Goal: Task Accomplishment & Management: Manage account settings

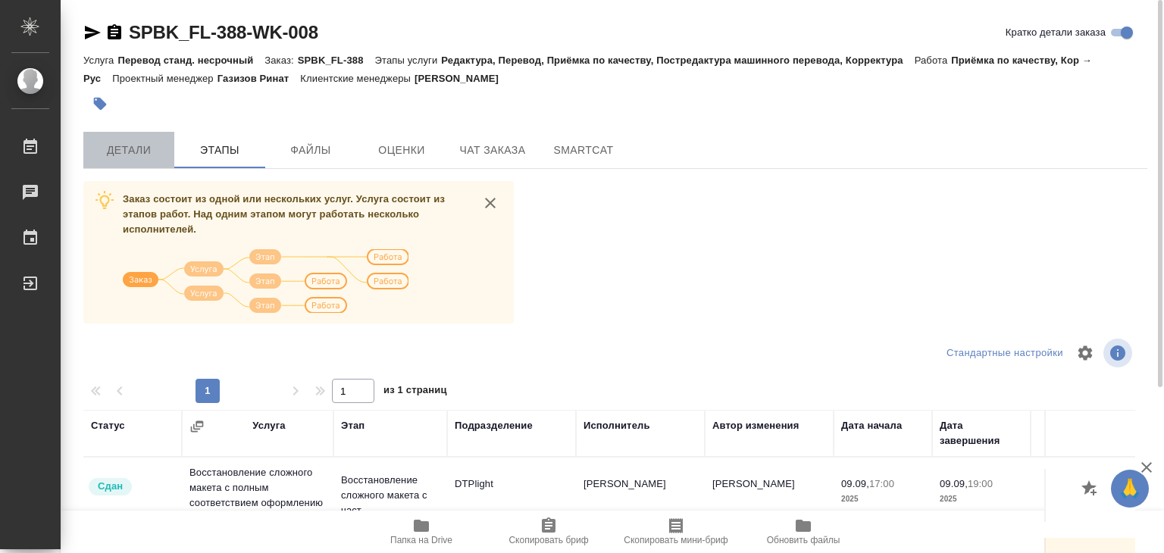
click at [130, 146] on span "Детали" at bounding box center [128, 150] width 73 height 19
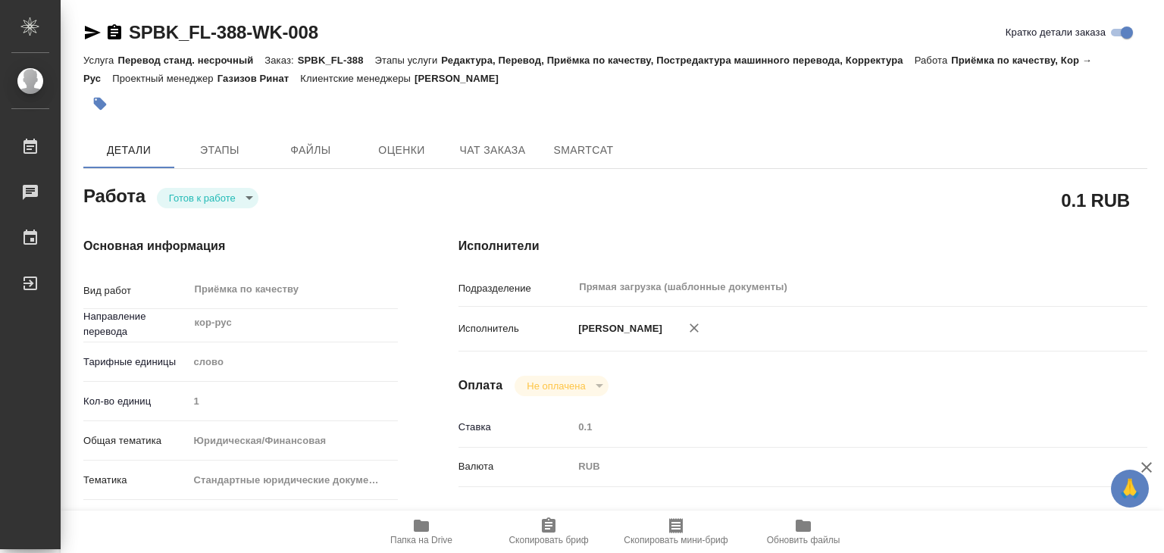
type textarea "x"
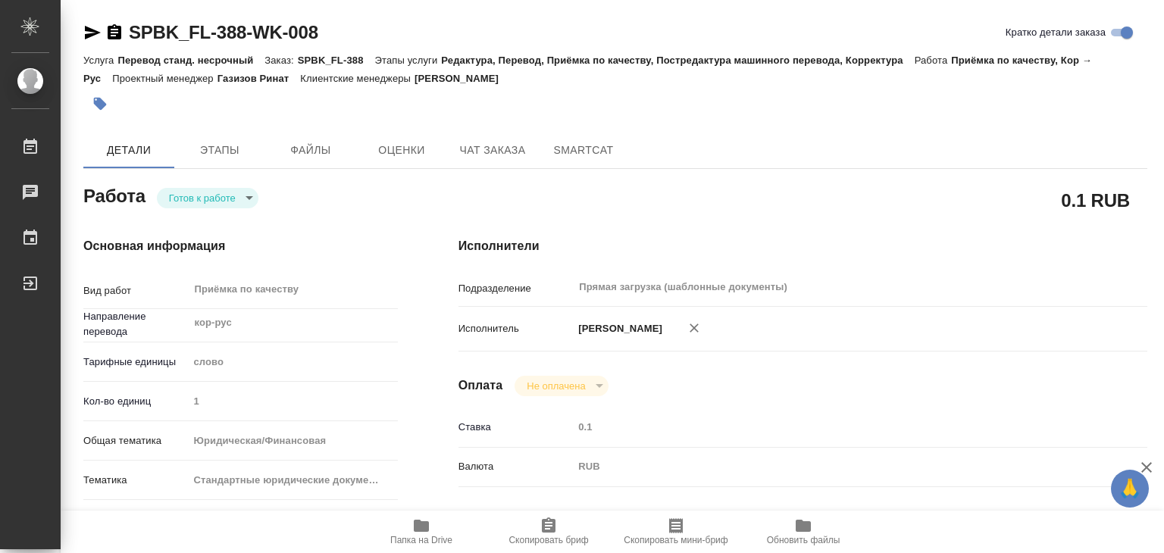
type textarea "x"
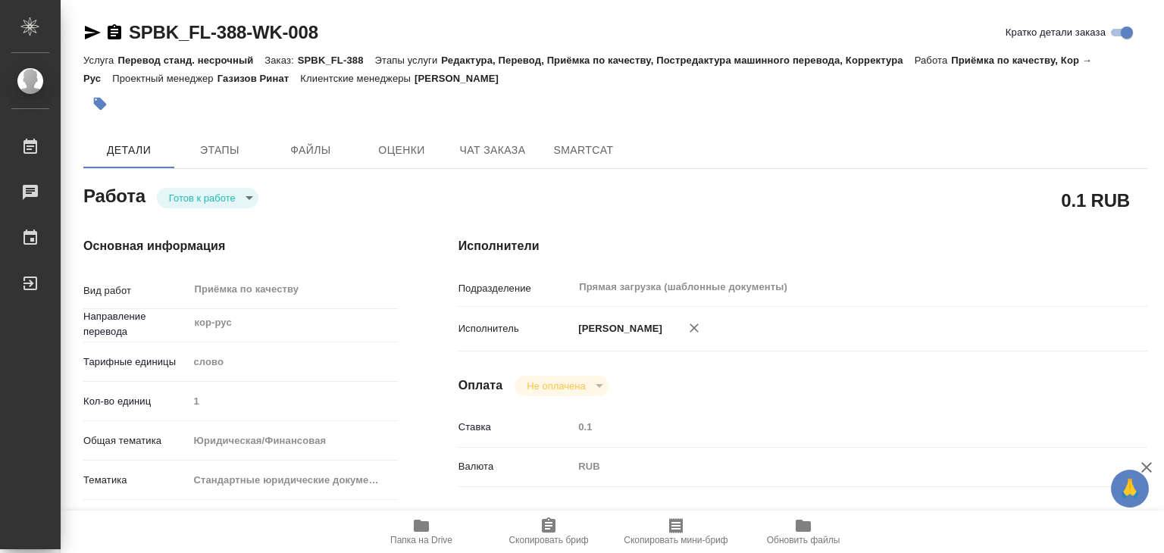
type textarea "x"
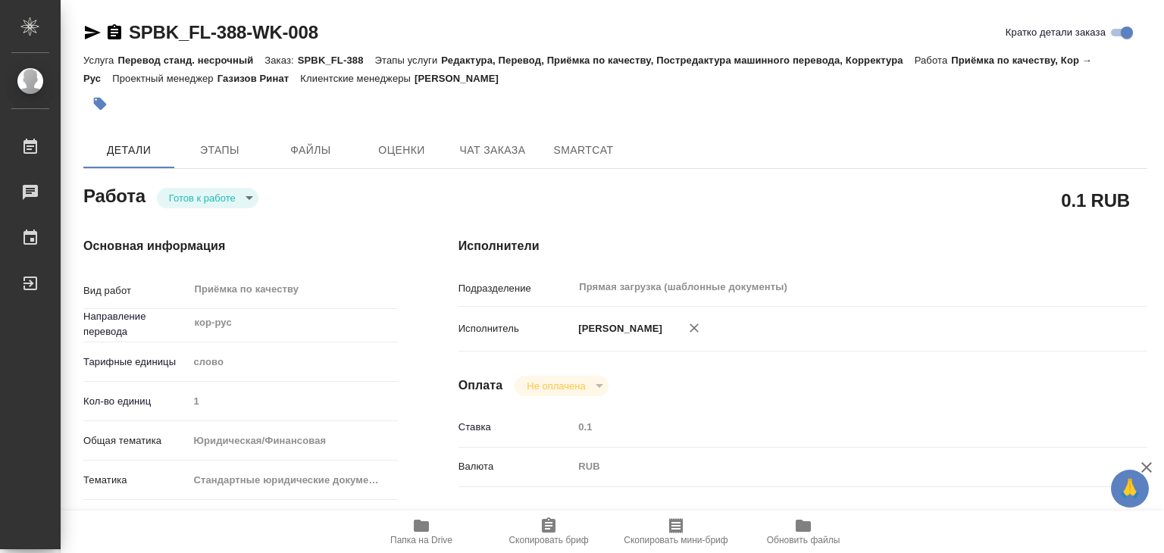
type textarea "x"
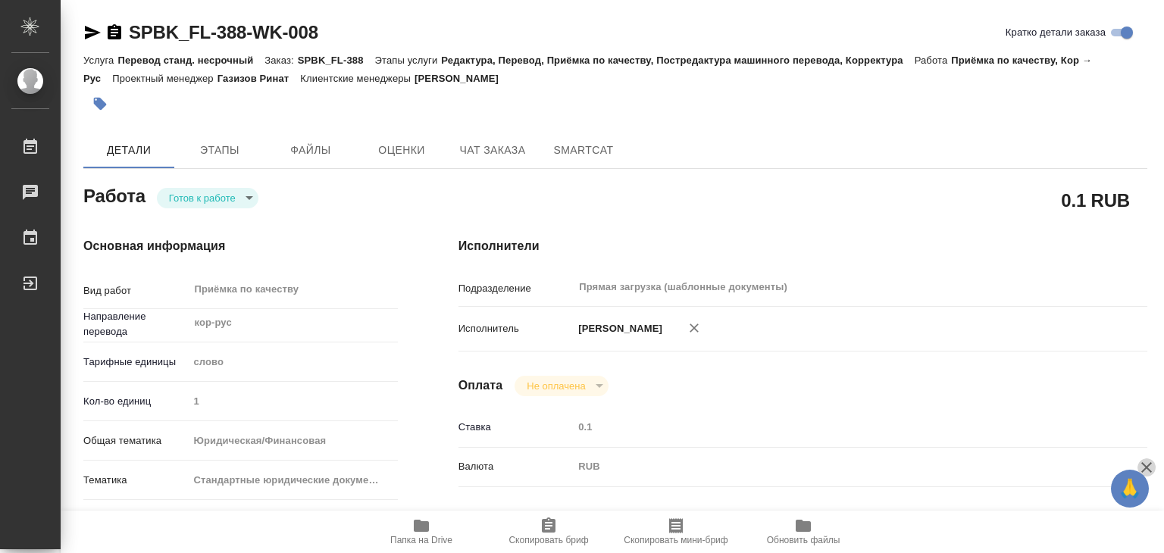
click at [1150, 464] on icon "button" at bounding box center [1146, 467] width 18 height 18
type textarea "x"
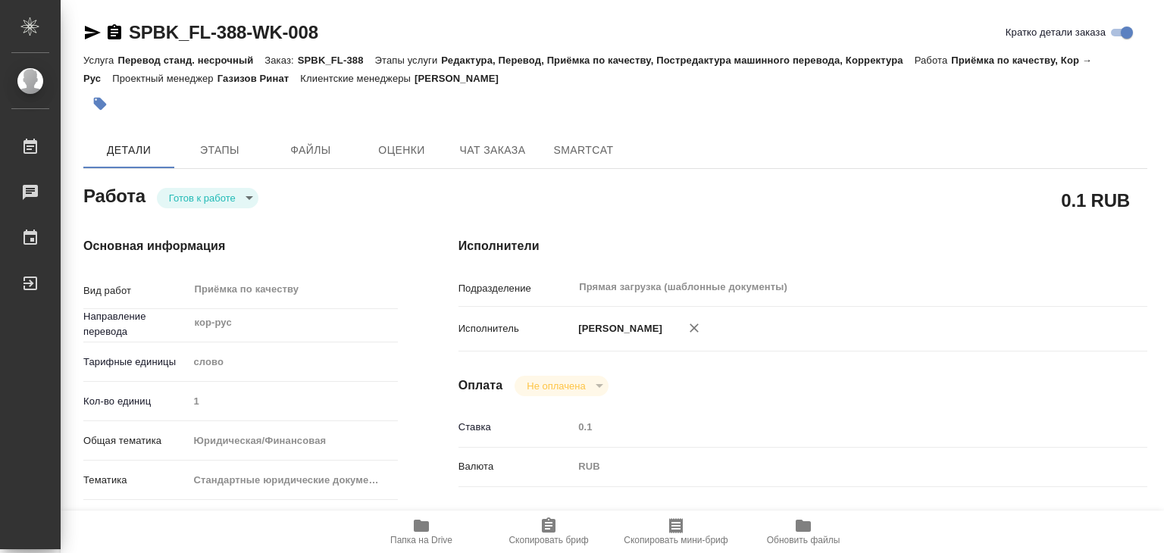
type textarea "x"
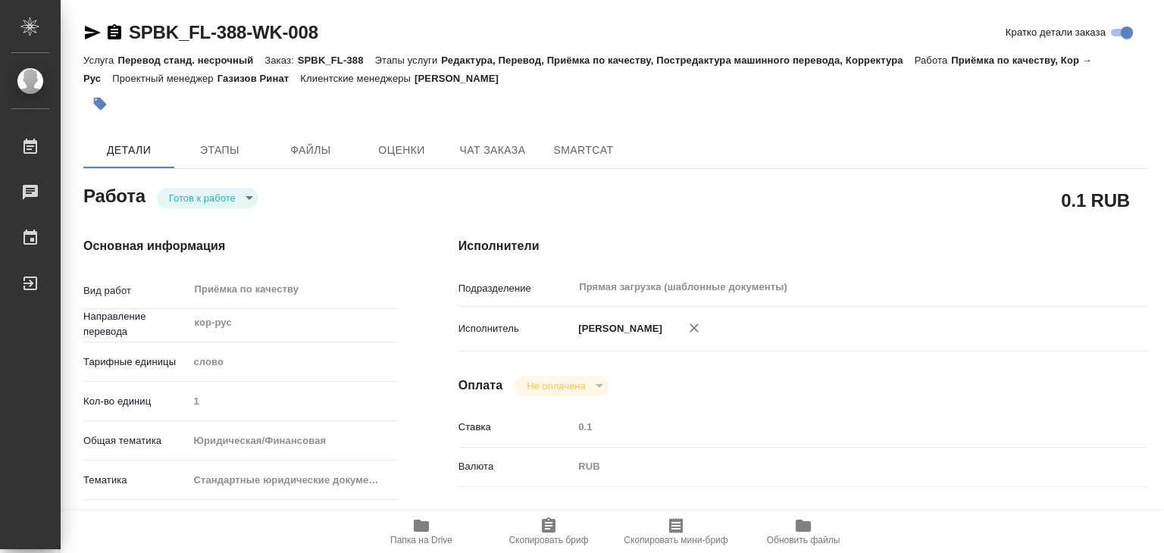
type textarea "x"
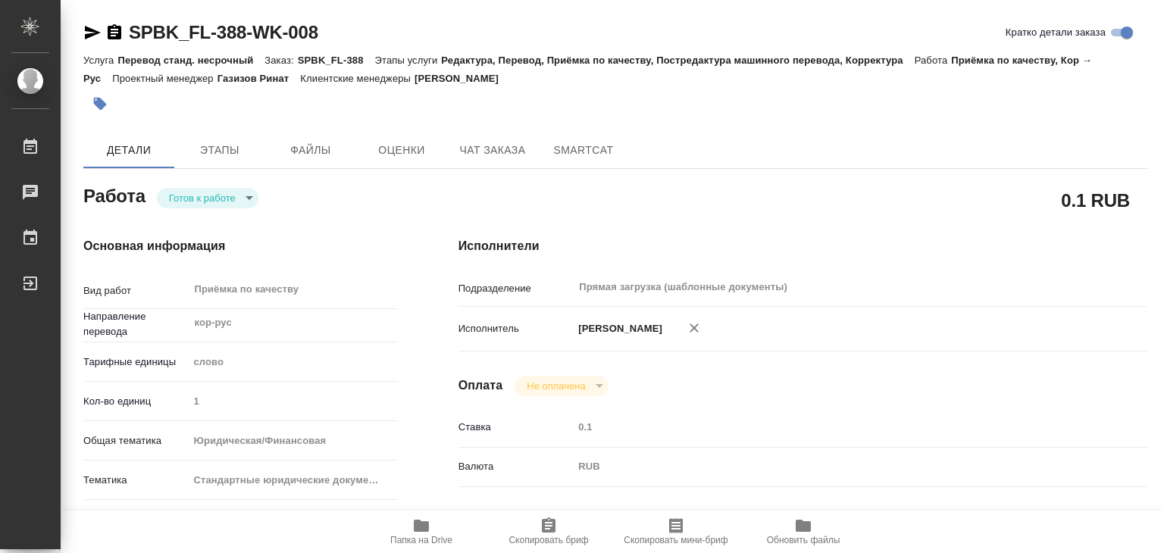
type textarea "x"
click at [230, 148] on span "Этапы" at bounding box center [219, 150] width 73 height 19
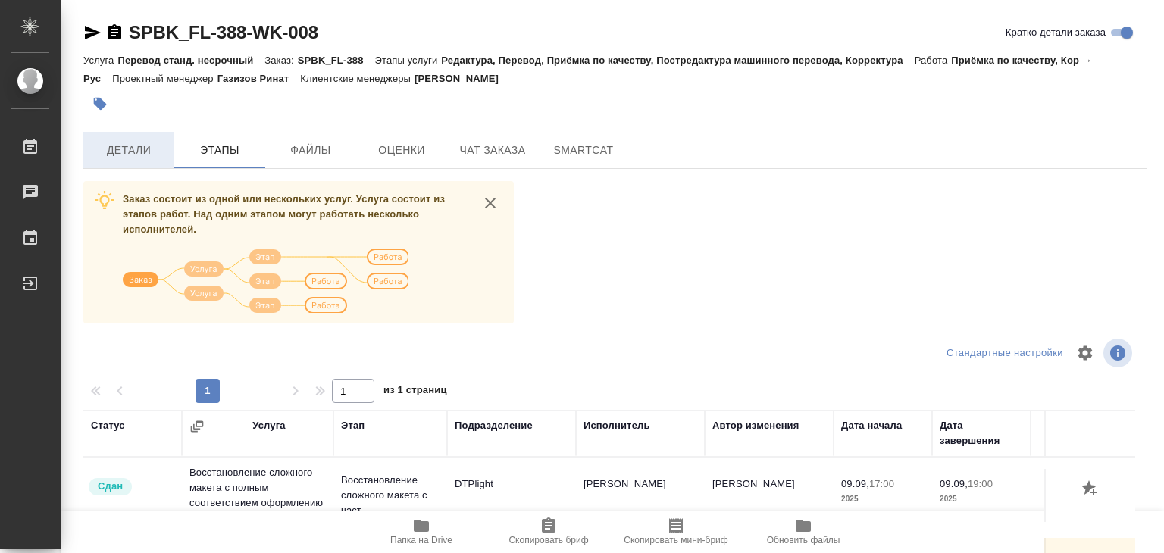
click at [159, 150] on span "Детали" at bounding box center [128, 150] width 73 height 19
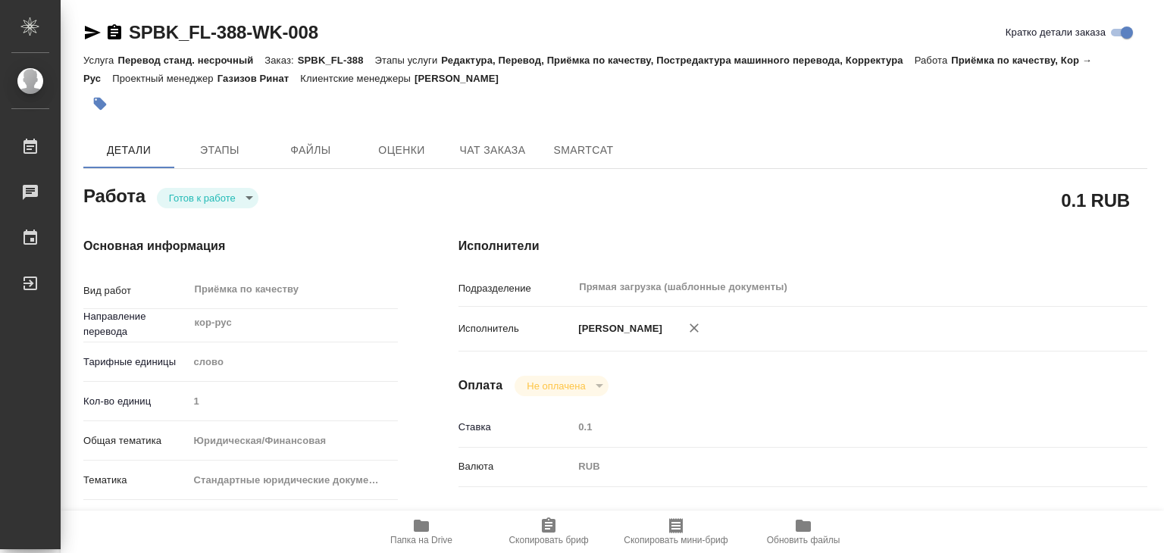
type textarea "x"
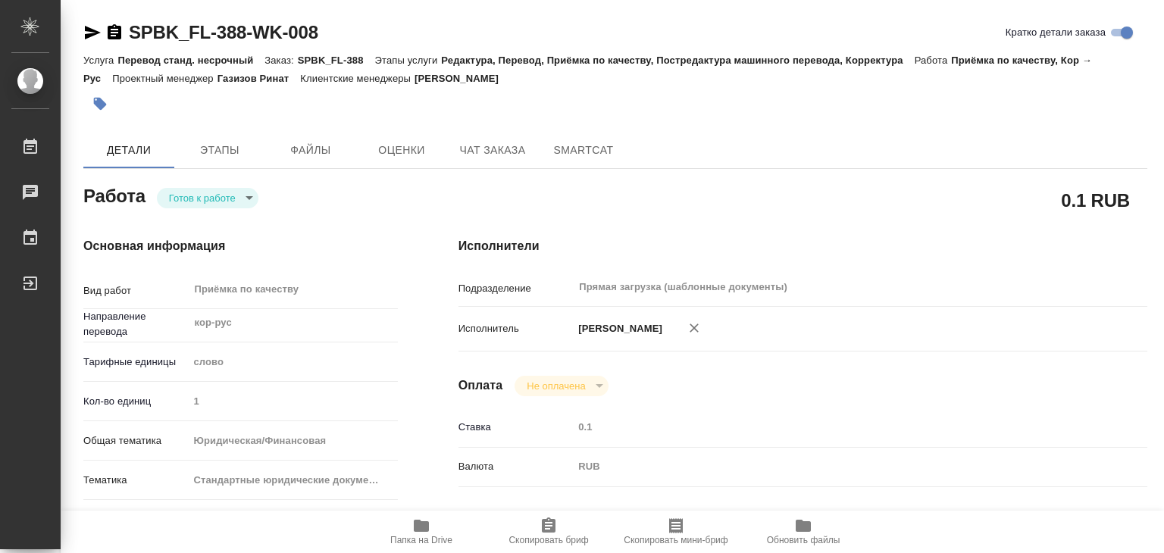
type textarea "x"
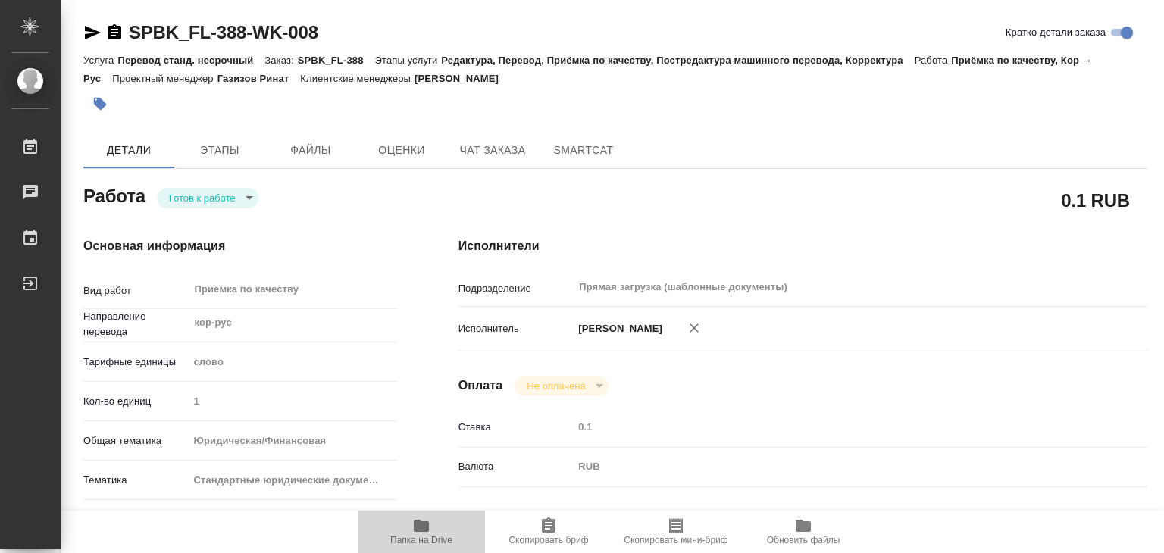
click at [412, 524] on icon "button" at bounding box center [421, 526] width 18 height 18
type textarea "x"
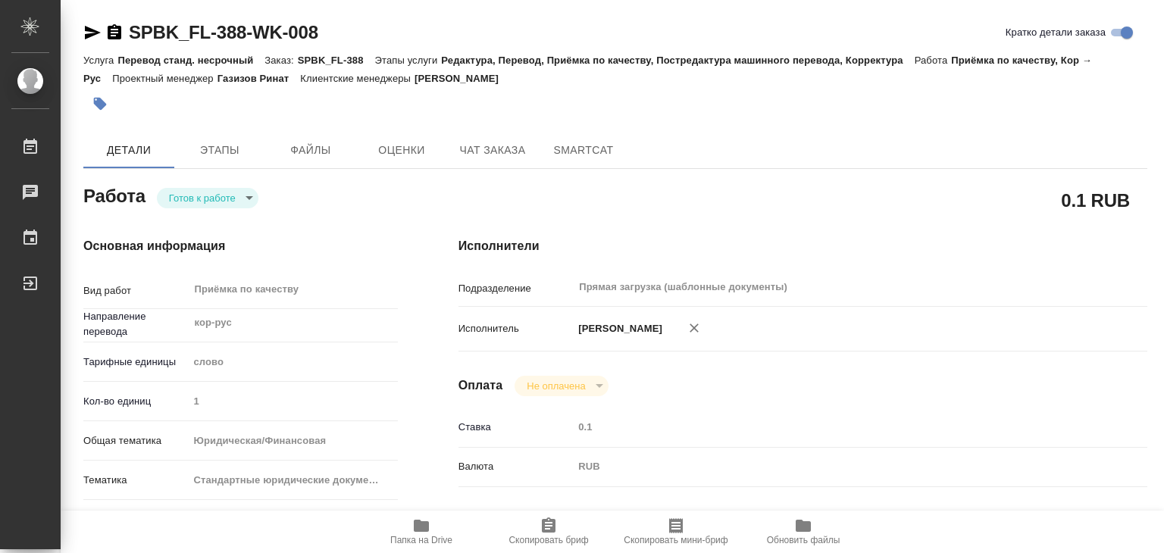
type textarea "x"
click at [227, 142] on span "Этапы" at bounding box center [219, 150] width 73 height 19
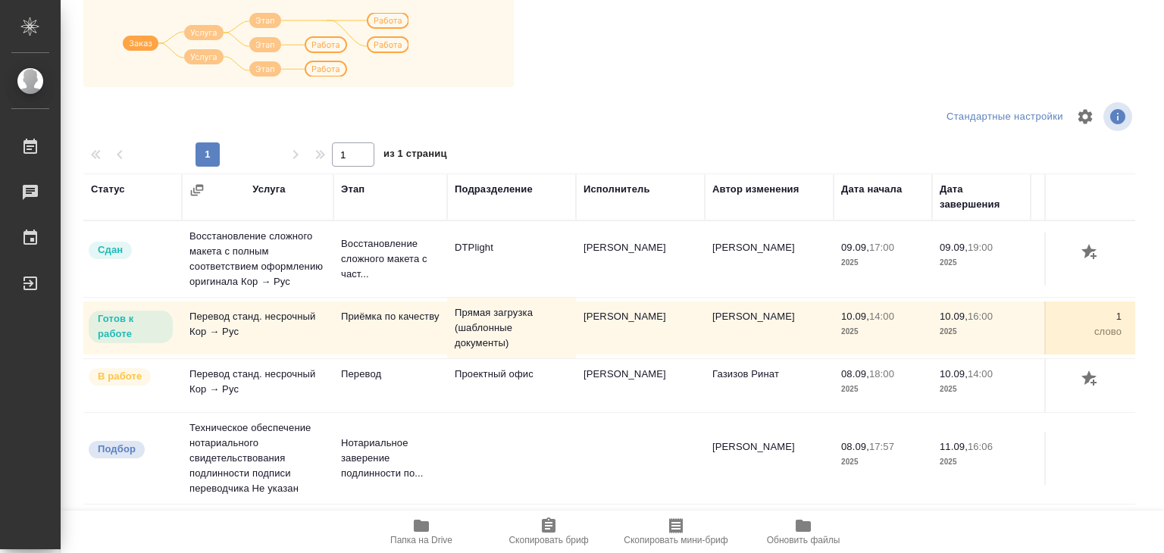
scroll to position [9, 0]
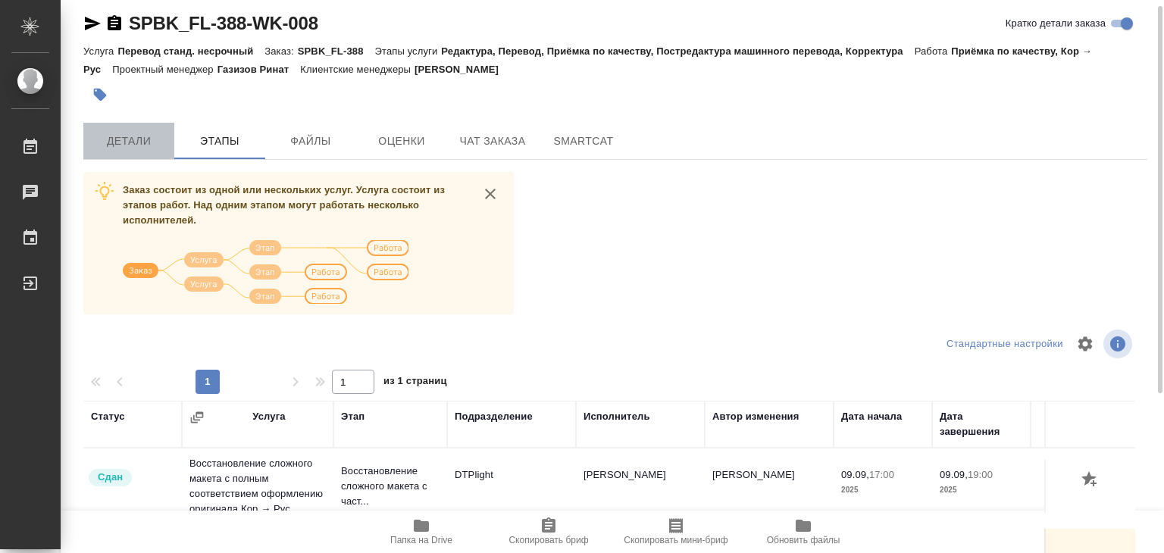
click at [155, 129] on button "Детали" at bounding box center [128, 141] width 91 height 36
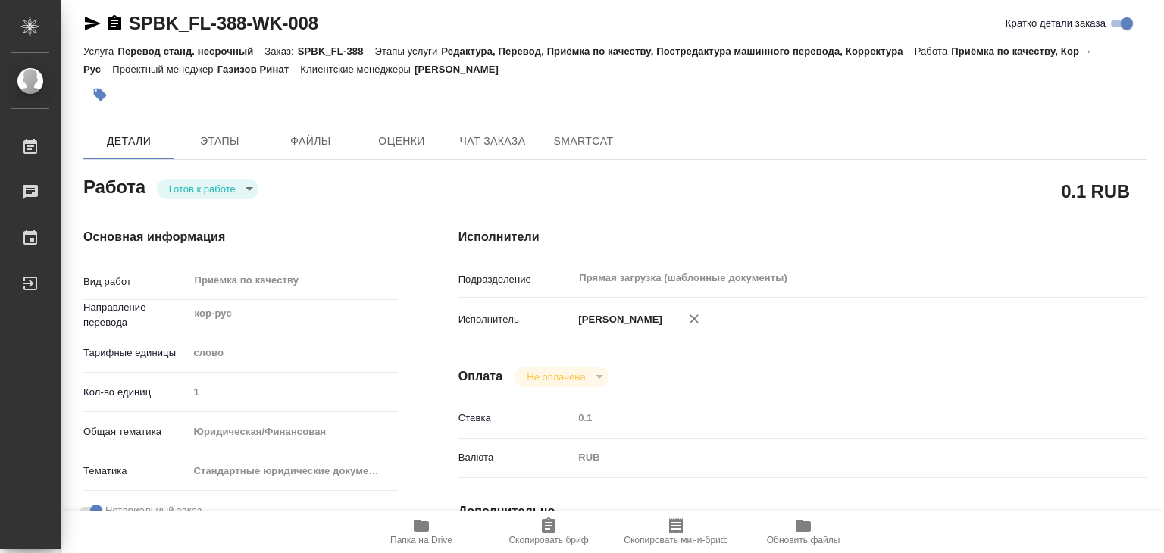
type textarea "x"
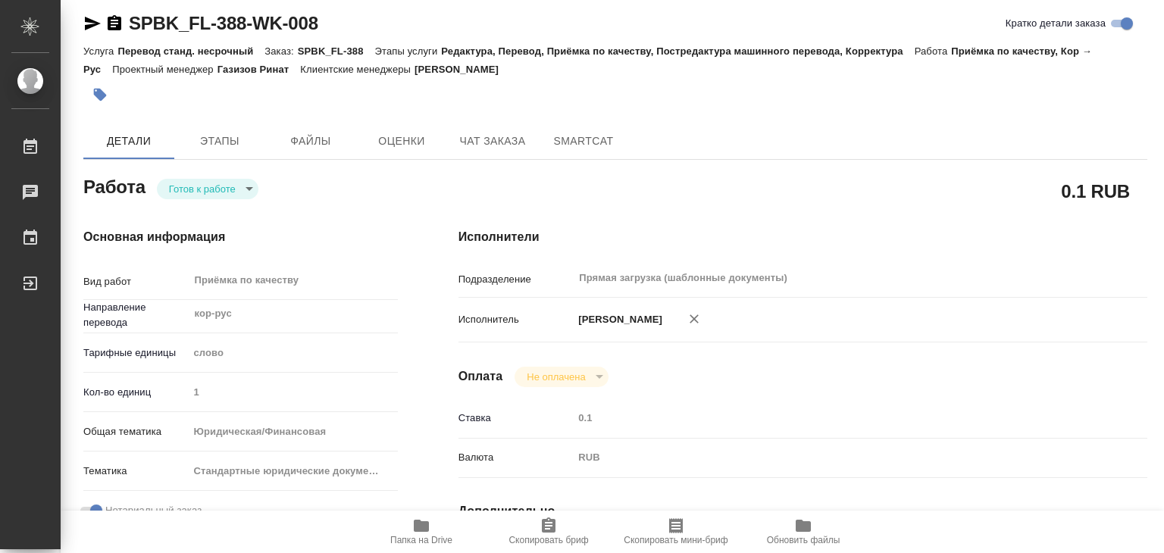
type textarea "x"
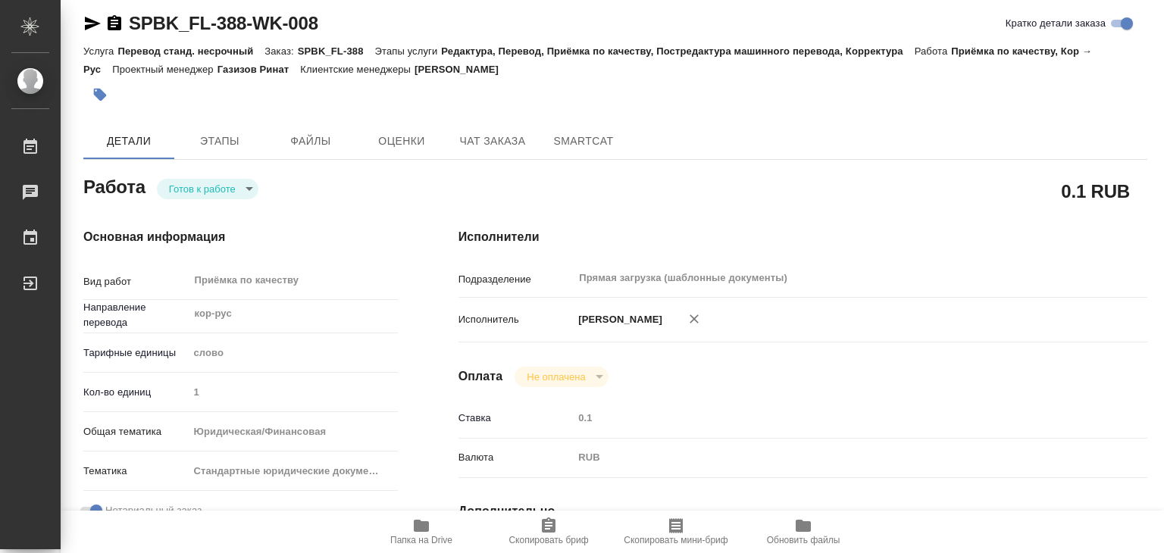
type textarea "x"
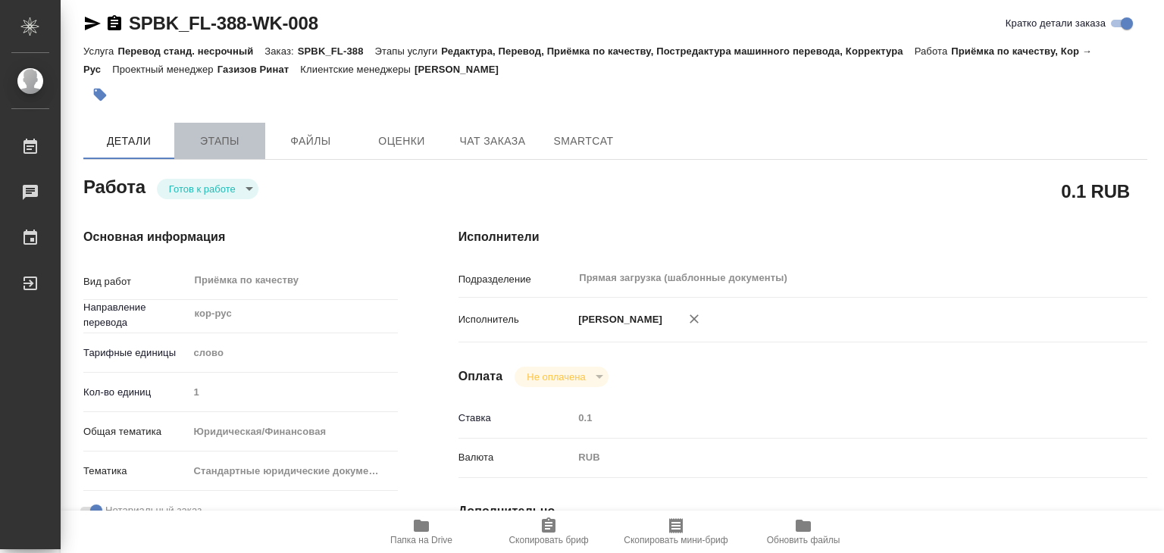
click at [203, 137] on span "Этапы" at bounding box center [219, 141] width 73 height 19
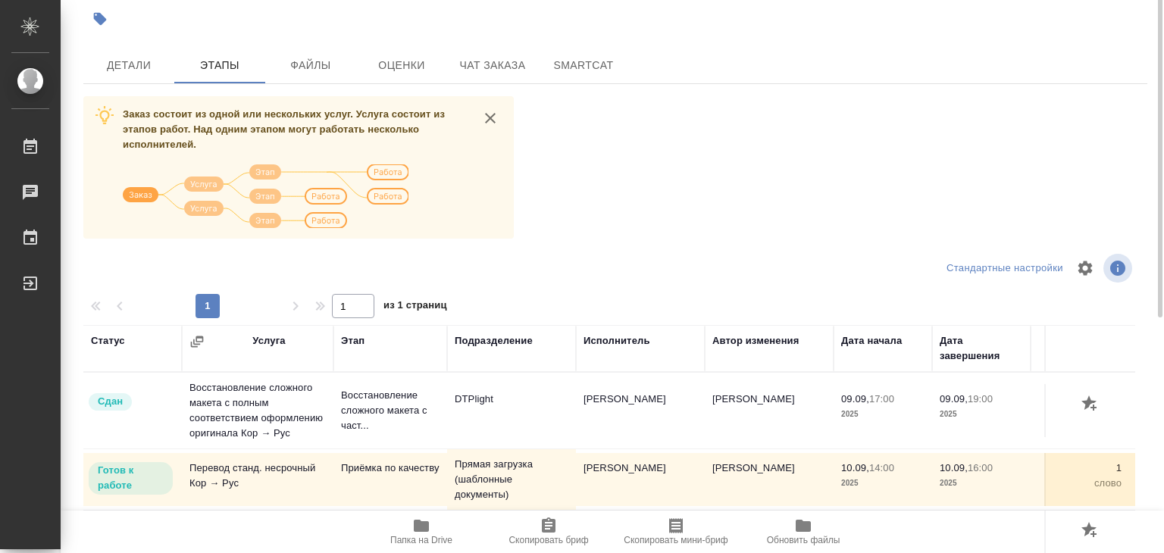
scroll to position [9, 0]
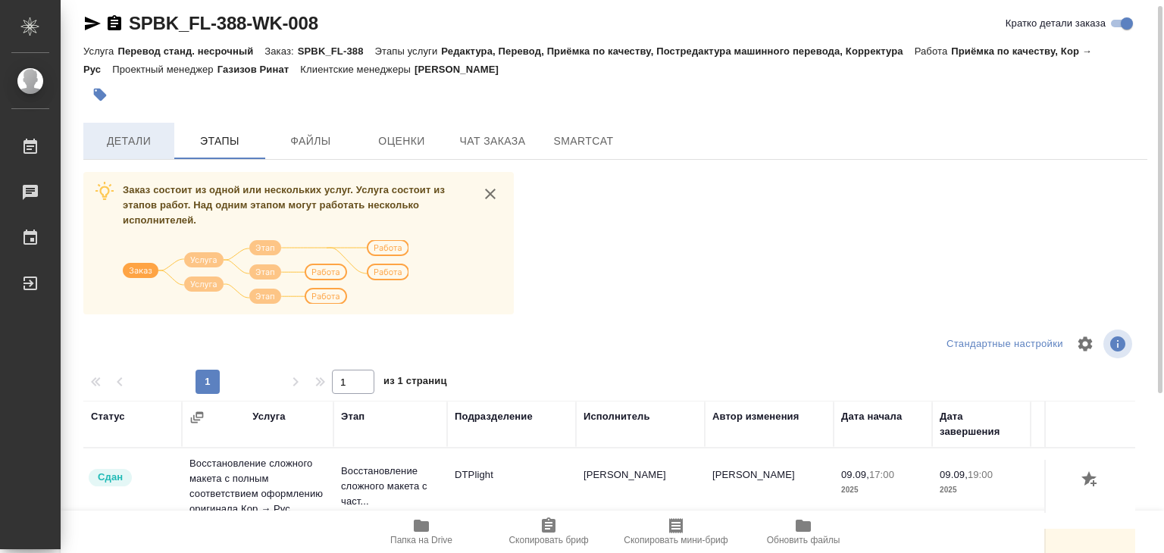
click at [126, 142] on span "Детали" at bounding box center [128, 141] width 73 height 19
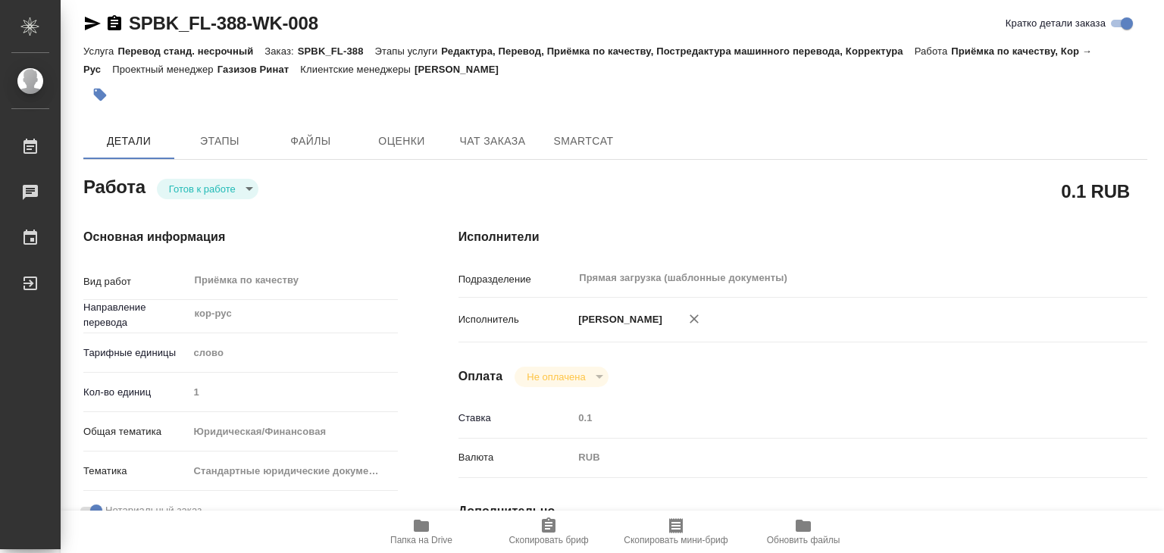
type textarea "x"
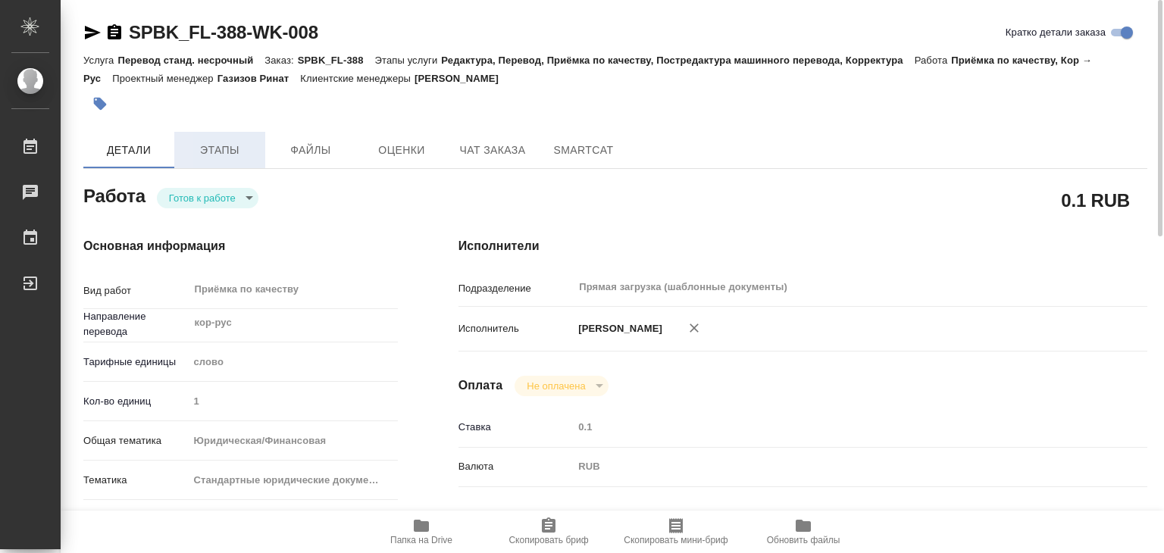
click at [213, 142] on span "Этапы" at bounding box center [219, 150] width 73 height 19
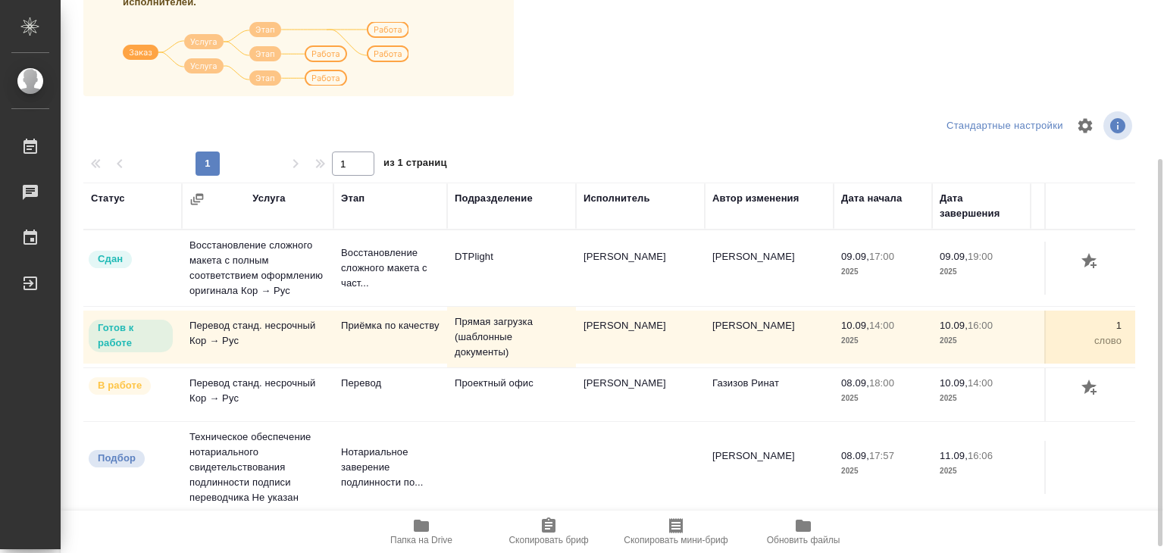
scroll to position [236, 0]
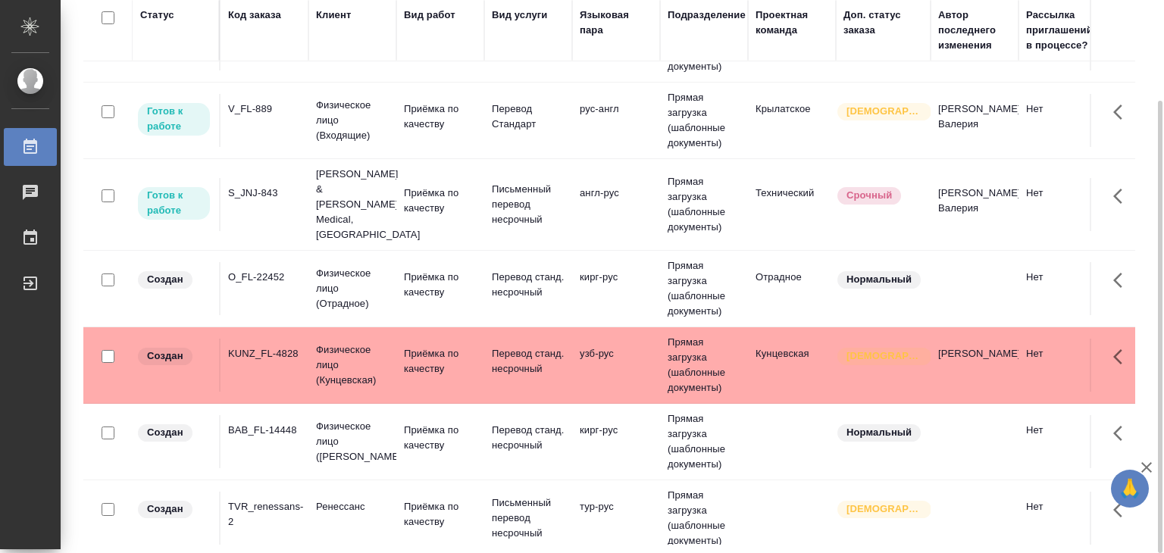
scroll to position [682, 0]
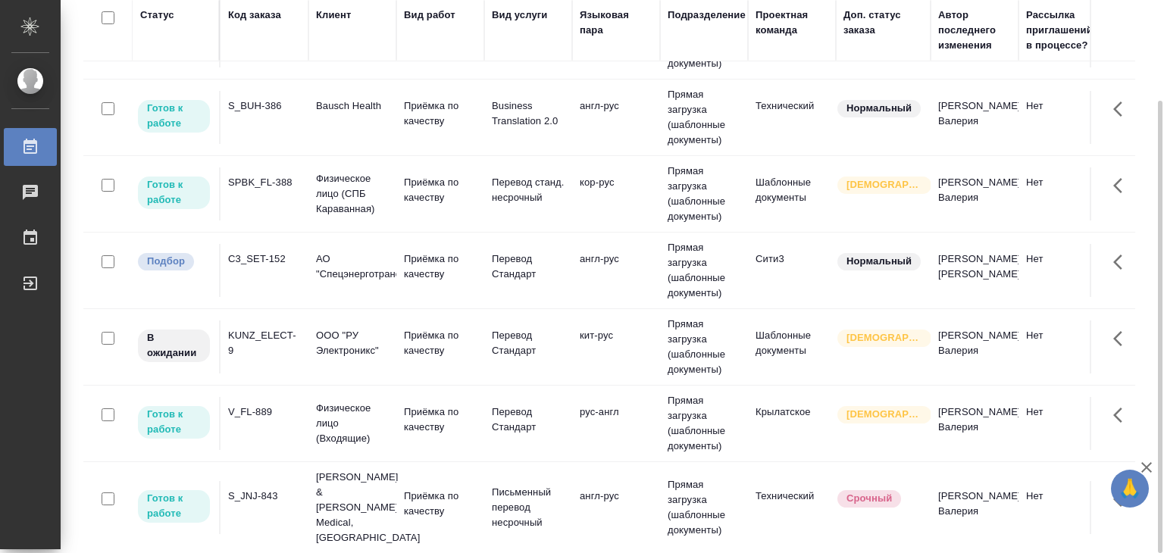
click at [477, 289] on td "Приёмка по качеству" at bounding box center [440, 270] width 88 height 53
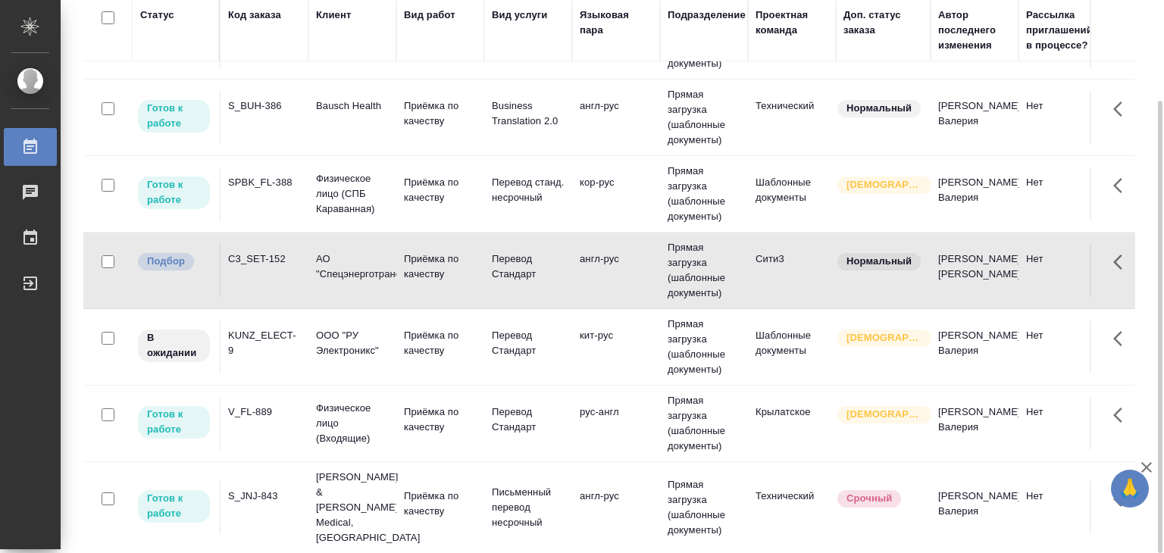
scroll to position [0, 0]
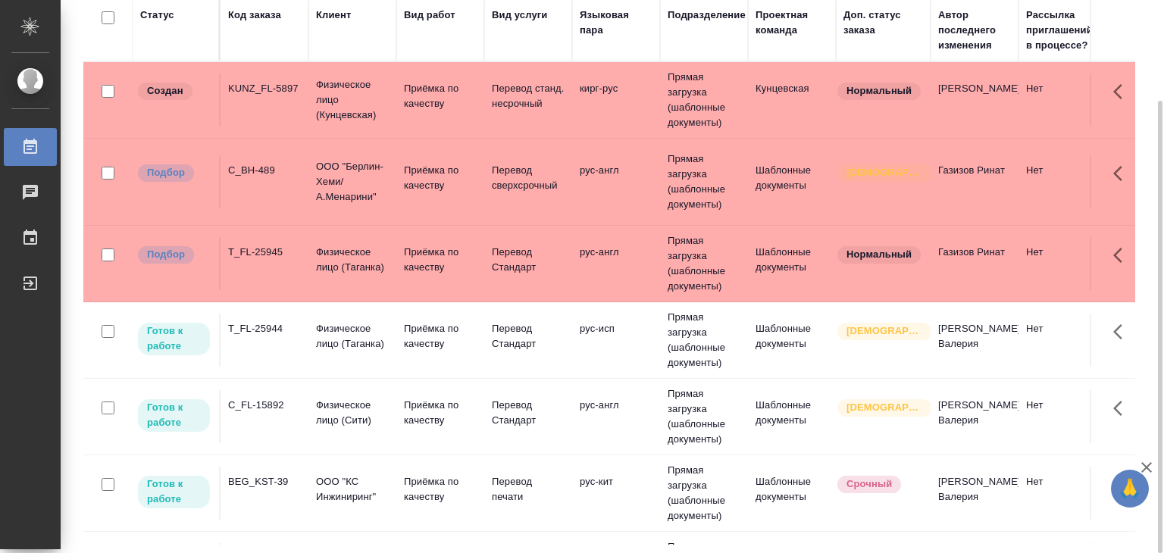
click at [427, 270] on p "Приёмка по качеству" at bounding box center [440, 260] width 73 height 30
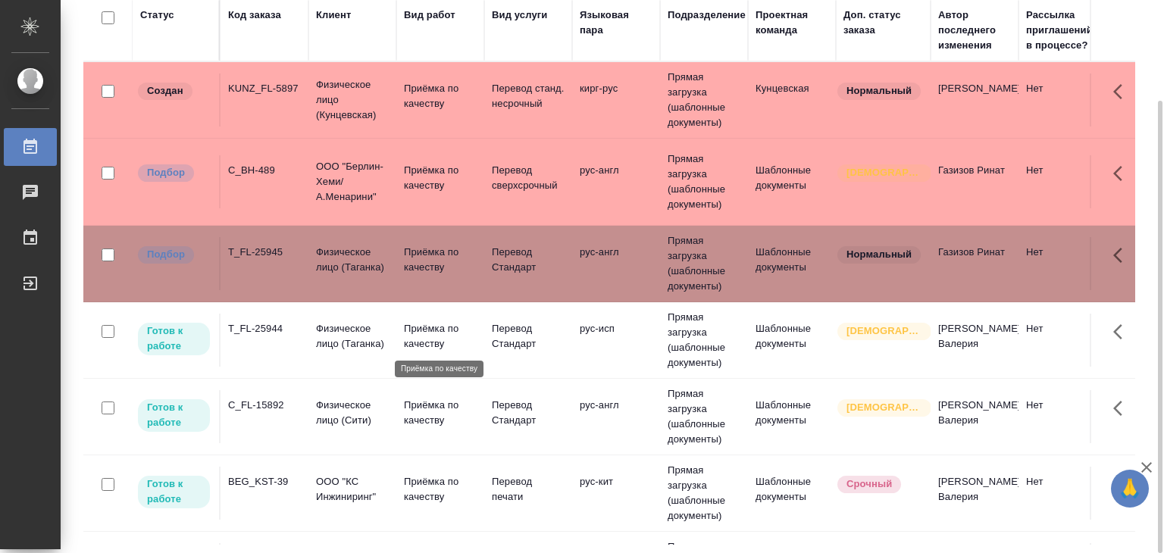
click at [427, 270] on p "Приёмка по качеству" at bounding box center [440, 260] width 73 height 30
click at [411, 176] on p "Приёмка по качеству" at bounding box center [440, 178] width 73 height 30
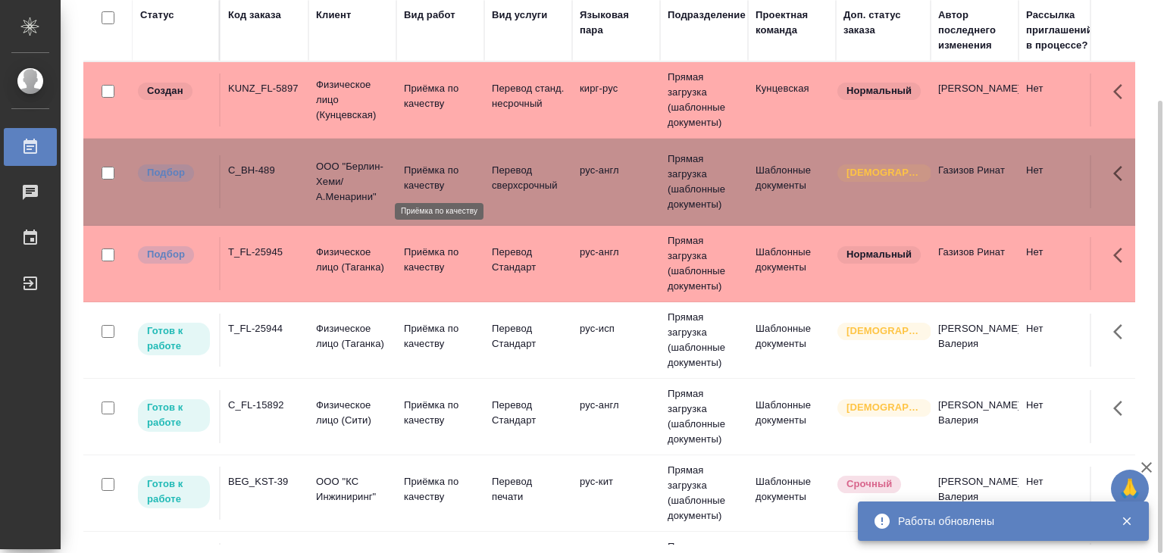
click at [383, 89] on p "Физическое лицо (Кунцевская)" at bounding box center [352, 99] width 73 height 45
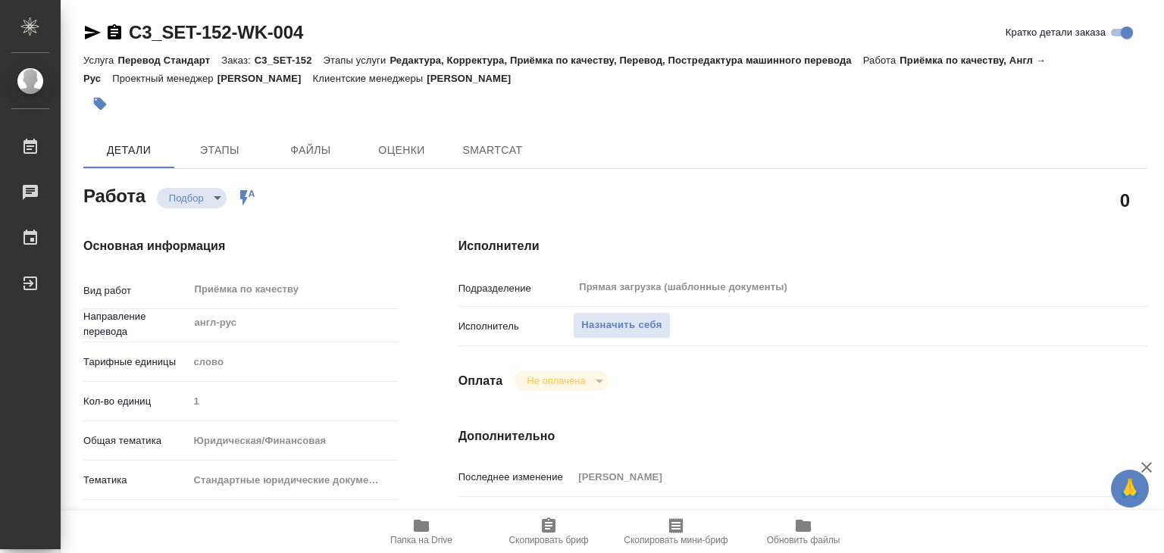
type textarea "x"
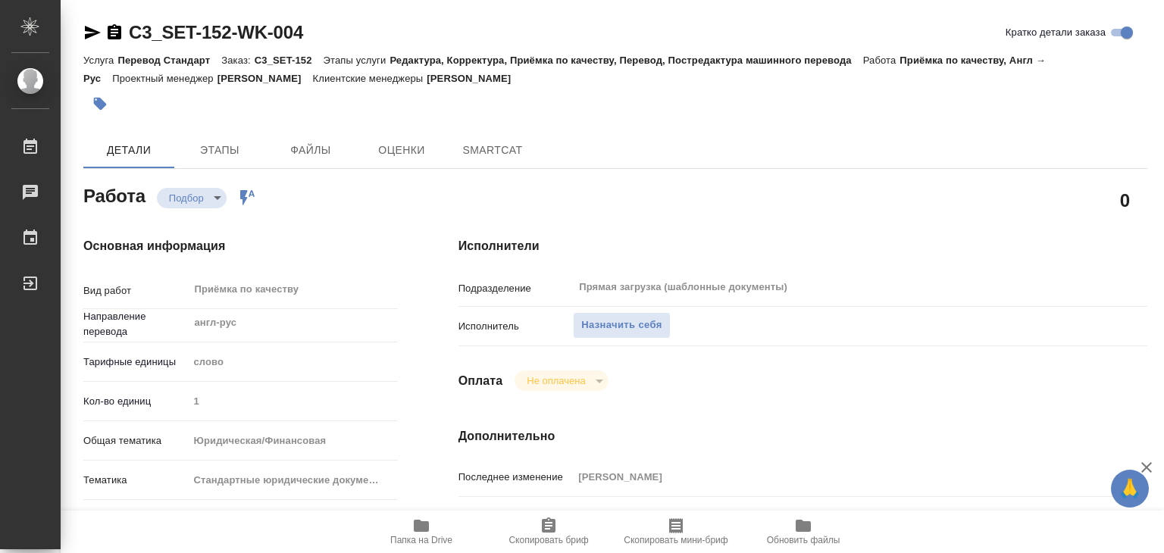
type textarea "x"
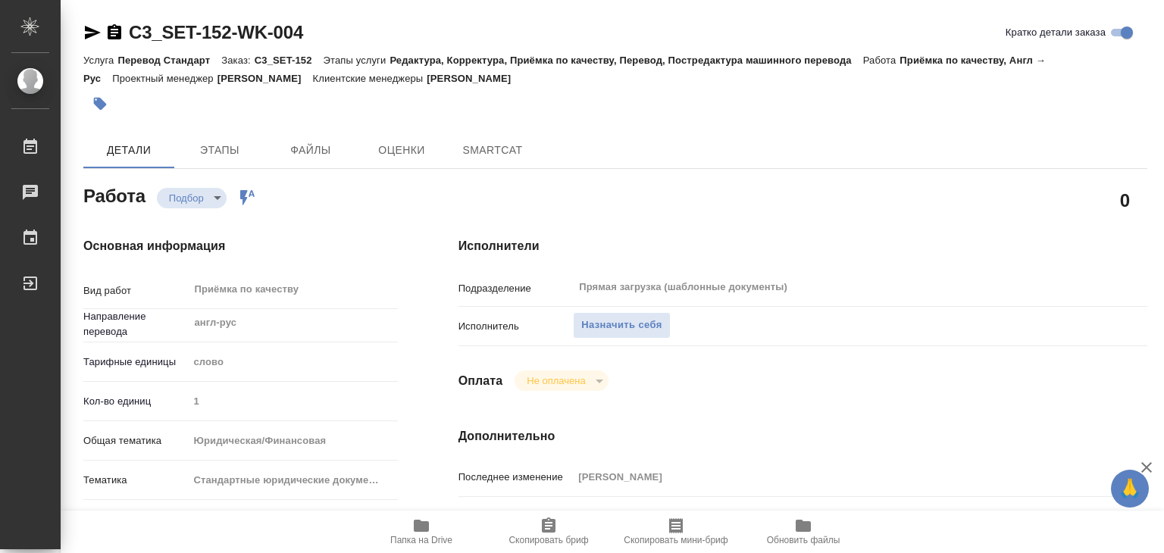
type textarea "x"
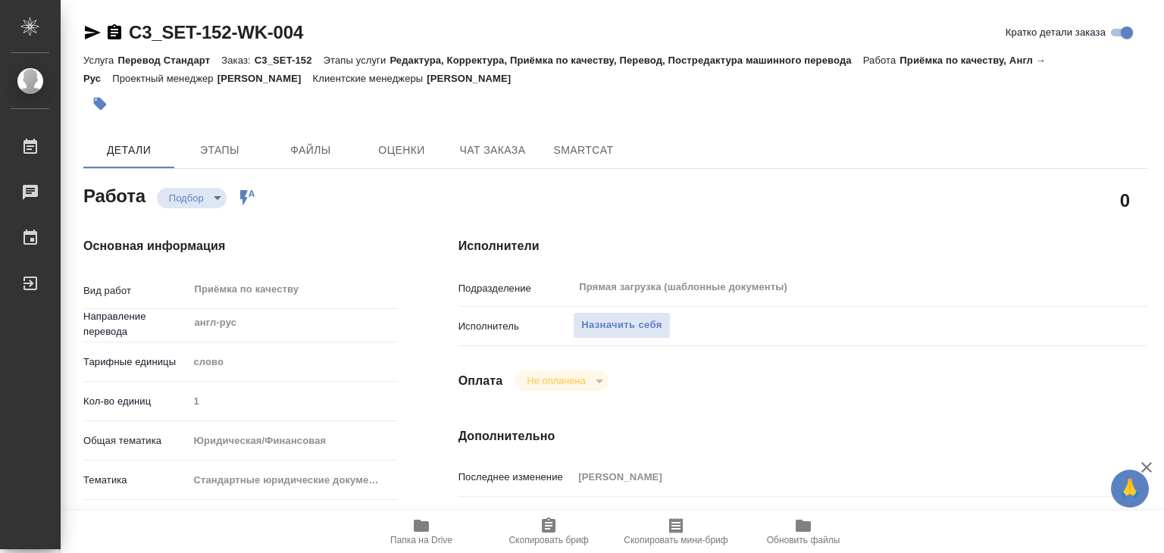
type textarea "x"
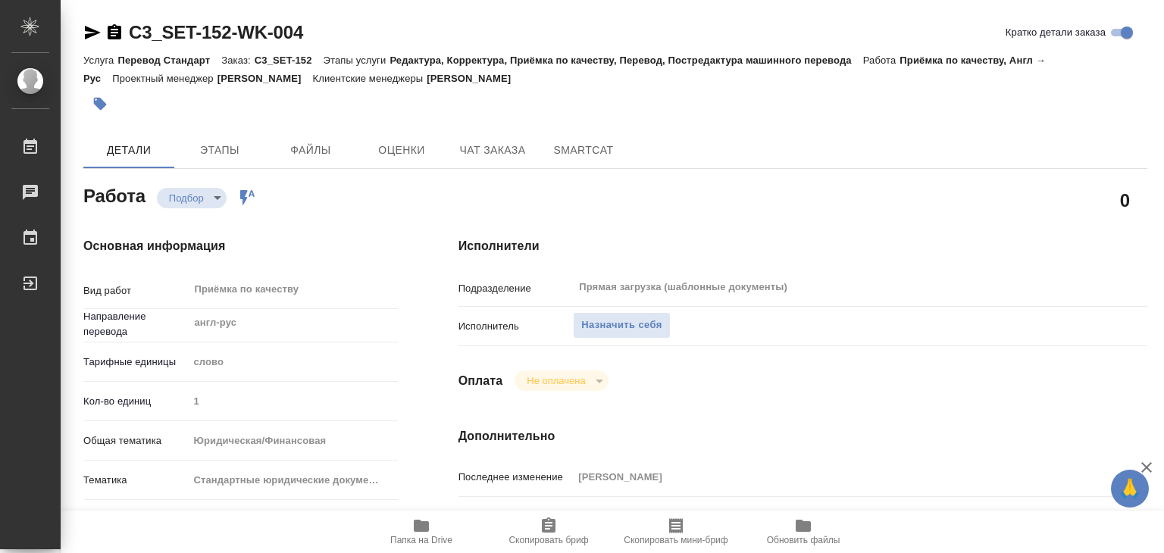
type textarea "x"
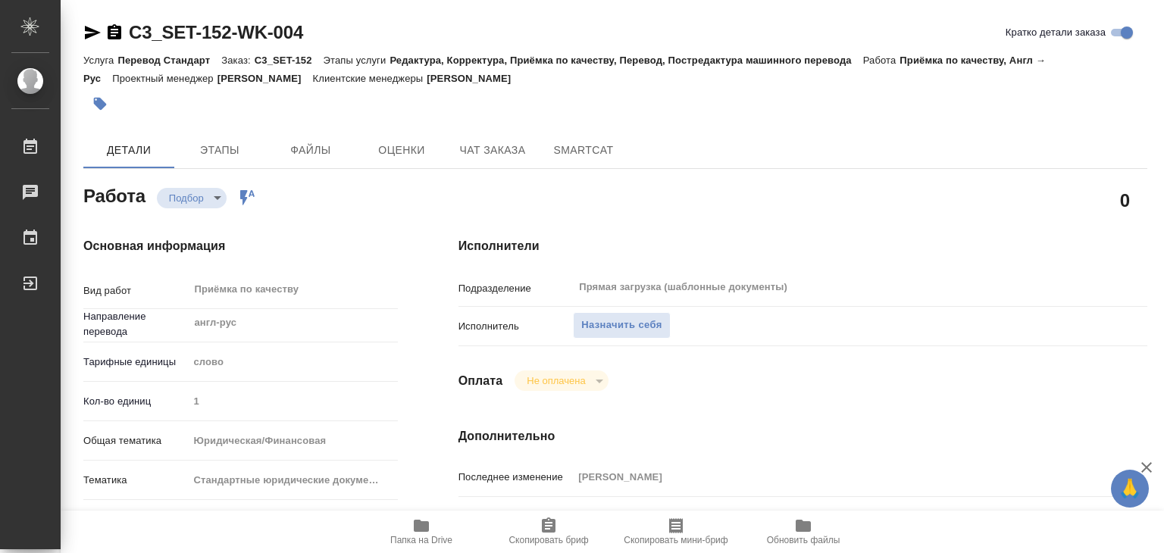
type textarea "x"
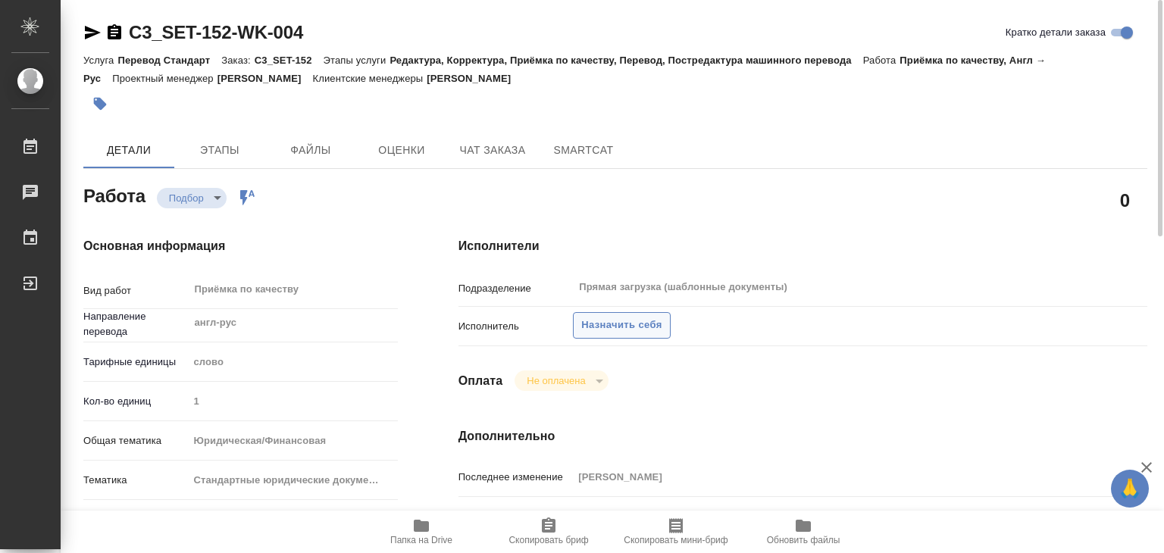
click at [605, 332] on span "Назначить себя" at bounding box center [621, 325] width 80 height 17
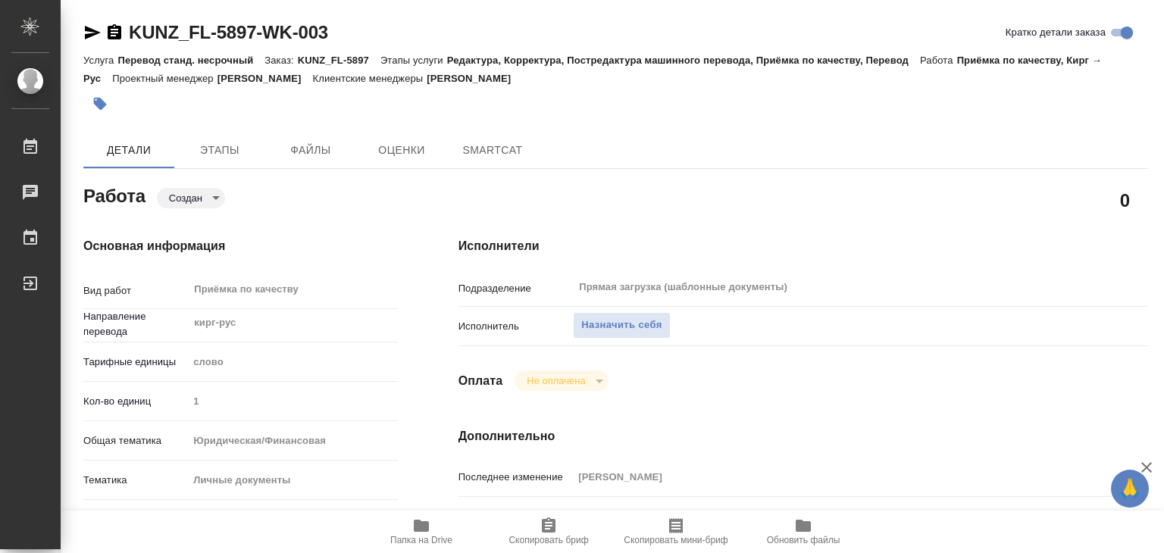
type textarea "x"
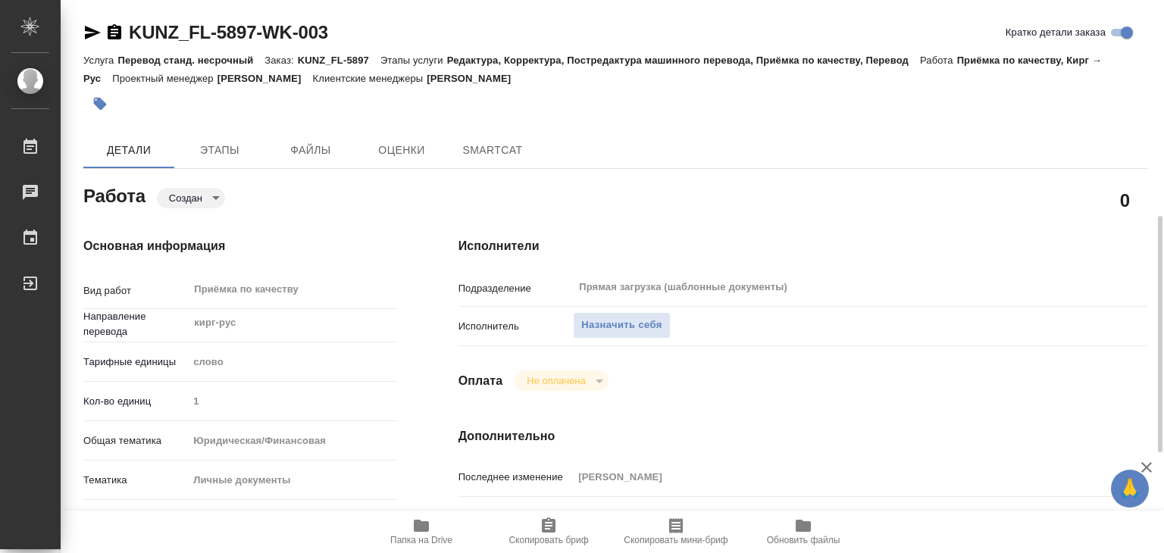
type textarea "x"
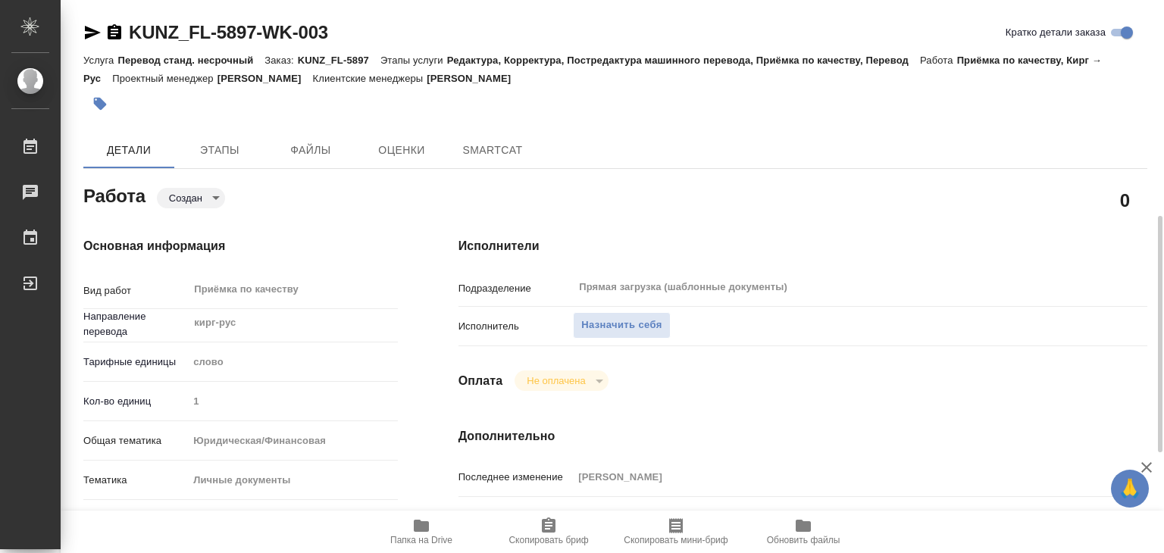
scroll to position [379, 0]
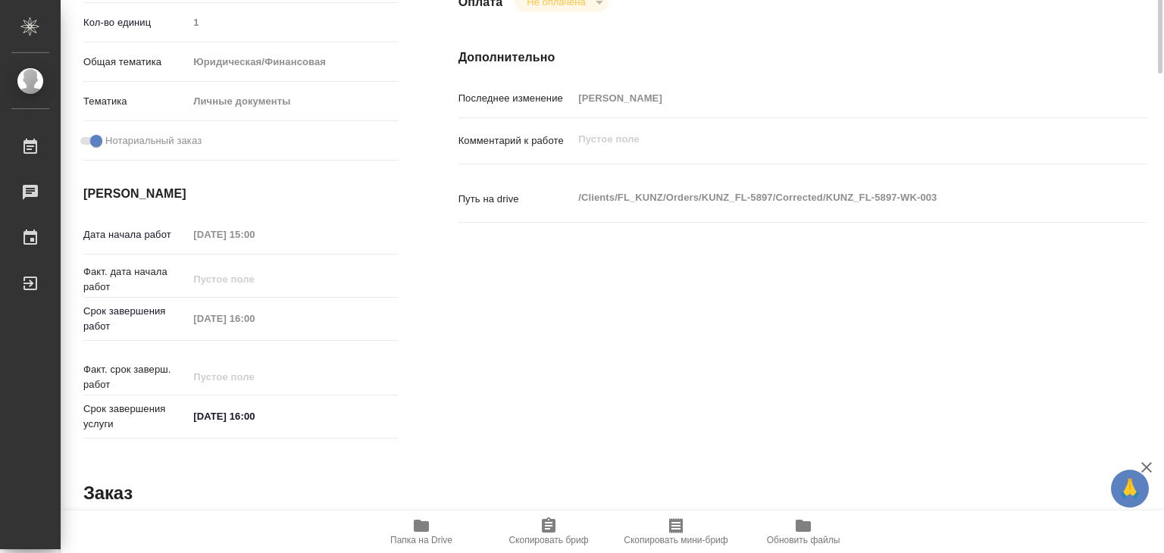
type textarea "x"
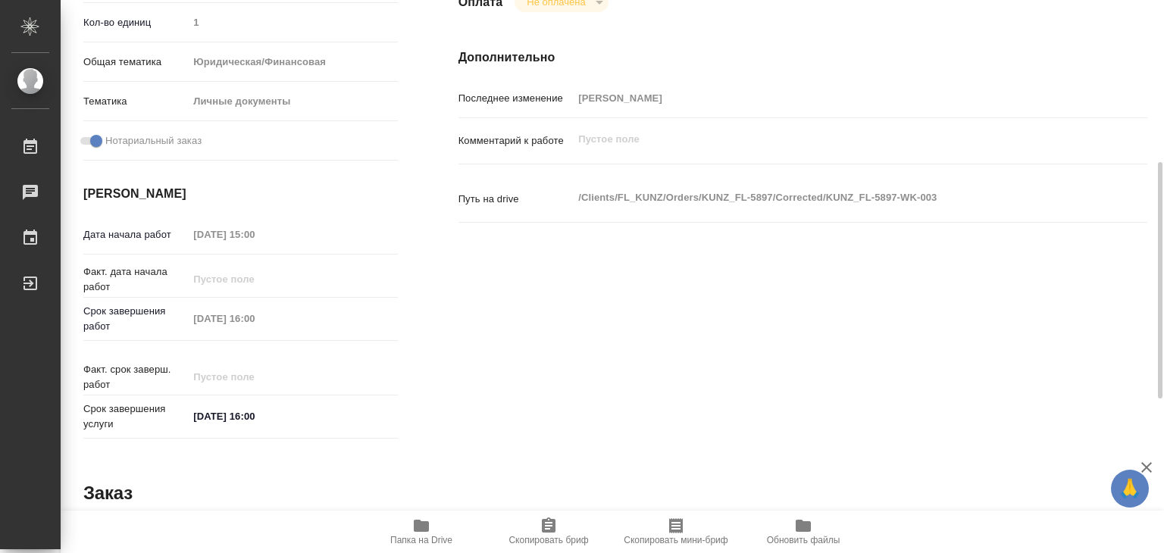
type textarea "x"
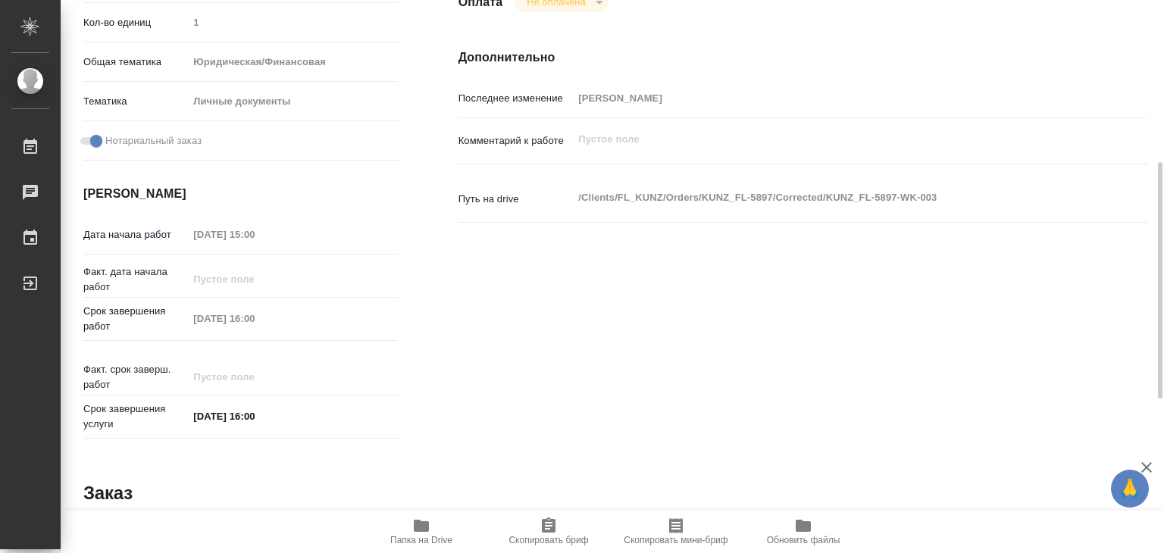
type textarea "x"
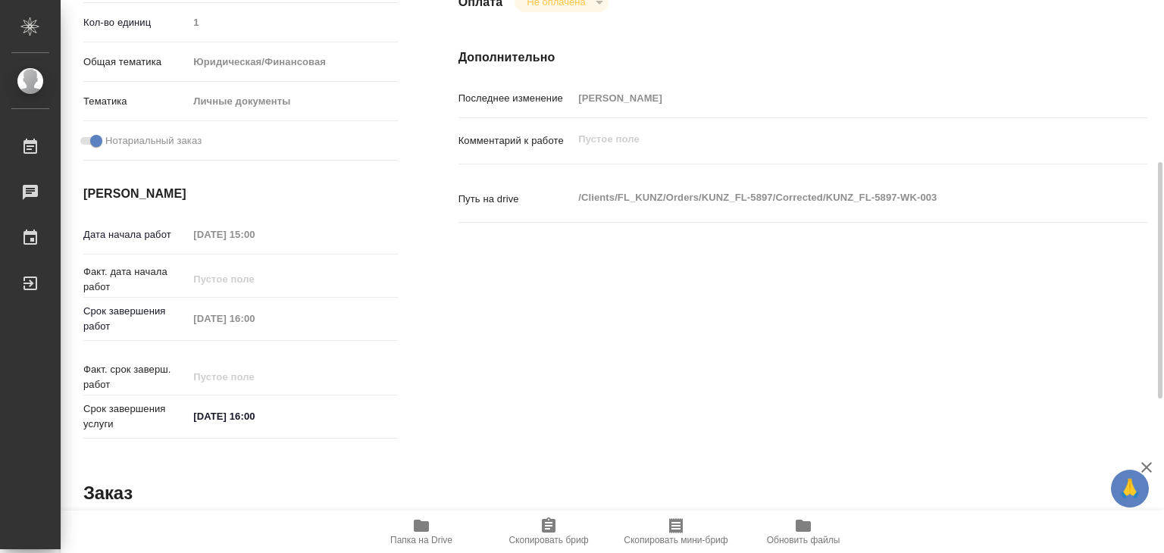
type textarea "x"
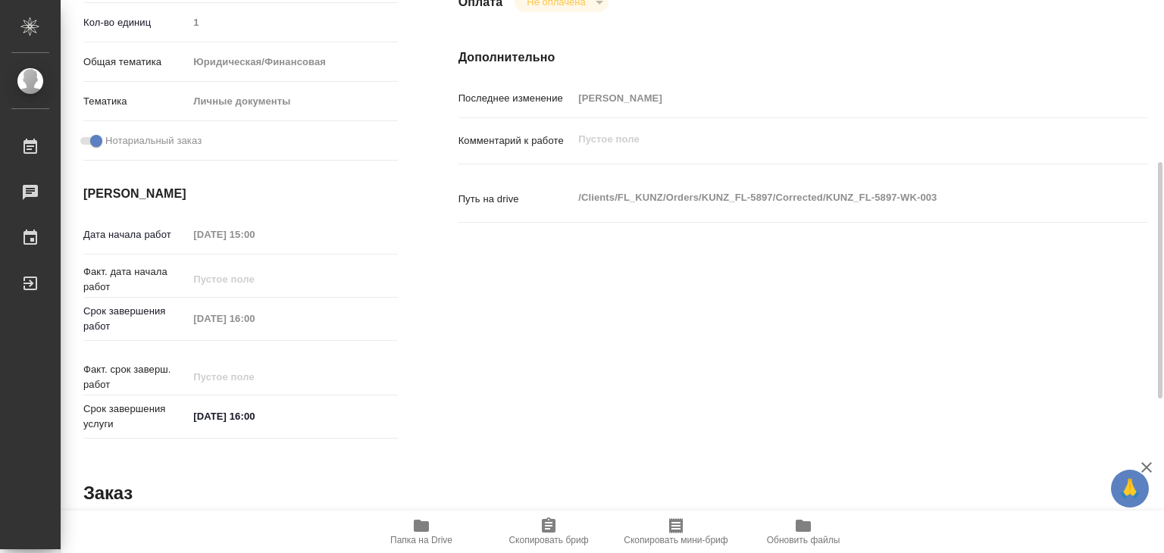
type textarea "x"
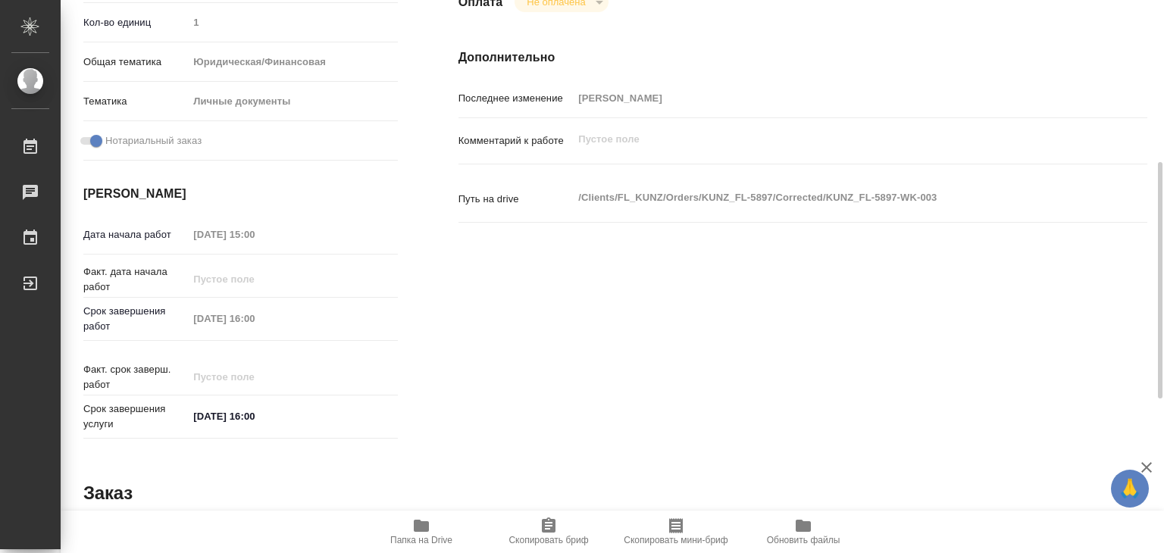
type textarea "x"
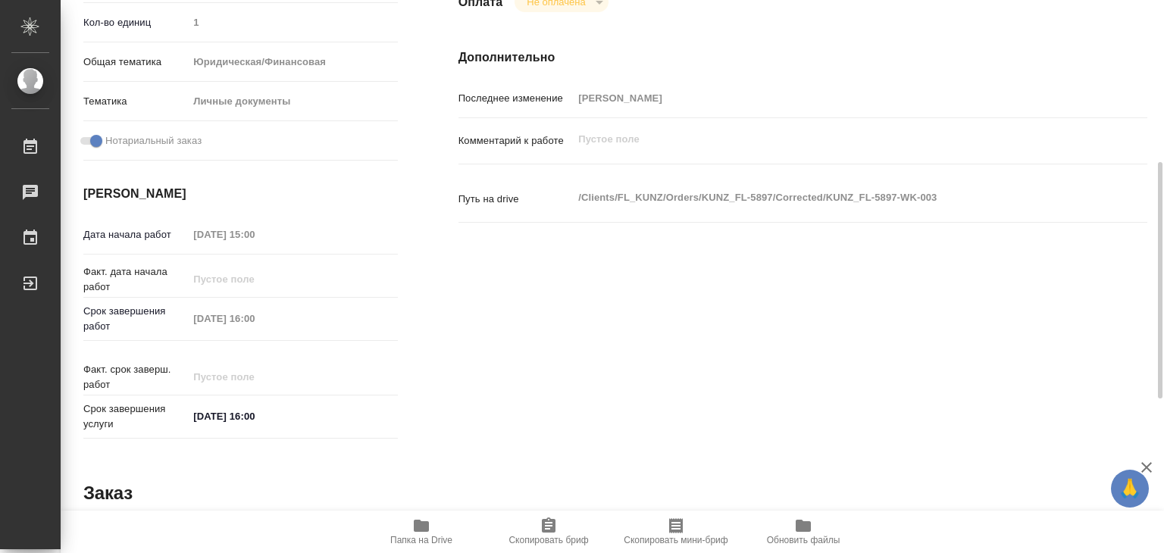
type textarea "x"
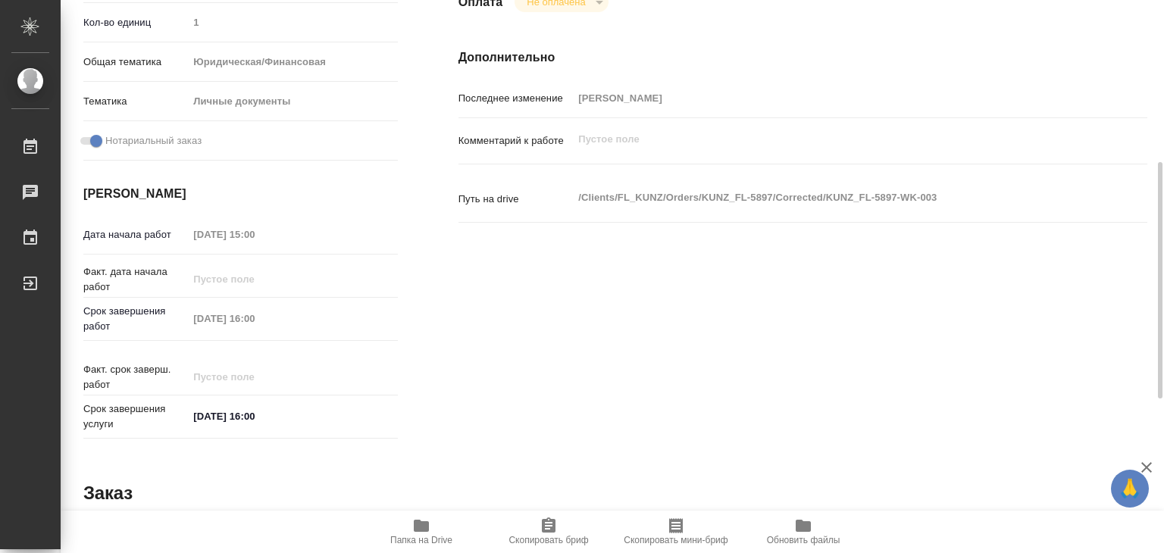
type textarea "x"
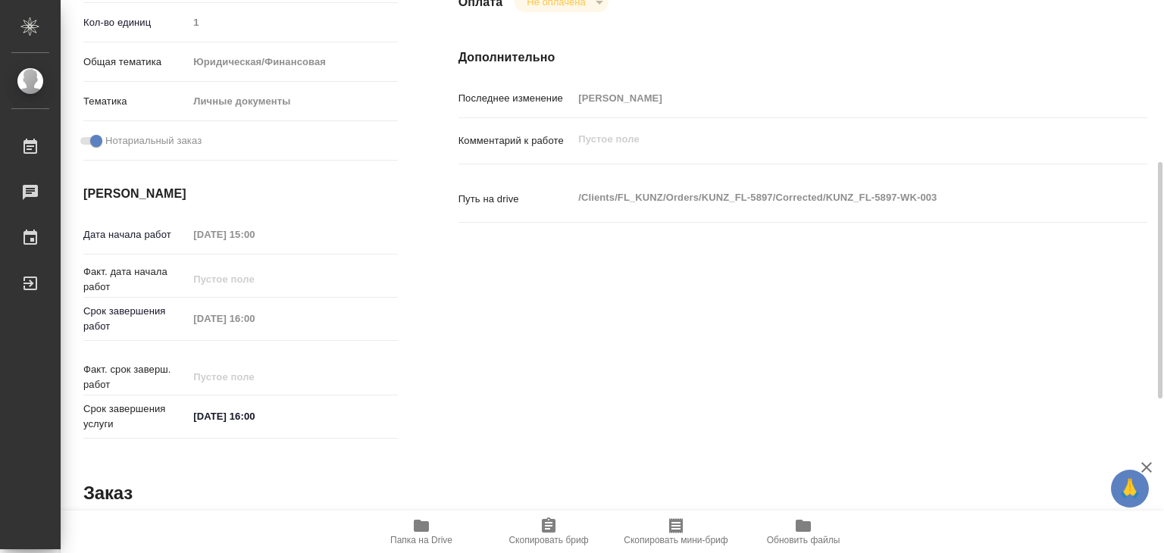
type textarea "x"
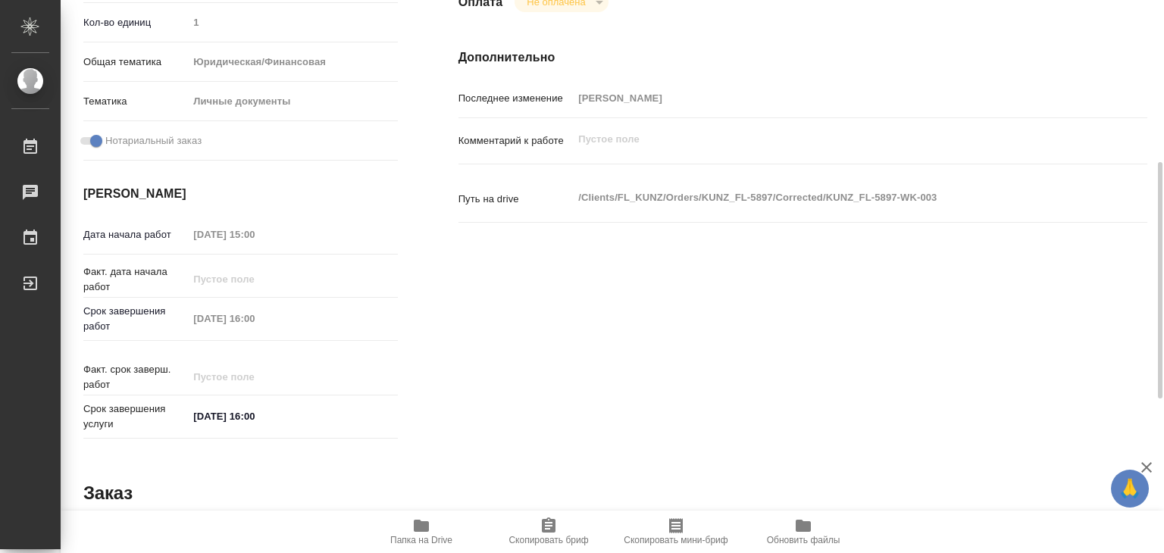
type textarea "x"
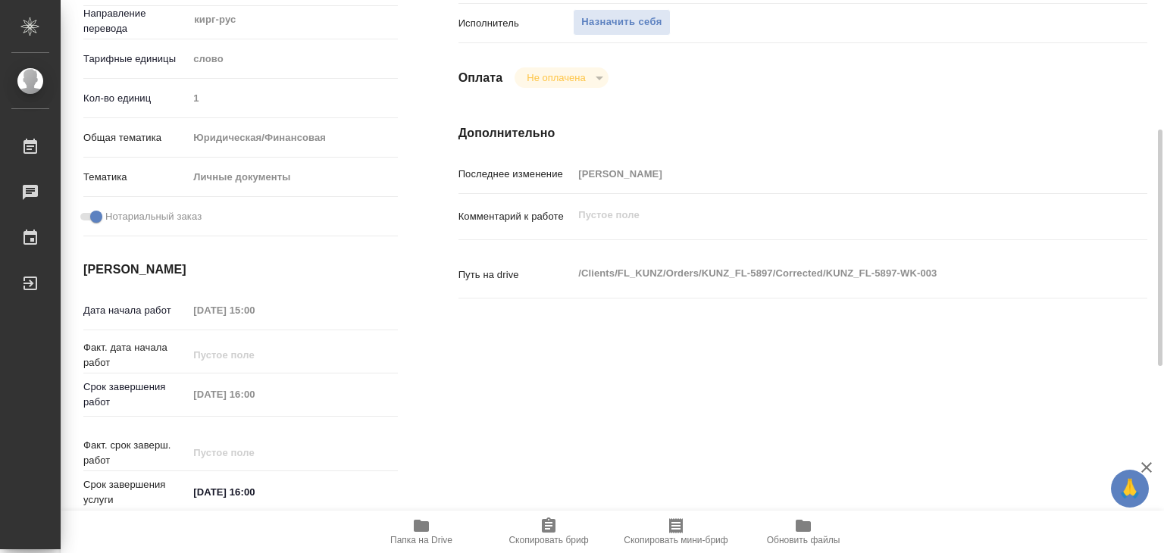
scroll to position [76, 0]
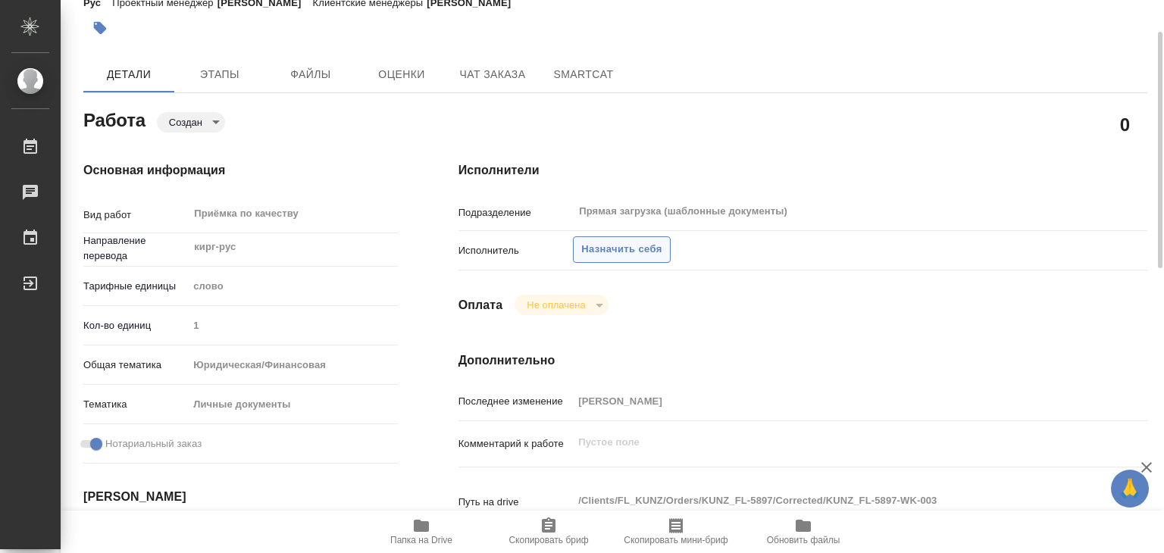
click at [606, 249] on span "Назначить себя" at bounding box center [621, 249] width 80 height 17
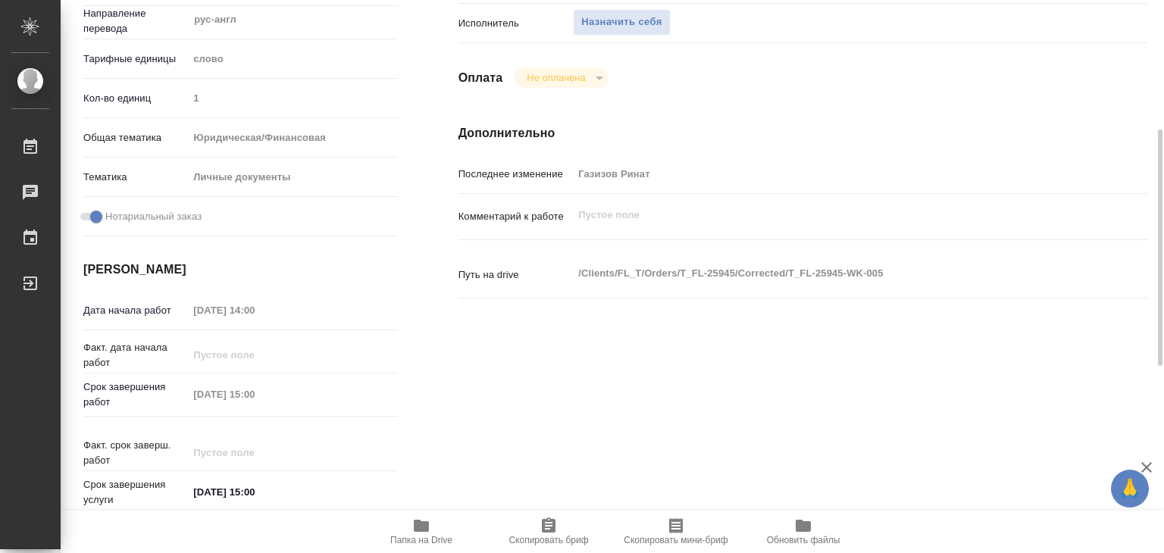
scroll to position [152, 0]
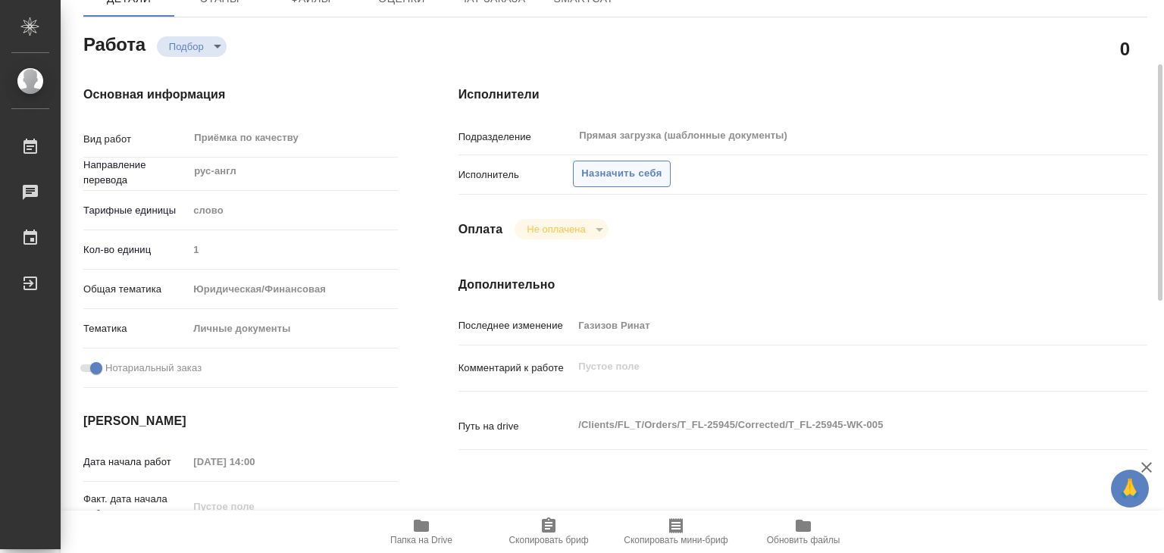
click at [621, 164] on button "Назначить себя" at bounding box center [621, 174] width 97 height 27
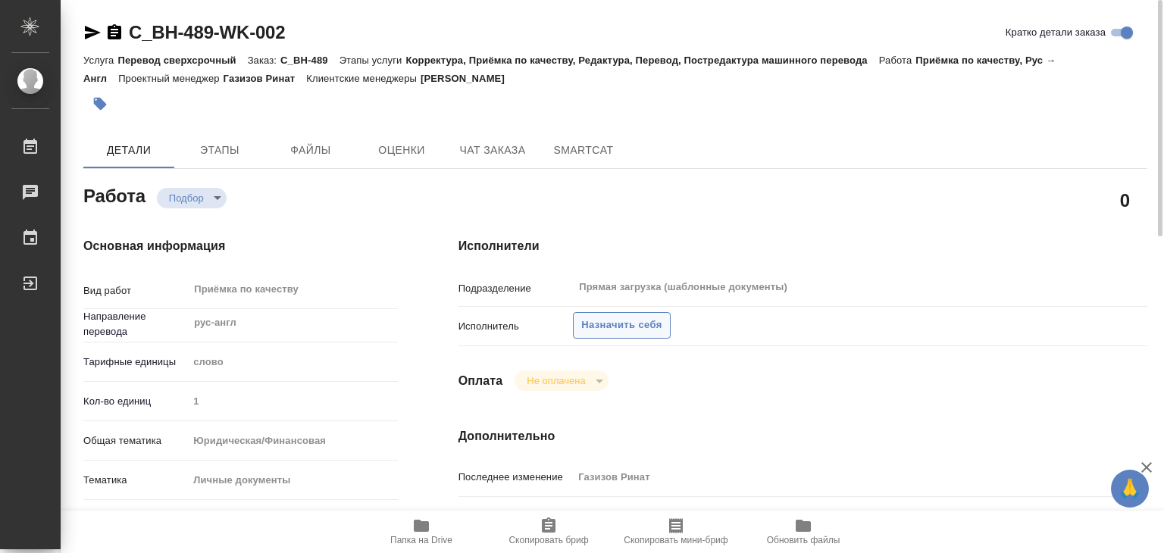
click at [614, 319] on span "Назначить себя" at bounding box center [621, 325] width 80 height 17
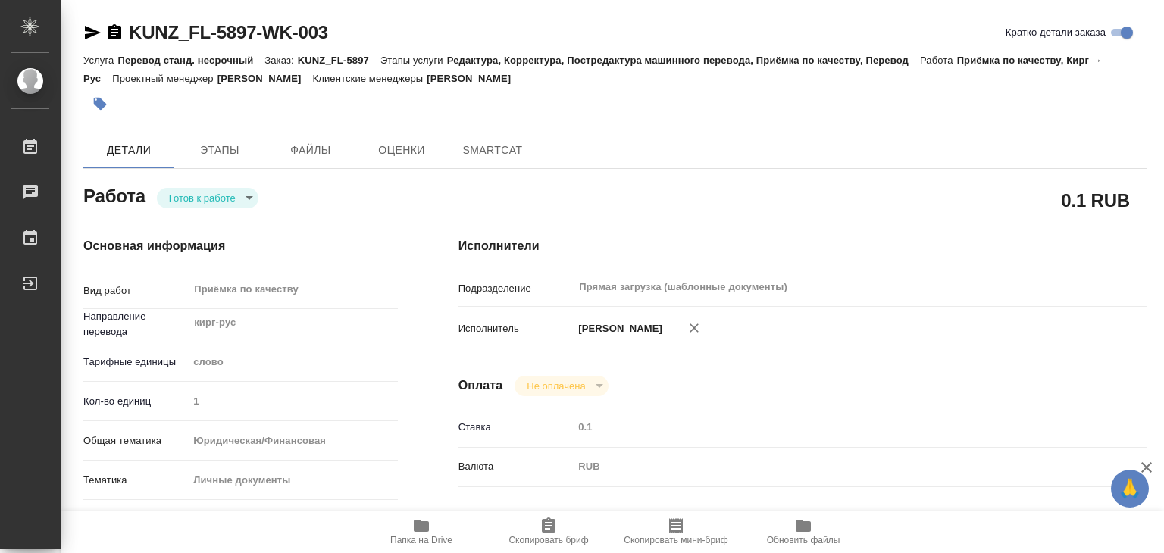
type textarea "x"
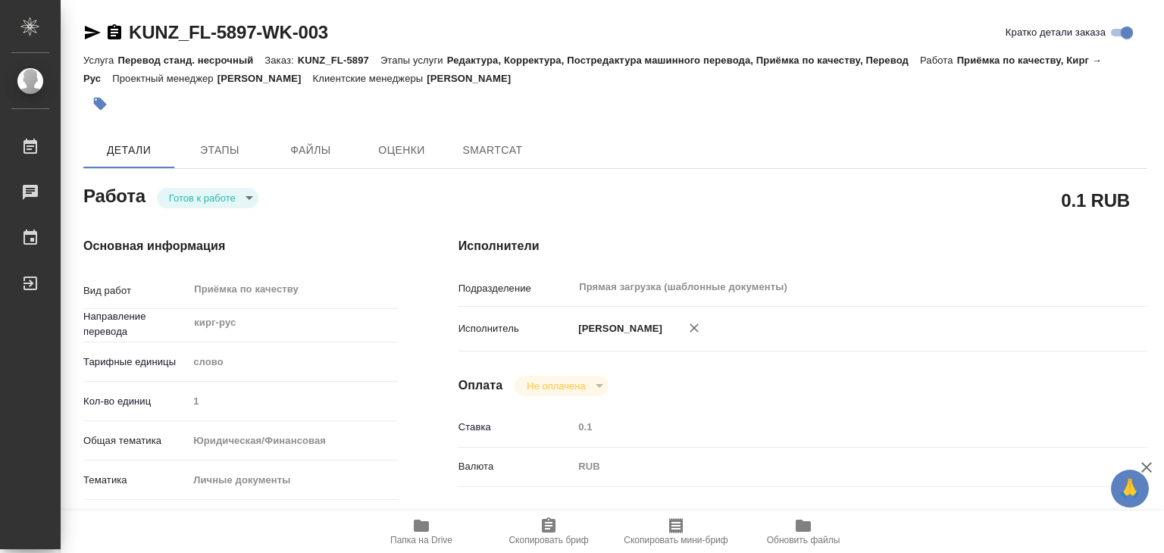
type textarea "x"
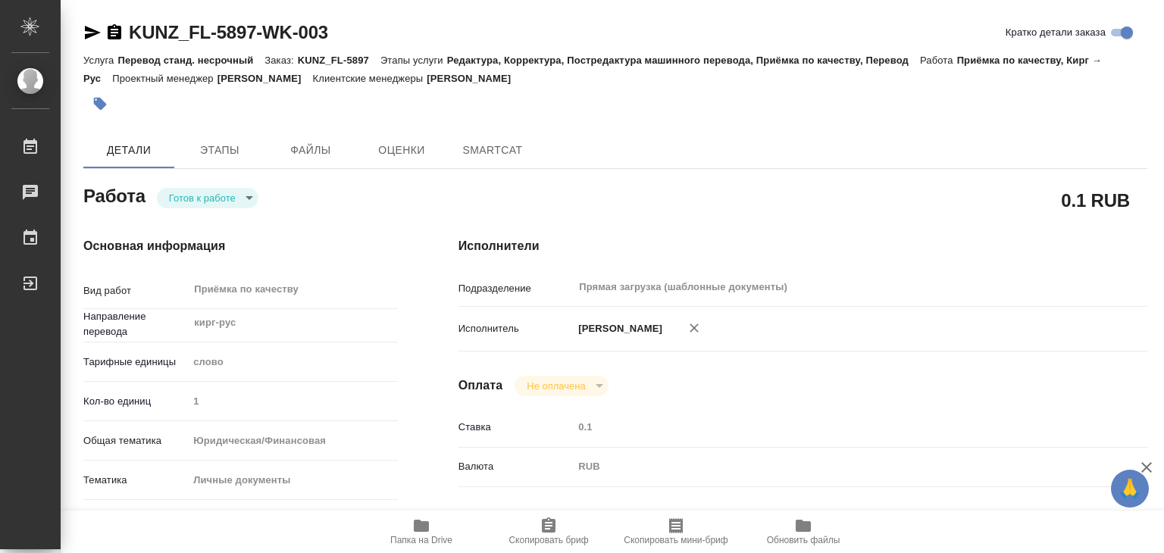
type textarea "x"
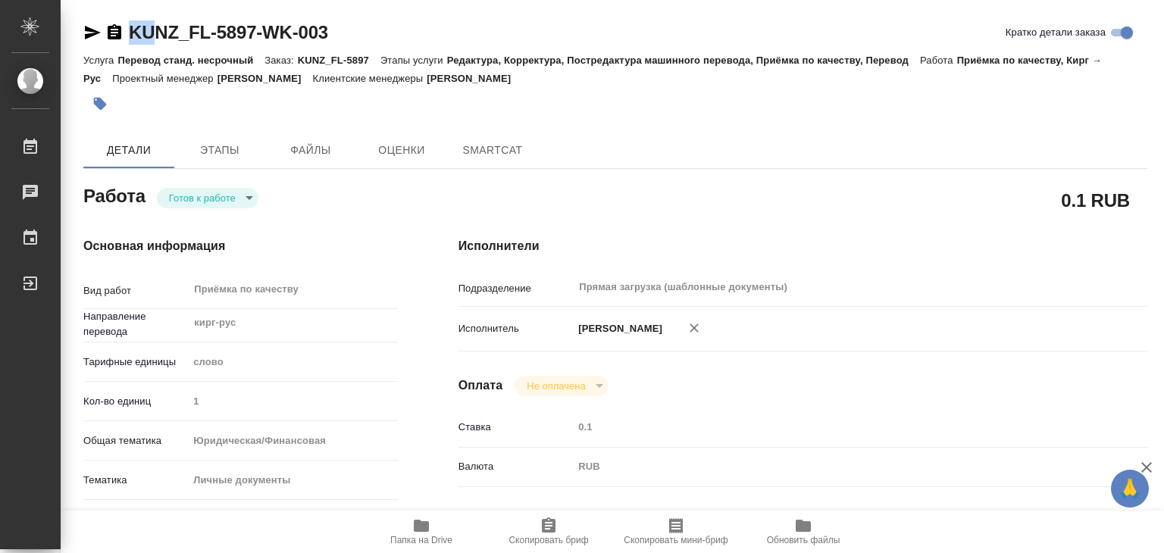
type textarea "x"
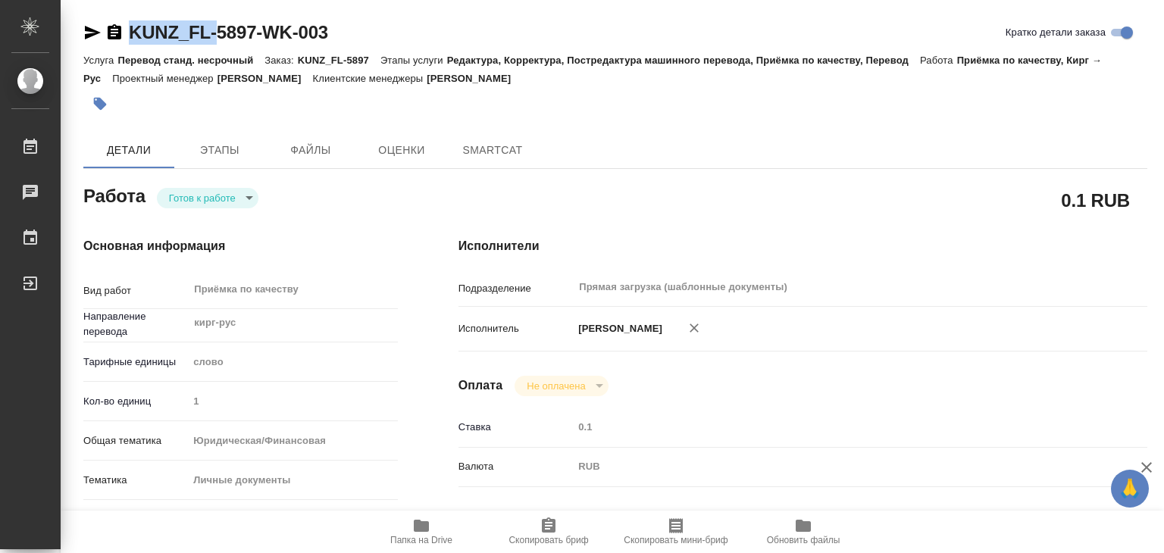
type textarea "x"
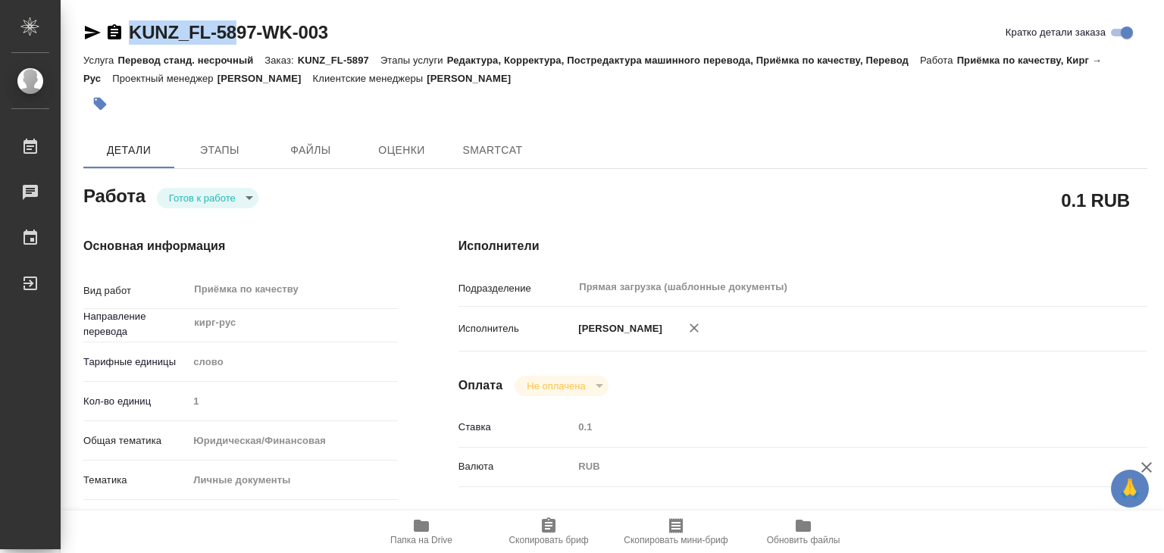
type textarea "x"
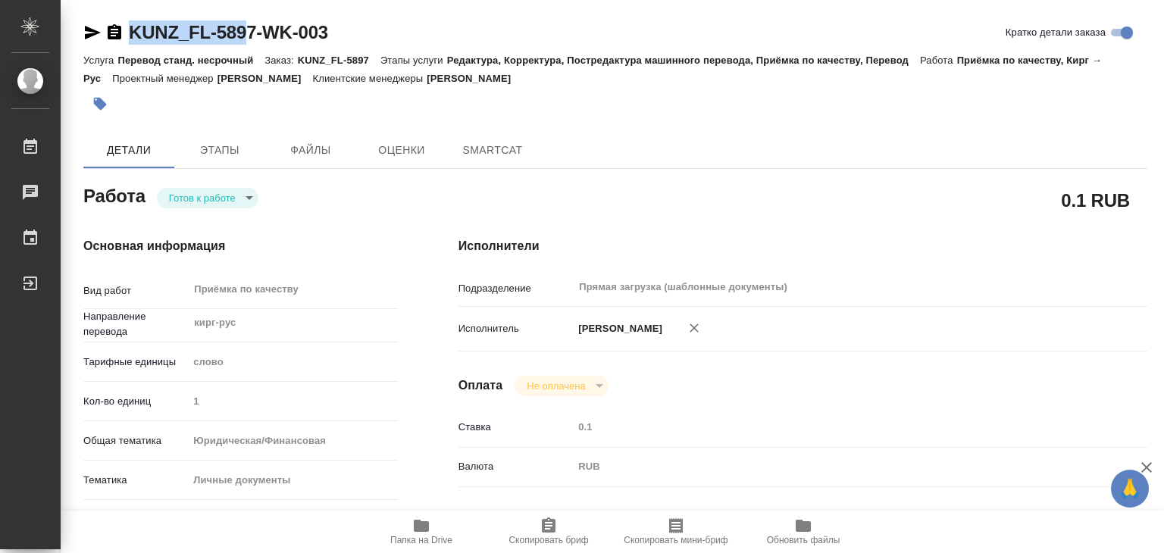
type textarea "x"
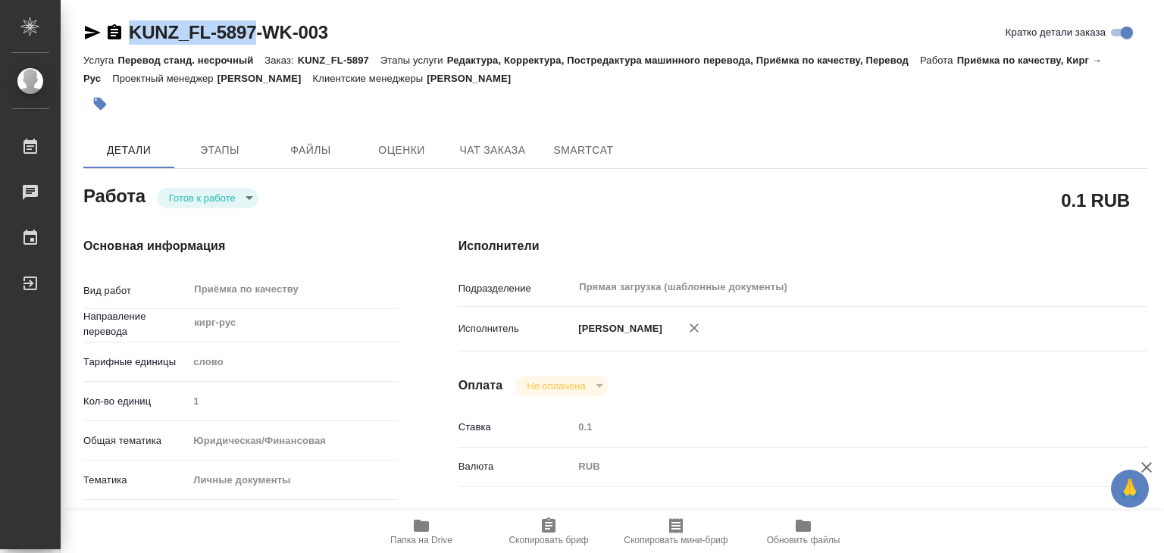
drag, startPoint x: 180, startPoint y: 24, endPoint x: 258, endPoint y: 42, distance: 79.4
copy link "KUNZ_FL-5897"
type textarea "x"
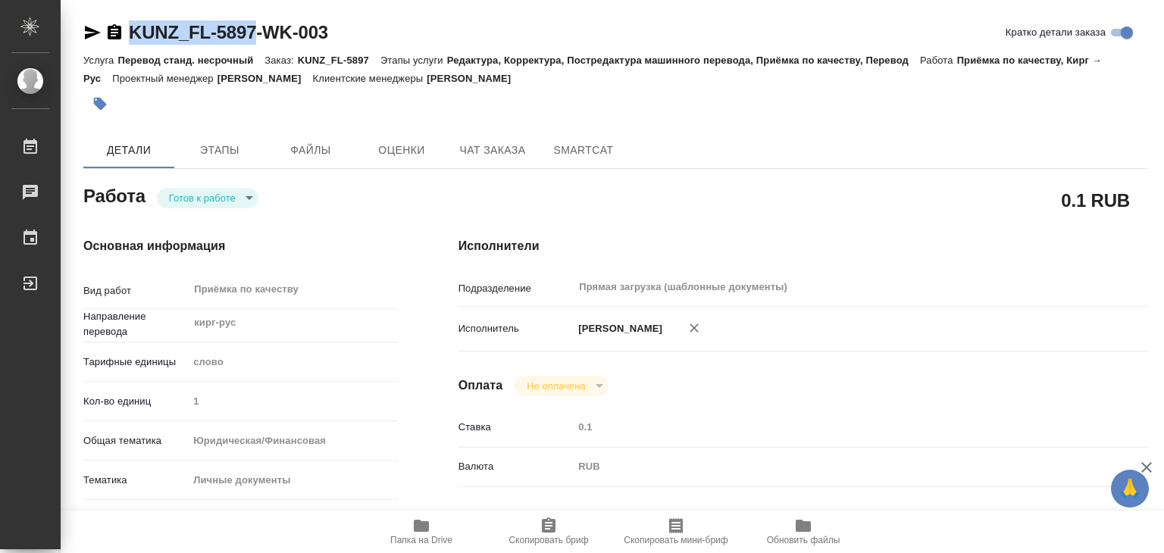
type textarea "x"
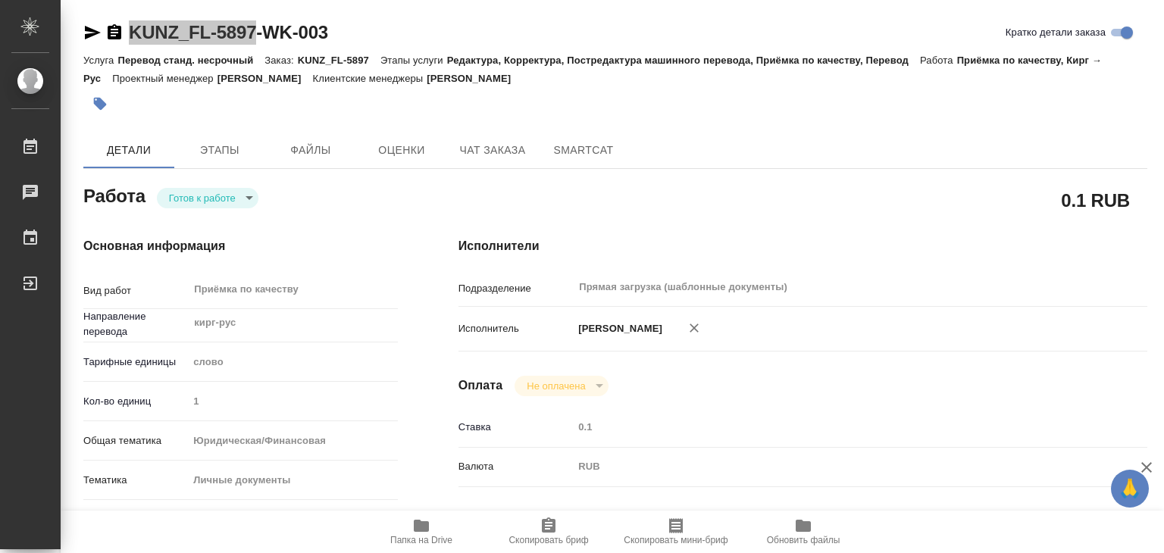
type textarea "x"
click at [618, 77] on div "Услуга Перевод станд. несрочный Заказ: KUNZ_FL-5897 Этапы услуги Редактура, Кор…" at bounding box center [615, 69] width 1064 height 36
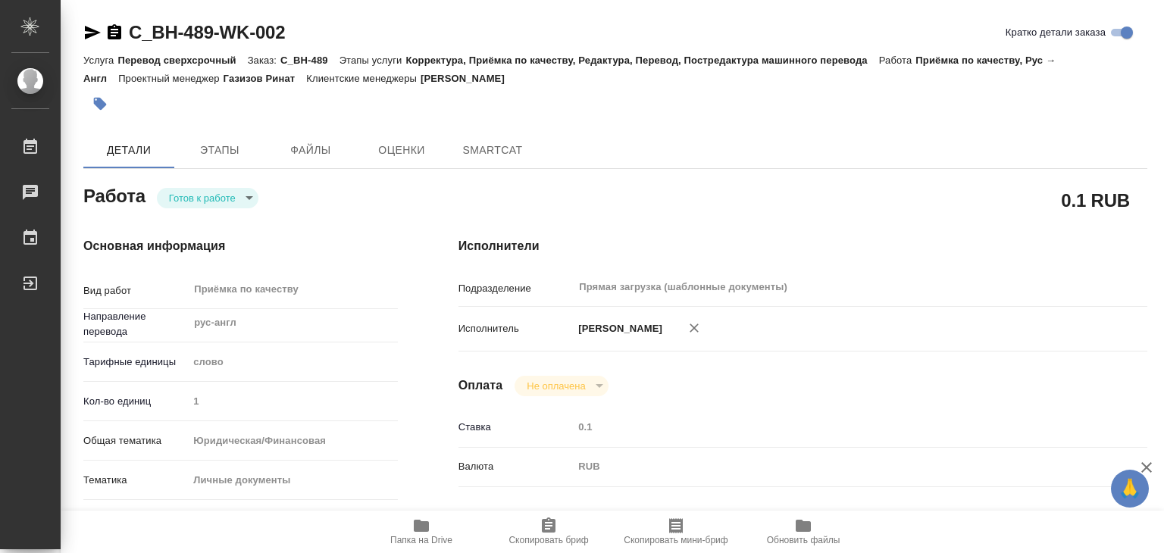
type textarea "x"
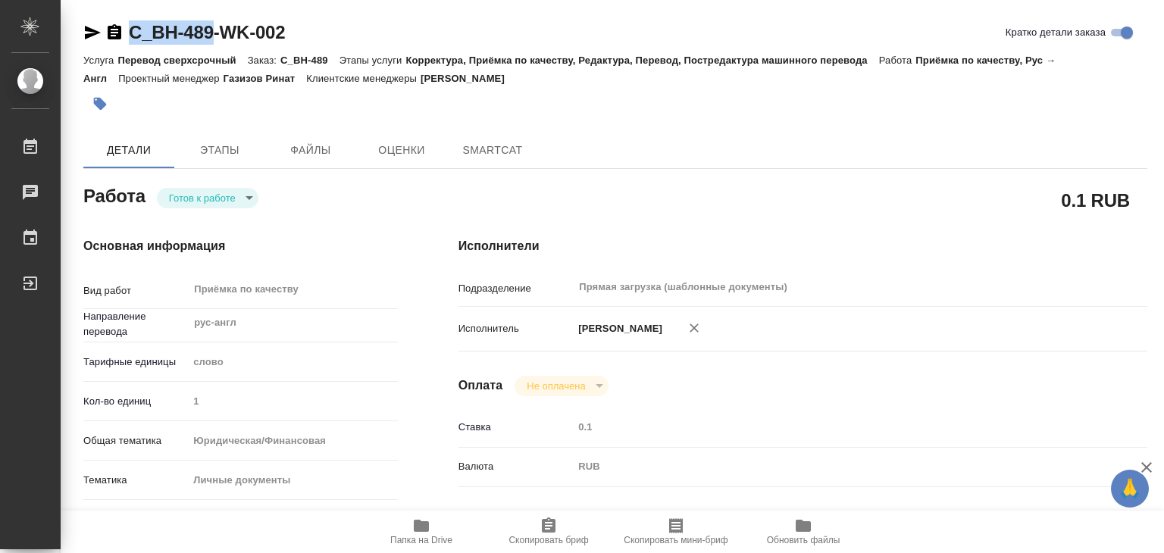
type textarea "x"
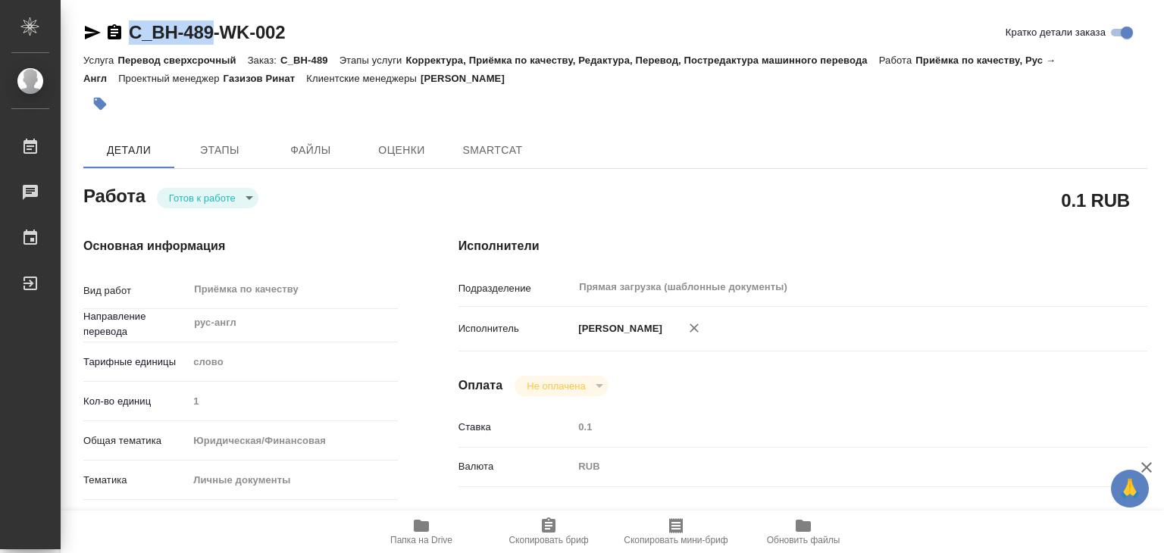
drag, startPoint x: 203, startPoint y: 27, endPoint x: 217, endPoint y: 30, distance: 14.7
type textarea "x"
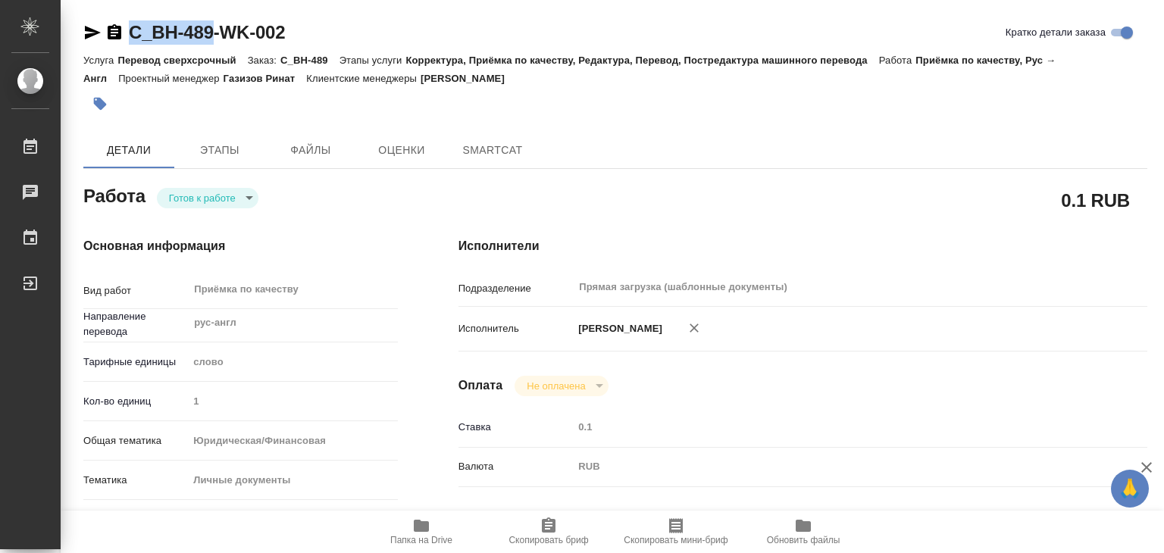
type textarea "x"
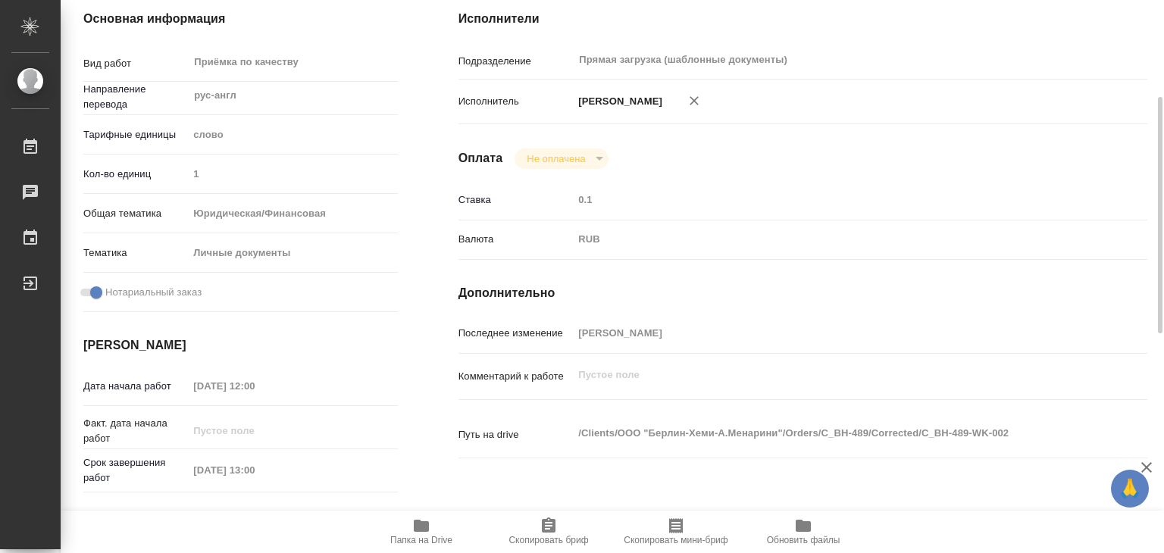
type textarea "x"
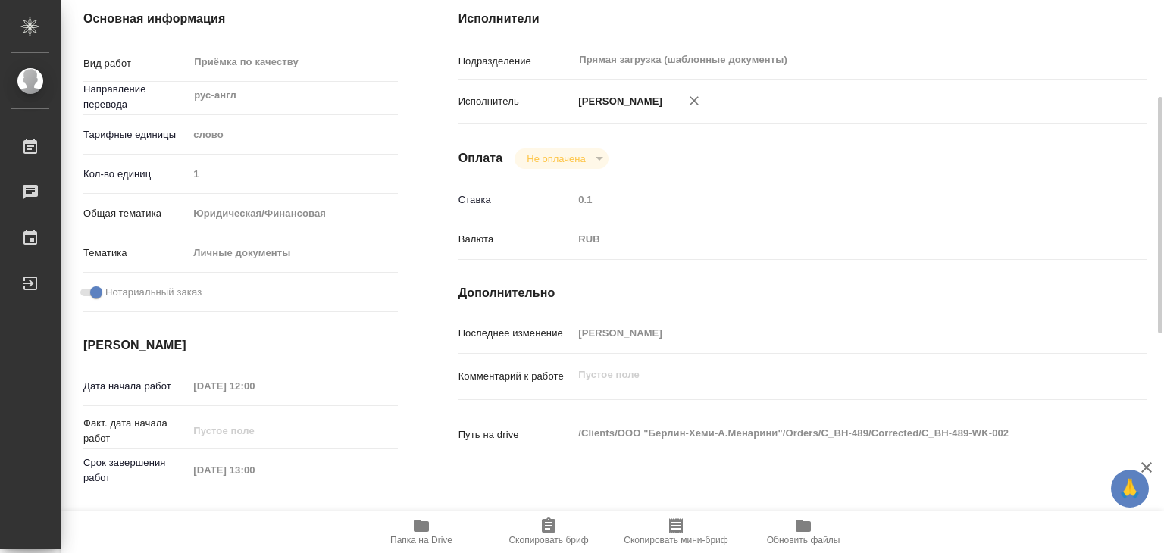
type textarea "x"
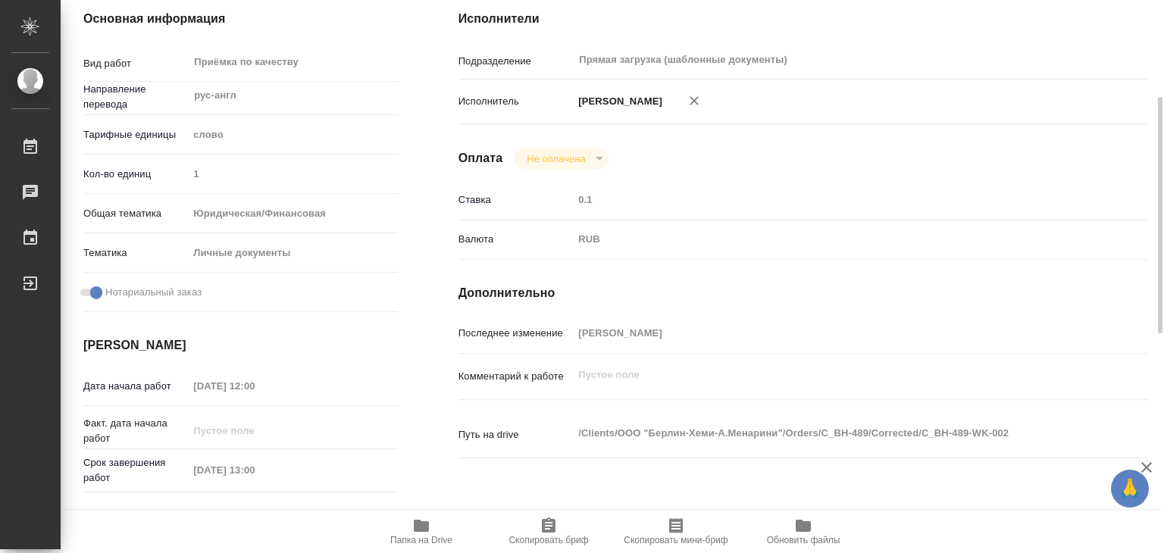
scroll to position [0, 0]
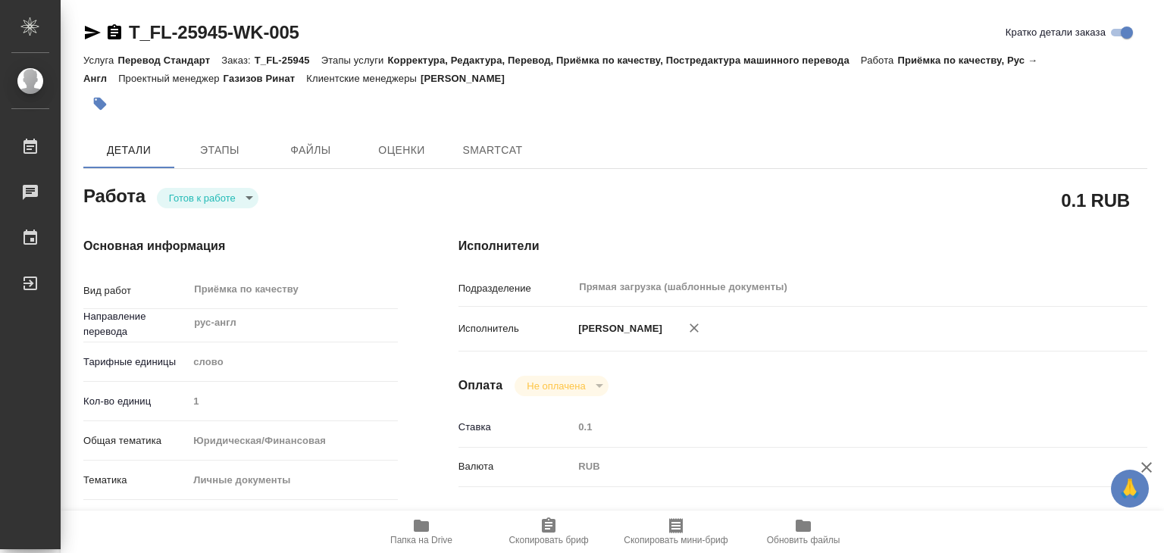
type textarea "x"
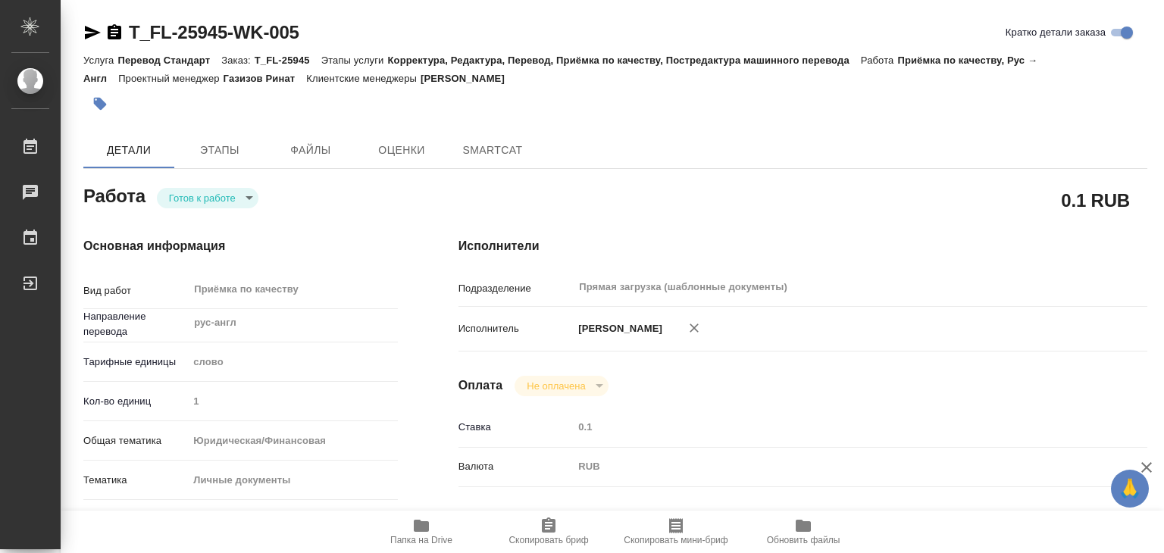
type textarea "x"
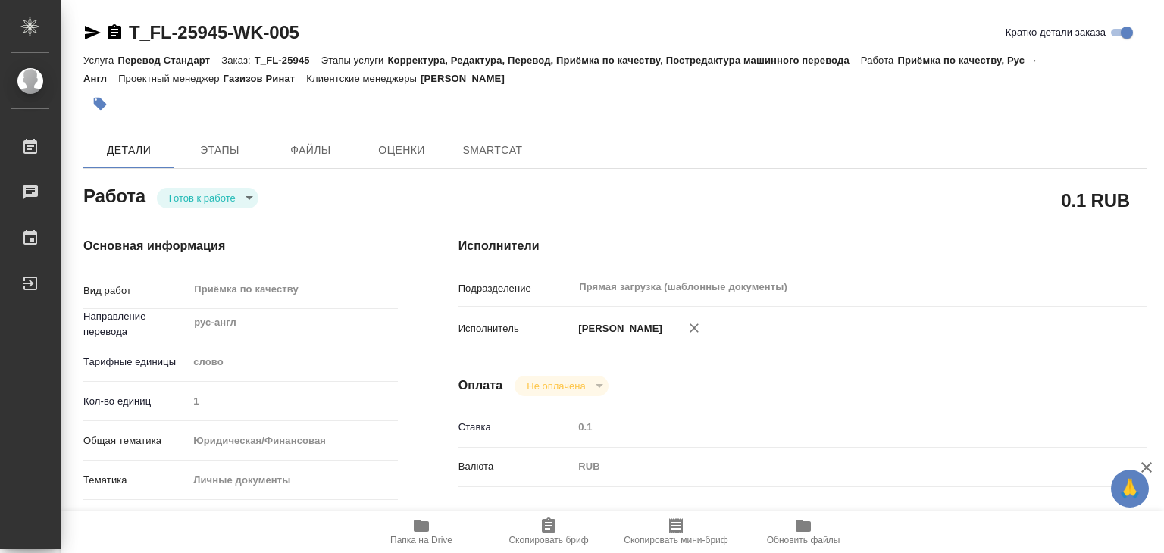
type textarea "x"
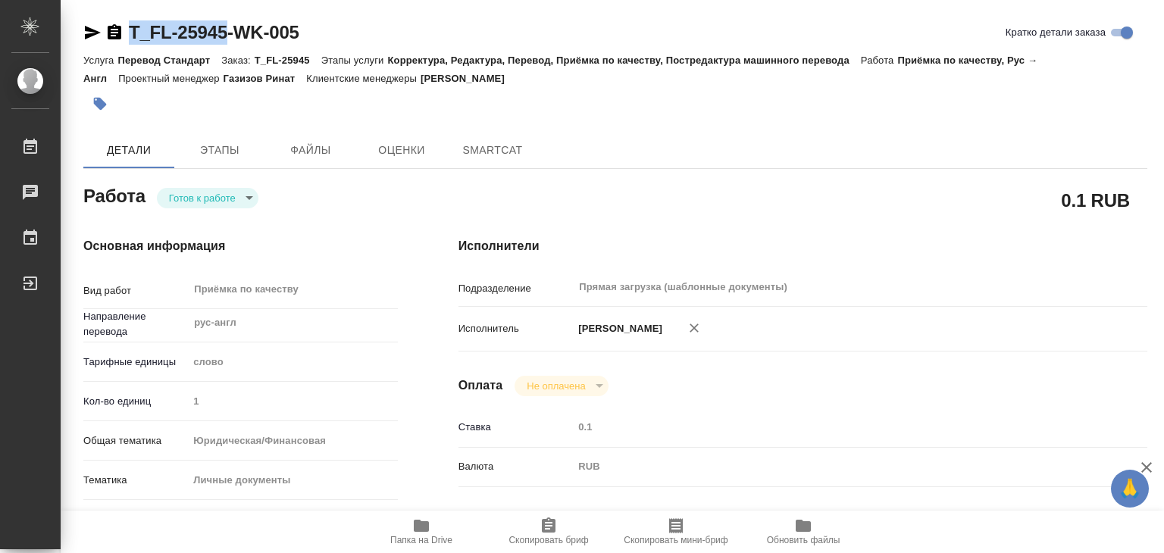
type textarea "x"
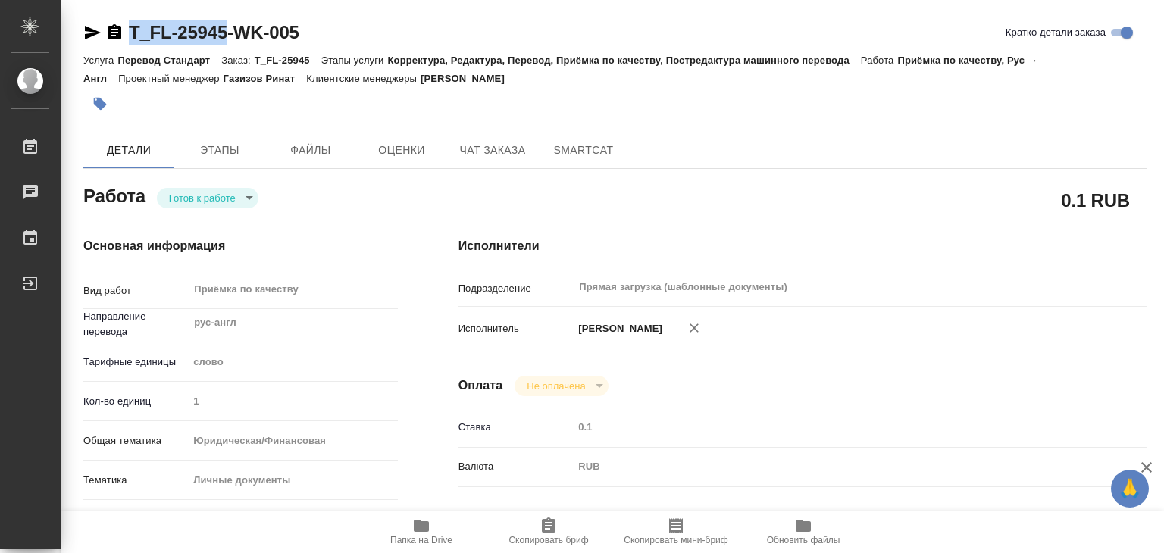
drag, startPoint x: 127, startPoint y: 17, endPoint x: 232, endPoint y: 37, distance: 106.5
copy link "T_FL-25945"
type textarea "x"
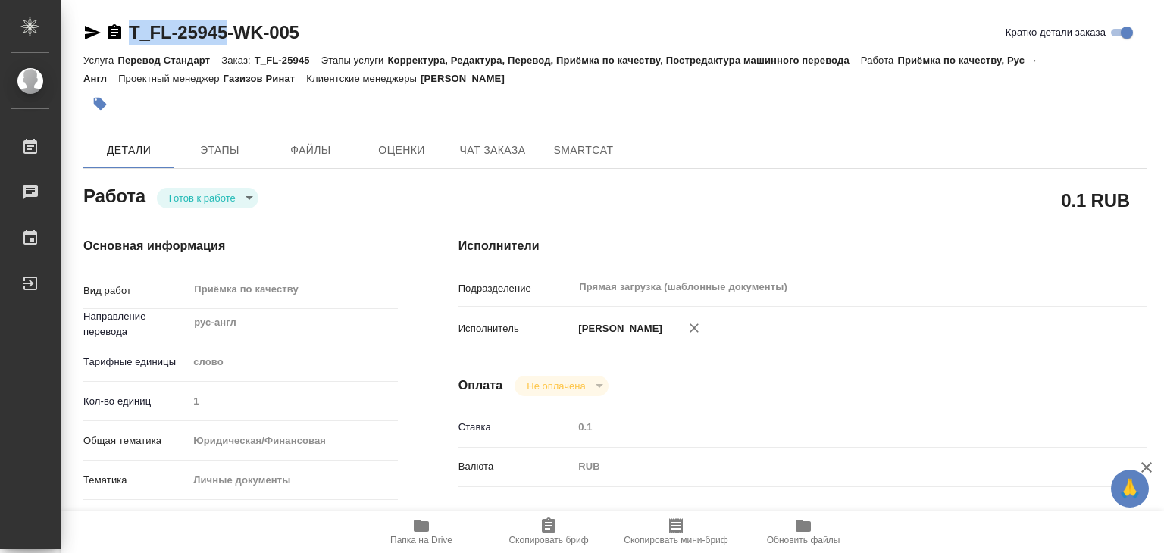
type textarea "x"
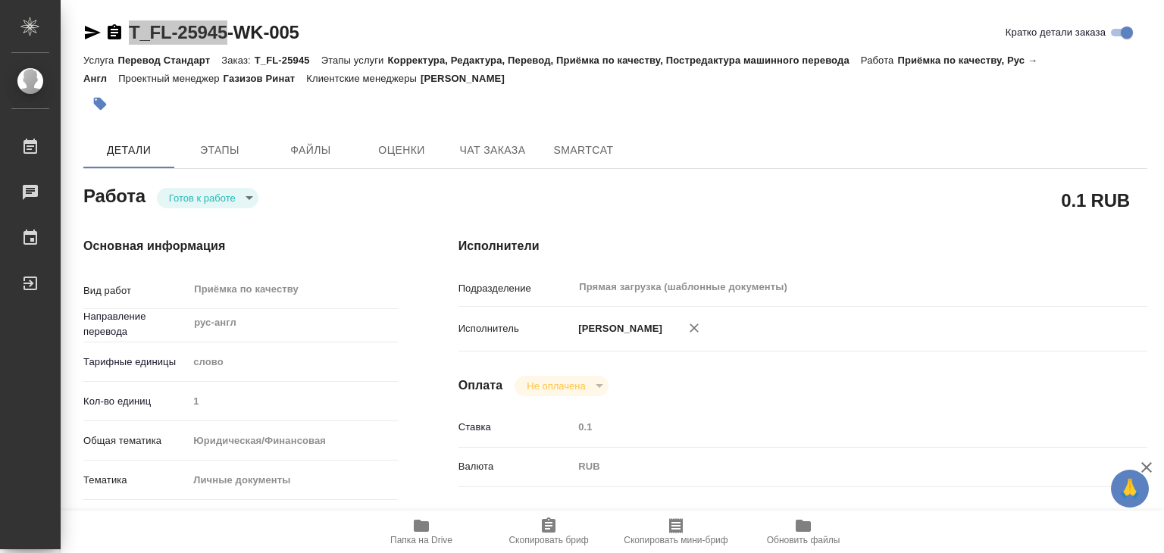
type textarea "x"
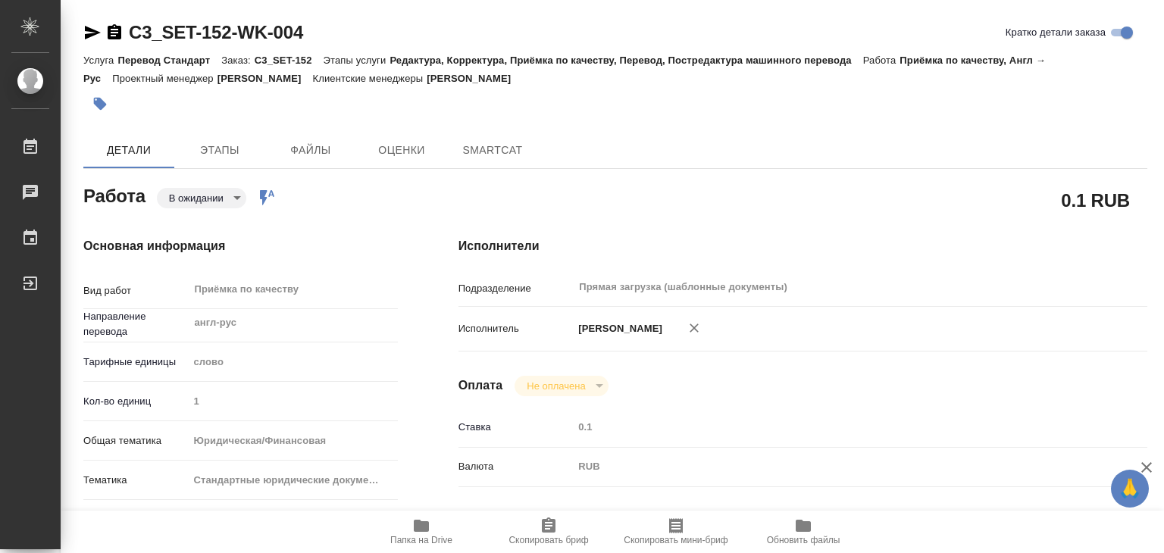
type textarea "x"
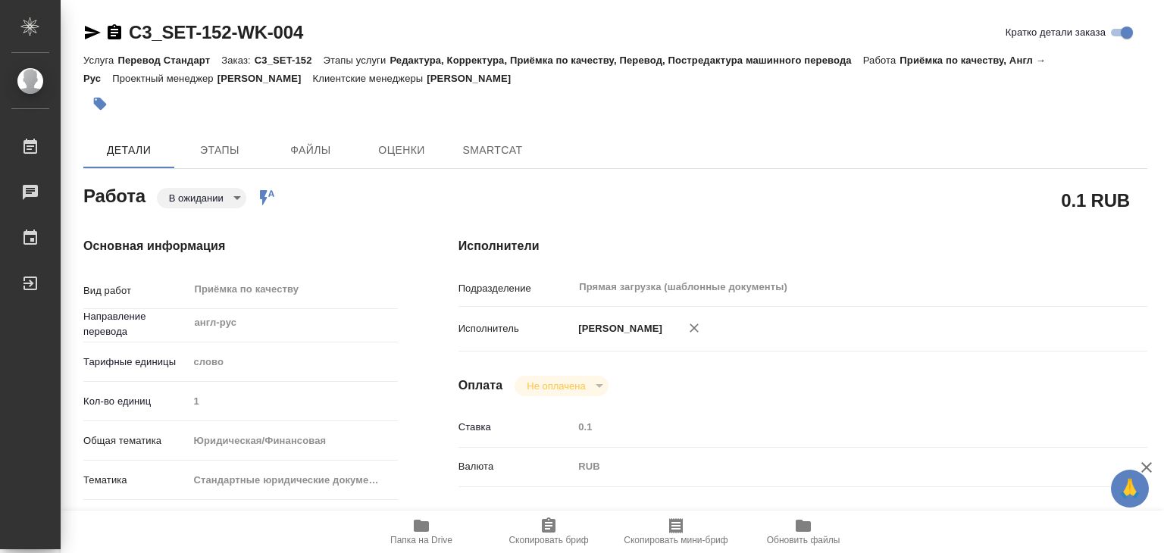
type textarea "x"
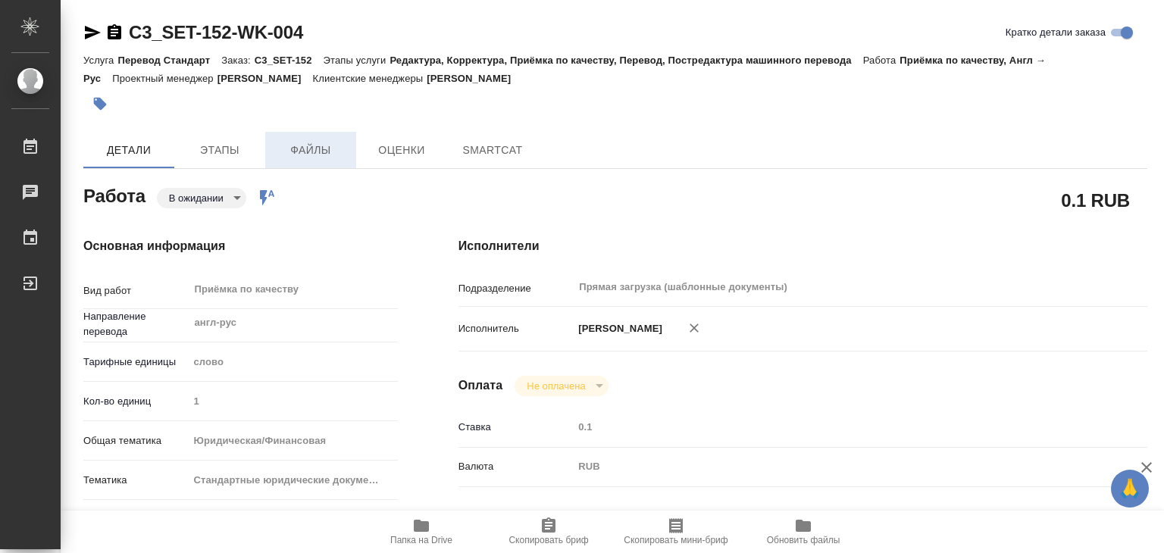
type textarea "x"
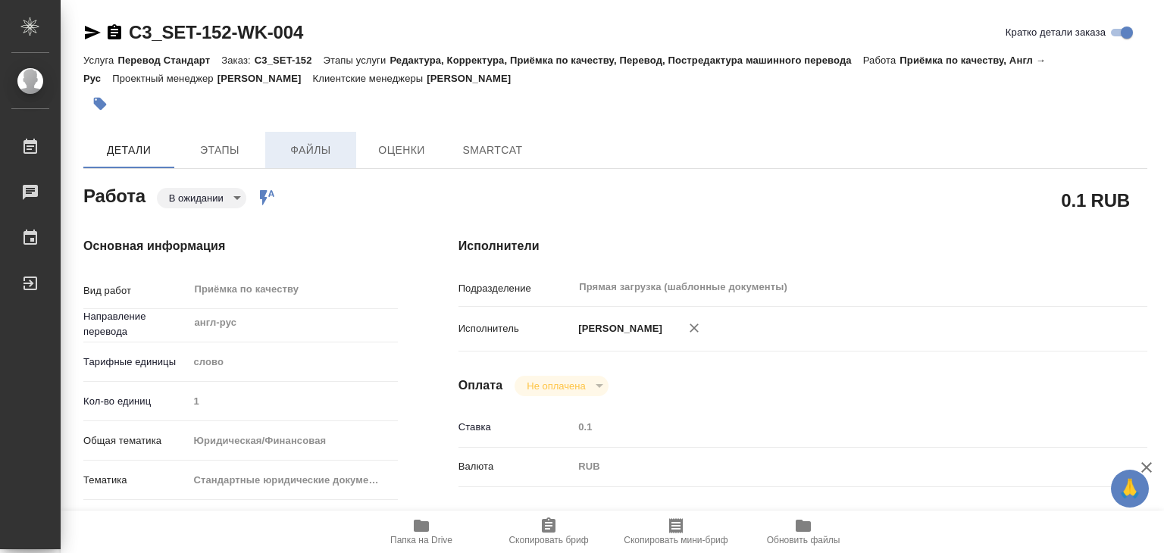
click at [324, 142] on span "Файлы" at bounding box center [310, 150] width 73 height 19
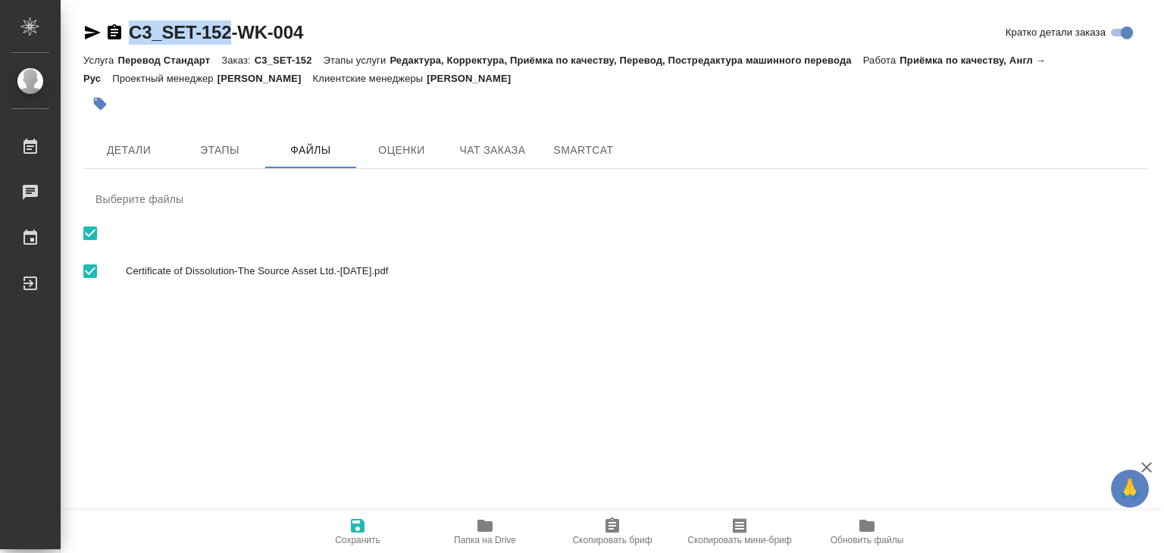
drag, startPoint x: 120, startPoint y: 19, endPoint x: 232, endPoint y: 39, distance: 114.0
click at [232, 39] on div "C3_SET-152-WK-004 Кратко детали заказа Услуга Перевод Стандарт Заказ: C3_SET-15…" at bounding box center [615, 169] width 1080 height 338
copy link "C3_SET-152"
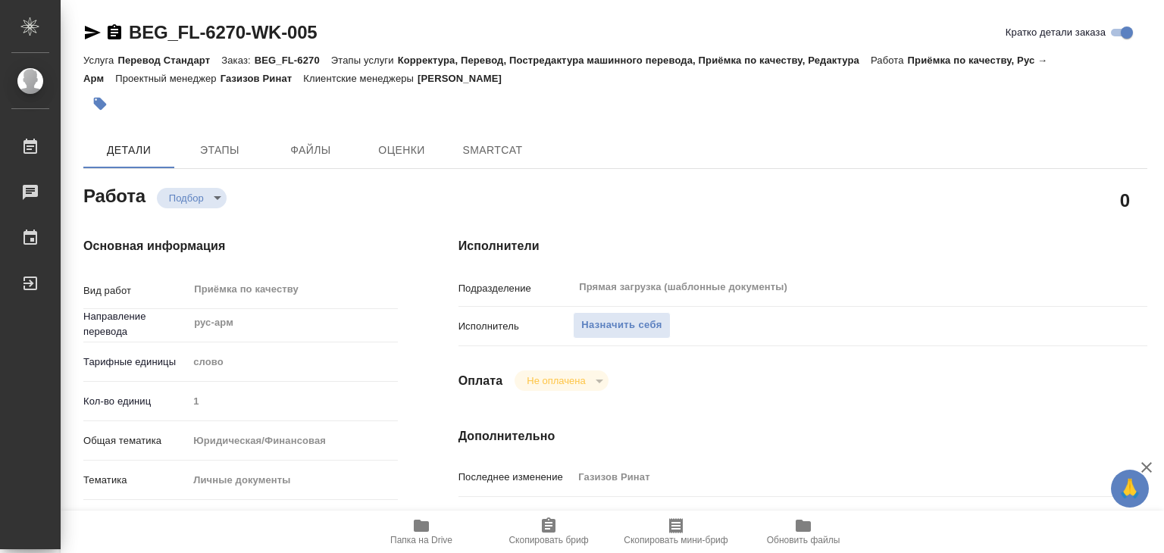
type textarea "x"
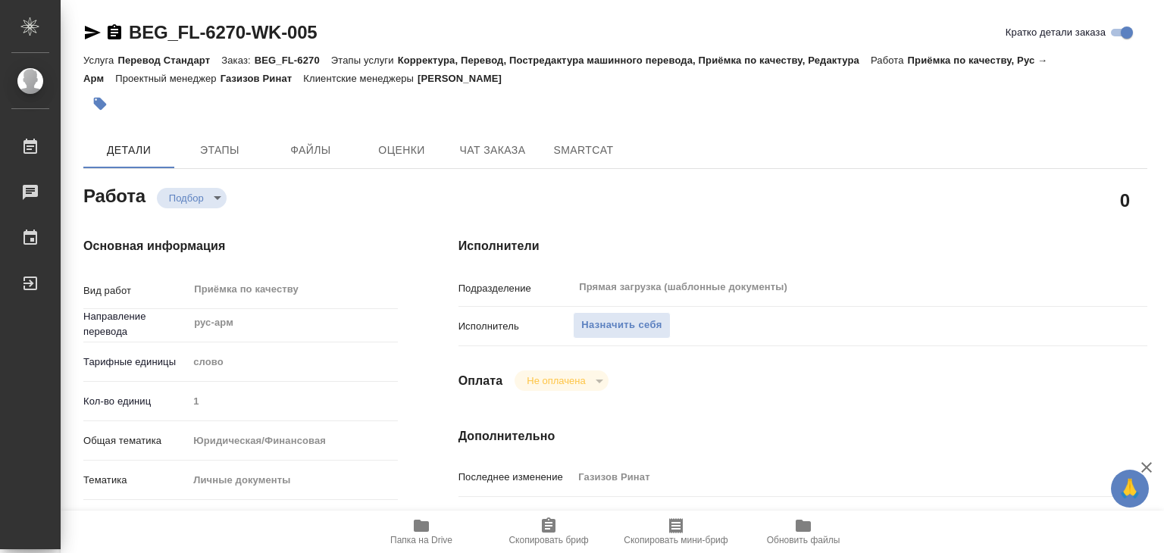
type textarea "x"
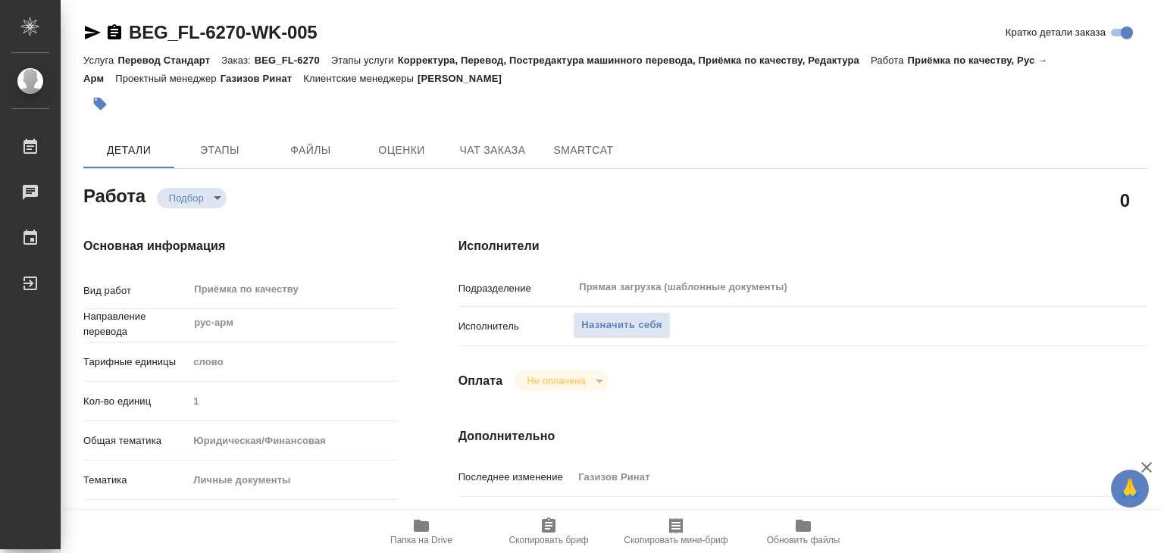
type textarea "x"
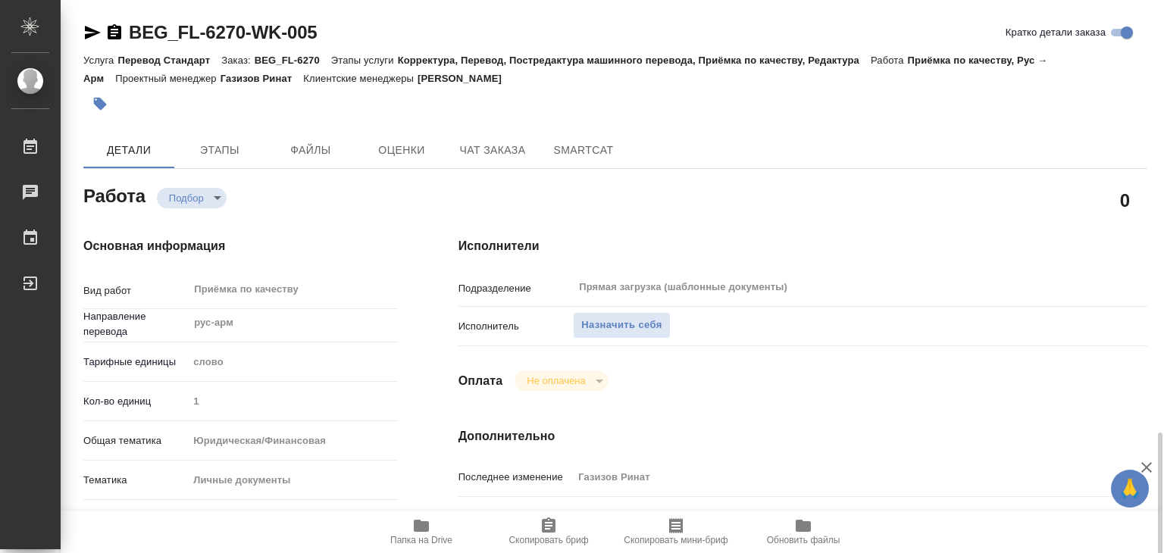
scroll to position [303, 0]
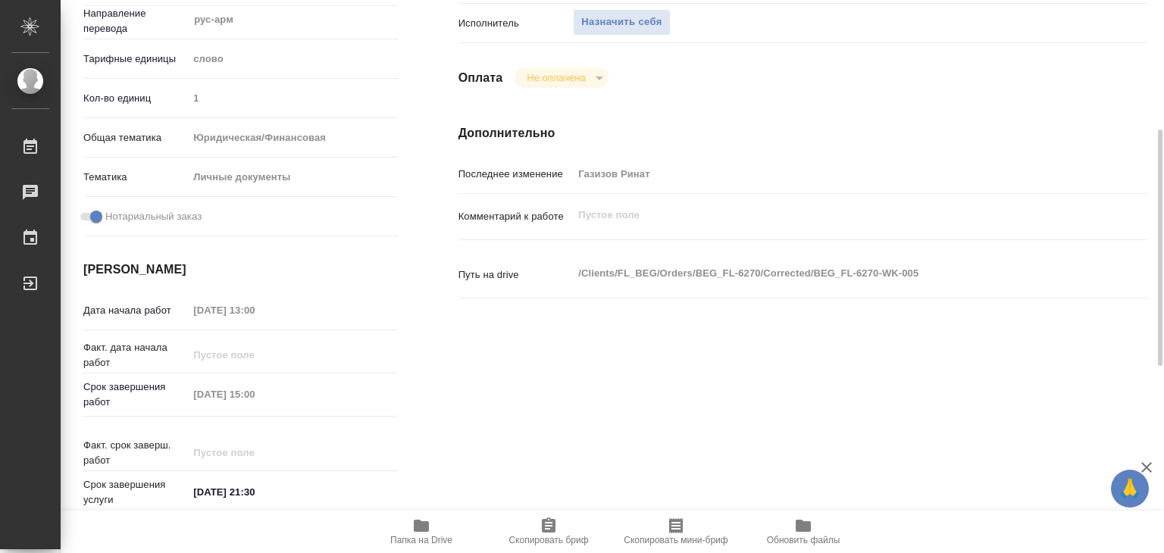
type textarea "x"
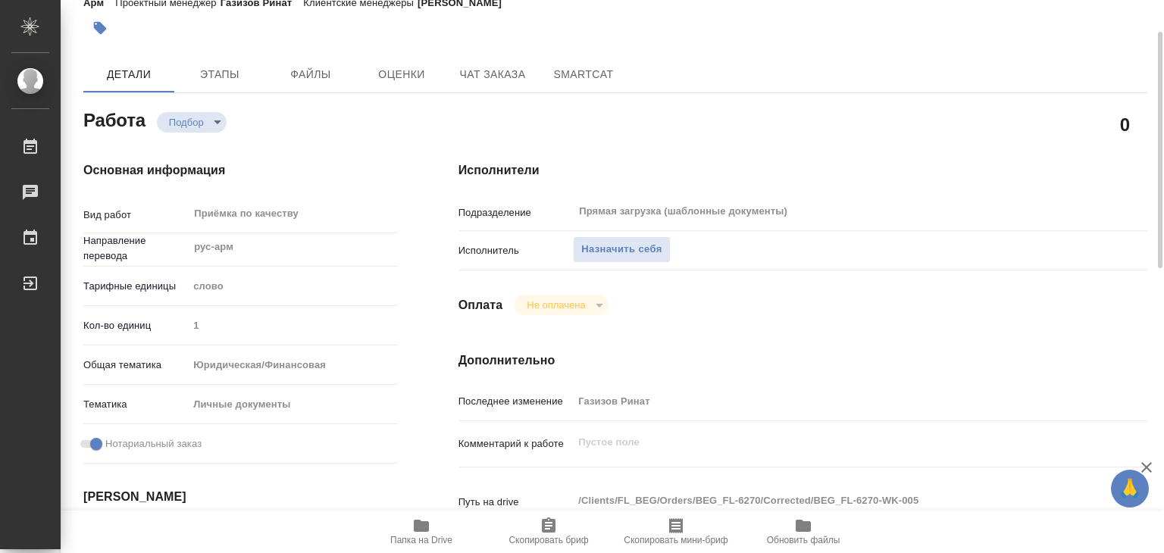
scroll to position [0, 0]
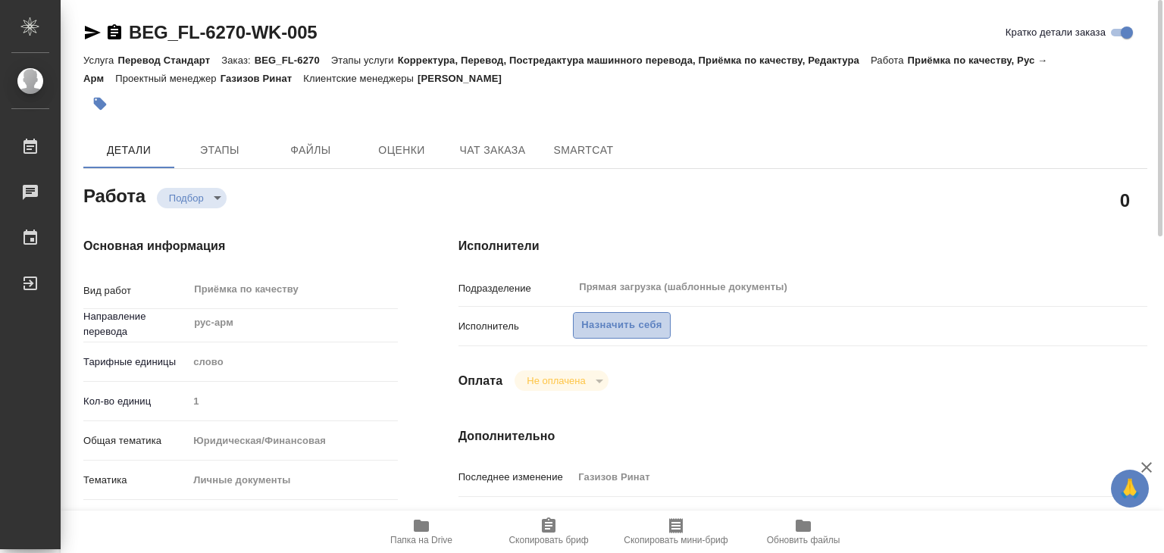
click at [598, 312] on button "Назначить себя" at bounding box center [621, 325] width 97 height 27
type textarea "x"
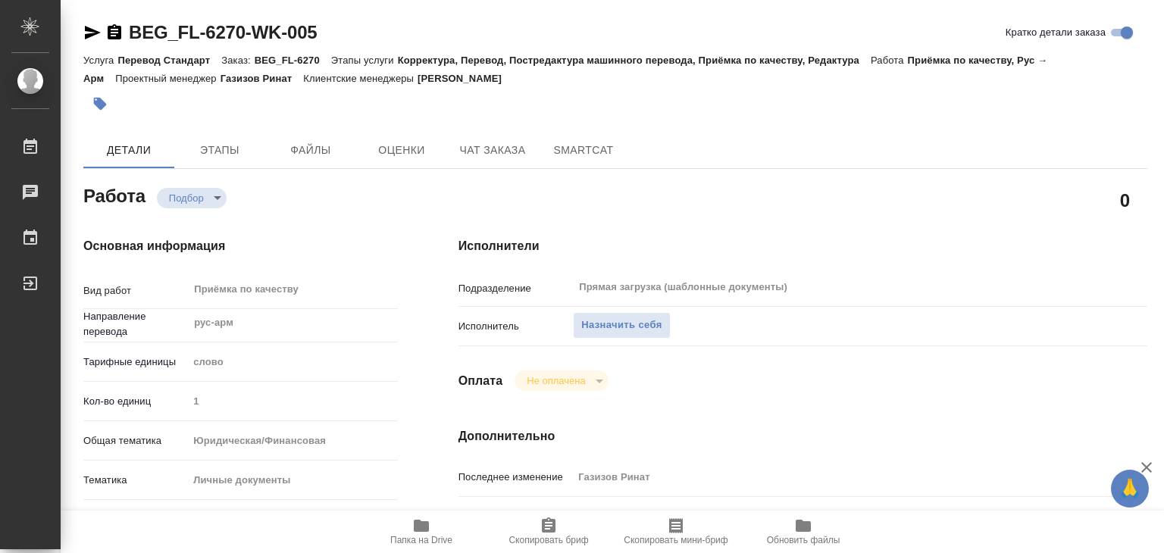
type textarea "x"
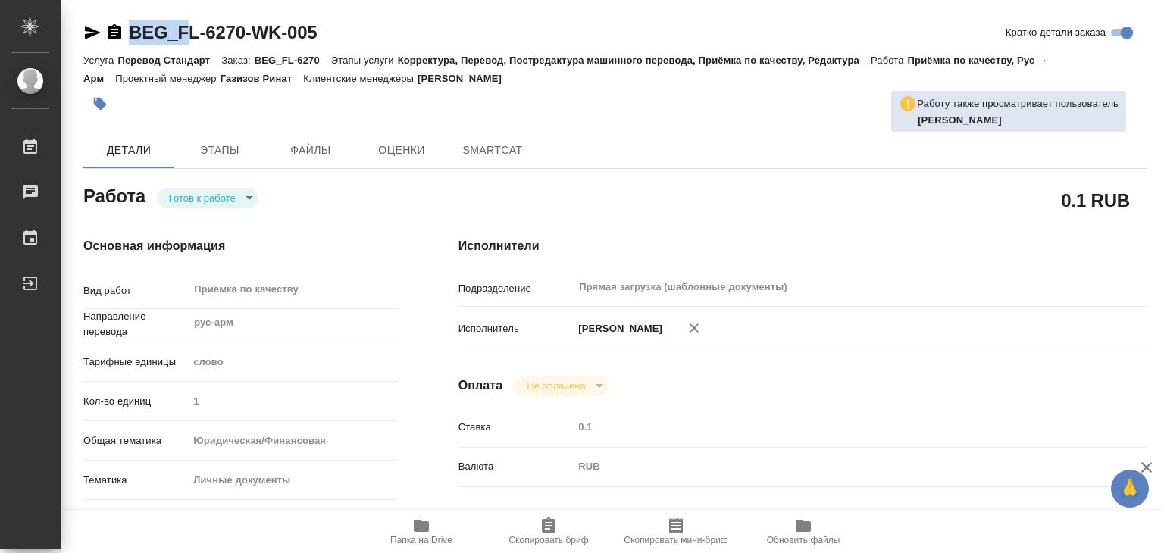
type textarea "x"
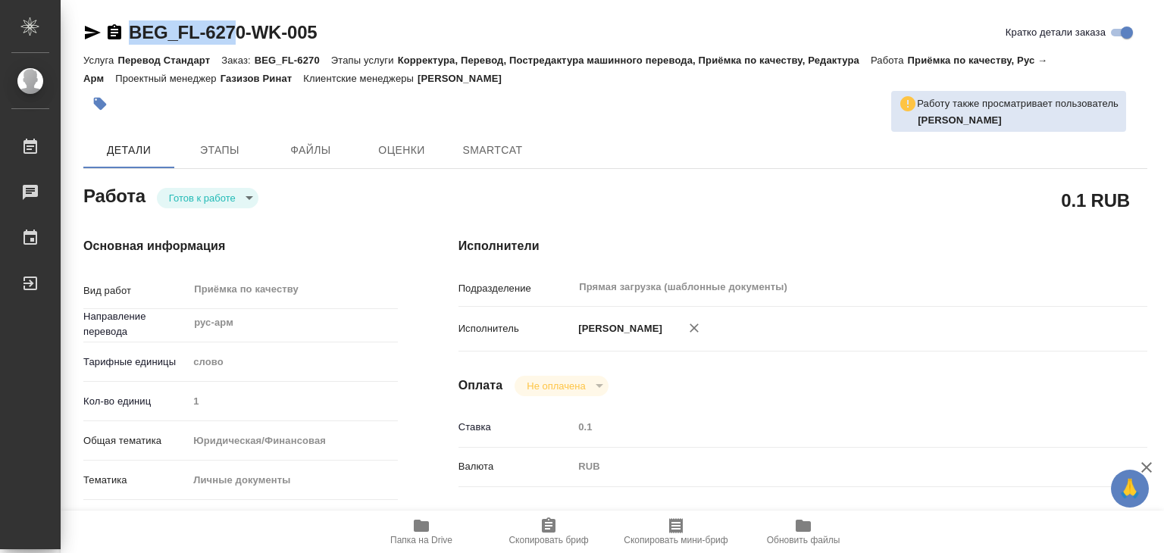
type textarea "x"
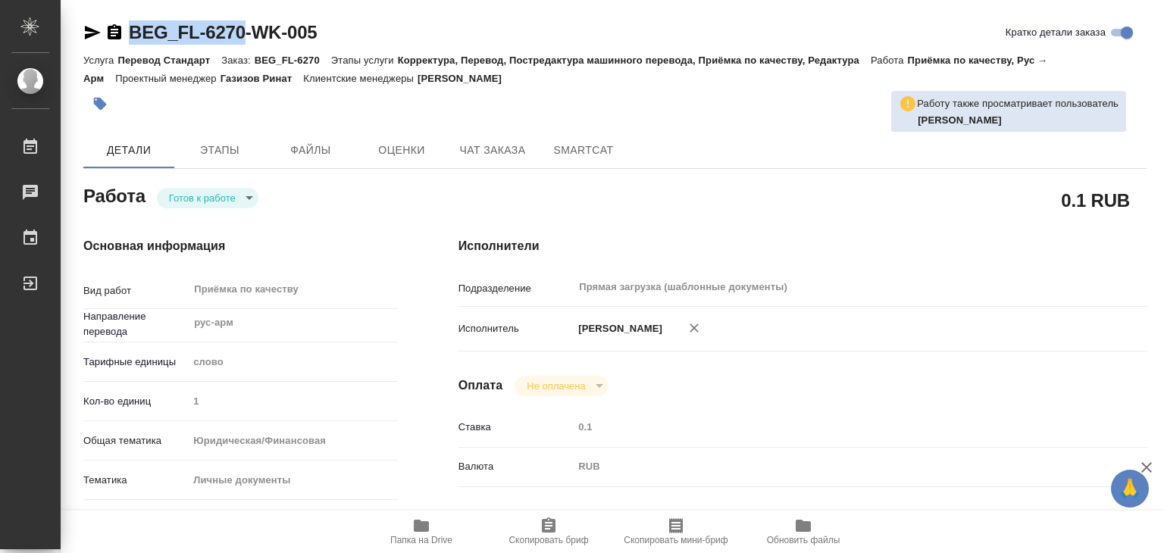
drag, startPoint x: 154, startPoint y: 27, endPoint x: 241, endPoint y: 36, distance: 87.6
type textarea "x"
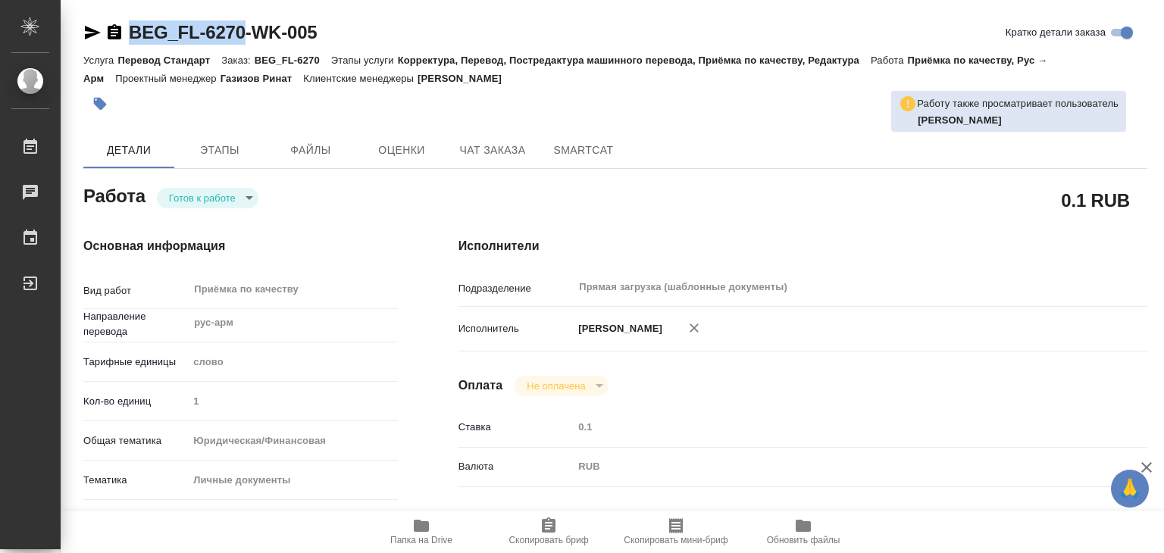
type textarea "x"
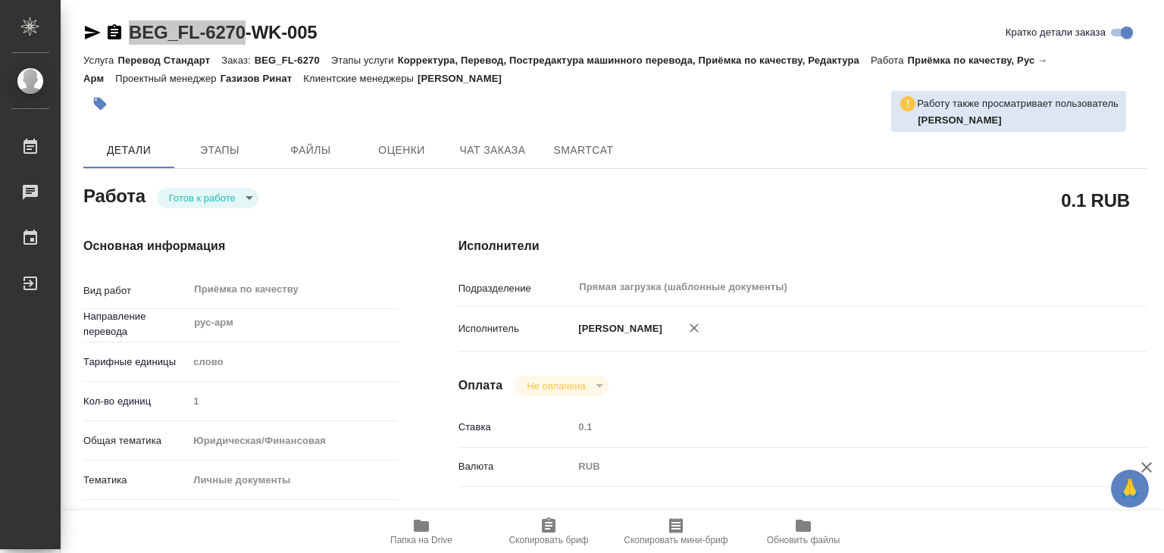
type textarea "x"
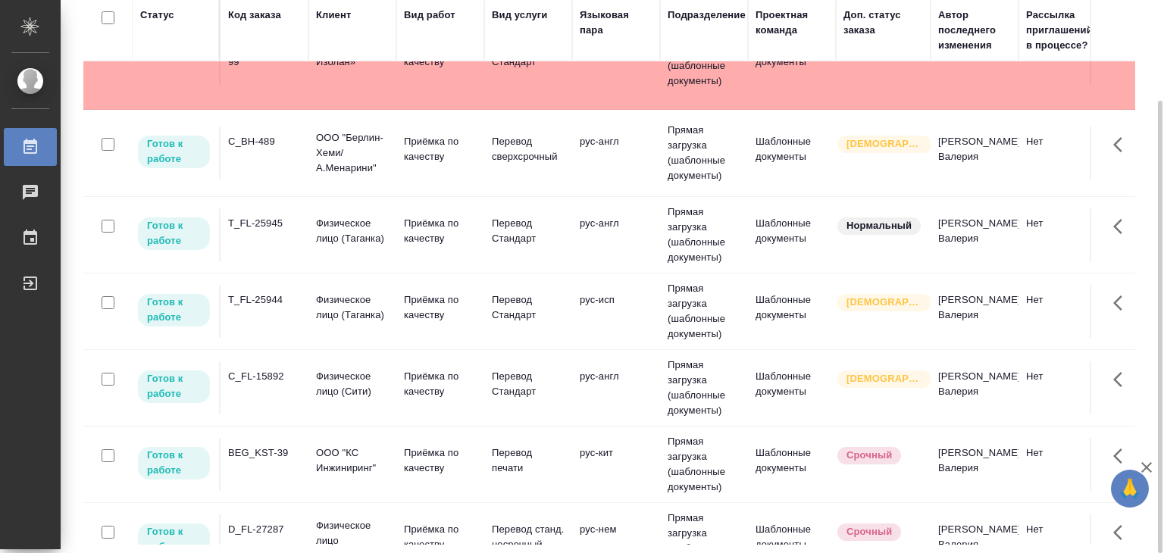
scroll to position [227, 0]
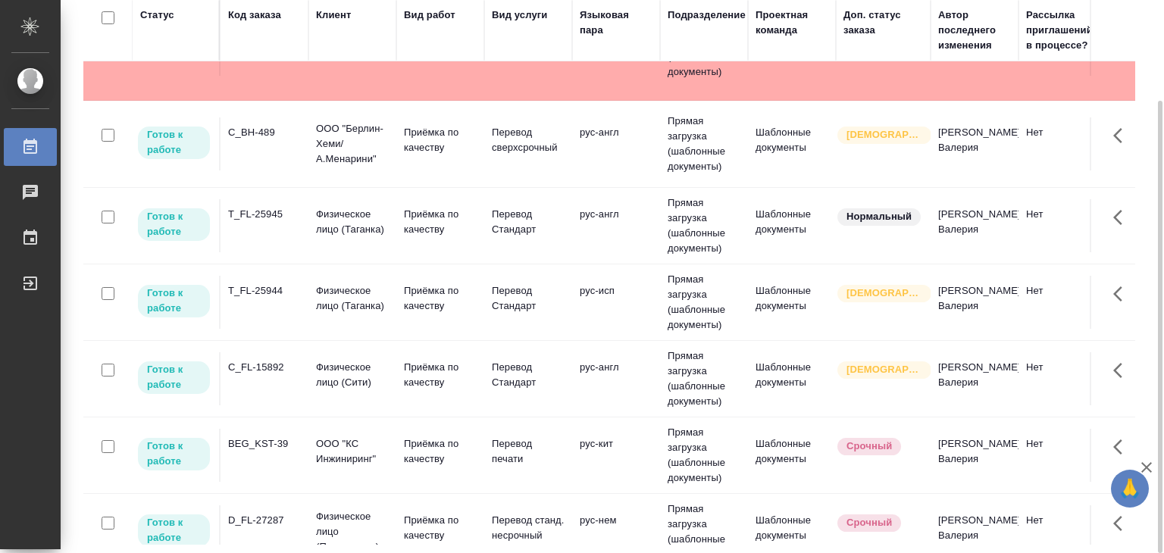
click at [299, 375] on td "C_FL-15892" at bounding box center [264, 378] width 88 height 53
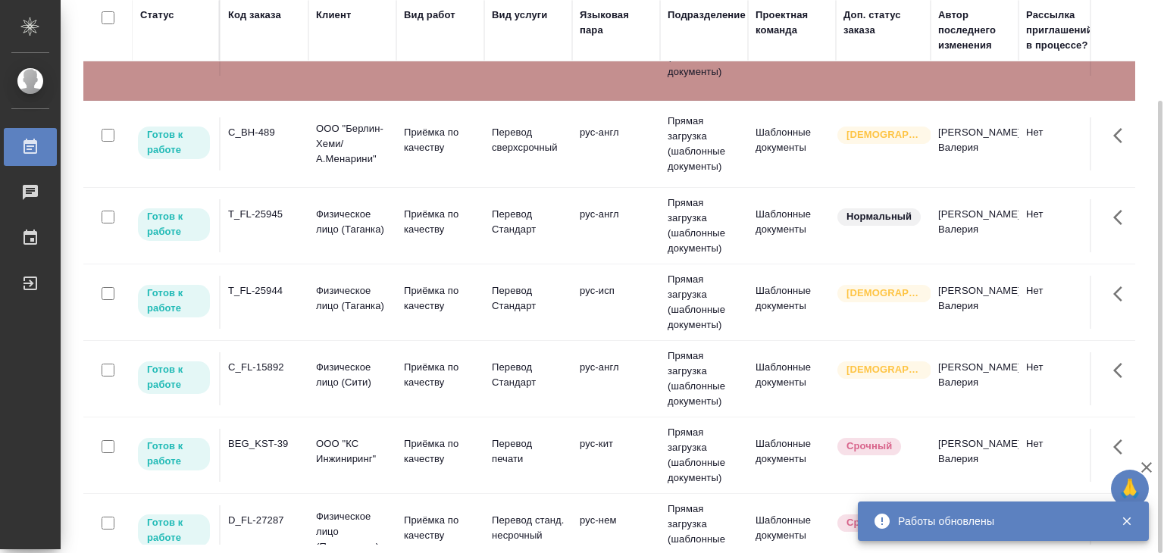
click at [287, 296] on div "T_FL-25944" at bounding box center [264, 290] width 73 height 15
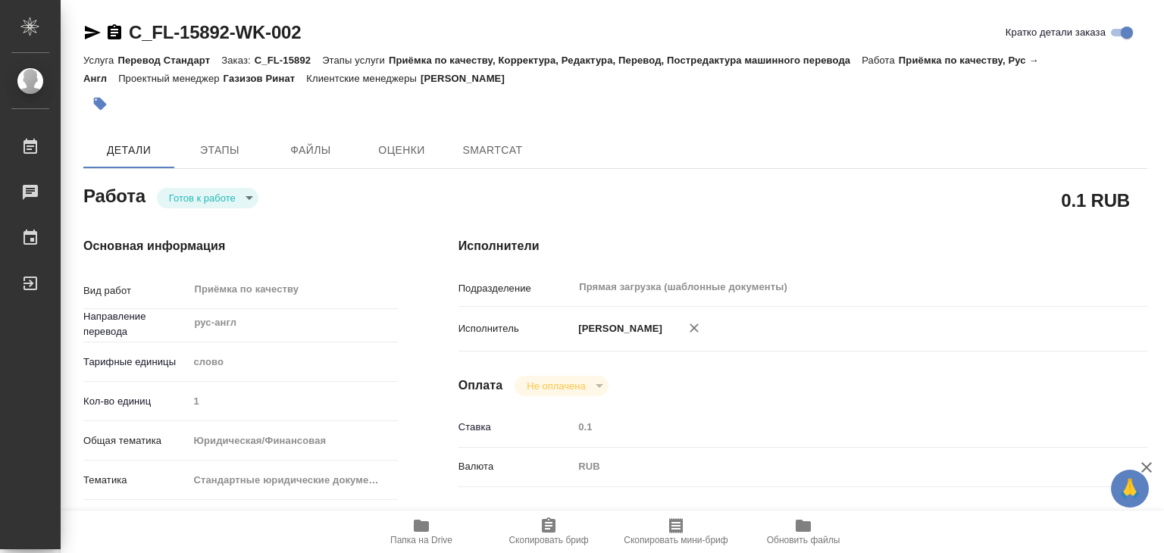
type textarea "x"
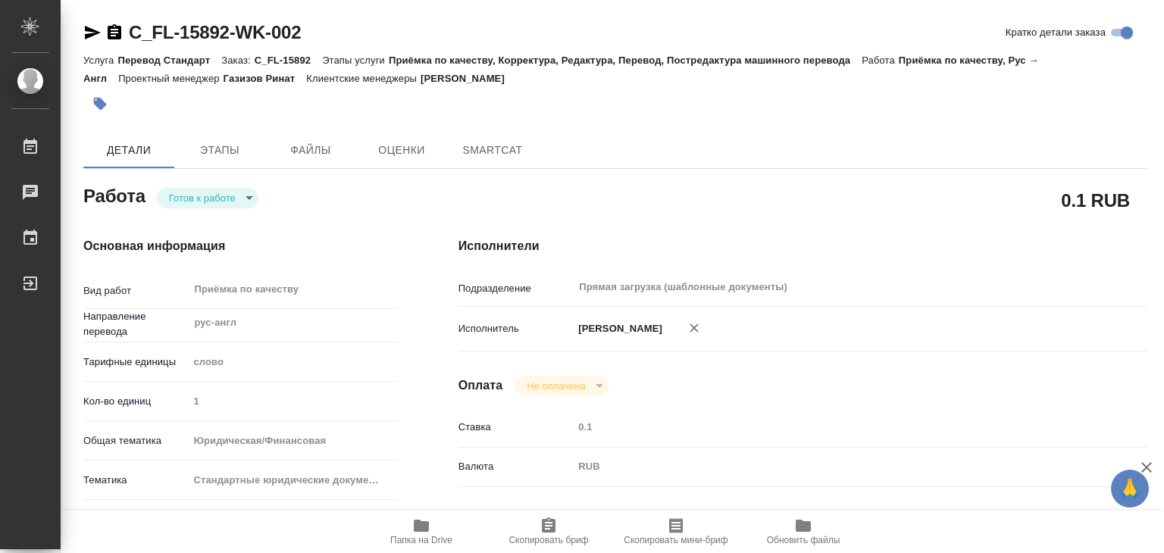
type textarea "x"
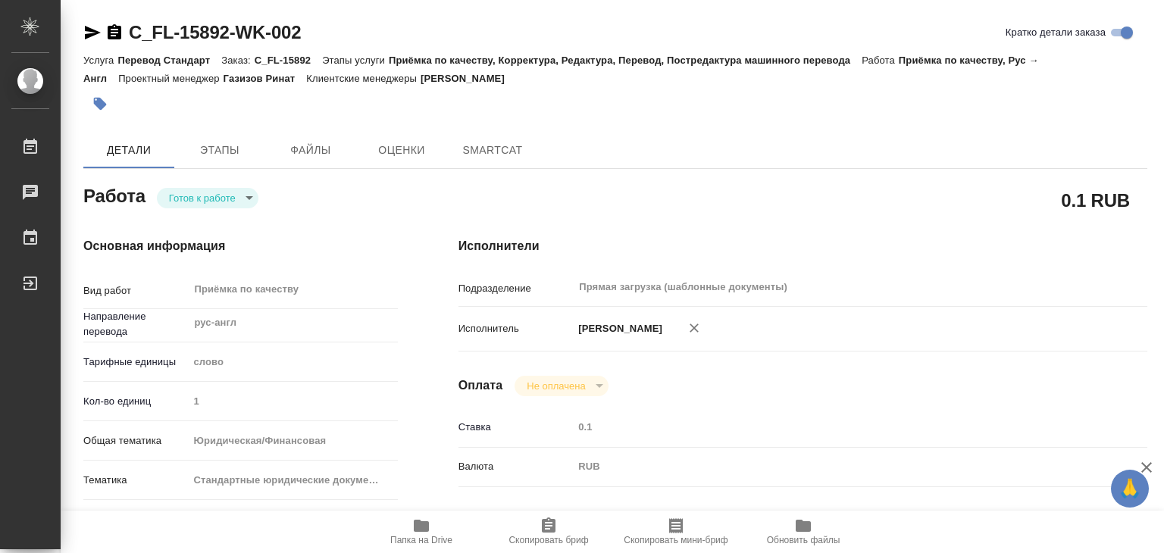
type textarea "x"
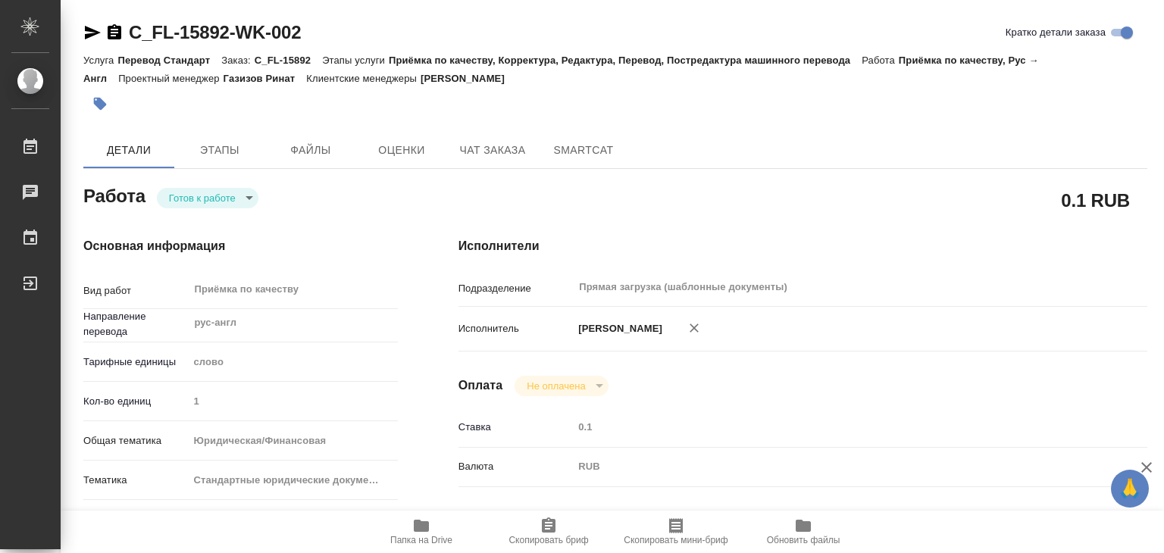
type textarea "x"
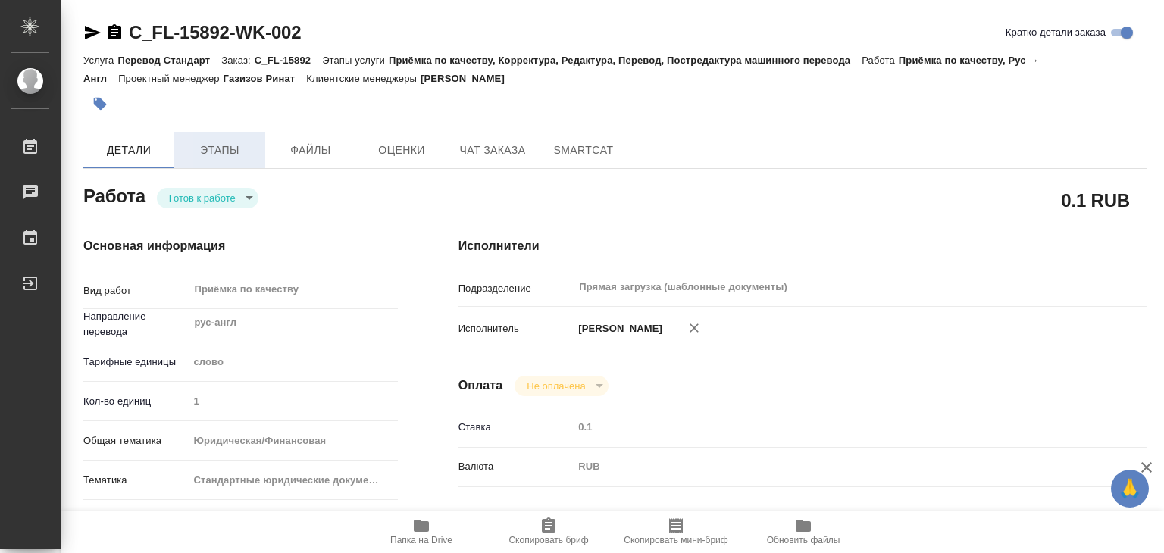
click at [220, 133] on button "Этапы" at bounding box center [219, 150] width 91 height 36
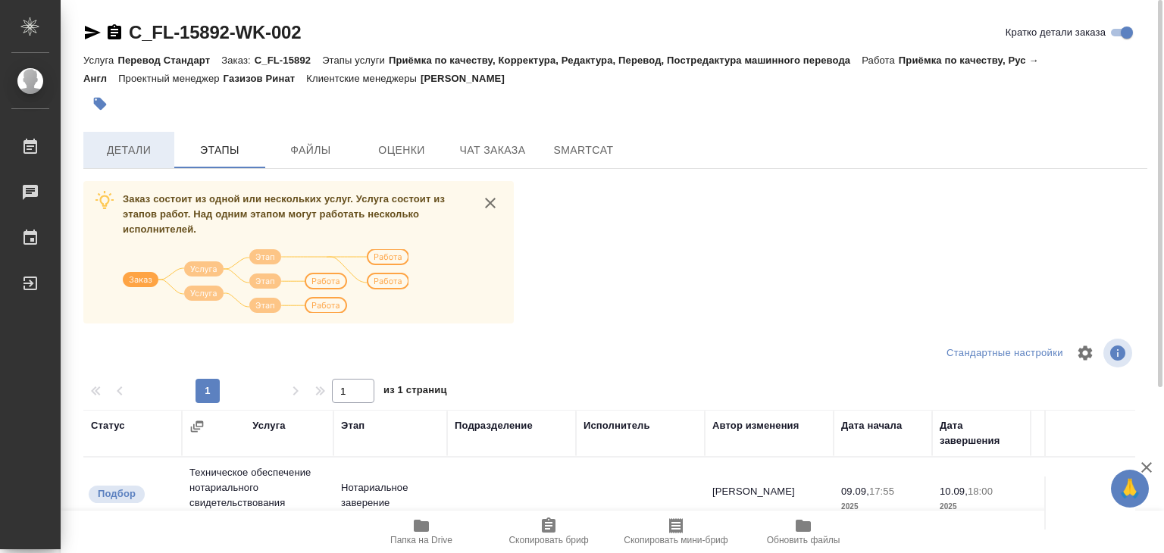
click at [131, 152] on span "Детали" at bounding box center [128, 150] width 73 height 19
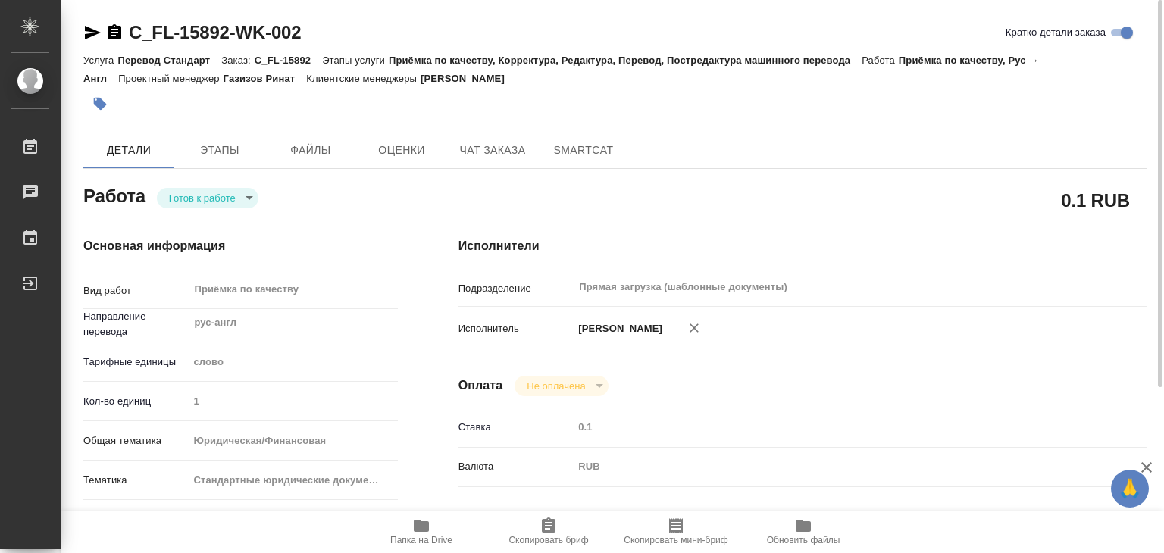
type textarea "x"
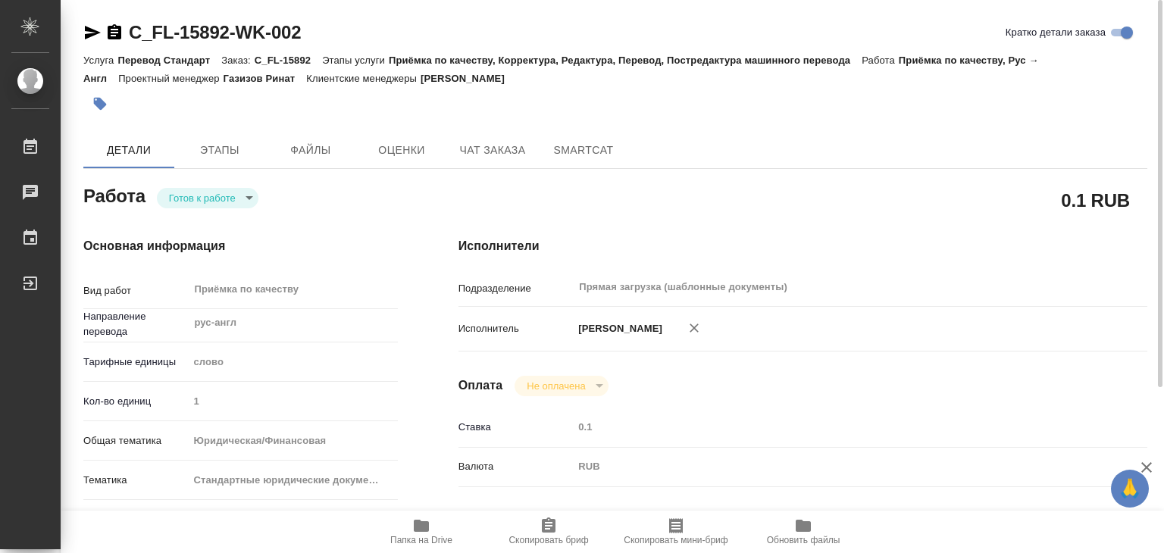
type textarea "x"
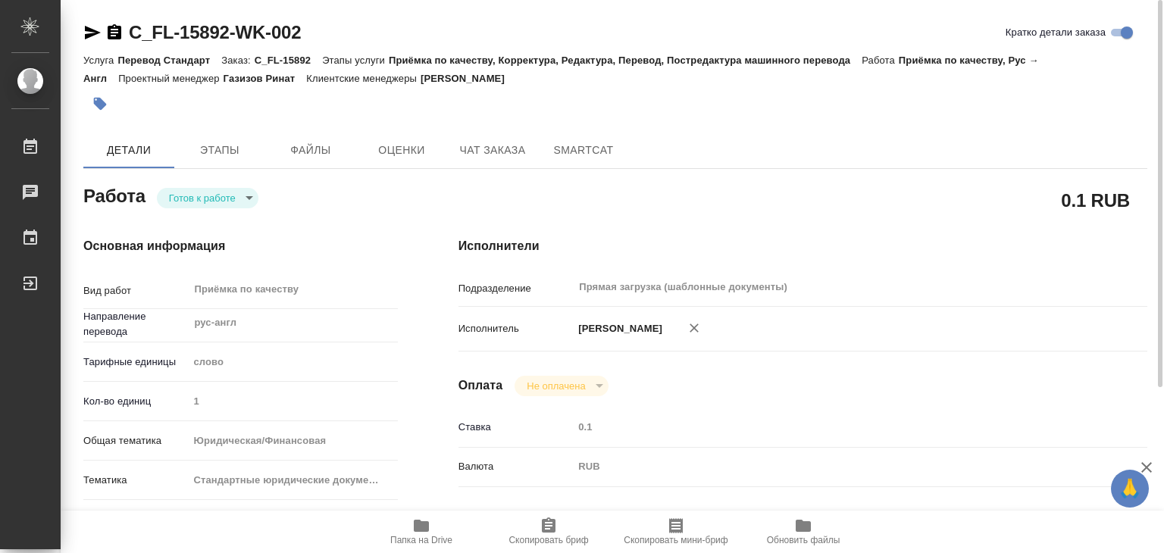
click at [248, 198] on body "🙏 .cls-1 fill:#fff; AWATERA Alilekova Valeriya Работы 0 Чаты График Выйти C_FL-…" at bounding box center [582, 276] width 1164 height 553
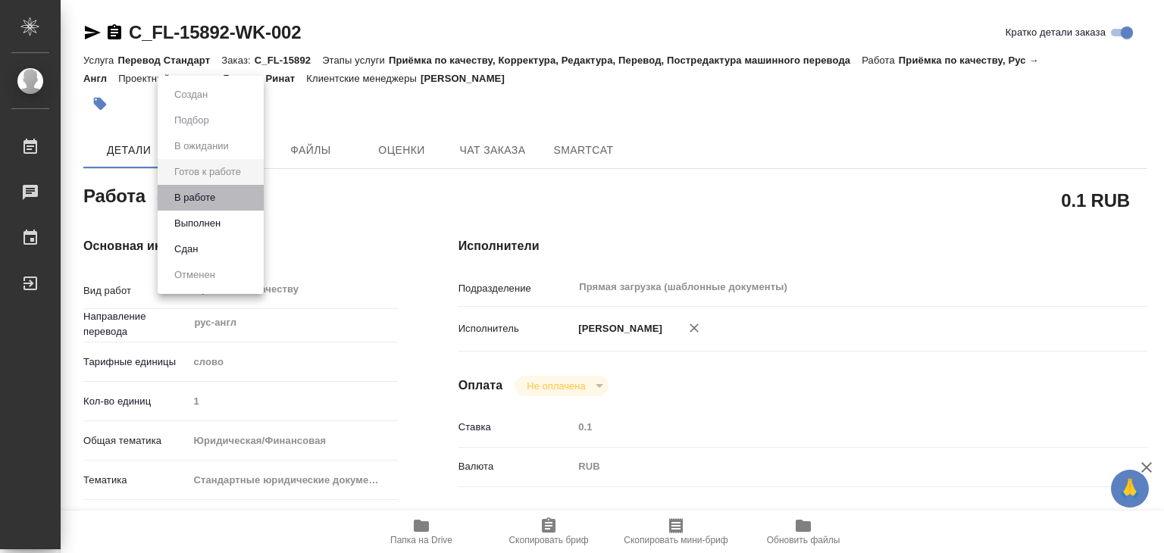
click at [230, 198] on li "В работе" at bounding box center [211, 198] width 106 height 26
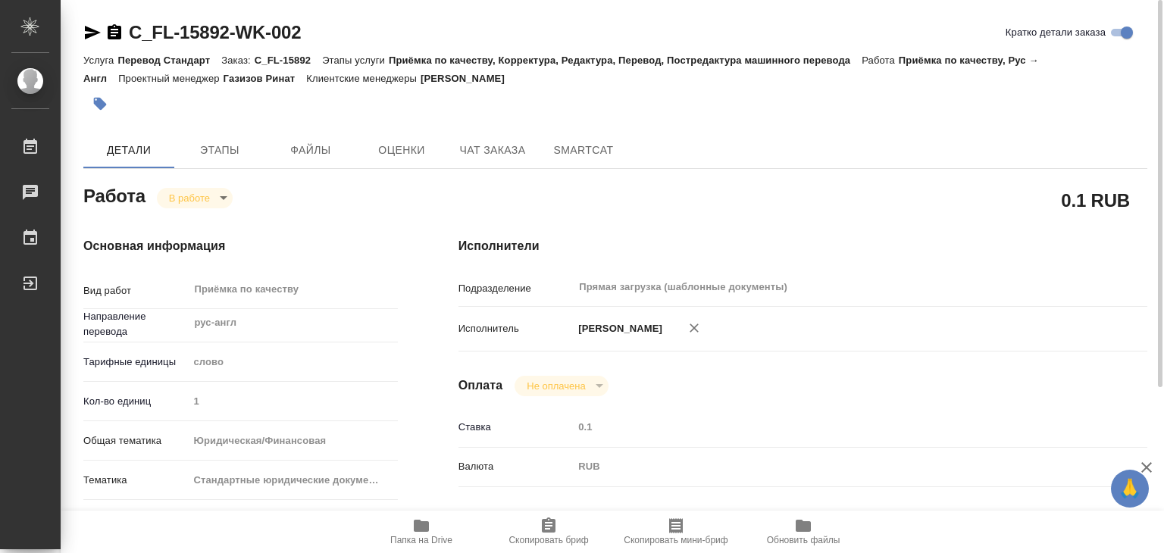
type textarea "x"
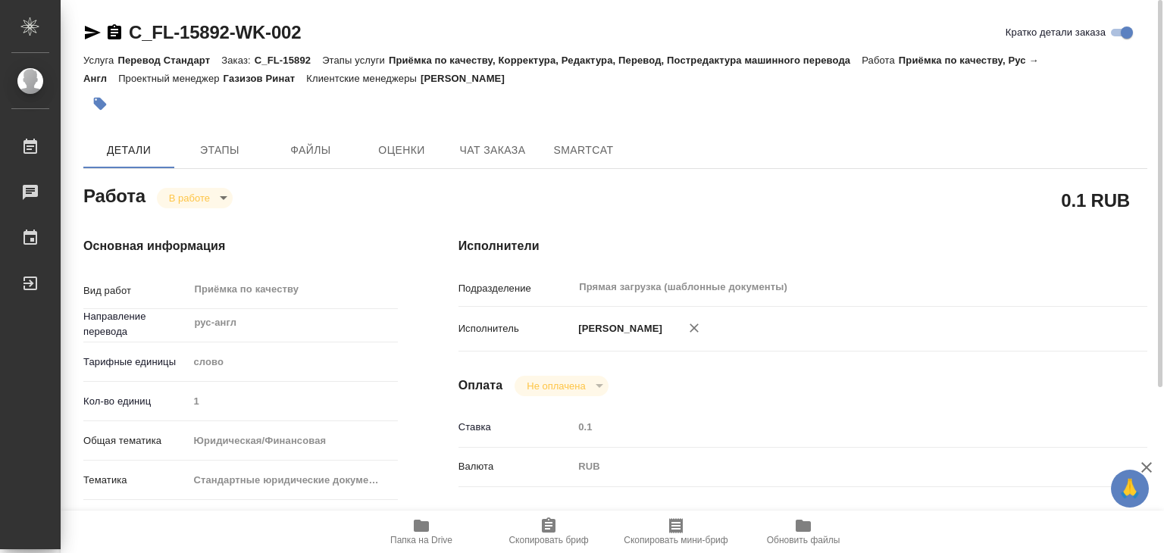
type textarea "x"
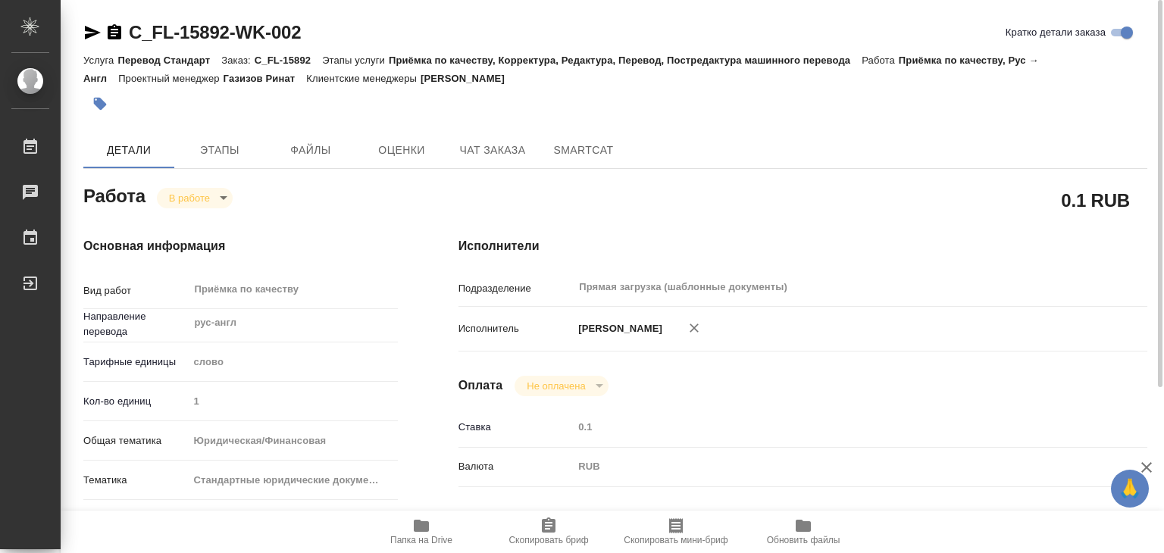
type textarea "x"
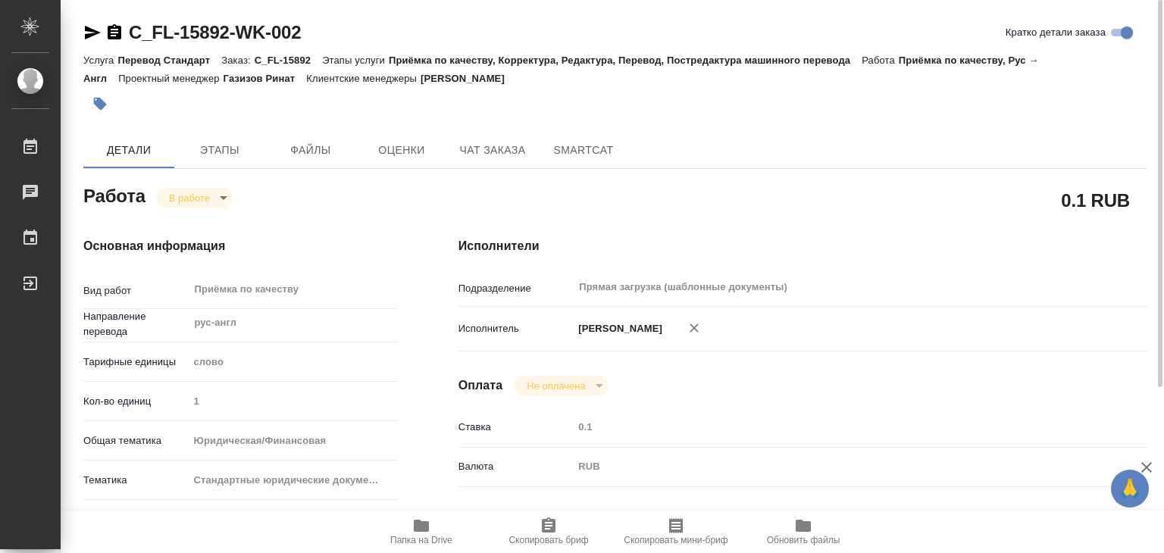
click at [105, 105] on icon "button" at bounding box center [100, 104] width 13 height 13
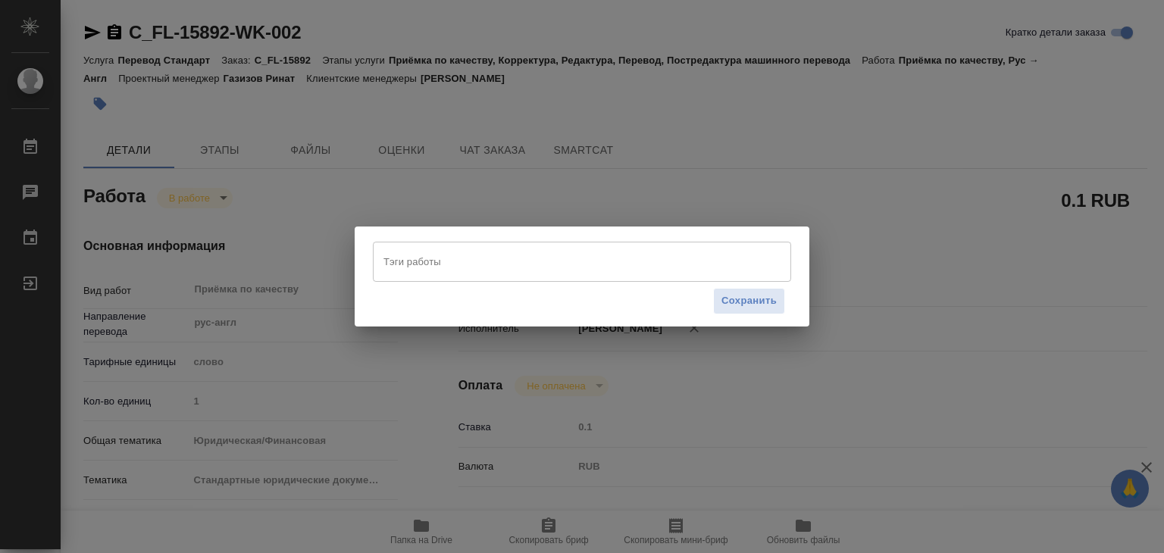
click at [414, 262] on input "Тэги работы" at bounding box center [568, 261] width 376 height 26
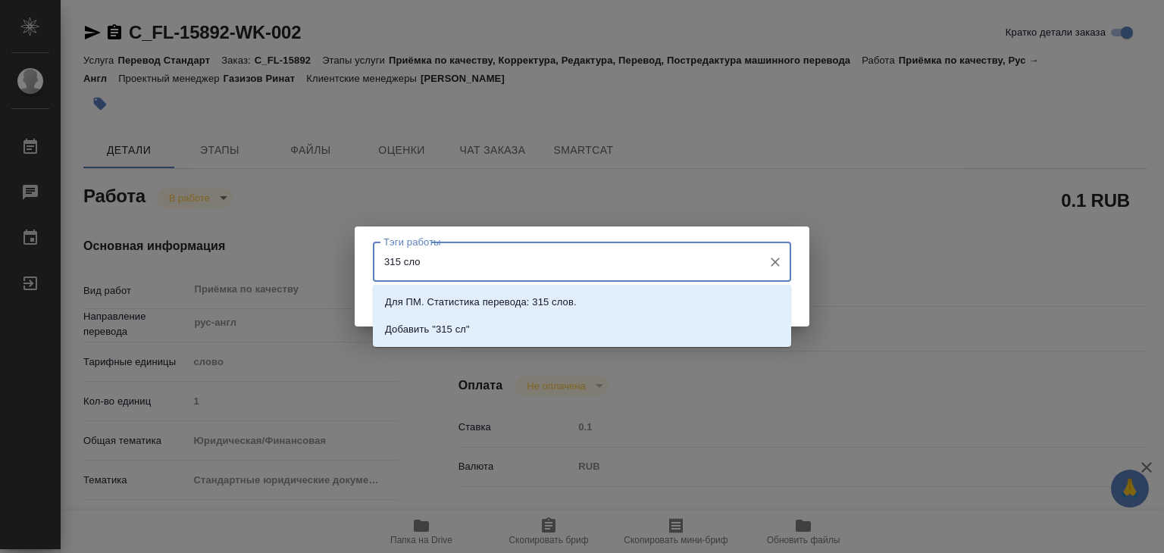
type input "315 слов"
click at [558, 335] on li "Добавить "315 слов"" at bounding box center [582, 329] width 418 height 27
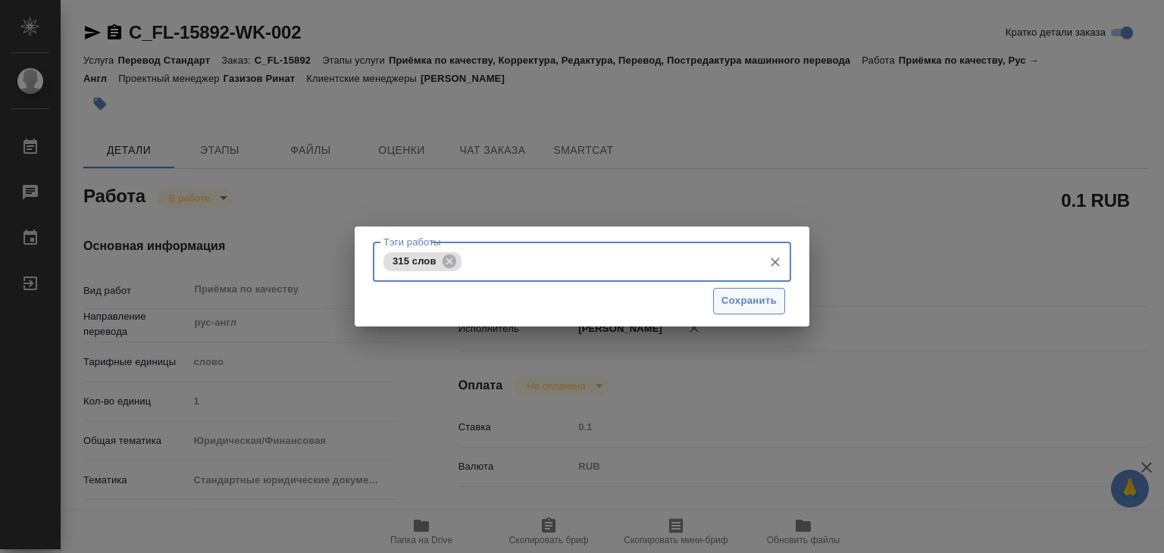
click at [739, 300] on span "Сохранить" at bounding box center [748, 300] width 55 height 17
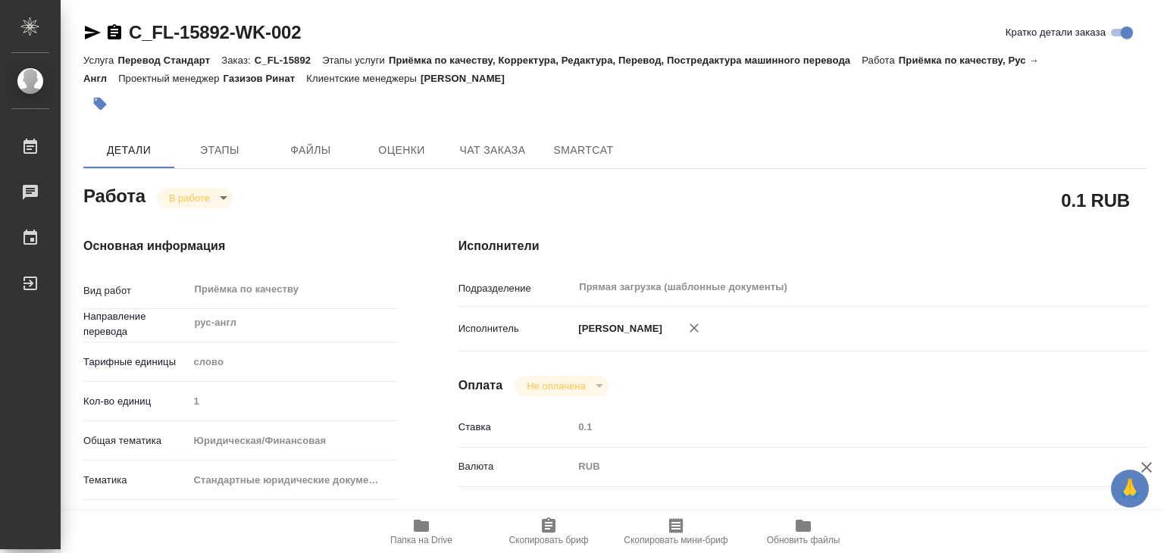
type input "inProgress"
type textarea "Приёмка по качеству"
type textarea "x"
type input "рус-англ"
type input "5a8b1489cc6b4906c91bfd90"
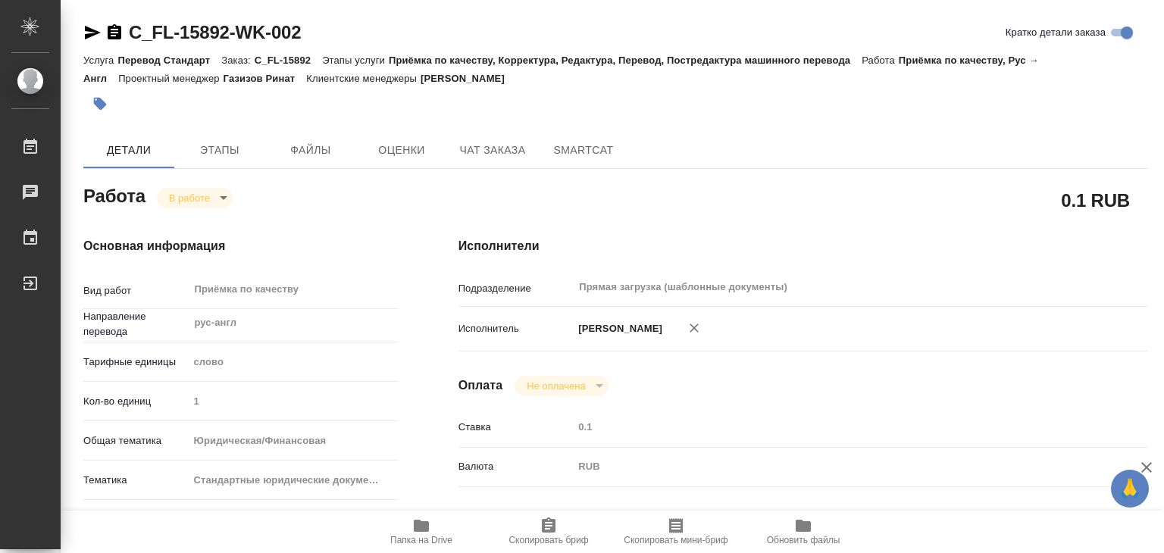
type input "1"
type input "yr-fn"
type input "5f647205b73bc97568ca66bf"
checkbox input "true"
type input "10.09.2025 16:00"
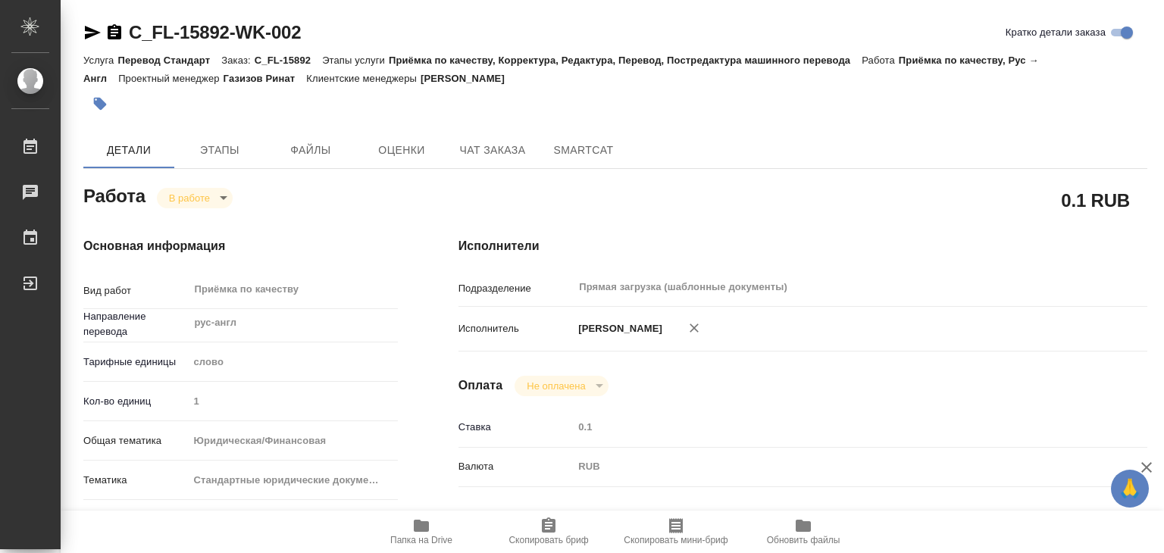
type input "10.09.2025 15:54"
type input "10.09.2025 17:00"
type input "10.09.2025 18:00"
type input "Прямая загрузка (шаблонные документы)"
type input "notPayed"
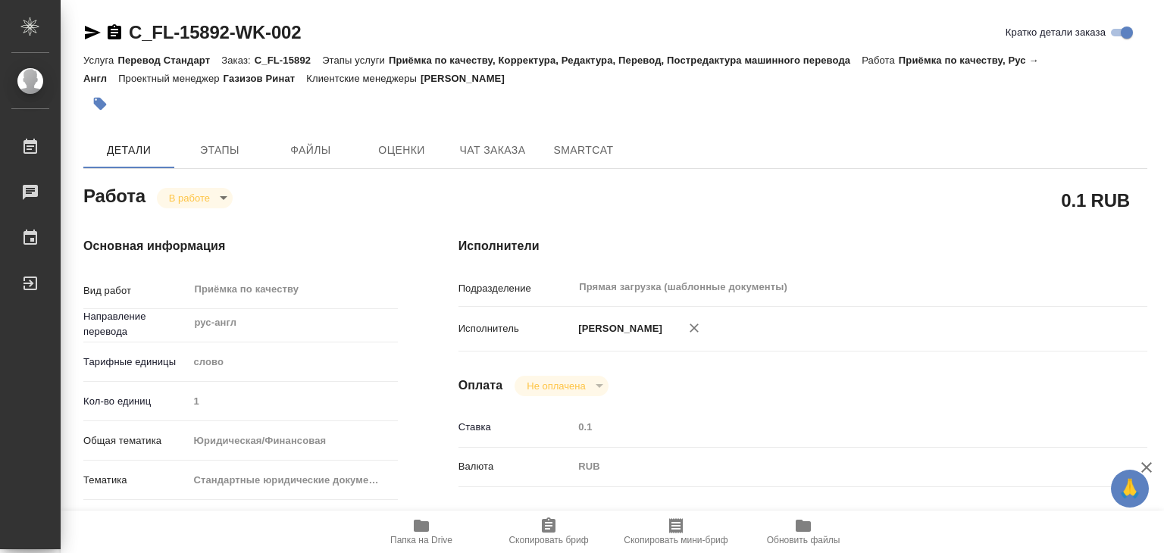
type input "0.1"
type input "RUB"
type input "[PERSON_NAME]"
type textarea "x"
type textarea "/Clients/FL_C/Orders/C_FL-15892/Corrected/C_FL-15892-WK-002"
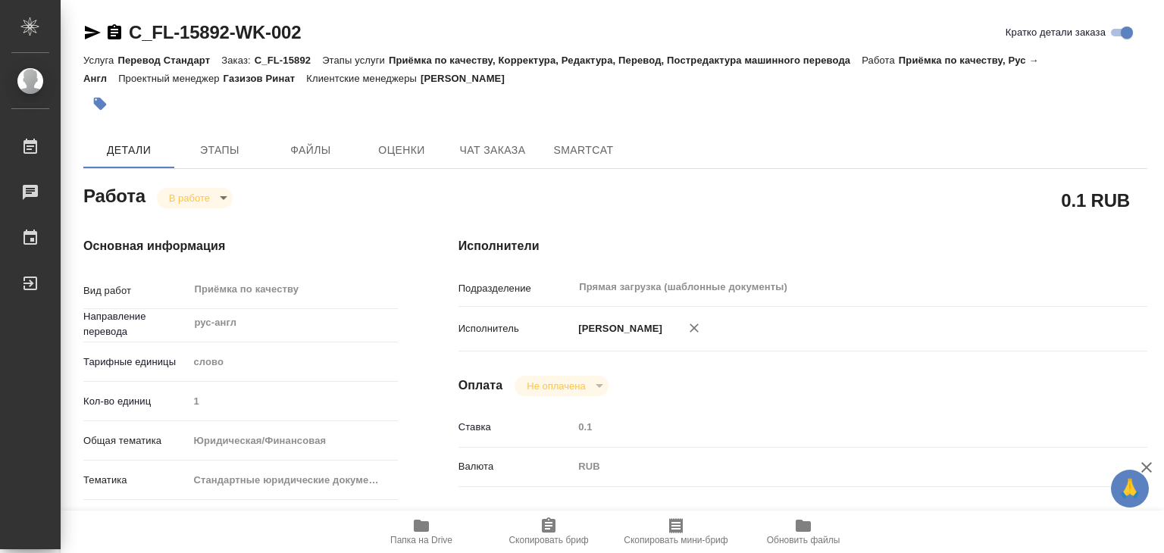
type textarea "x"
type input "C_FL-15892"
type input "Перевод Стандарт"
type input "Приёмка по качеству, Корректура, Редактура, Перевод, Постредактура машинного пе…"
type input "Зайцева Светлана"
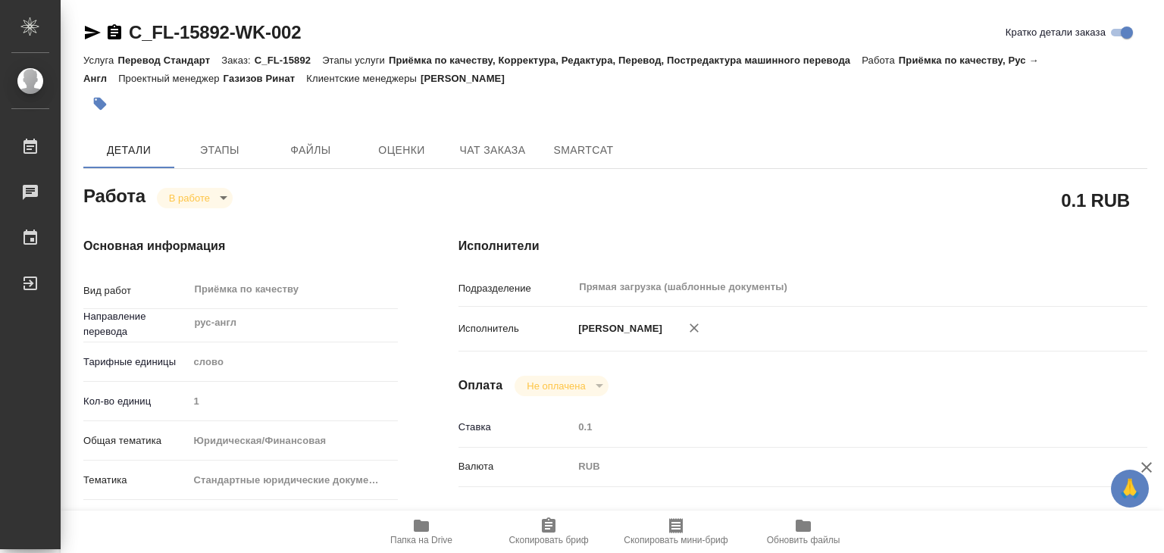
type input "/Clients/FL_C/Orders/C_FL-15892"
type textarea "x"
type textarea "нот"
type textarea "x"
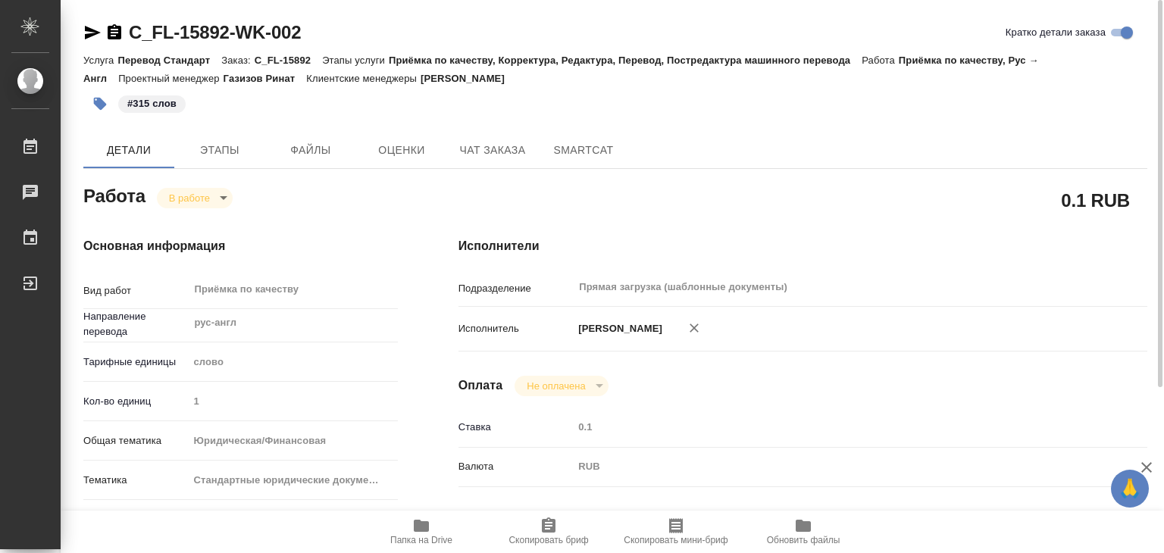
type textarea "x"
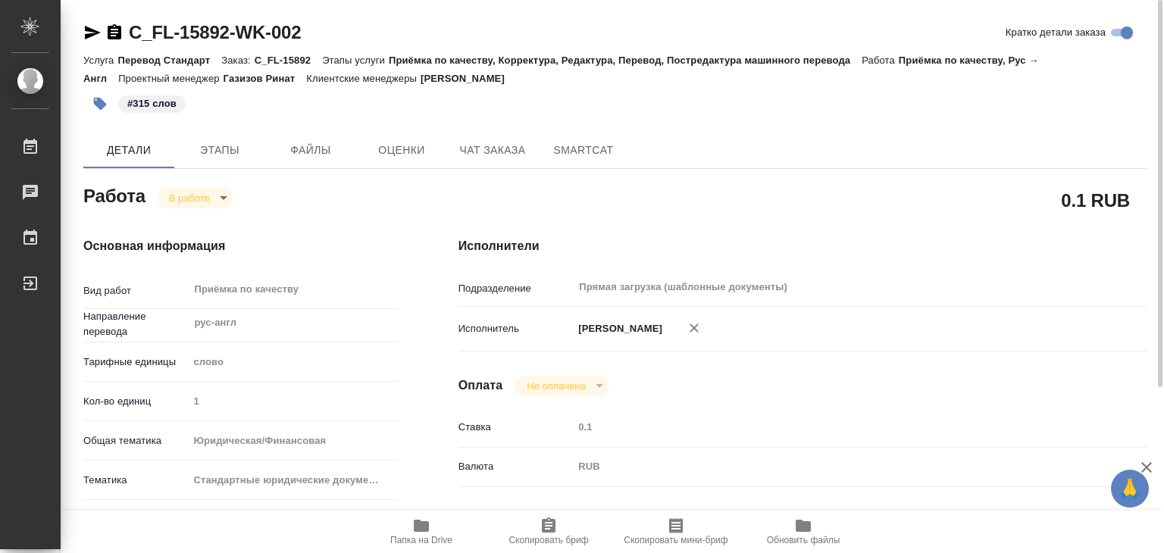
type textarea "x"
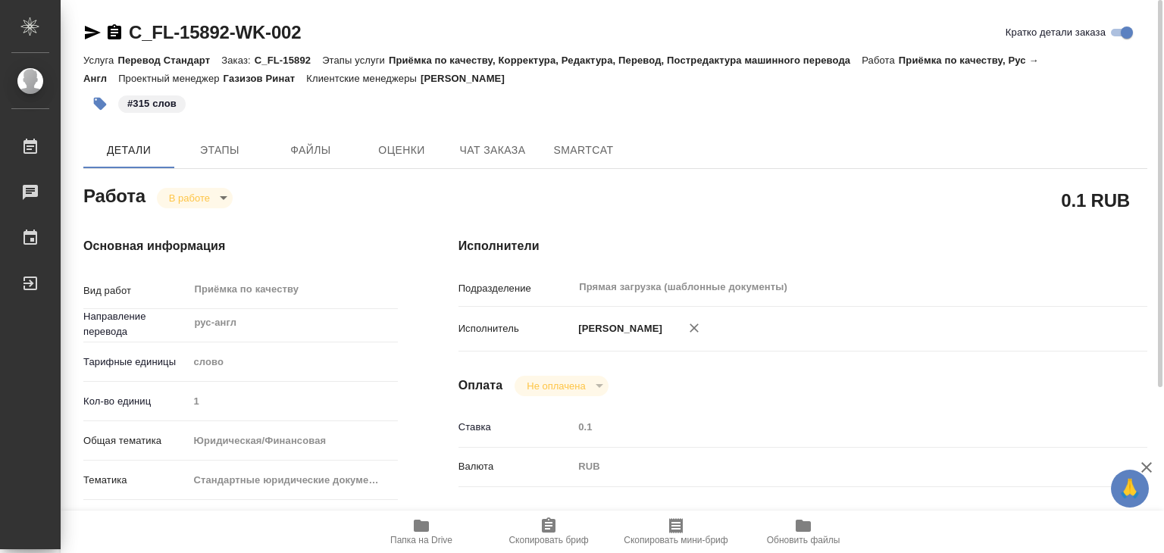
type textarea "x"
drag, startPoint x: 124, startPoint y: 16, endPoint x: 236, endPoint y: 35, distance: 113.0
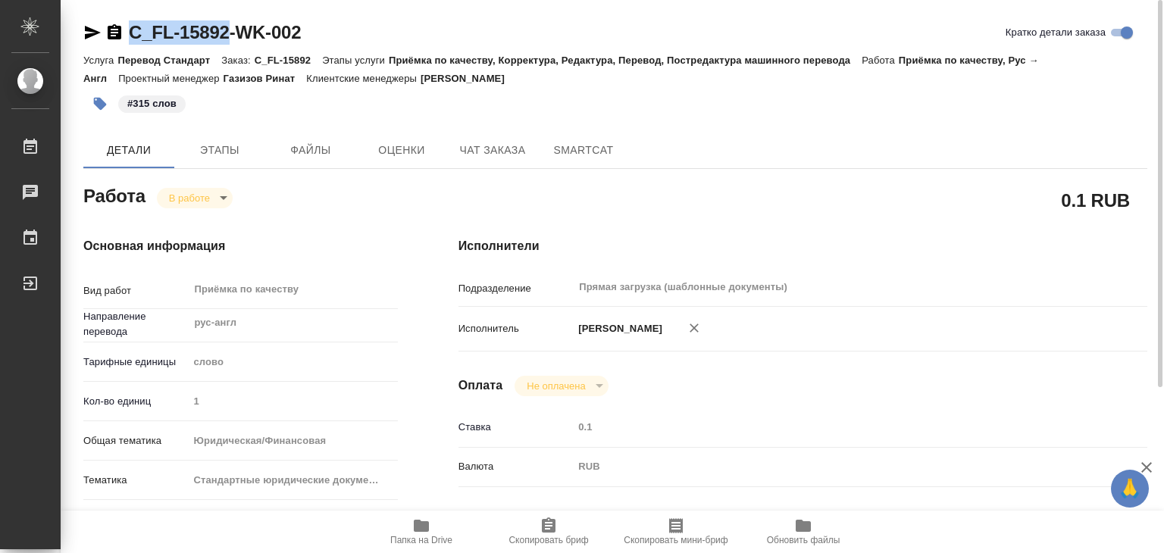
copy link "C_FL-15892"
click at [222, 196] on body "🙏 .cls-1 fill:#fff; AWATERA Alilekova Valeriya Работы 0 Чаты График Выйти C_FL-…" at bounding box center [582, 276] width 1164 height 553
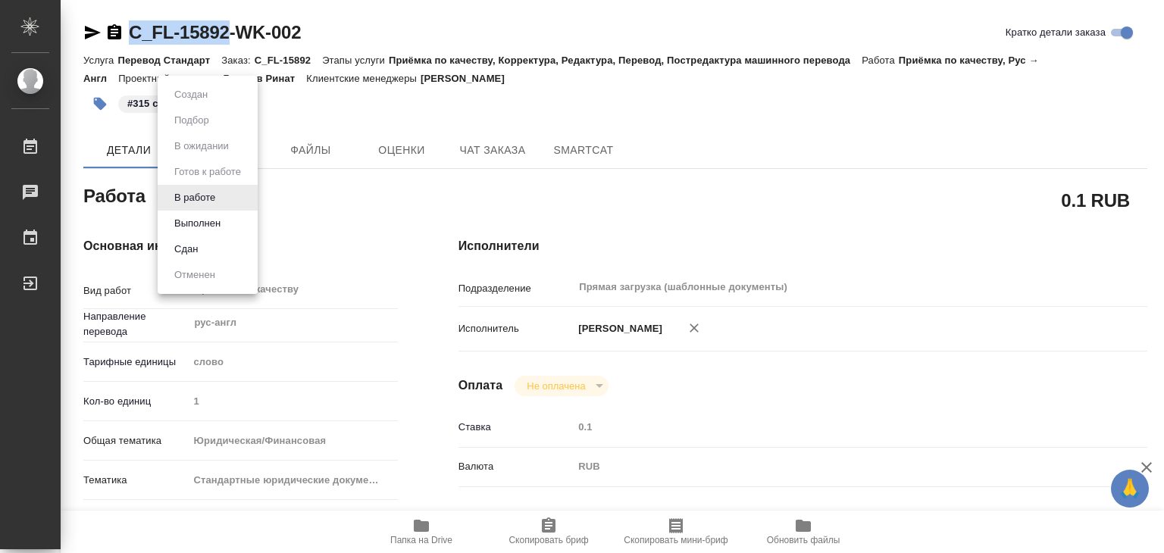
click at [242, 218] on li "Выполнен" at bounding box center [208, 224] width 100 height 26
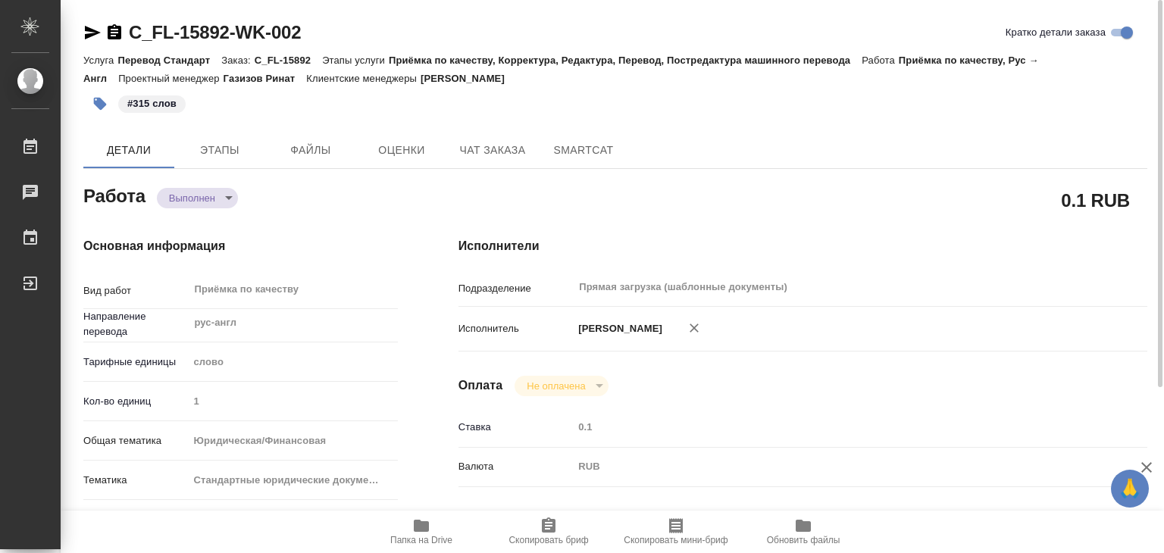
type textarea "x"
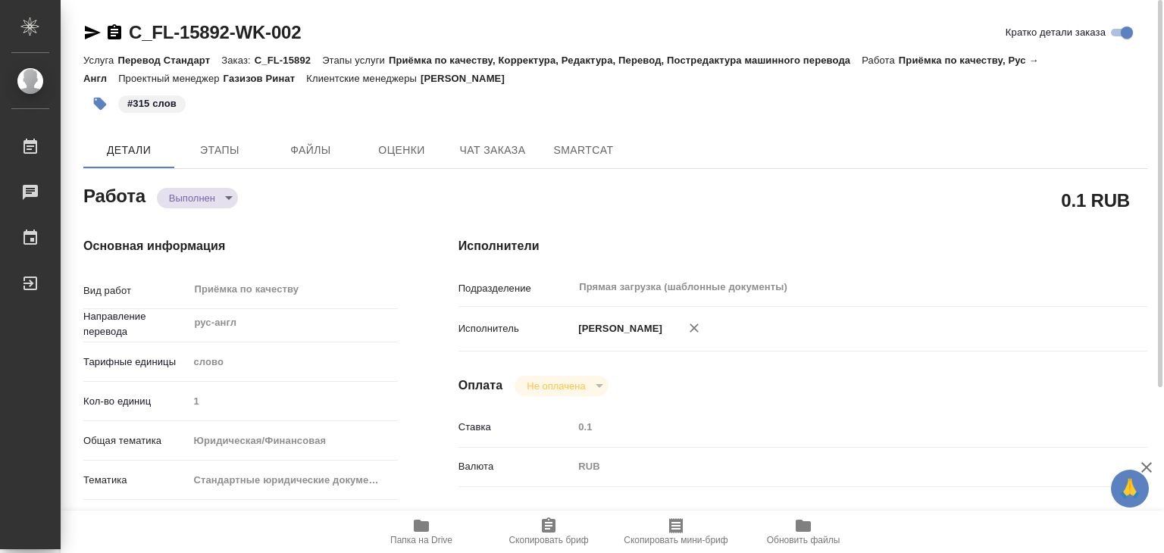
type textarea "x"
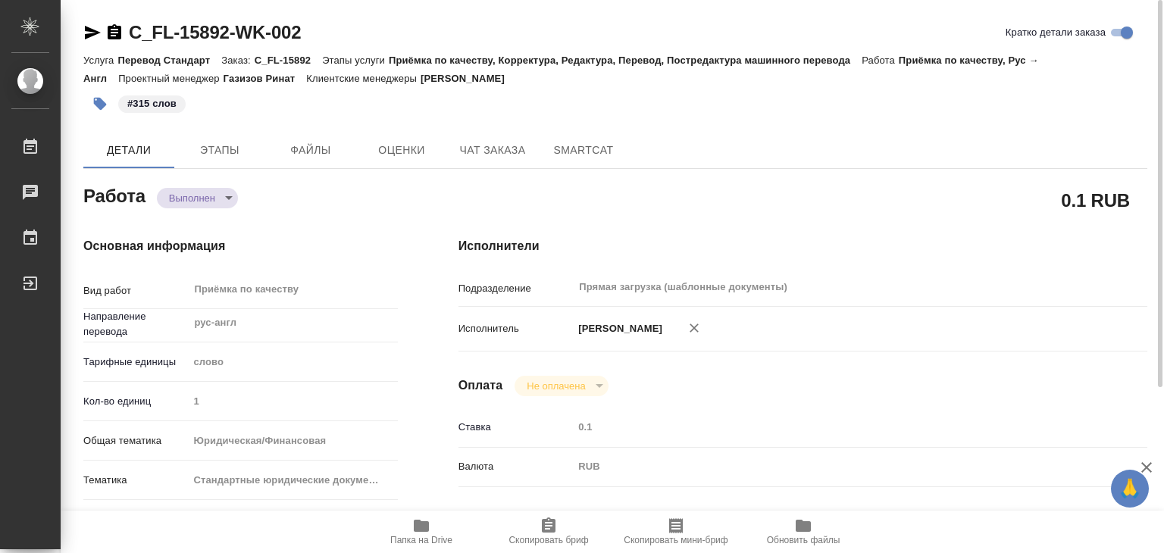
click at [757, 212] on div "Исполнители Подразделение Прямая загрузка (шаблонные документы) ​ Исполнитель А…" at bounding box center [802, 530] width 749 height 647
type textarea "x"
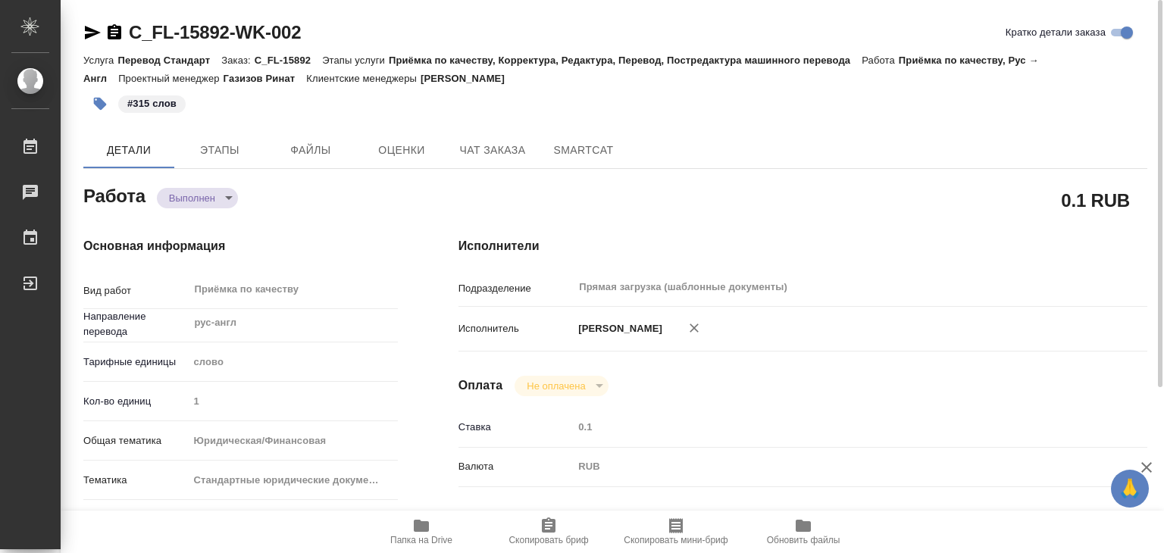
type textarea "x"
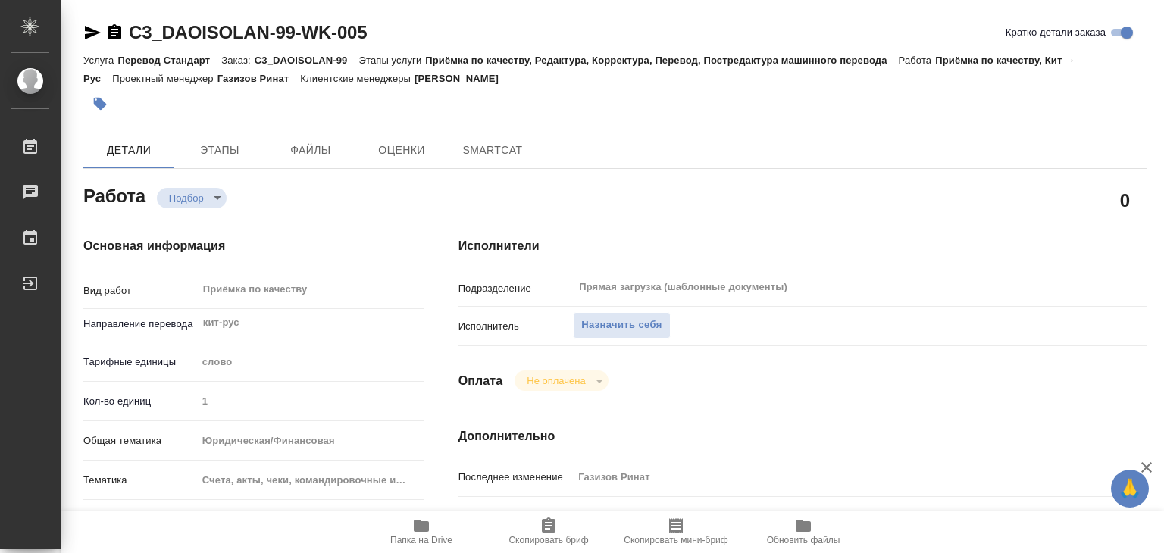
type textarea "x"
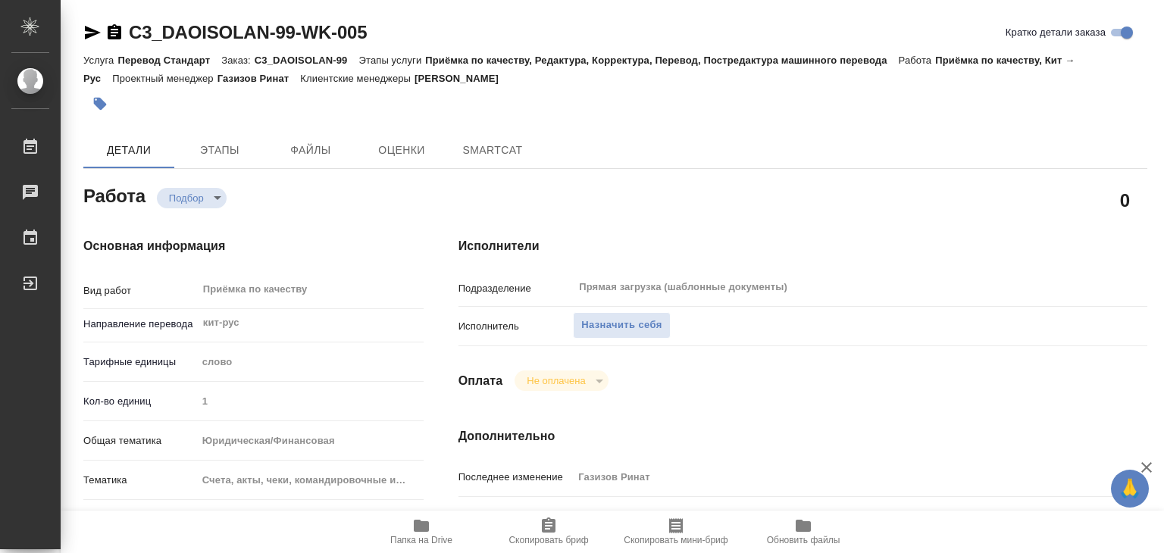
type textarea "x"
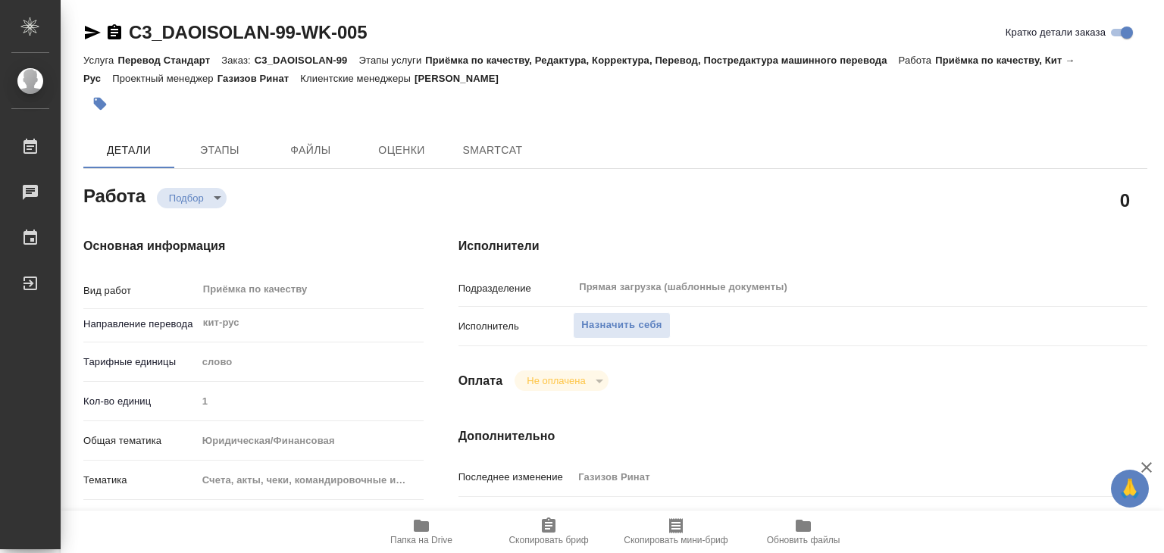
type textarea "x"
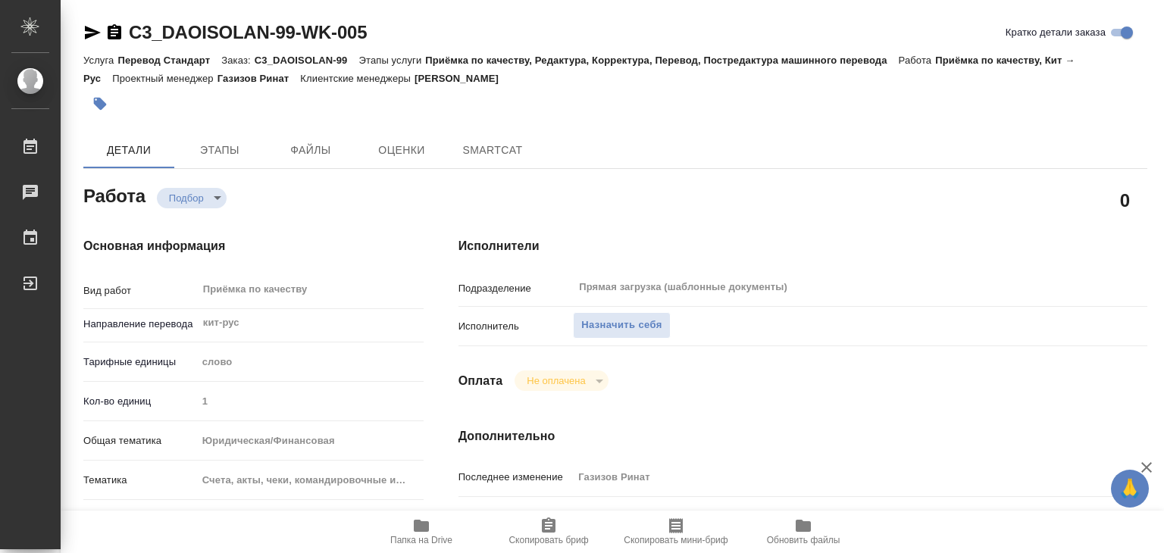
type textarea "x"
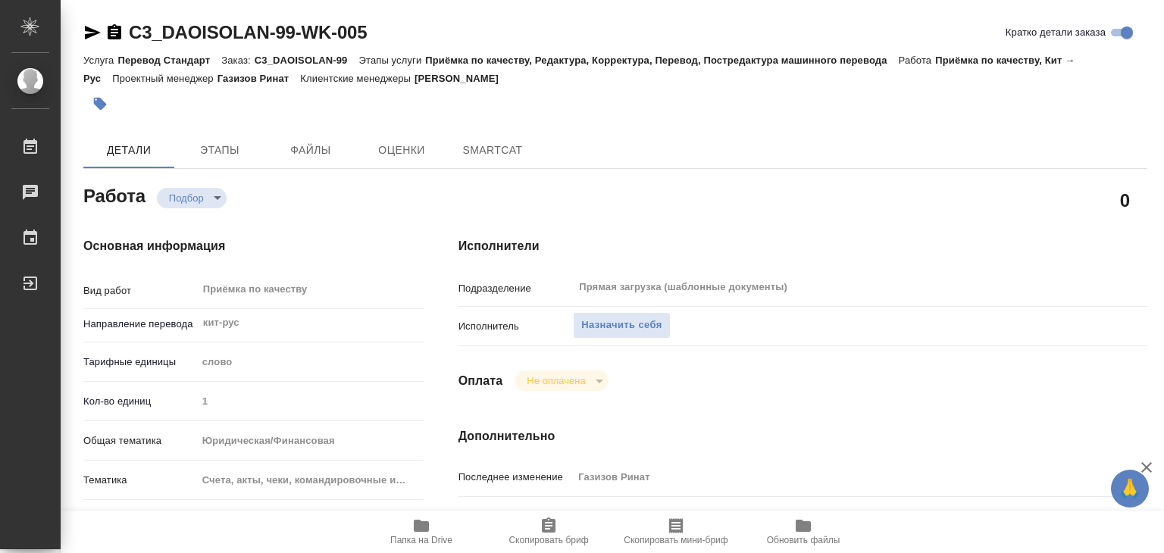
type textarea "x"
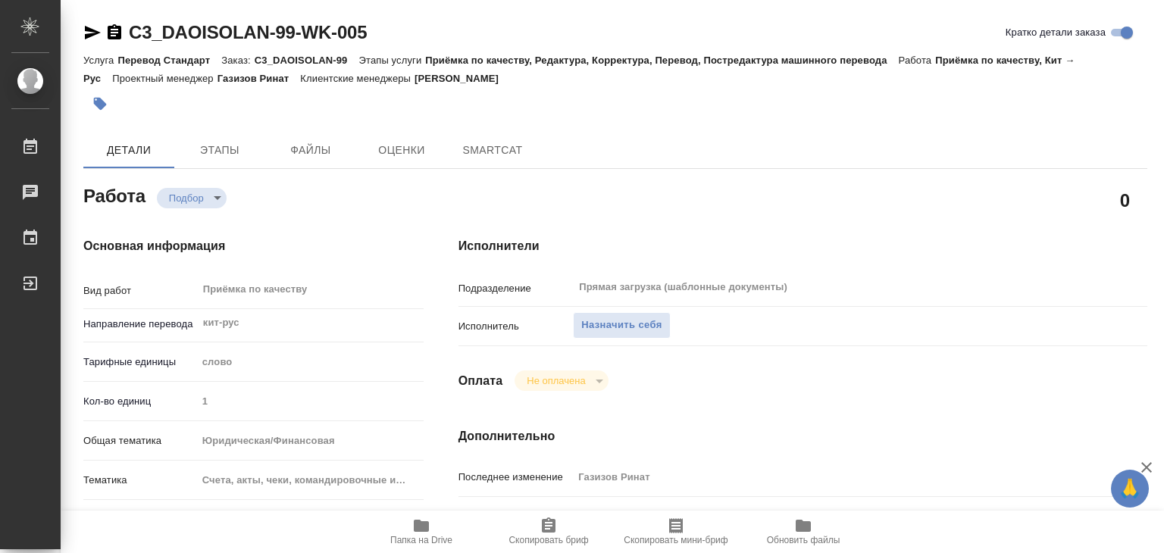
scroll to position [303, 0]
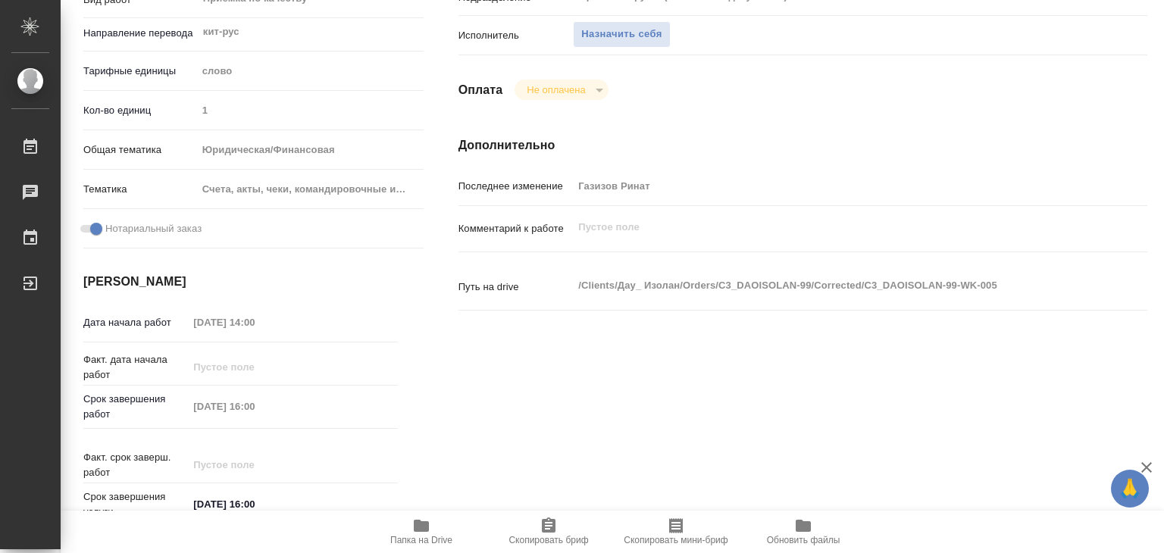
type textarea "x"
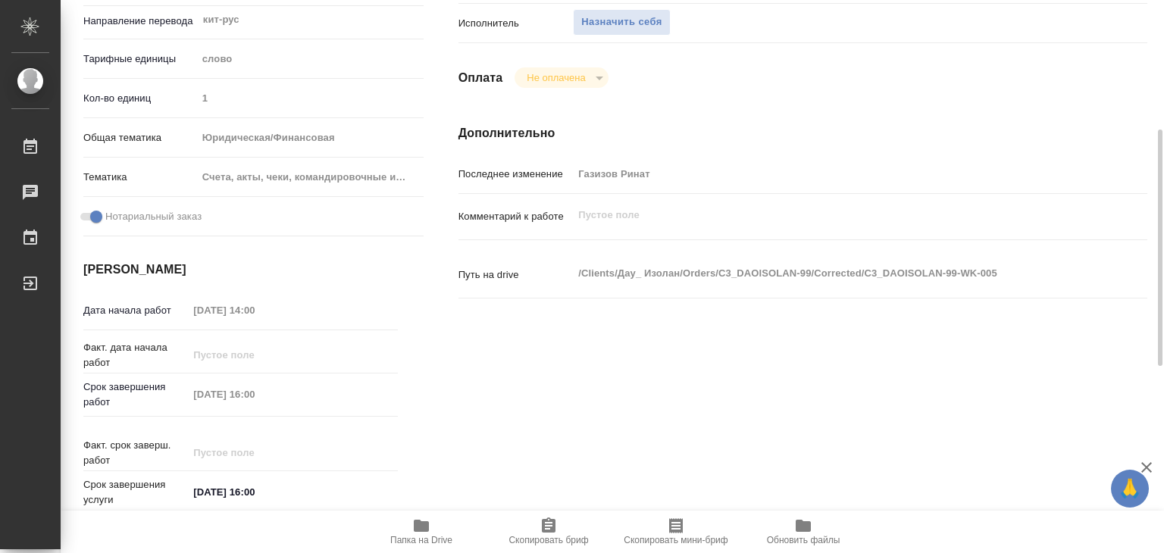
type textarea "x"
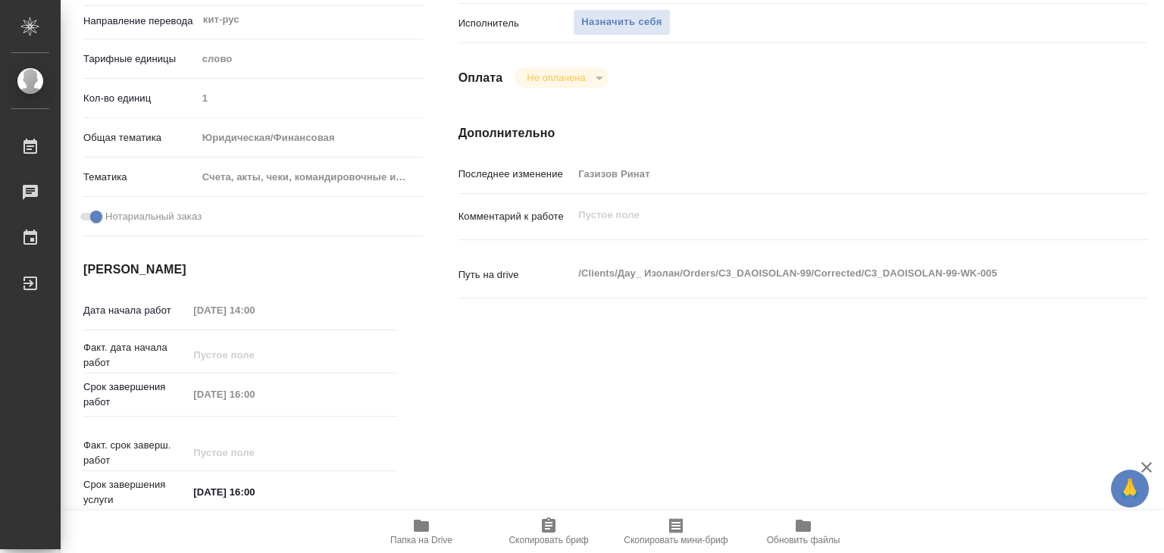
scroll to position [0, 0]
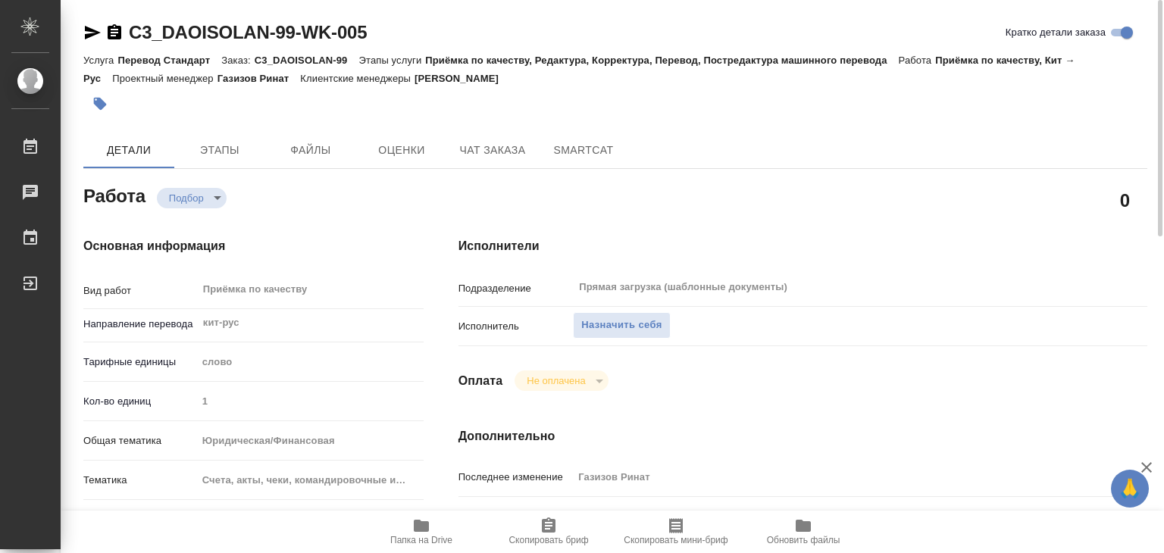
type textarea "x"
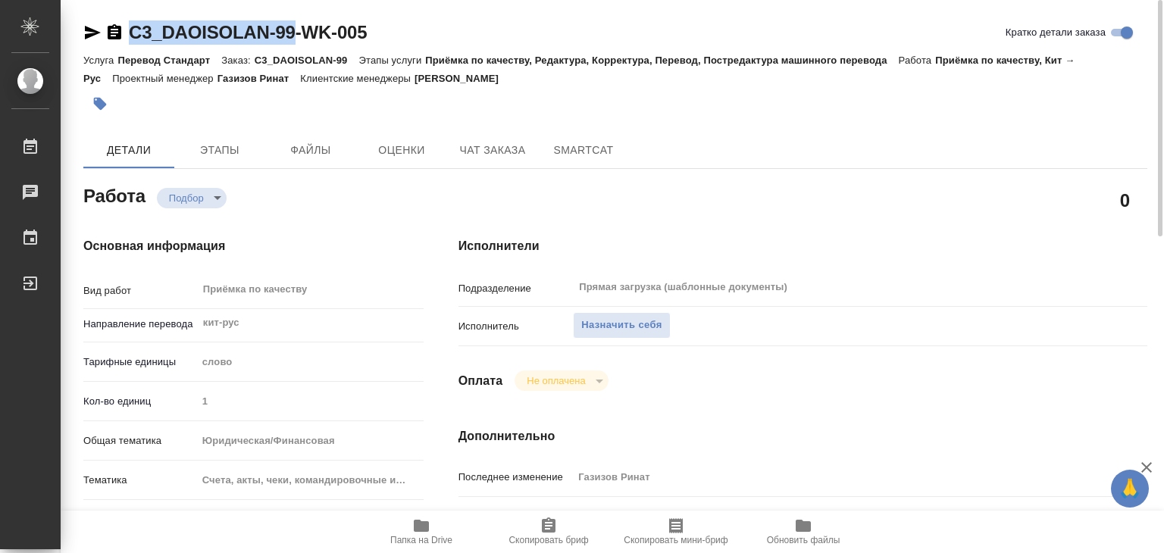
drag, startPoint x: 121, startPoint y: 14, endPoint x: 296, endPoint y: 43, distance: 177.5
copy link "C3_DAOISOLAN-99"
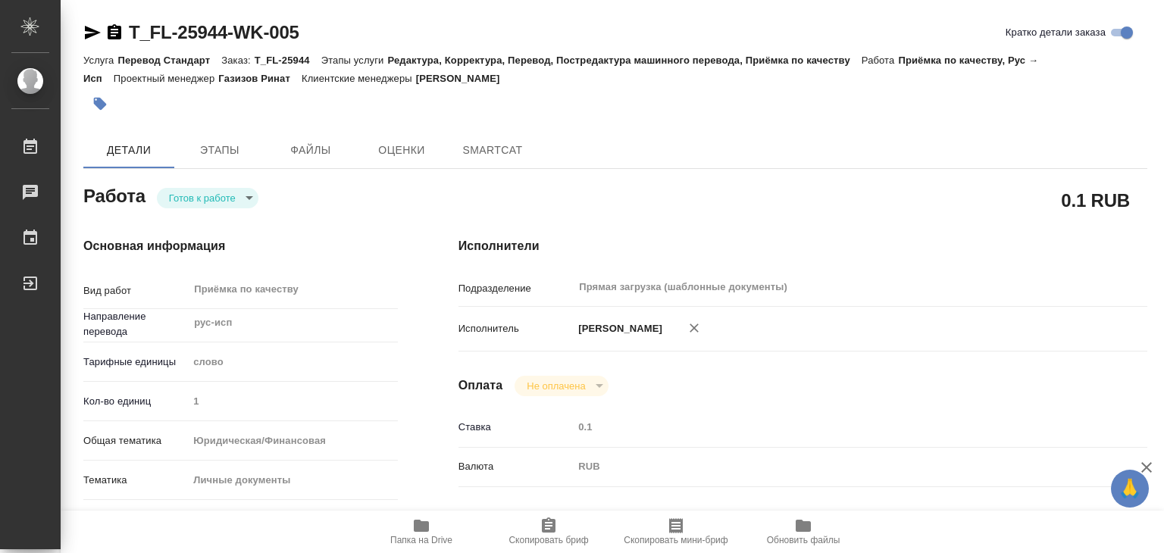
type textarea "x"
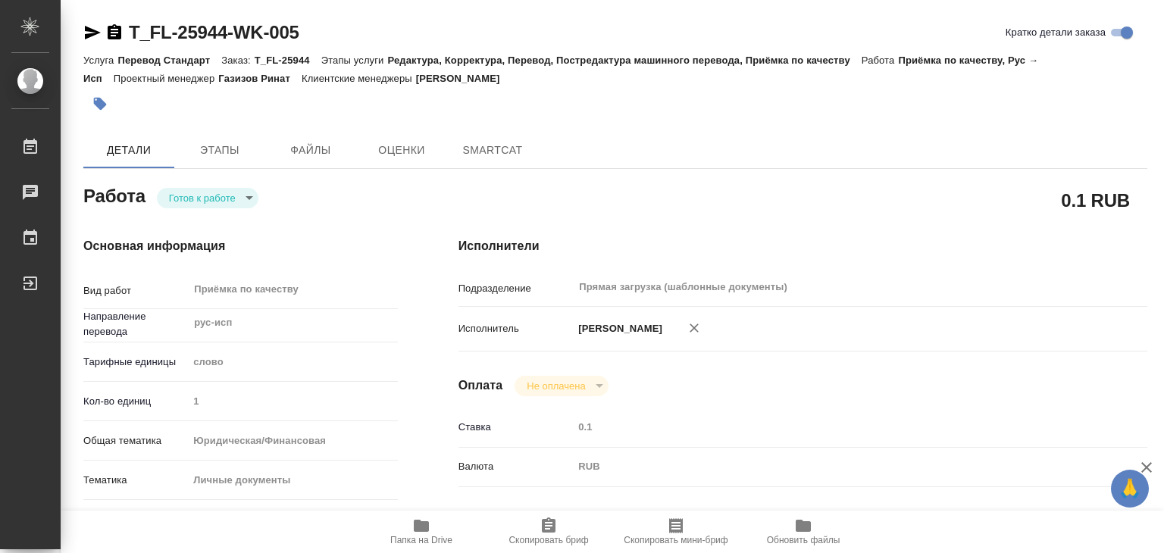
type textarea "x"
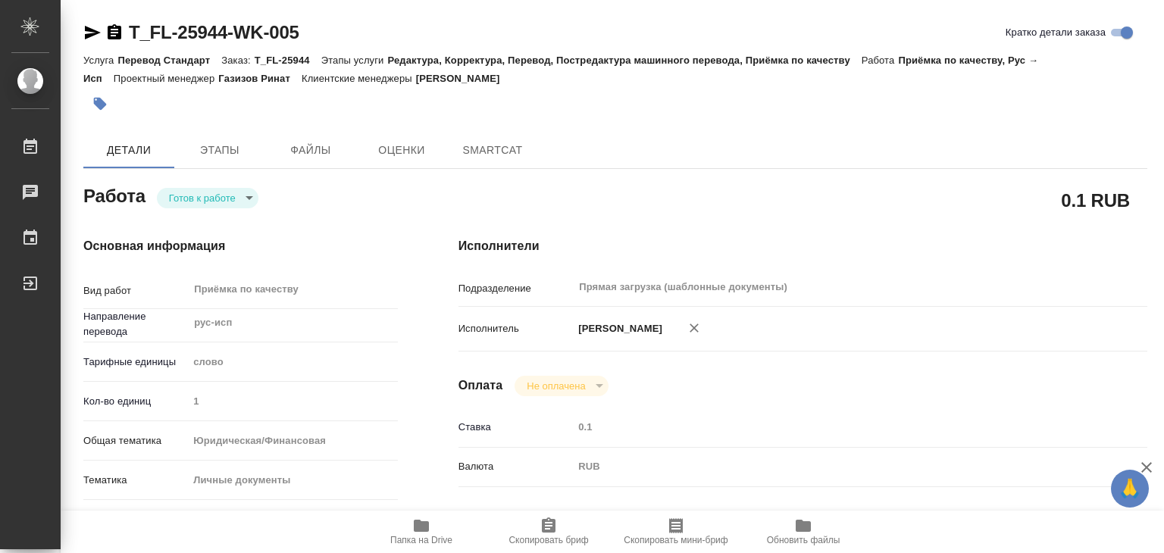
type textarea "x"
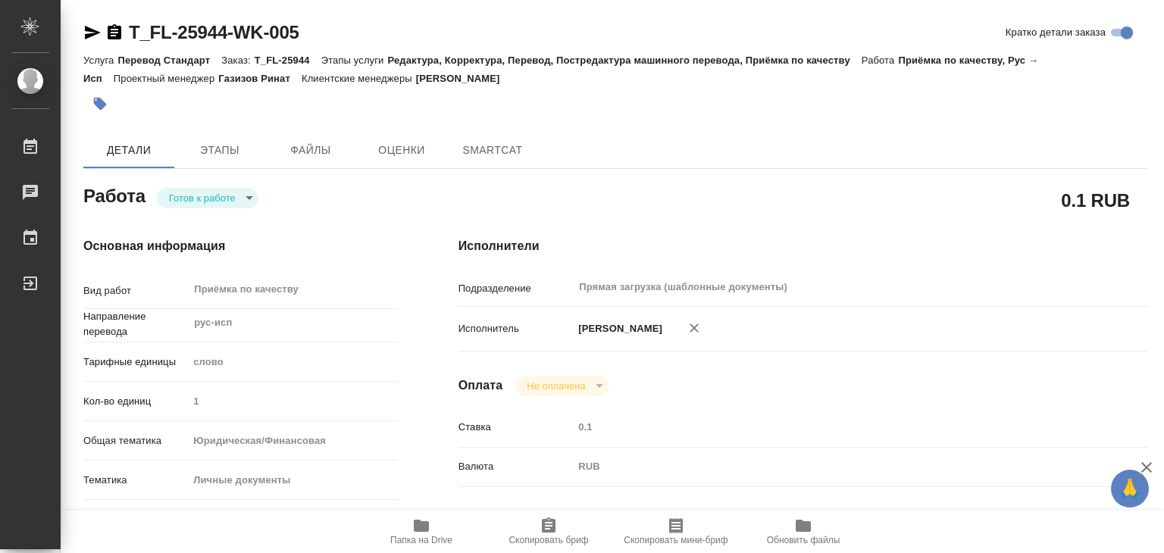
type textarea "x"
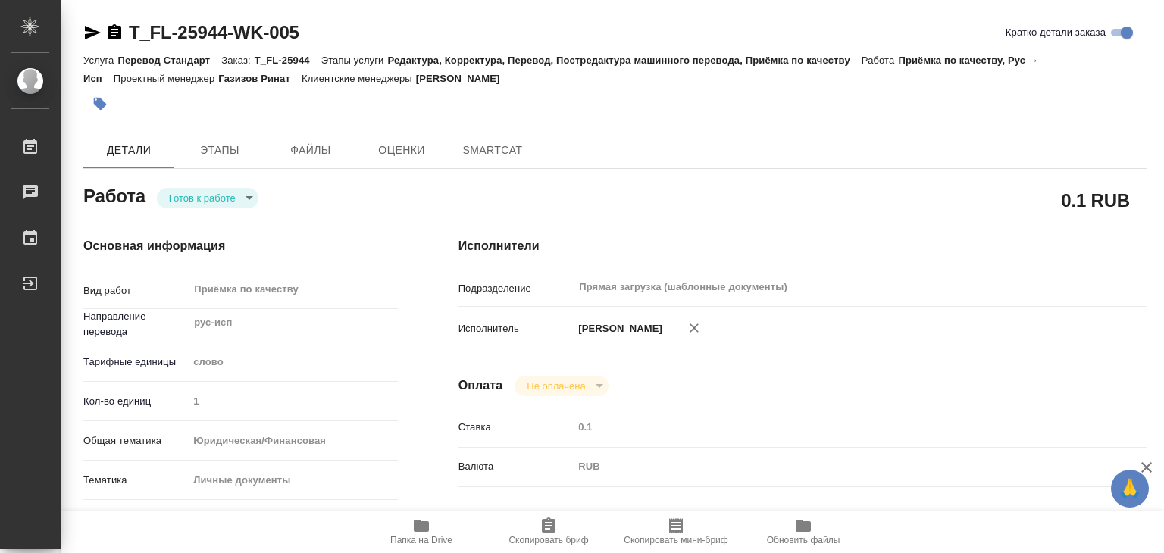
type textarea "x"
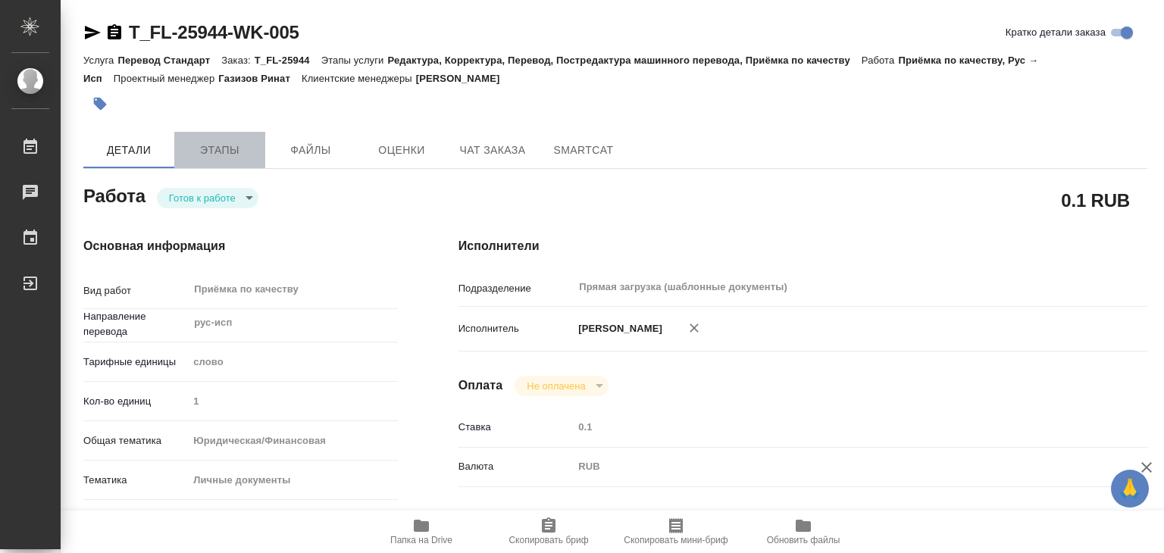
click at [214, 166] on button "Этапы" at bounding box center [219, 150] width 91 height 36
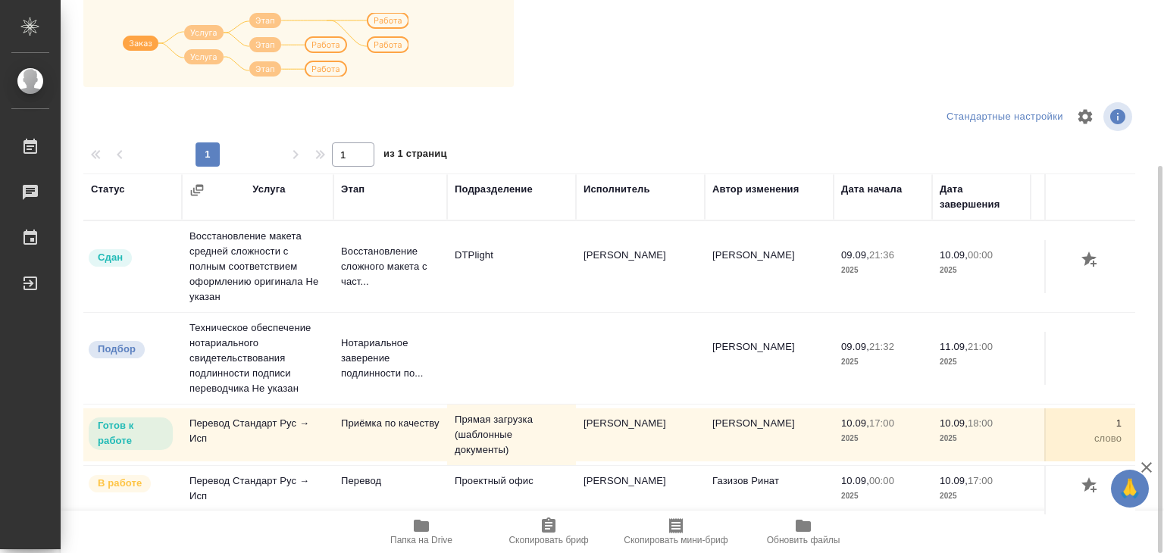
scroll to position [9, 0]
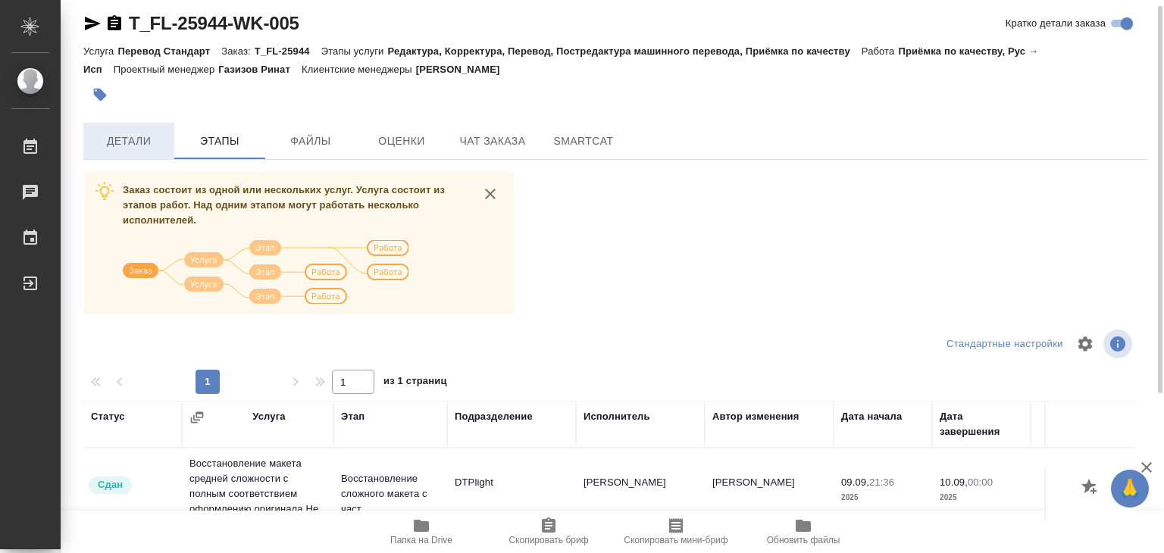
click at [124, 135] on span "Детали" at bounding box center [128, 141] width 73 height 19
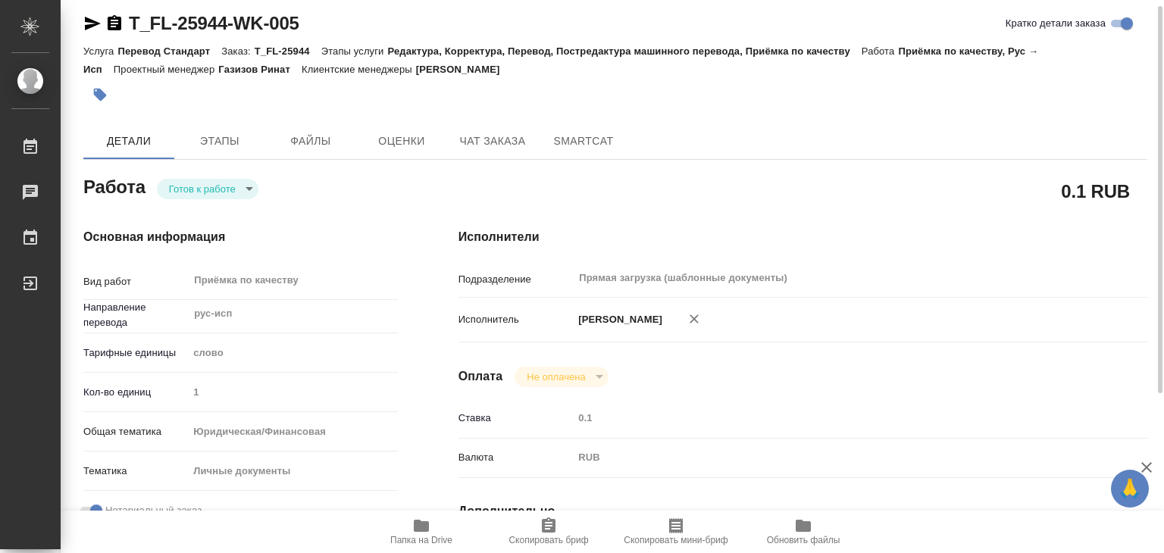
type textarea "x"
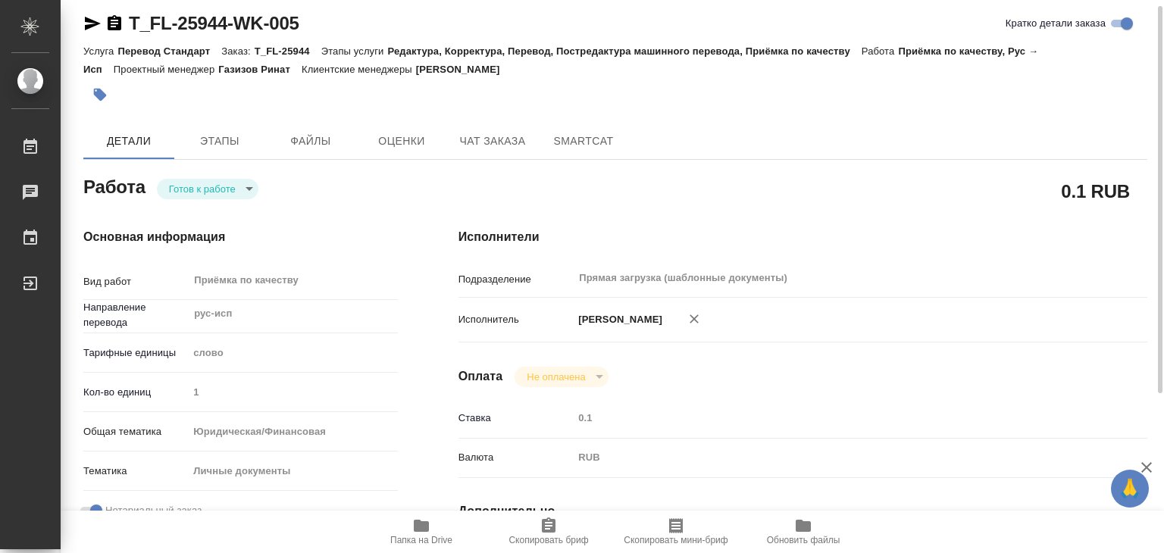
type textarea "x"
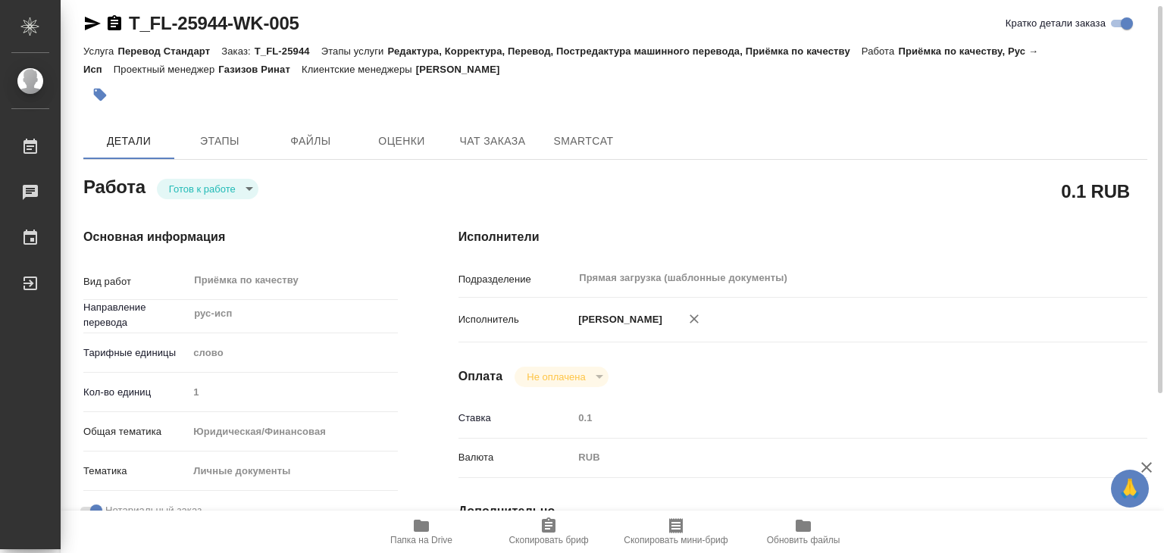
type textarea "x"
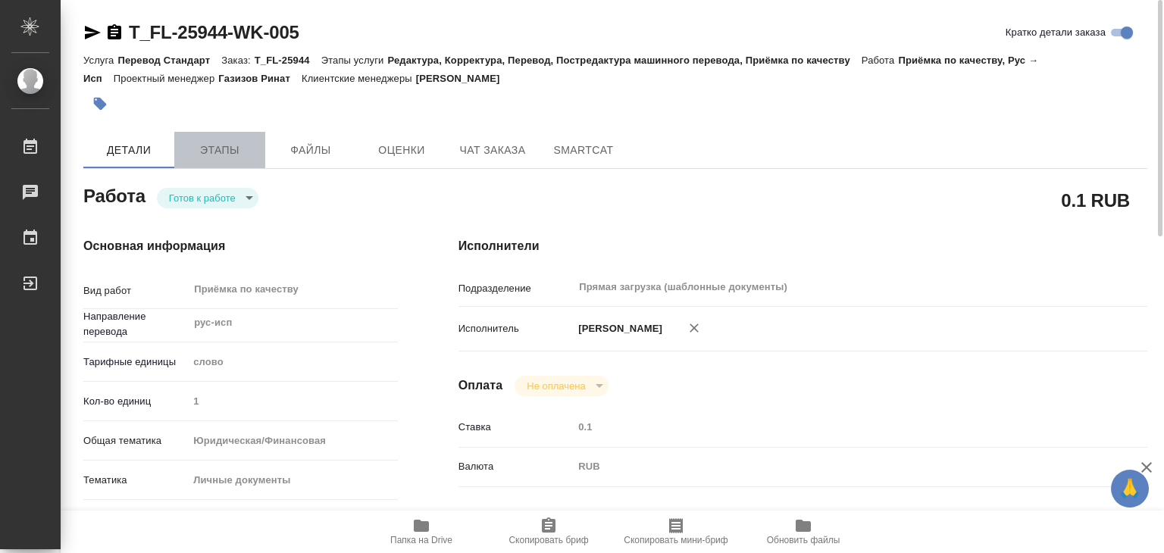
click at [220, 153] on span "Этапы" at bounding box center [219, 150] width 73 height 19
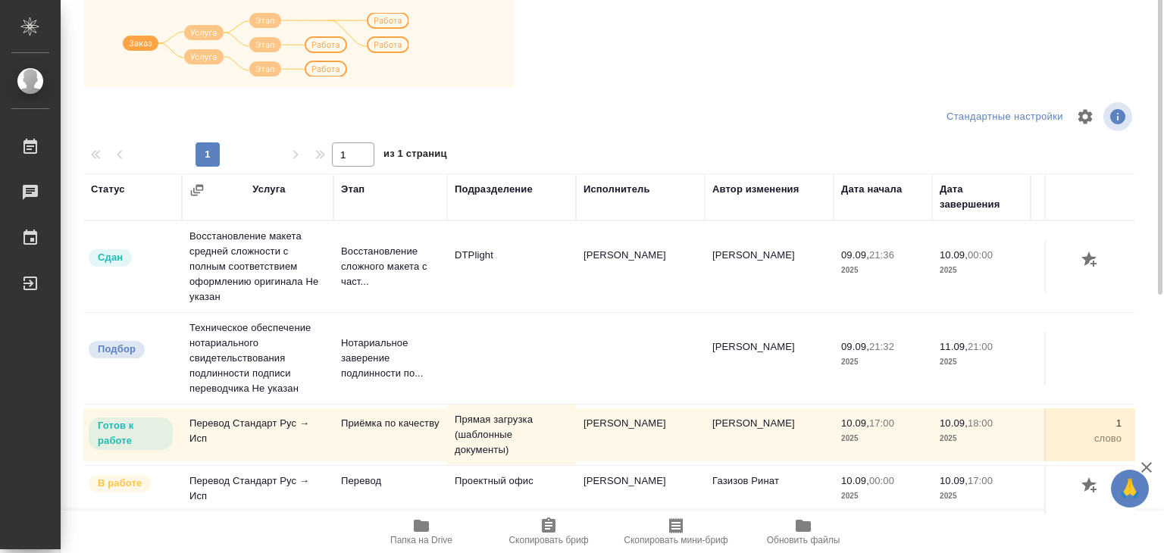
scroll to position [9, 0]
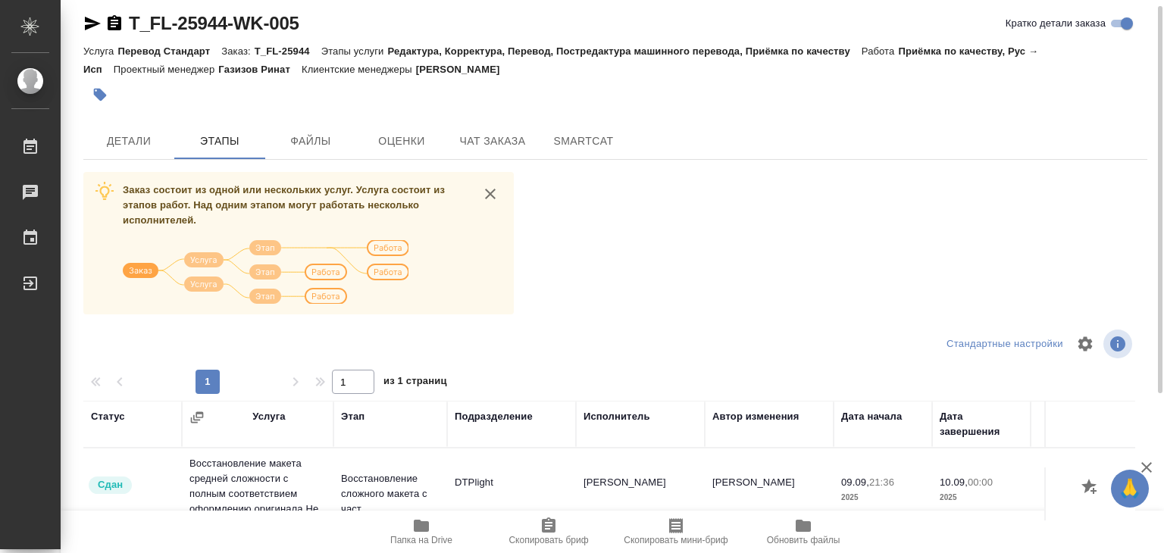
click at [128, 158] on div "T_FL-25944-WK-005 Кратко детали заказа Услуга Перевод Стандарт Заказ: T_FL-2594…" at bounding box center [615, 385] width 1080 height 789
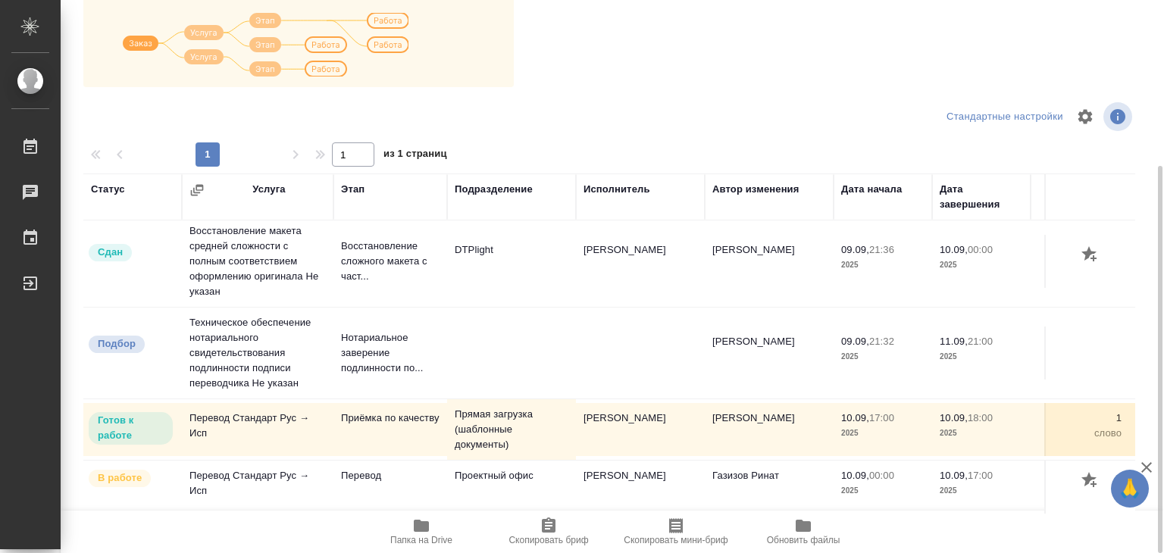
scroll to position [15, 0]
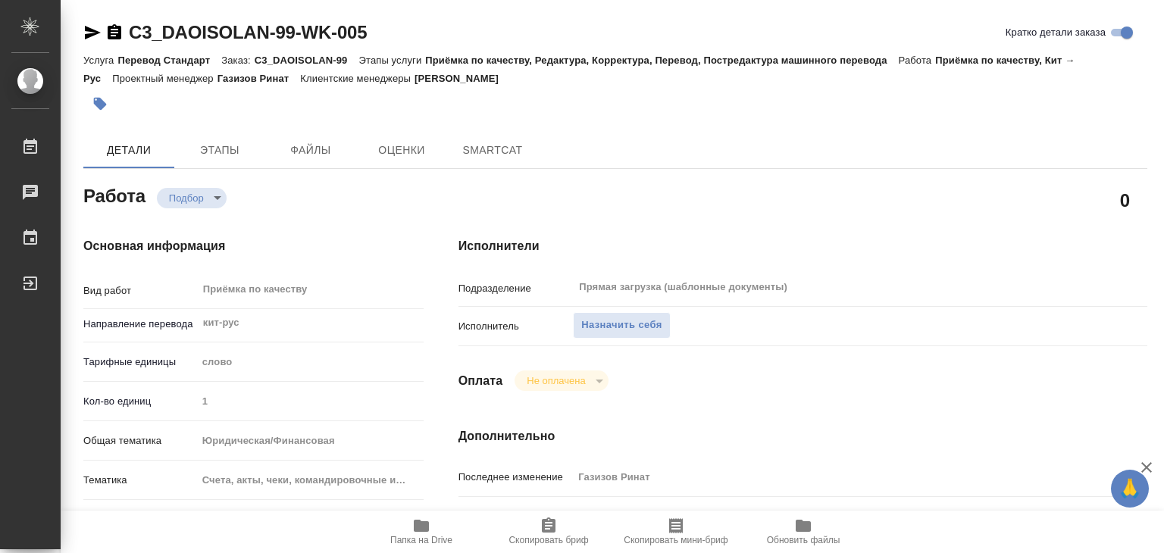
type textarea "x"
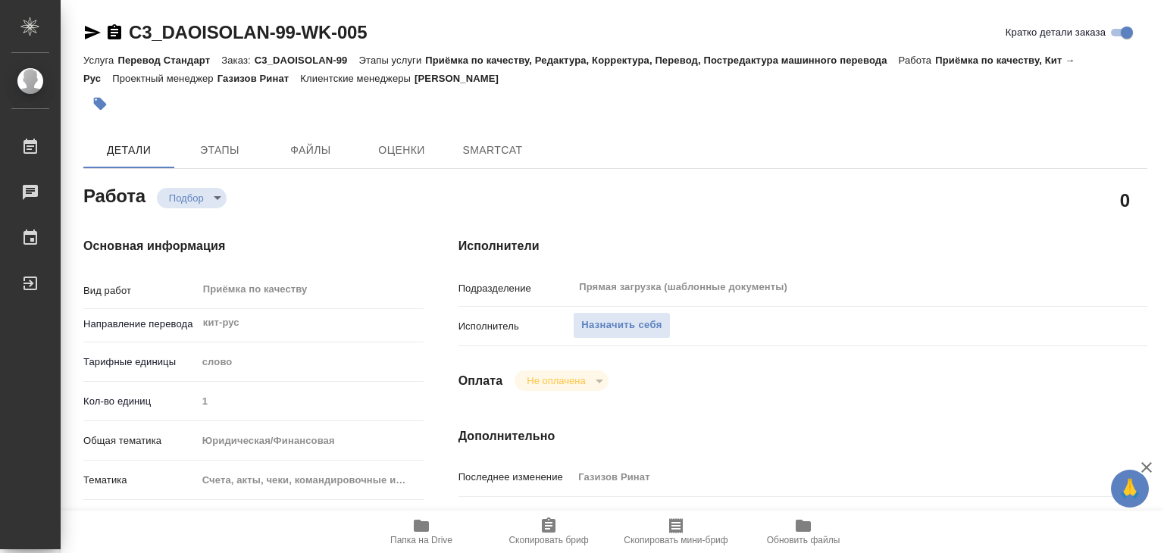
type textarea "x"
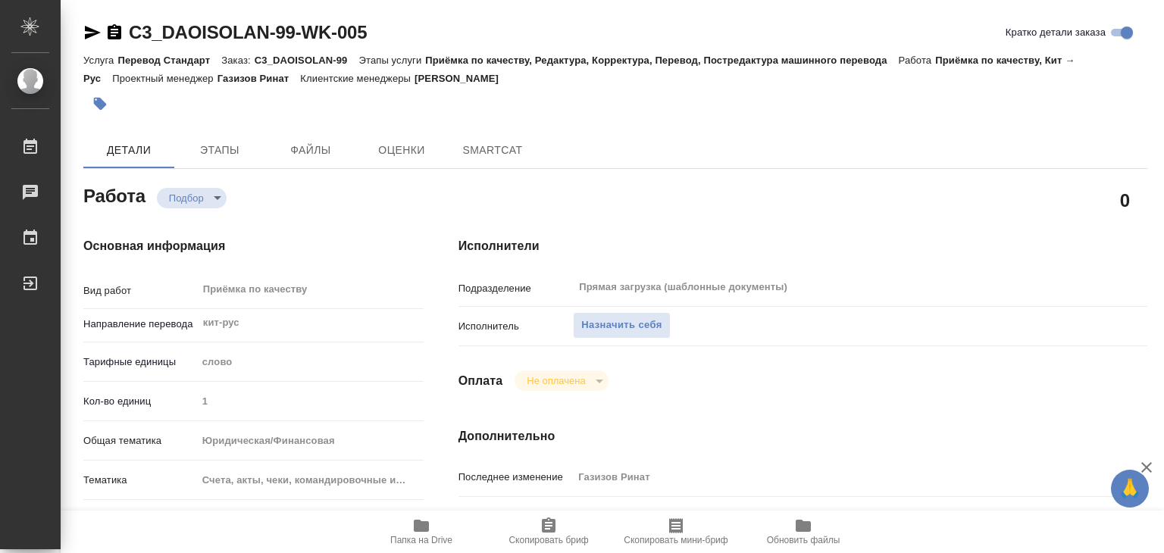
type textarea "x"
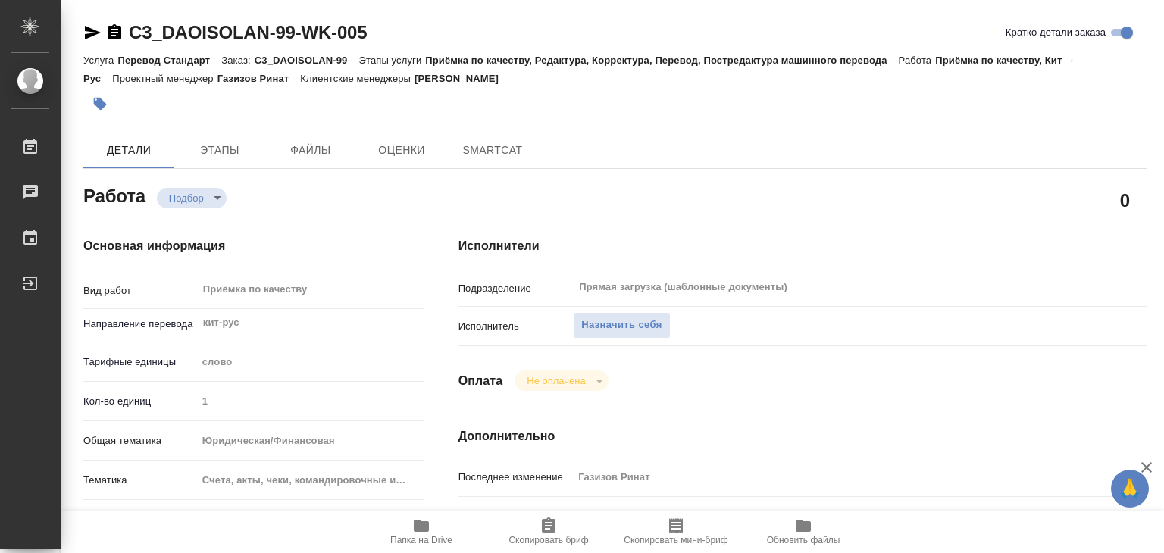
type textarea "x"
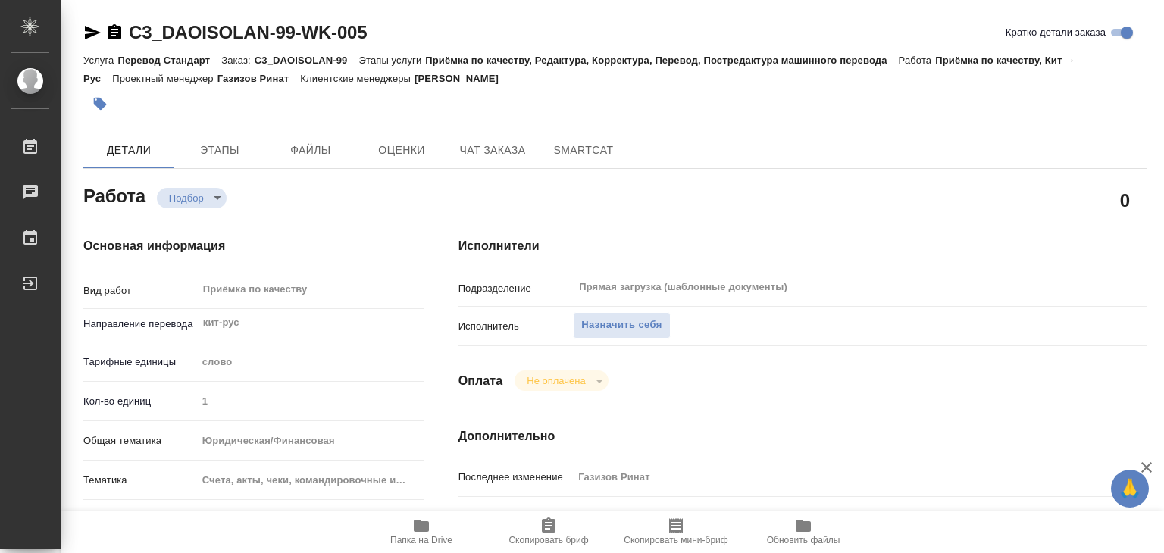
type textarea "x"
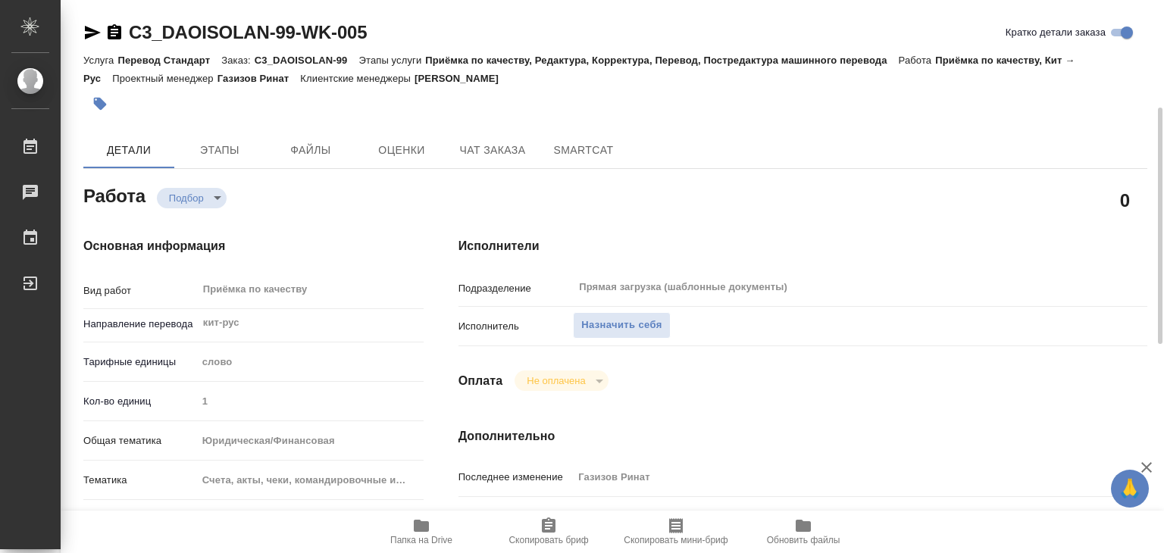
scroll to position [303, 0]
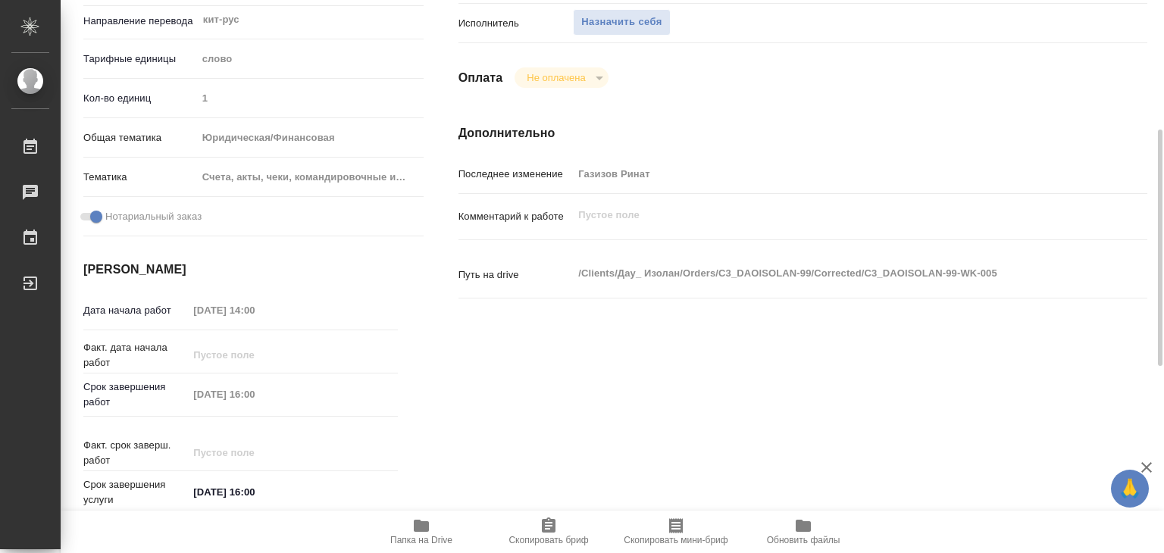
type textarea "x"
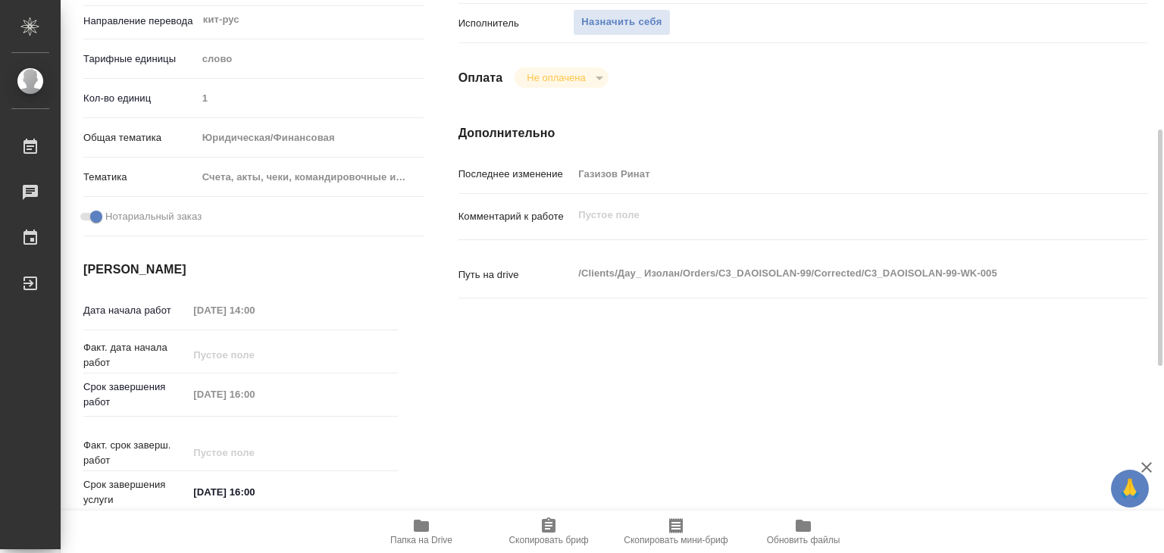
type textarea "x"
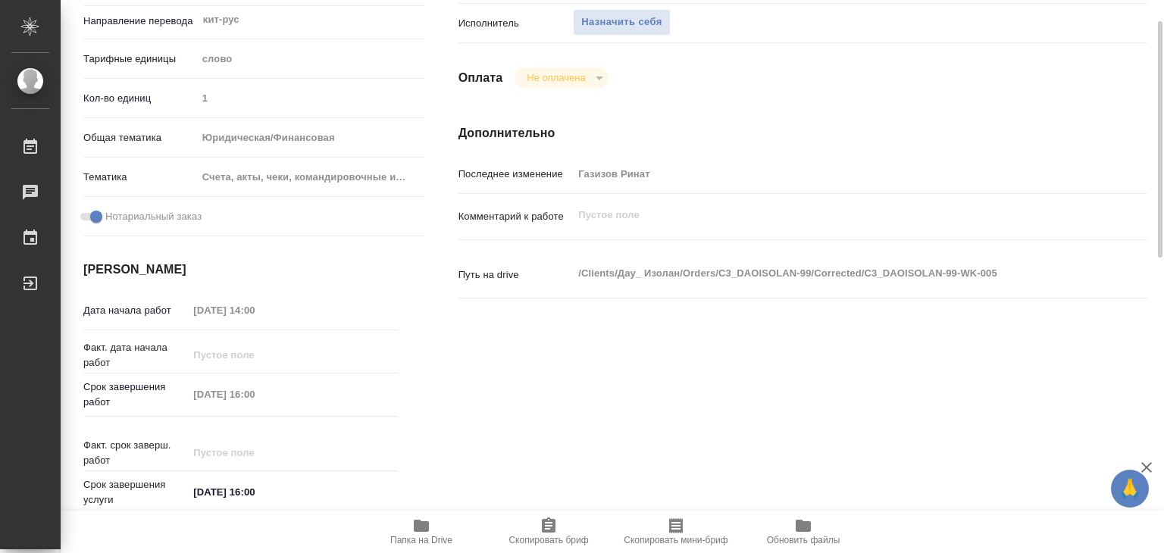
scroll to position [0, 0]
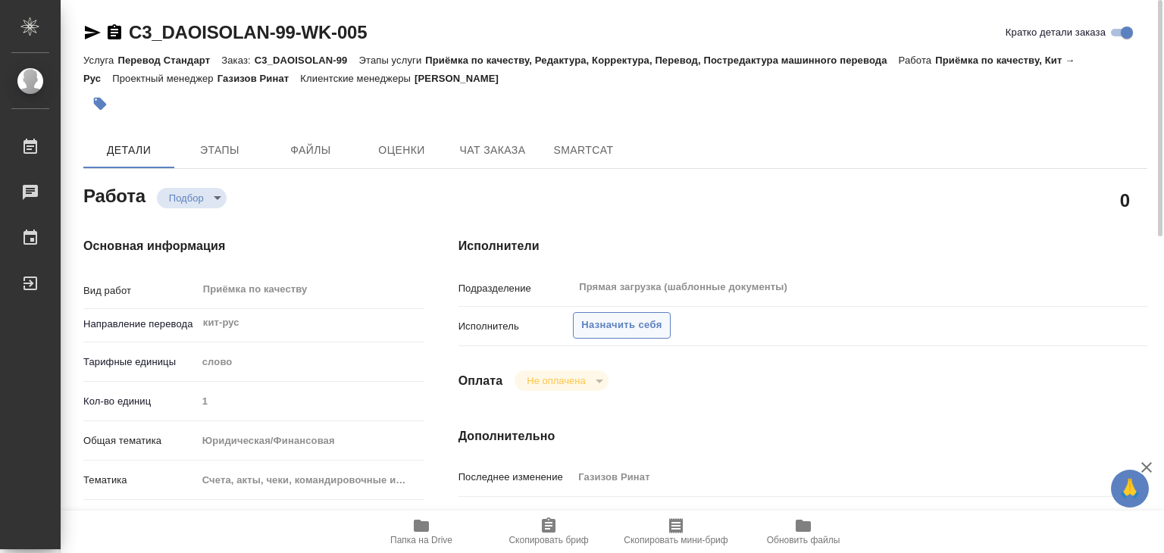
click at [634, 322] on span "Назначить себя" at bounding box center [621, 325] width 80 height 17
type textarea "x"
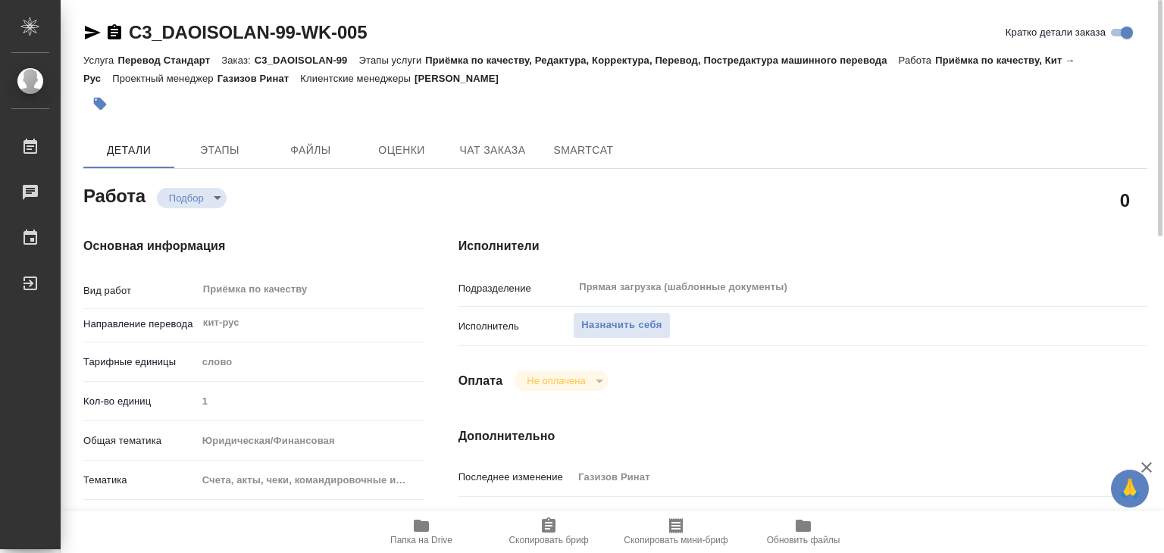
type textarea "x"
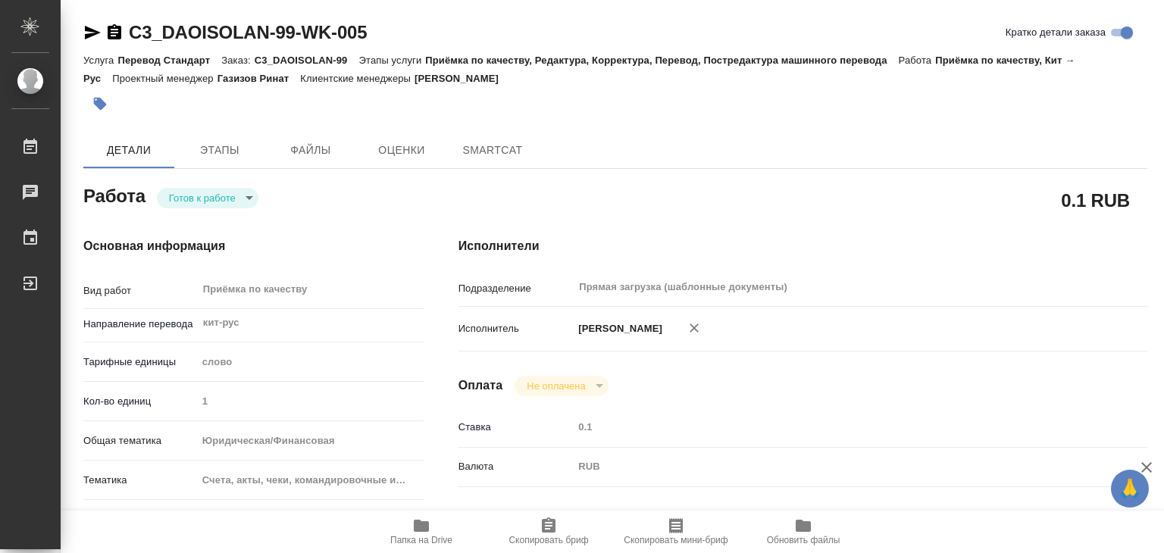
type textarea "x"
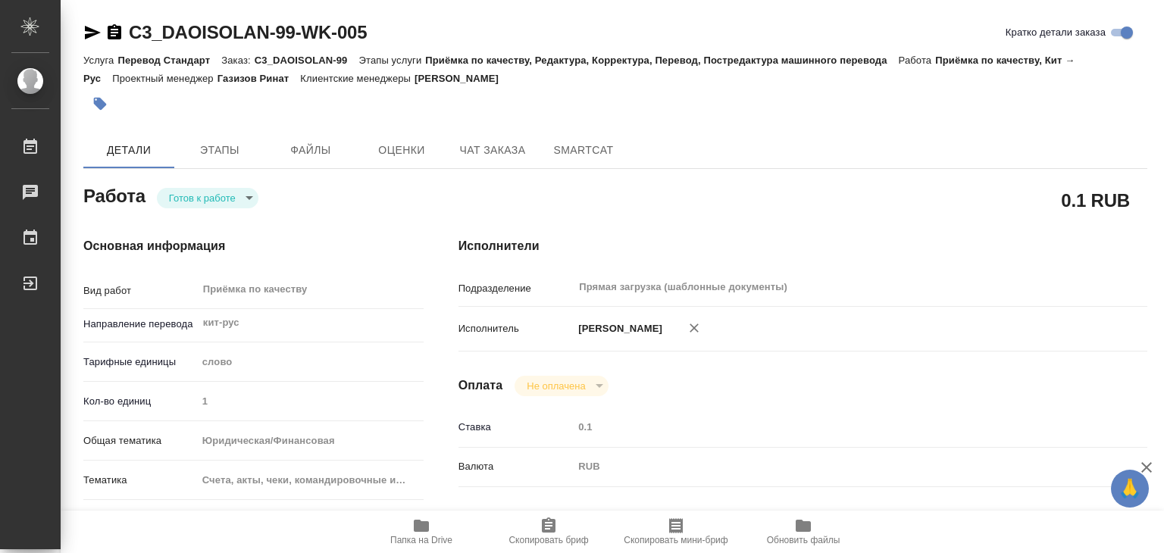
type textarea "x"
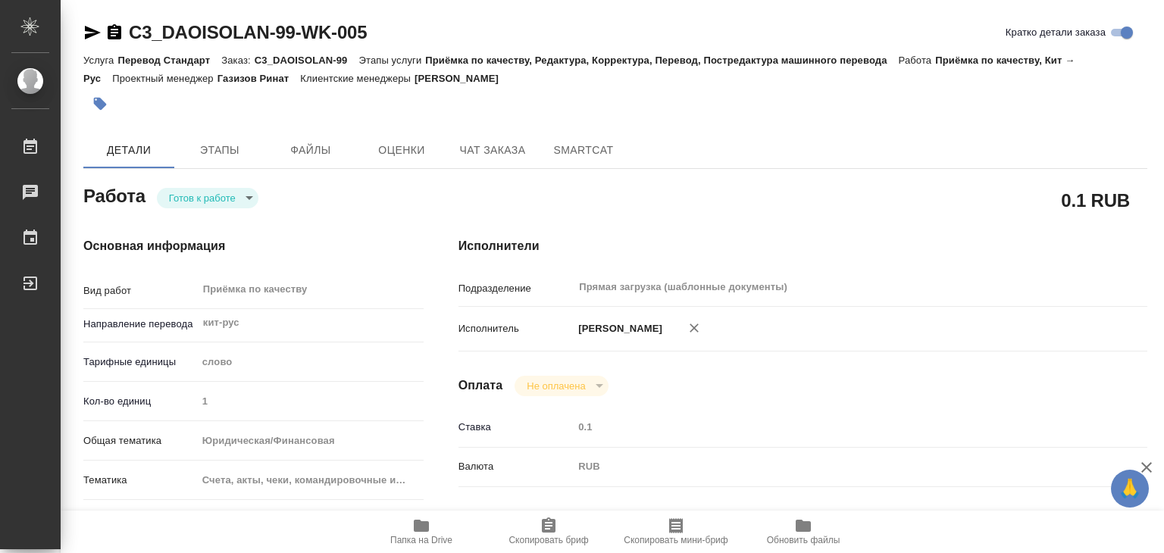
type textarea "x"
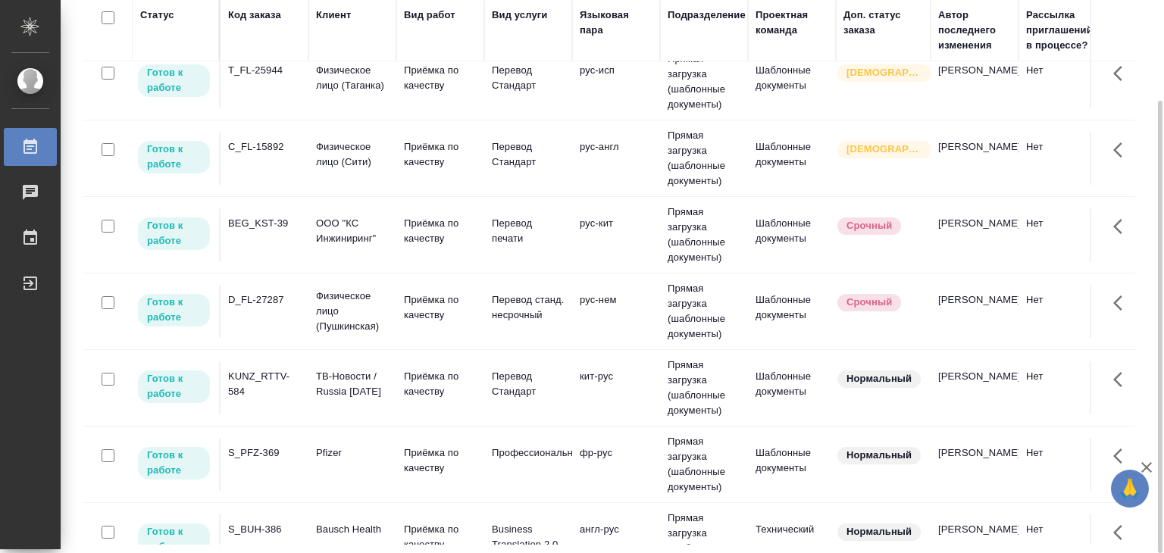
scroll to position [530, 0]
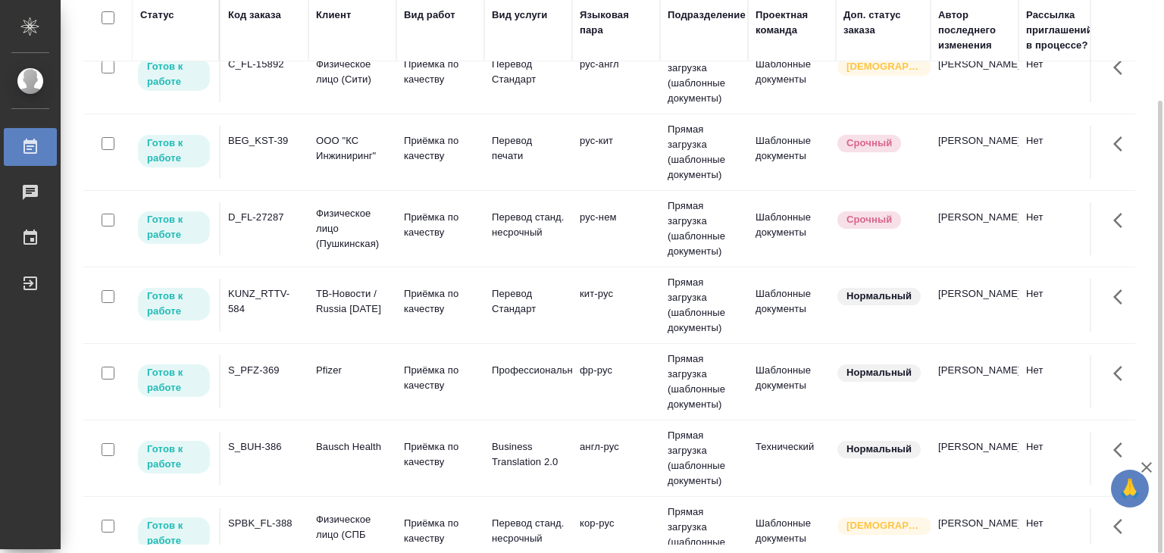
click at [298, 398] on td "S_PFZ-369" at bounding box center [264, 381] width 88 height 53
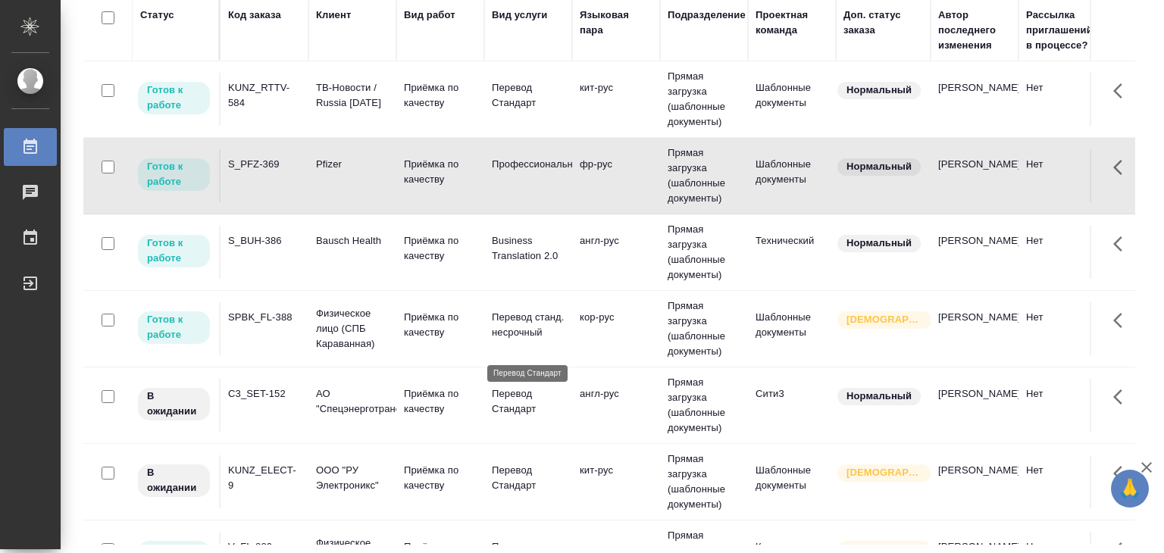
scroll to position [909, 0]
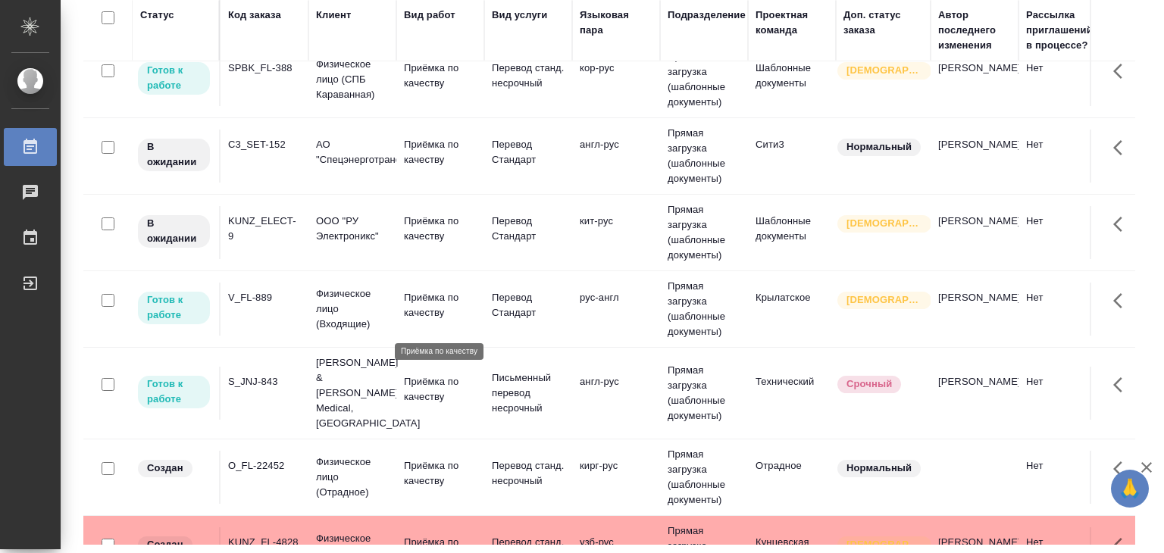
click at [421, 318] on p "Приёмка по качеству" at bounding box center [440, 305] width 73 height 30
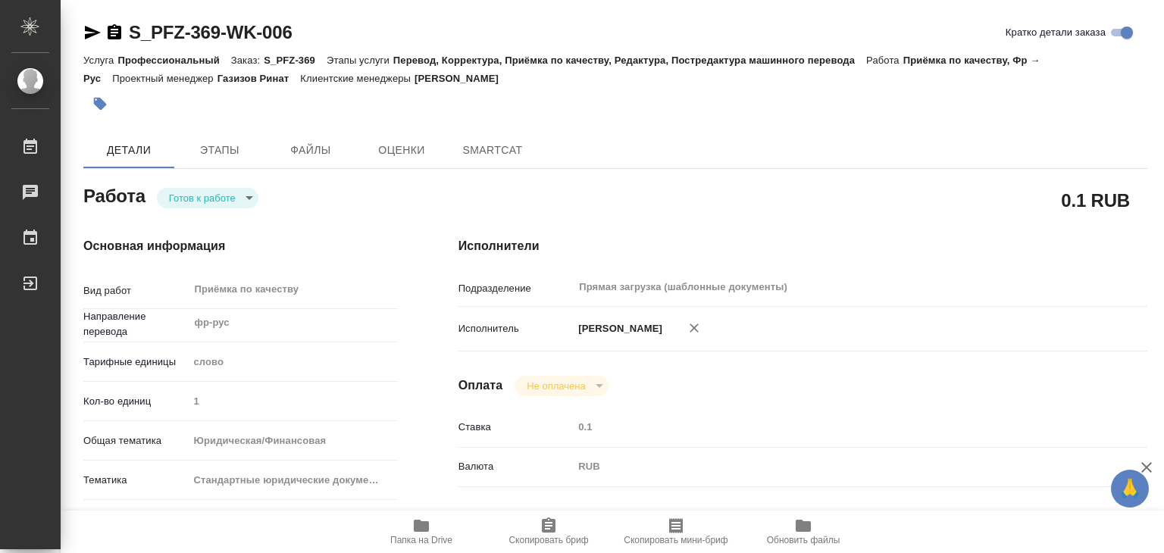
type textarea "x"
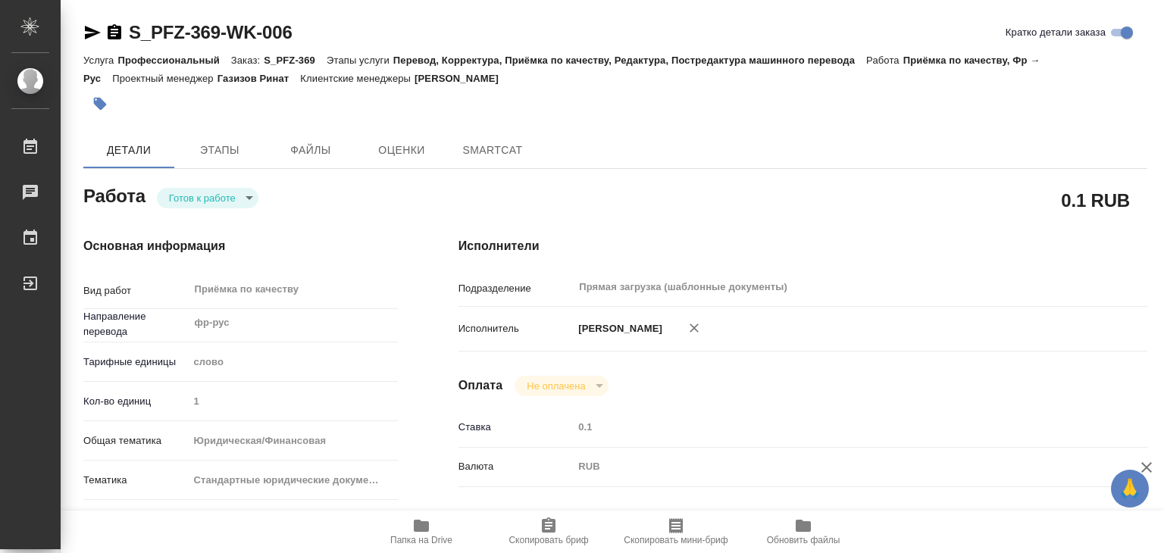
type textarea "x"
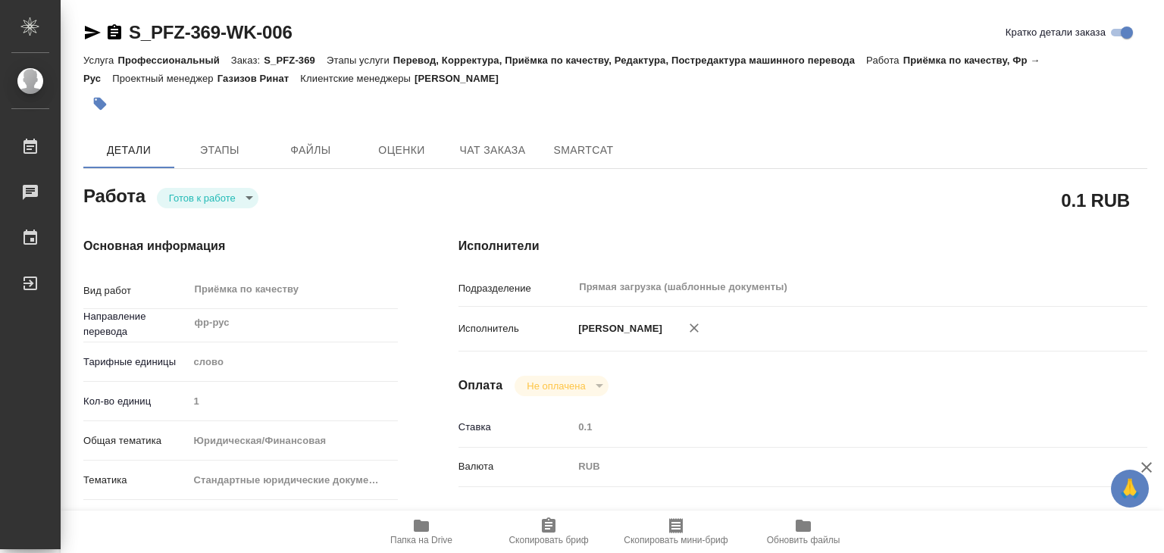
type textarea "x"
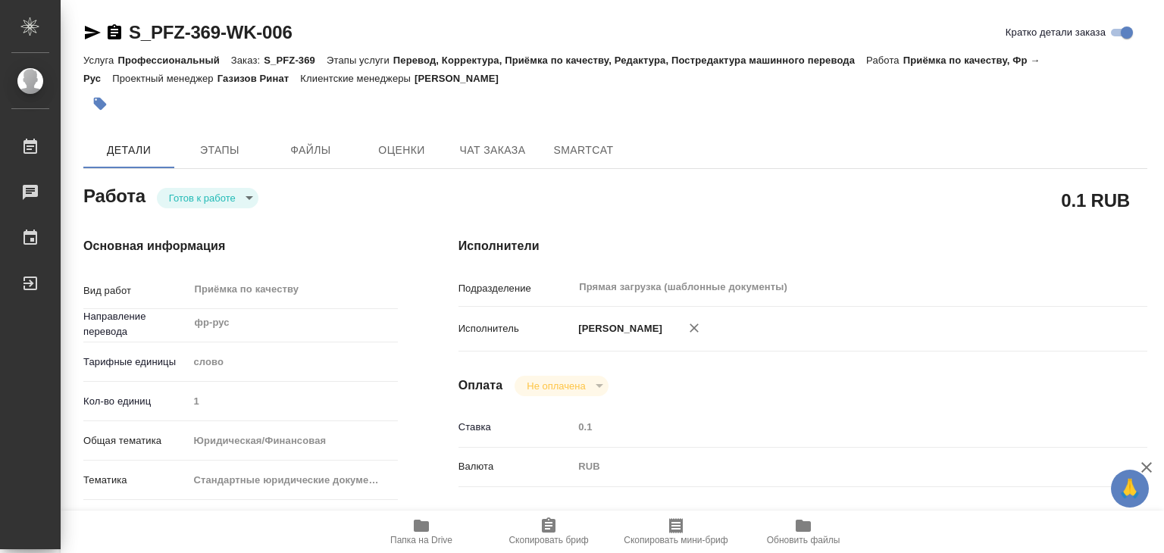
type textarea "x"
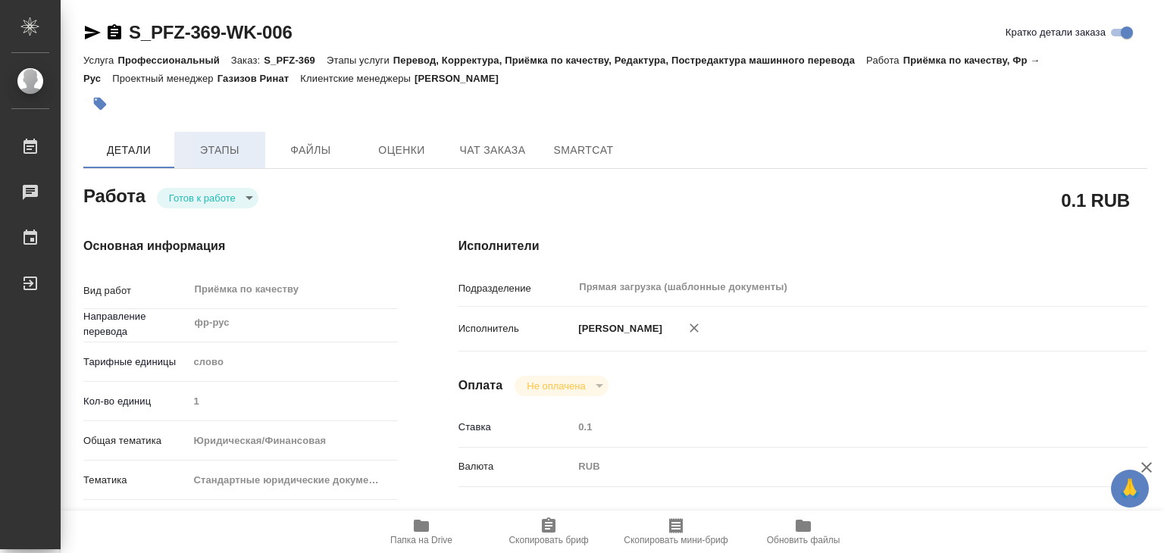
click at [223, 155] on span "Этапы" at bounding box center [219, 150] width 73 height 19
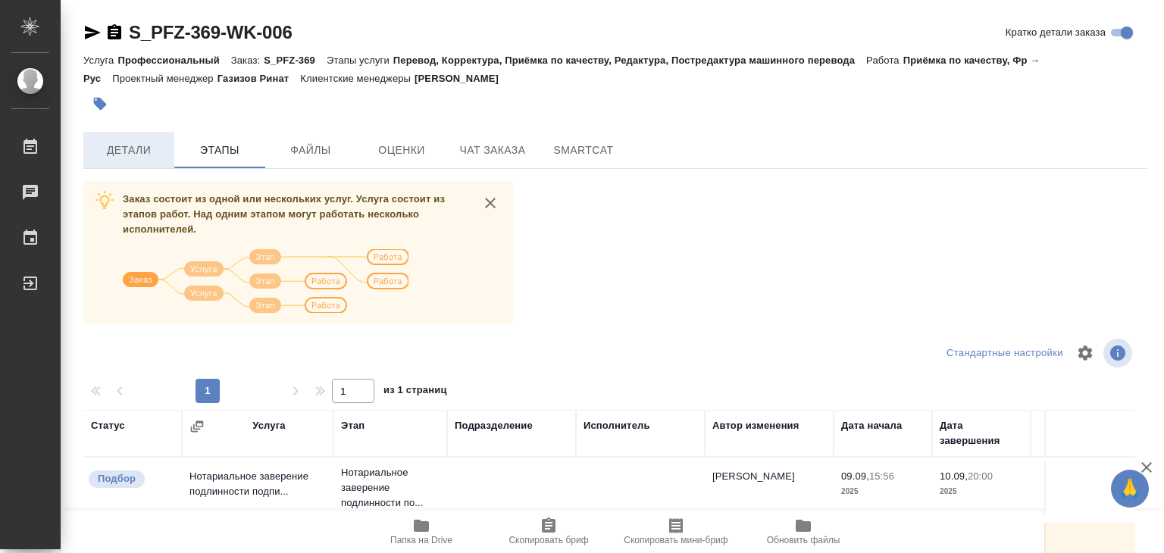
click at [131, 145] on span "Детали" at bounding box center [128, 150] width 73 height 19
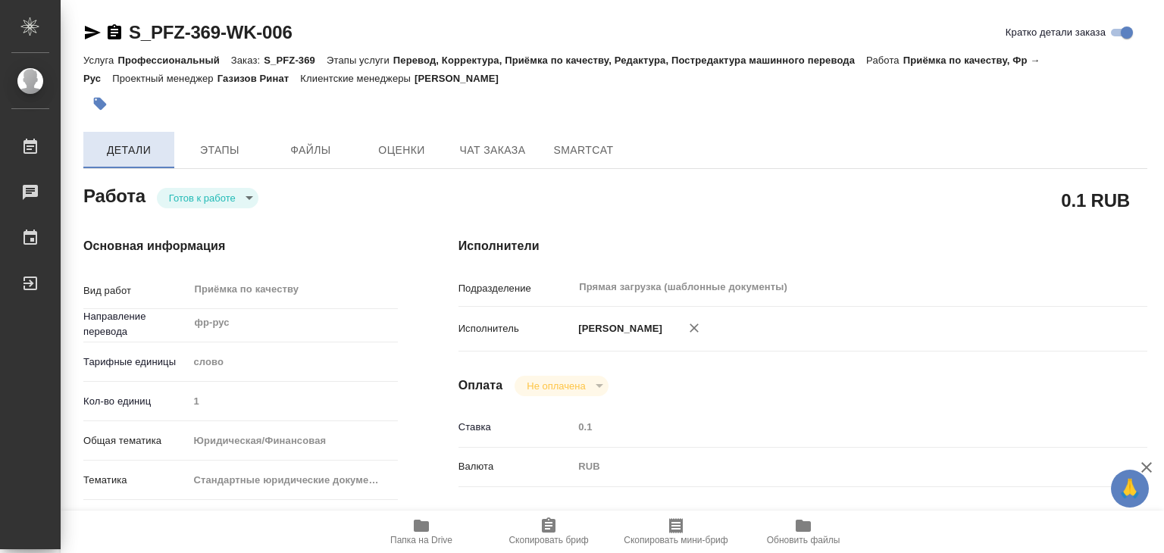
type textarea "x"
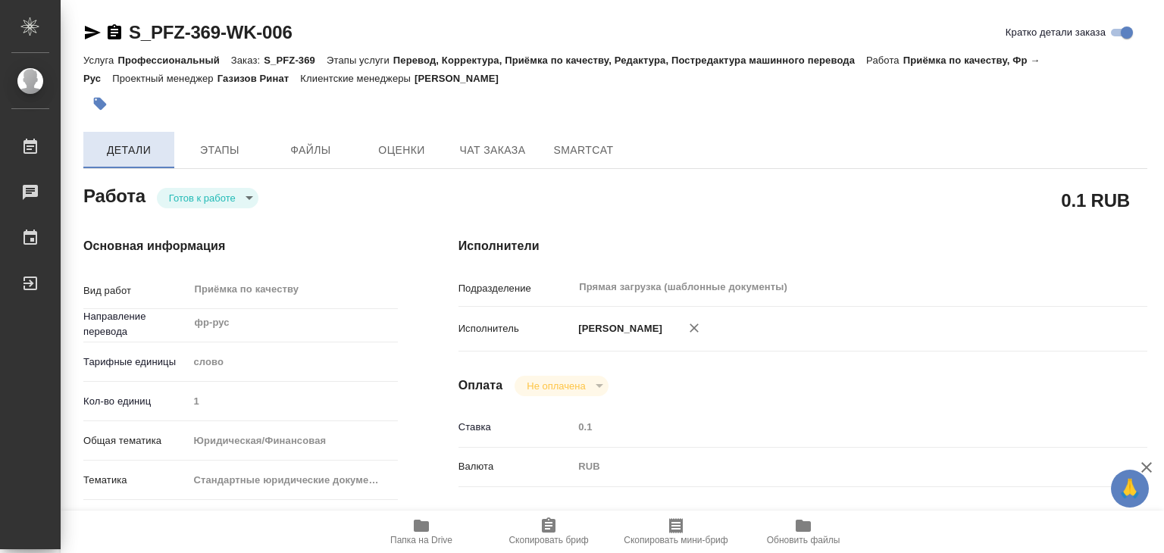
type textarea "x"
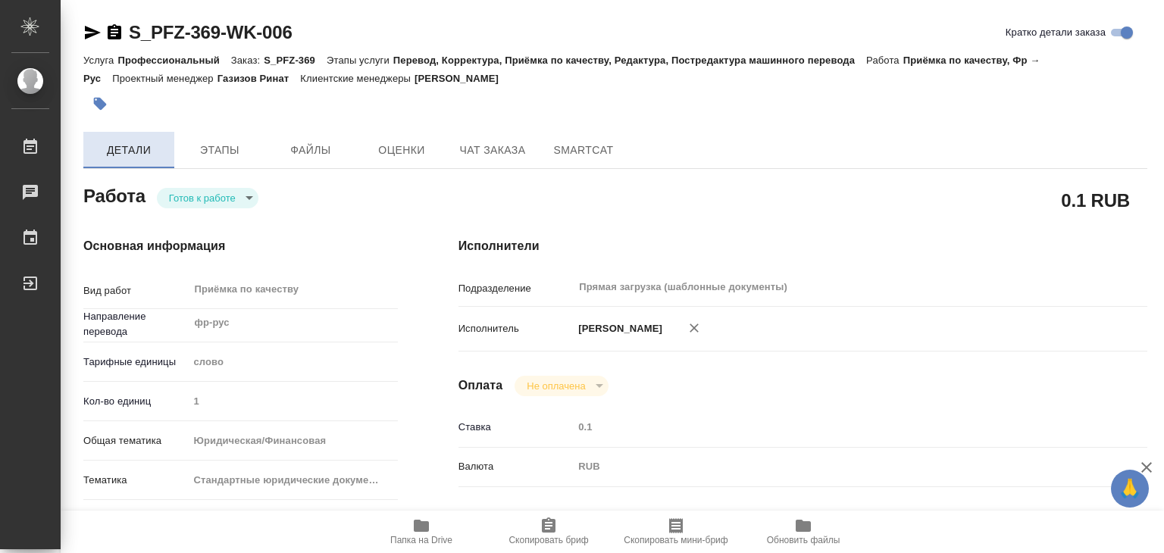
type textarea "x"
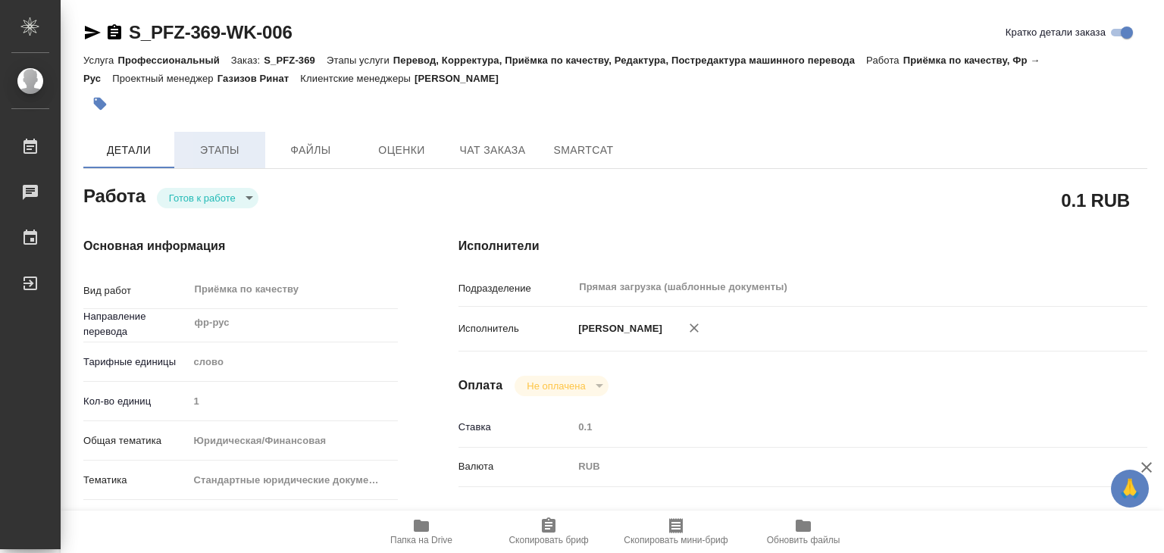
click at [224, 151] on span "Этапы" at bounding box center [219, 150] width 73 height 19
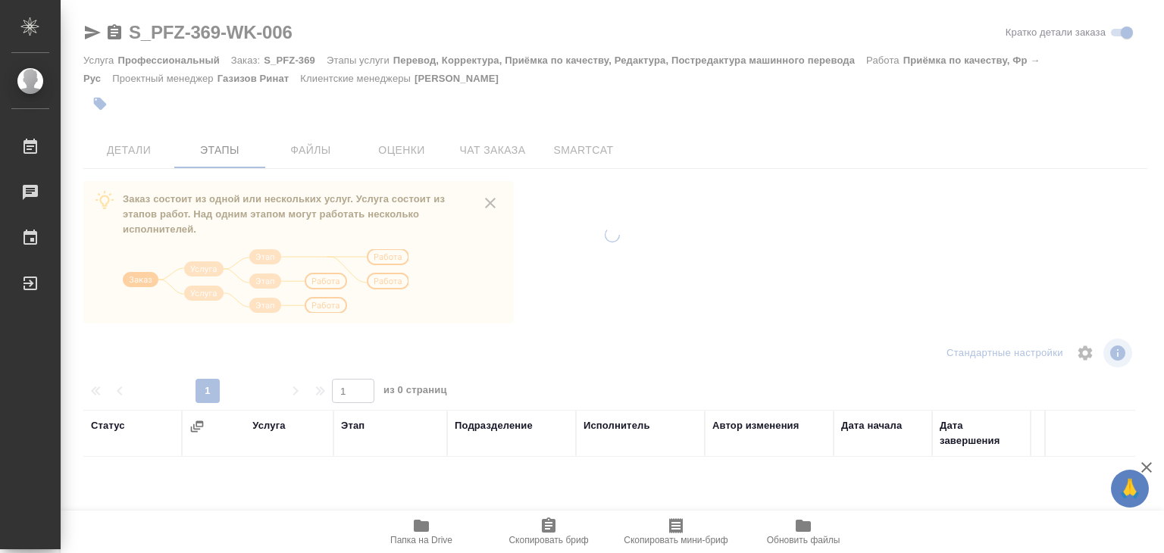
scroll to position [236, 0]
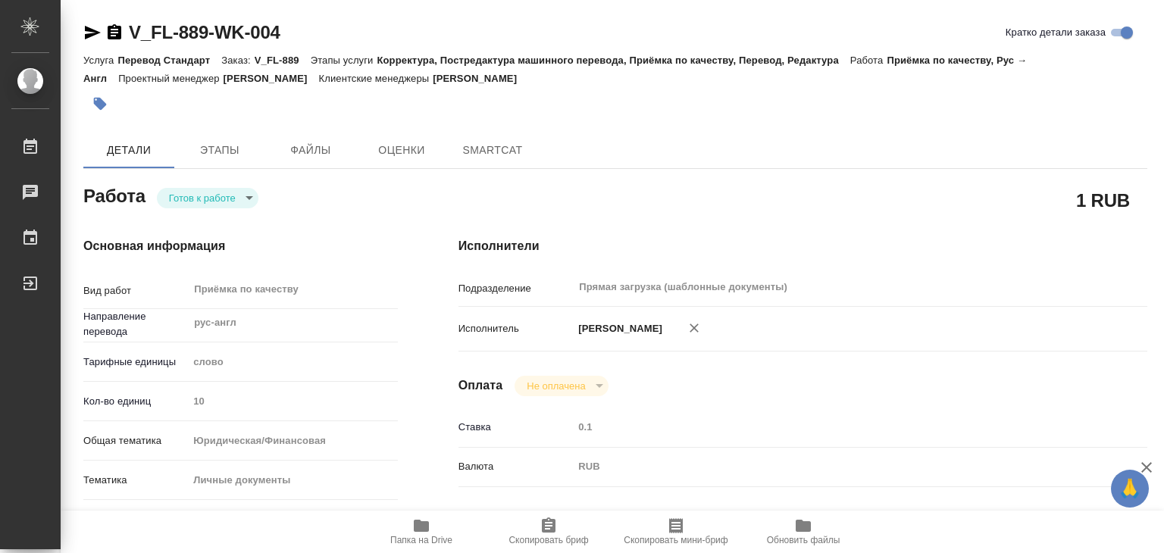
type textarea "x"
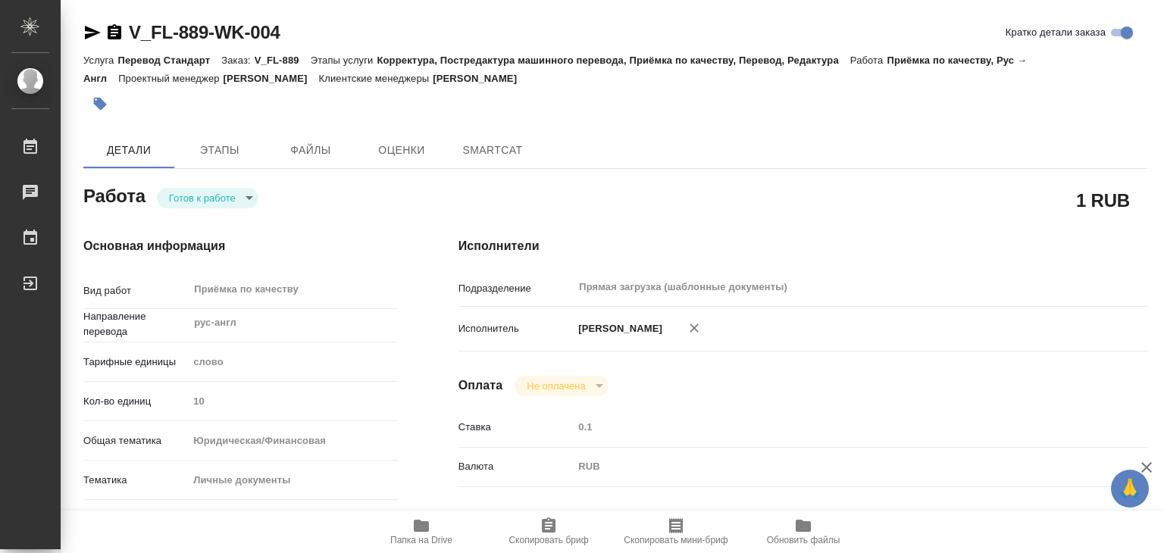
type textarea "x"
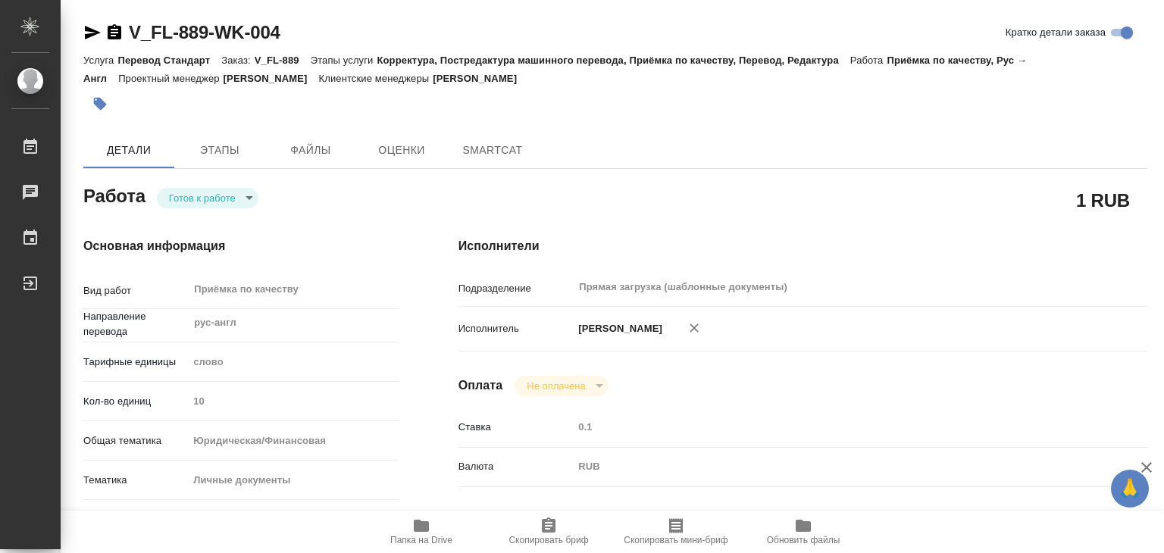
type textarea "x"
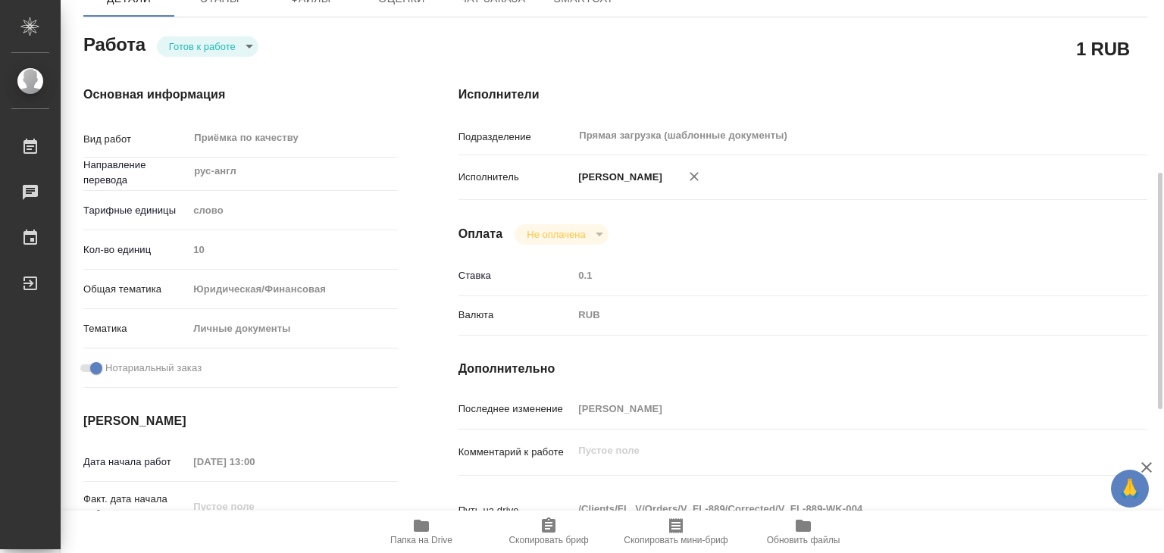
scroll to position [303, 0]
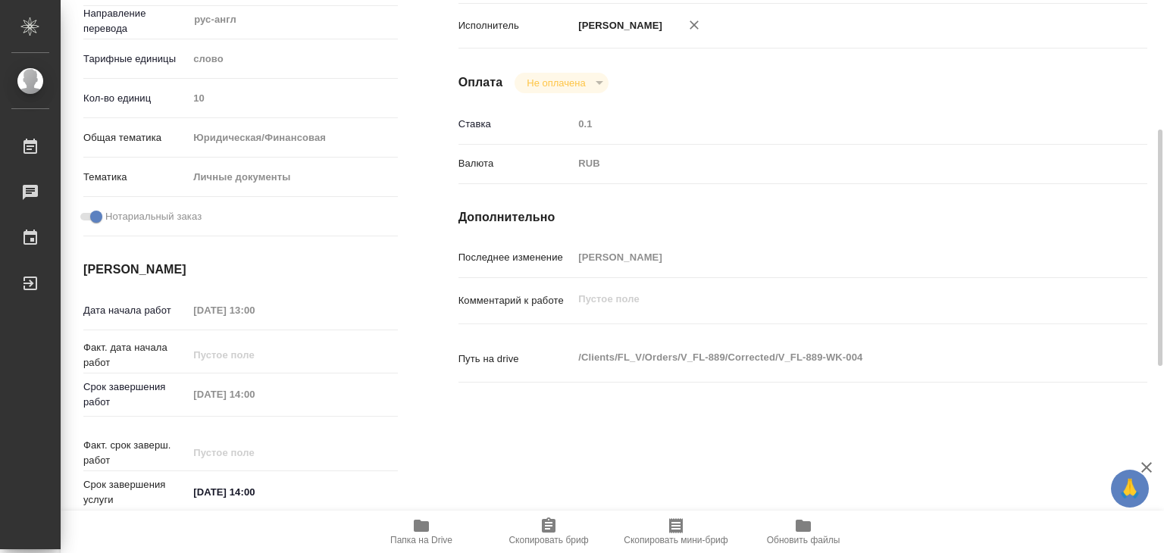
type textarea "x"
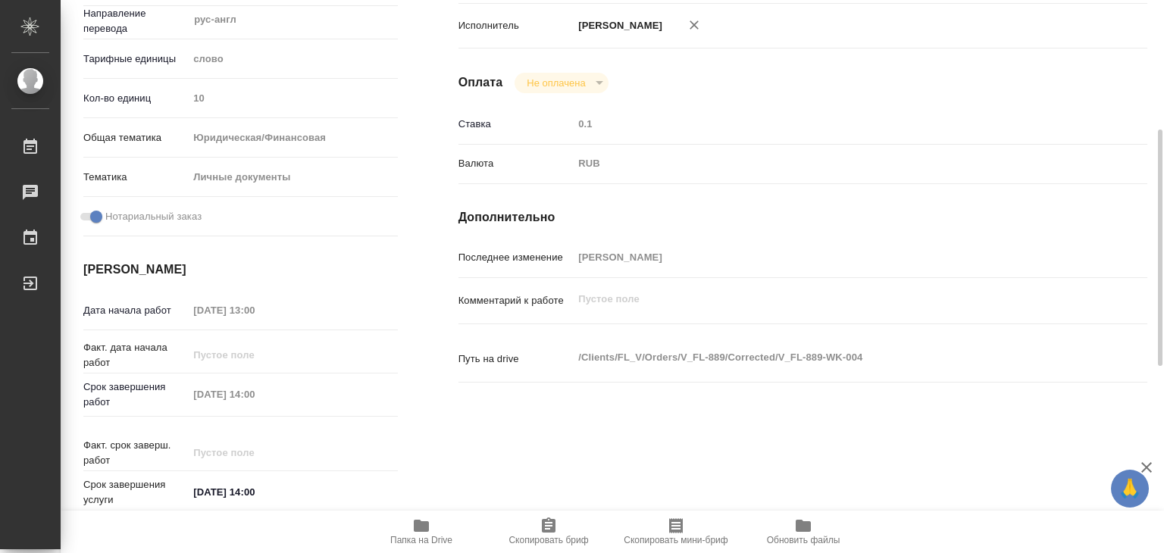
type textarea "x"
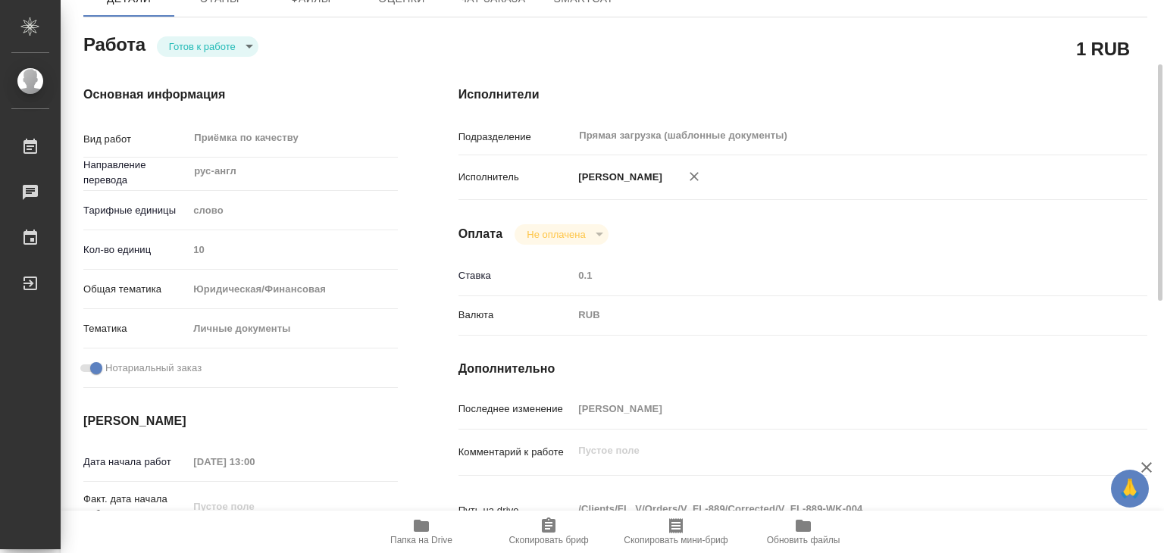
scroll to position [0, 0]
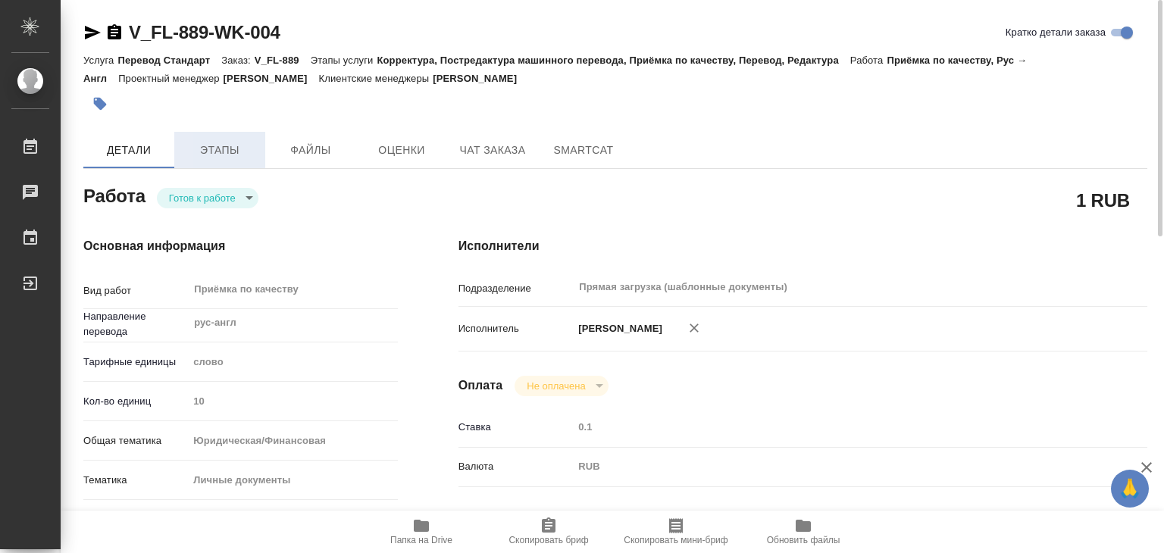
click at [238, 157] on span "Этапы" at bounding box center [219, 150] width 73 height 19
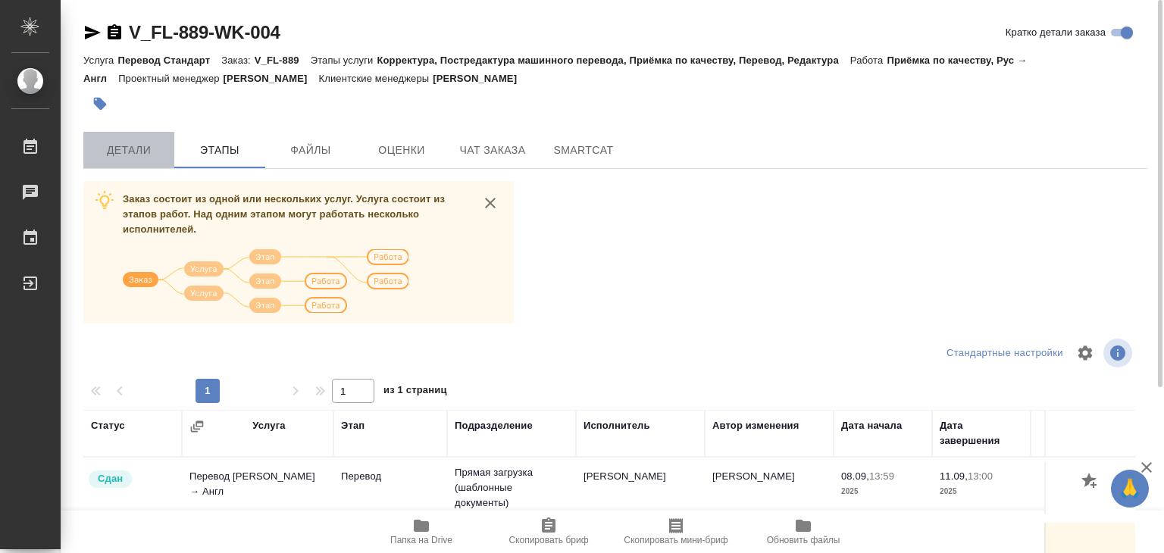
click at [136, 141] on span "Детали" at bounding box center [128, 150] width 73 height 19
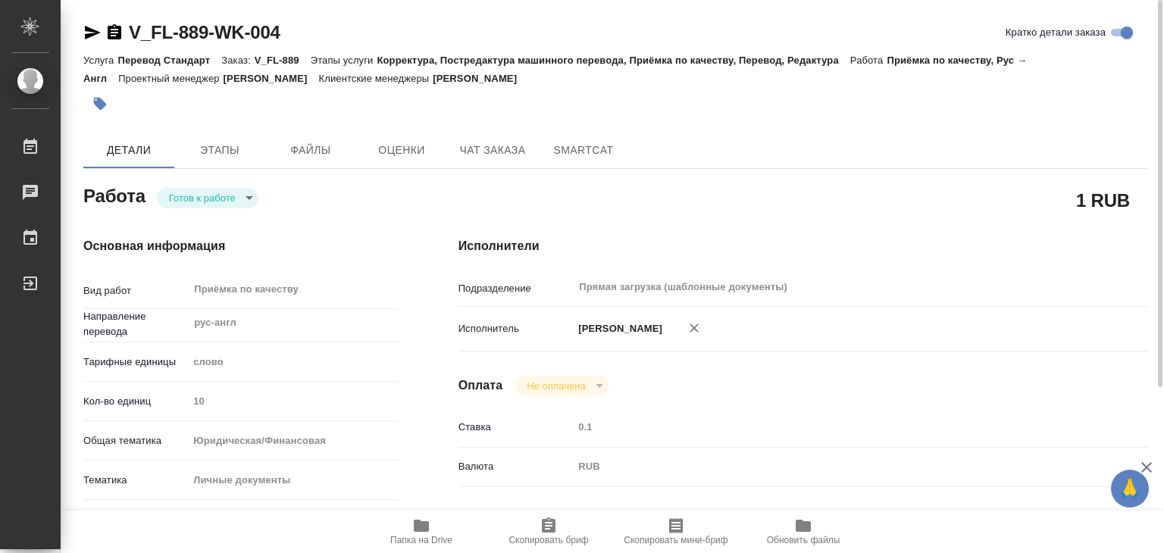
type textarea "x"
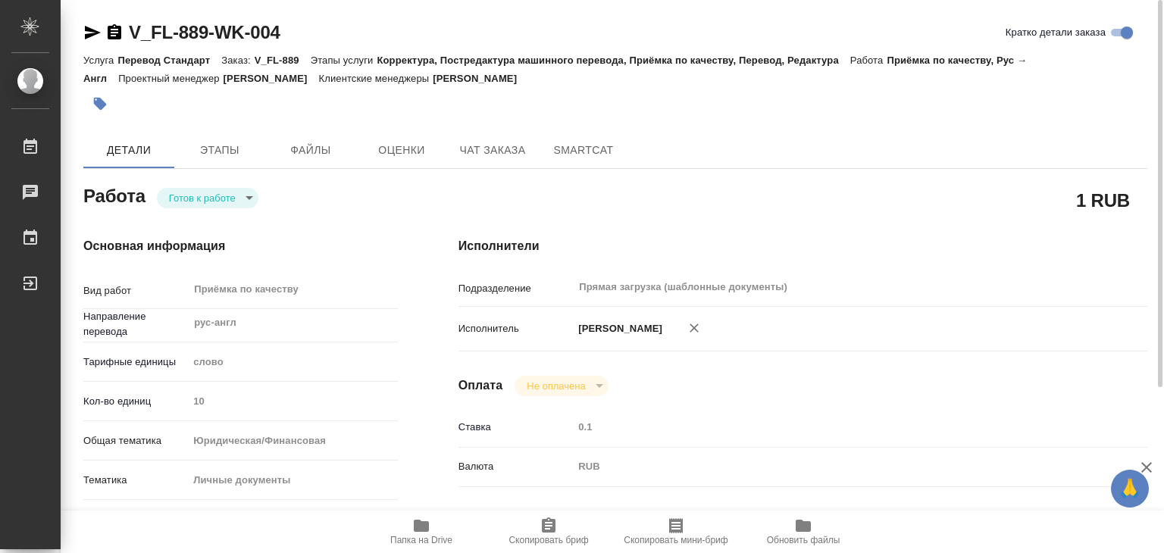
type textarea "x"
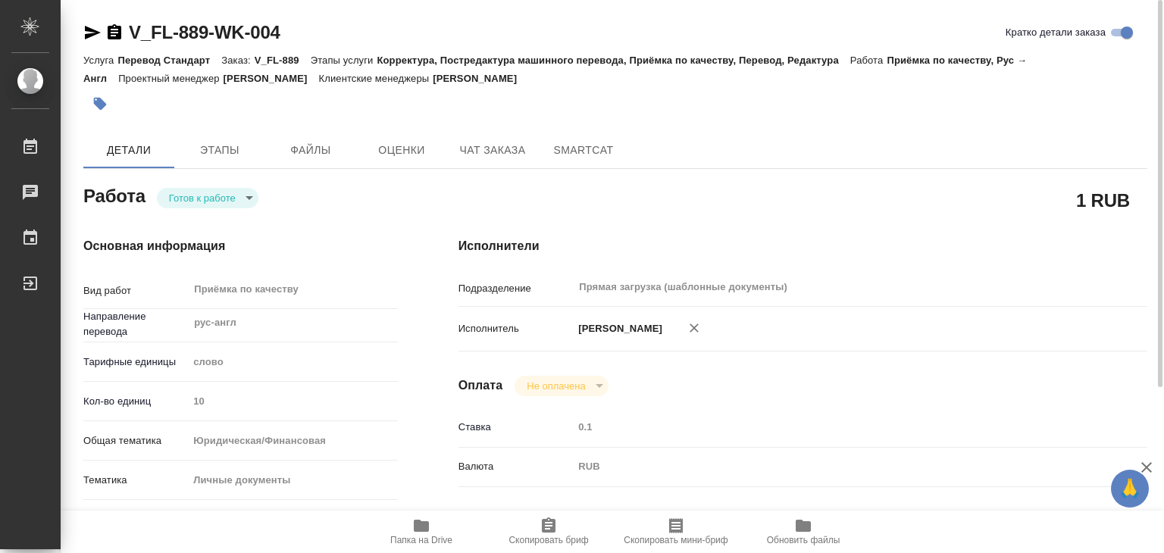
type textarea "x"
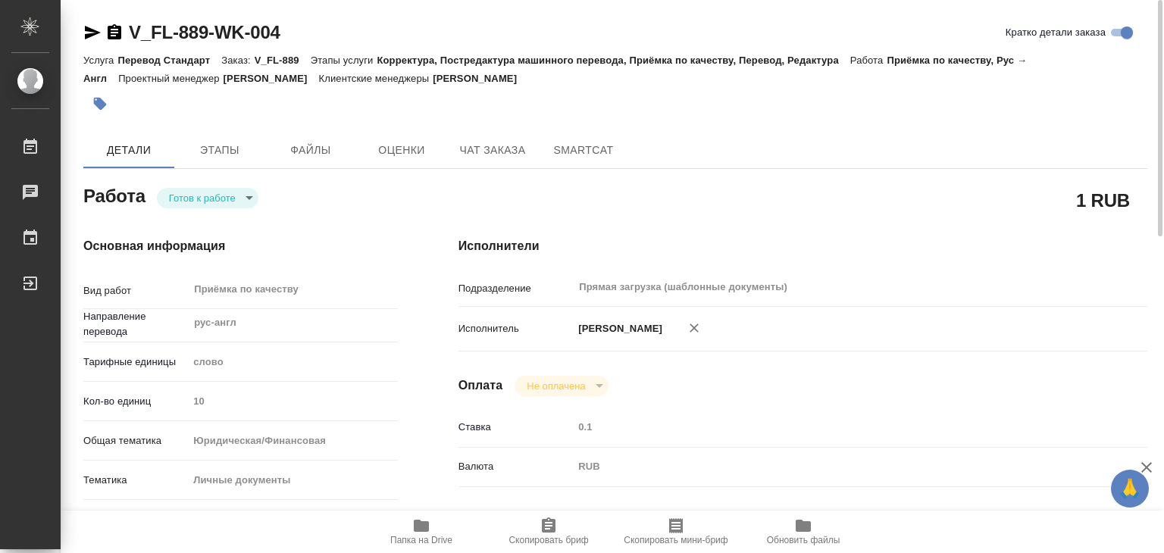
click at [95, 104] on icon "button" at bounding box center [100, 104] width 13 height 13
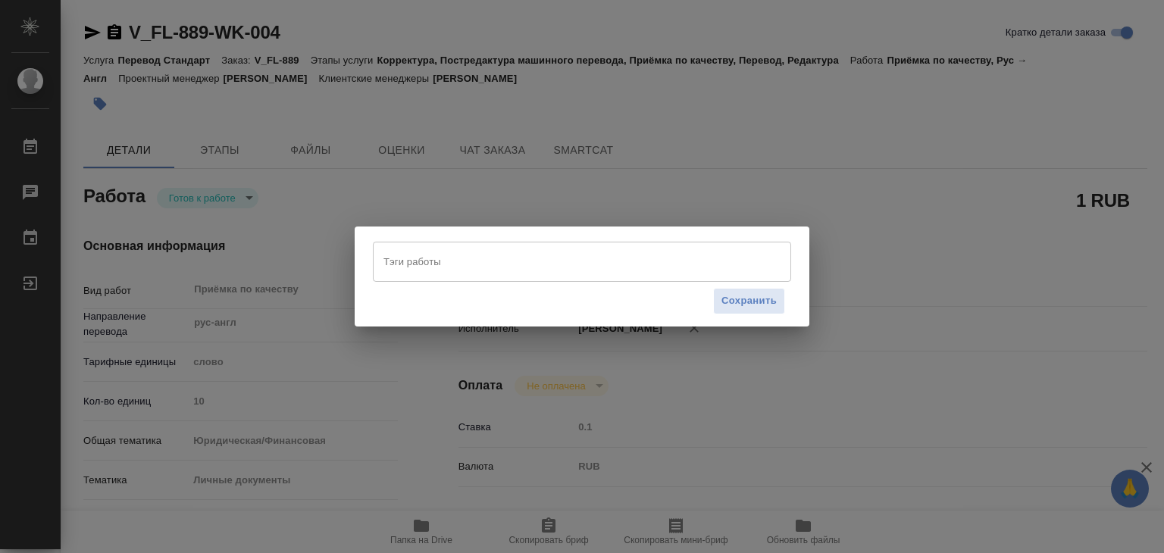
click at [461, 277] on div "Тэги работы" at bounding box center [582, 261] width 418 height 39
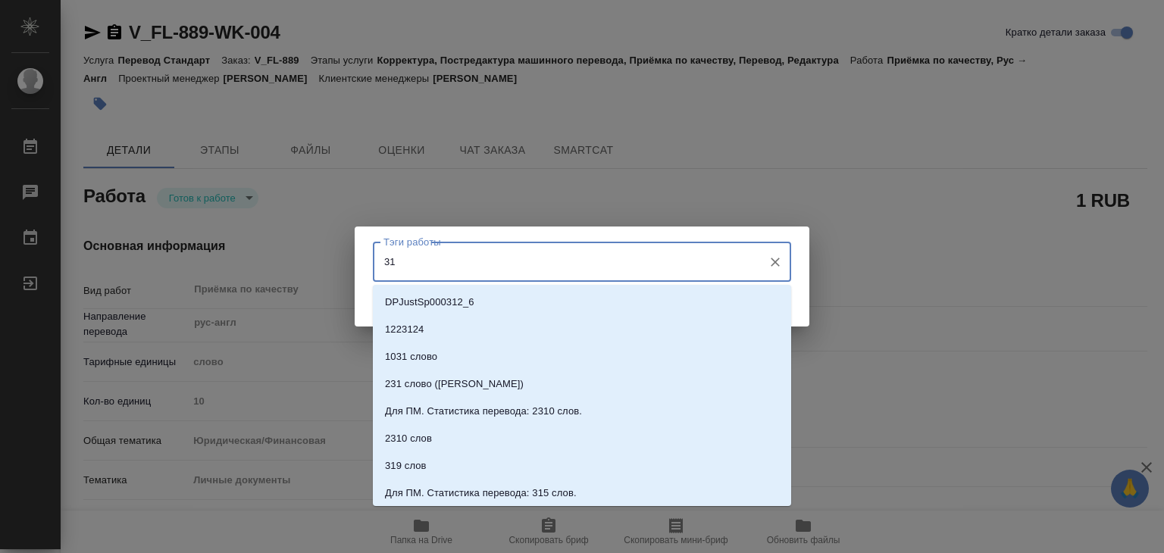
type input "319"
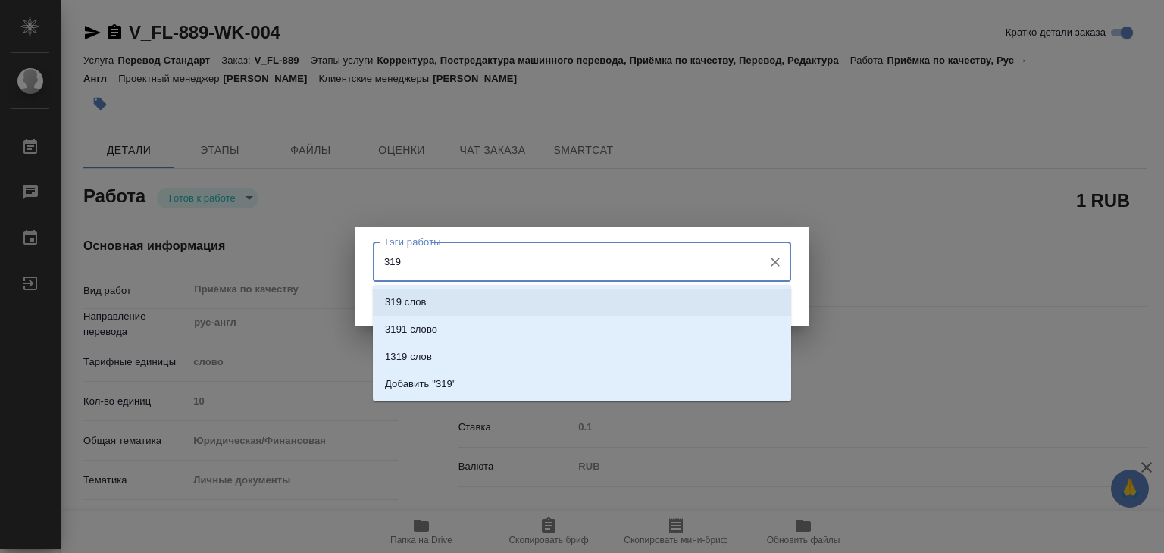
click at [504, 296] on li "319 слов" at bounding box center [582, 302] width 418 height 27
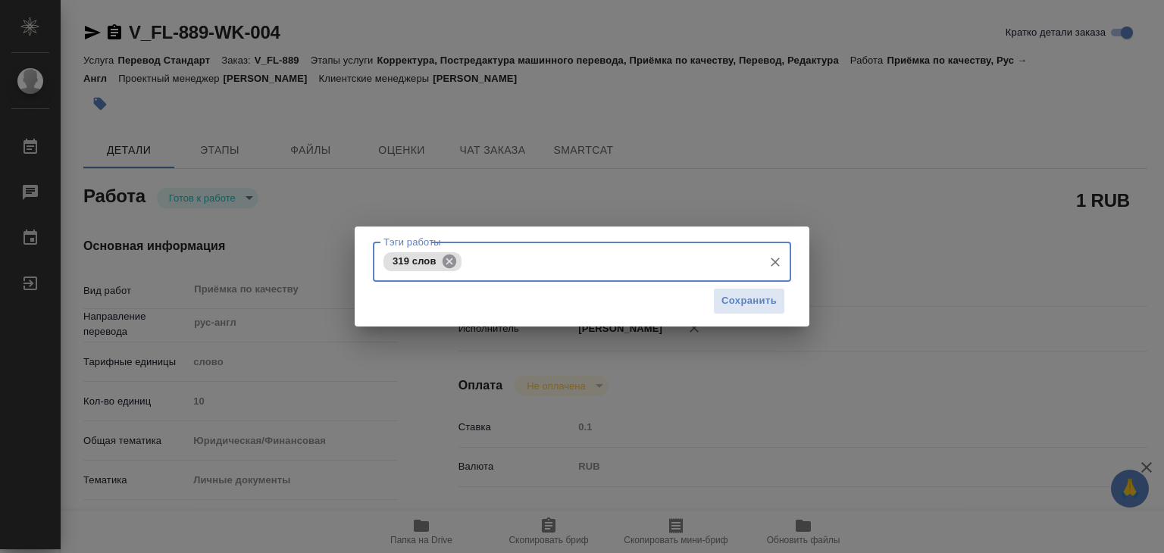
click at [456, 260] on icon at bounding box center [449, 261] width 17 height 17
click at [455, 260] on input "Тэги работы" at bounding box center [568, 261] width 376 height 26
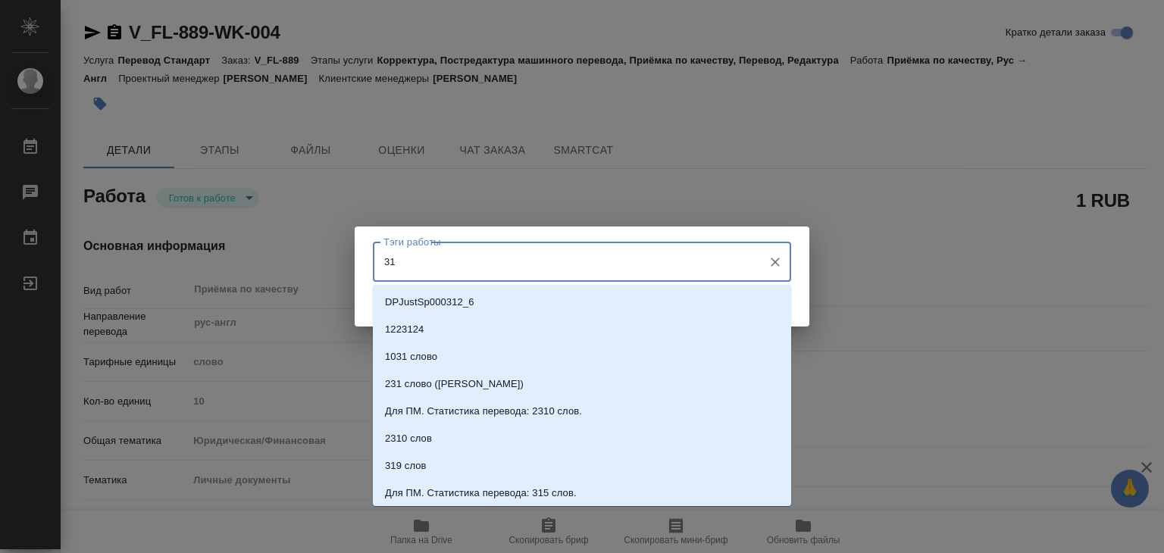
type input "316"
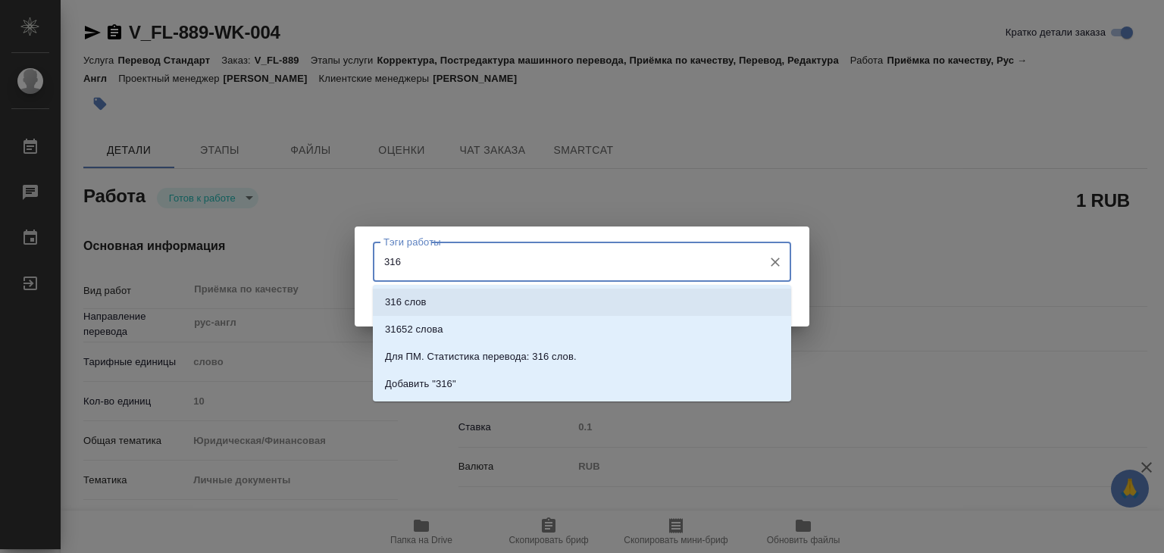
click at [448, 297] on li "316 слов" at bounding box center [582, 302] width 418 height 27
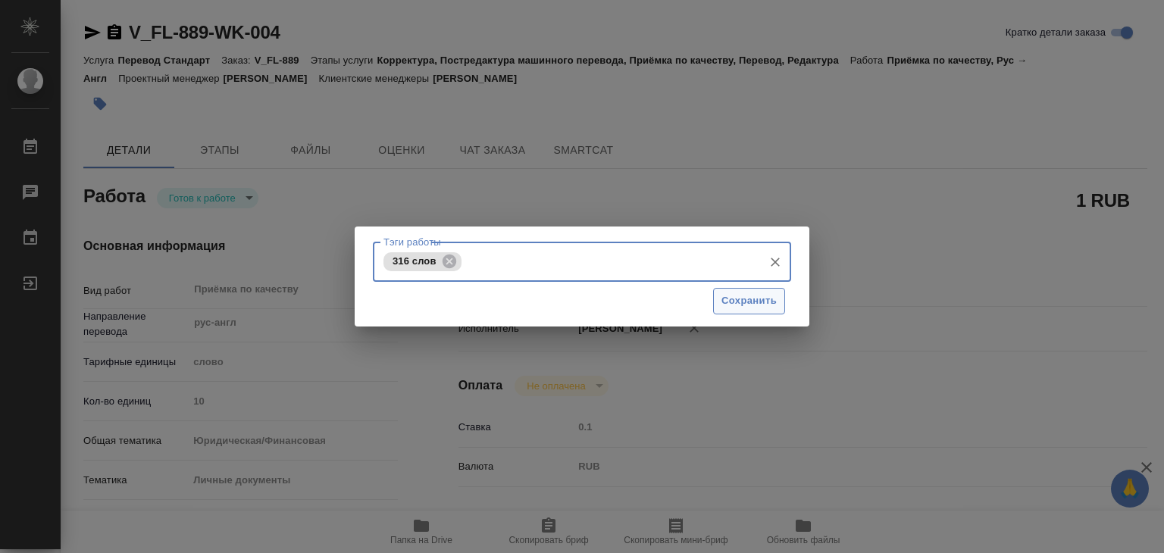
click at [767, 301] on span "Сохранить" at bounding box center [748, 300] width 55 height 17
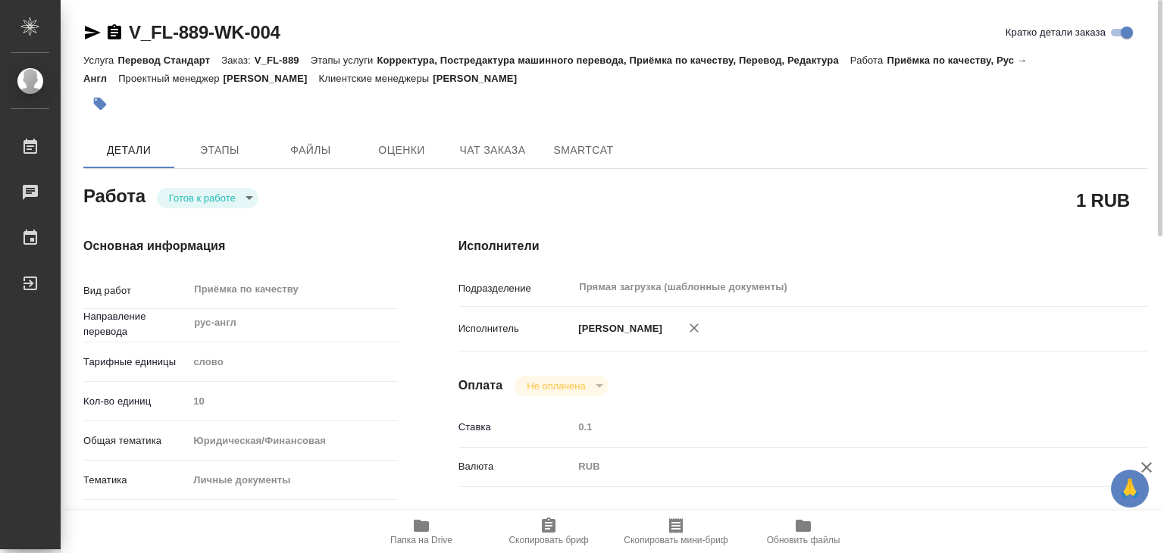
type input "readyForWork"
type textarea "Приёмка по качеству"
type textarea "x"
type input "рус-англ"
type input "5a8b1489cc6b4906c91bfd90"
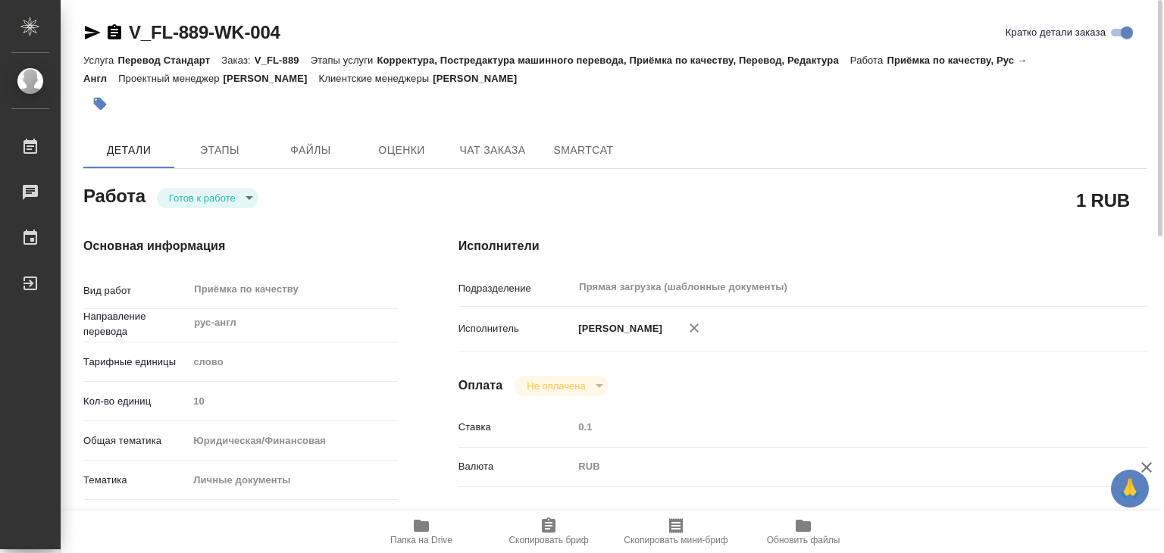
type input "10"
type input "yr-fn"
type input "5a8b8b956a9677013d343cfe"
checkbox input "true"
type input "11.09.2025 13:00"
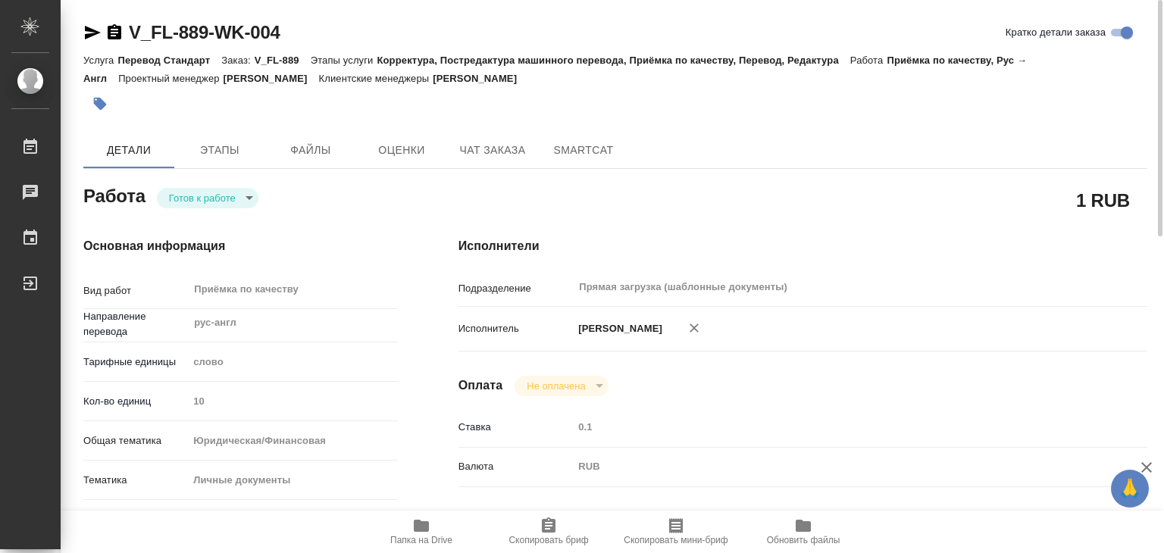
type input "11.09.2025 14:00"
type input "Прямая загрузка (шаблонные документы)"
type input "notPayed"
type input "0.1"
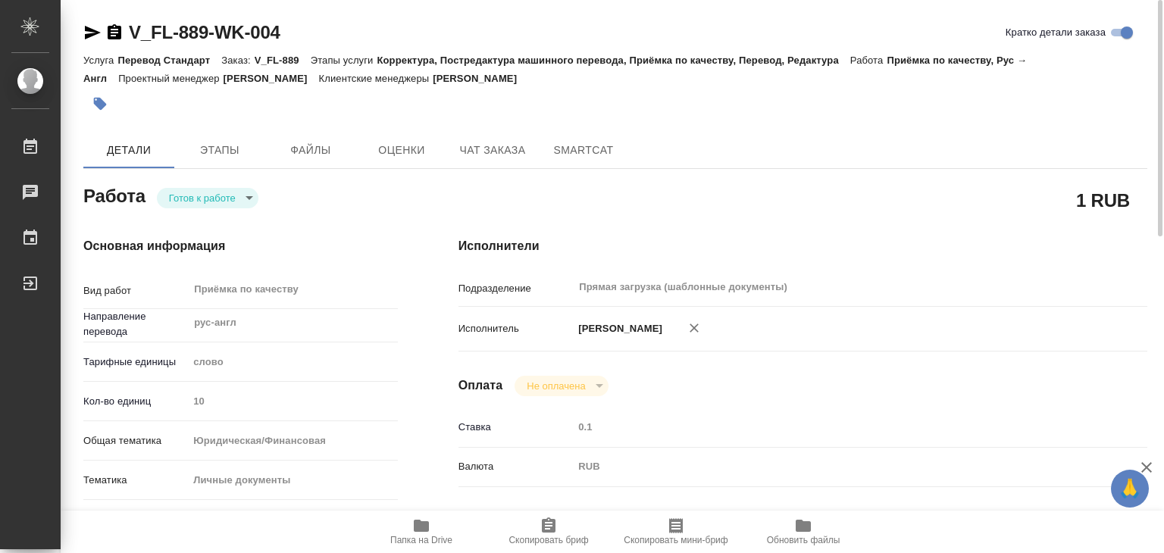
type input "RUB"
type input "[PERSON_NAME]"
type textarea "x"
type textarea "/Clients/FL_V/Orders/V_FL-889/Corrected/V_FL-889-WK-004"
type textarea "x"
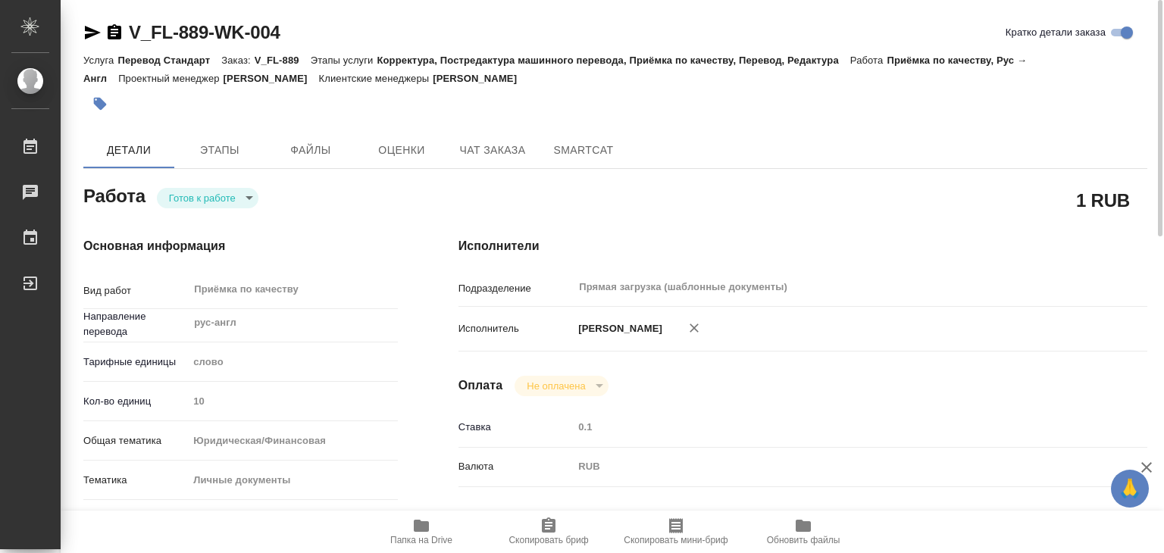
type input "V_FL-889"
type input "Перевод Стандарт"
type input "Корректура, Постредактура машинного перевода, Приёмка по качеству, Перевод, Ред…"
type input "Касымов Тимур"
type input "/Clients/FL_V/Orders/V_FL-889"
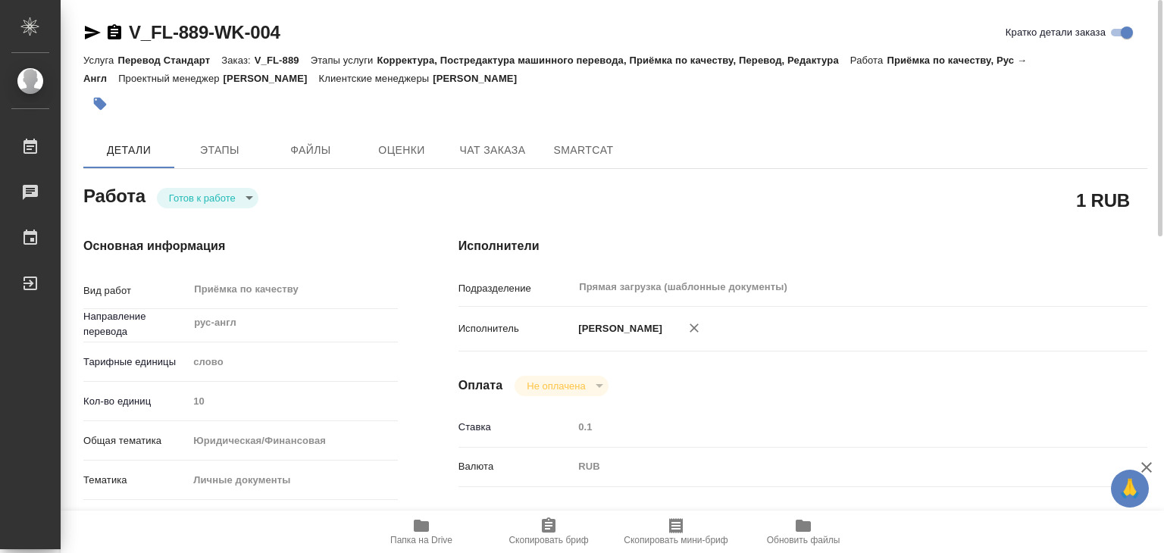
type textarea "x"
type textarea "не НОТ"
type textarea "x"
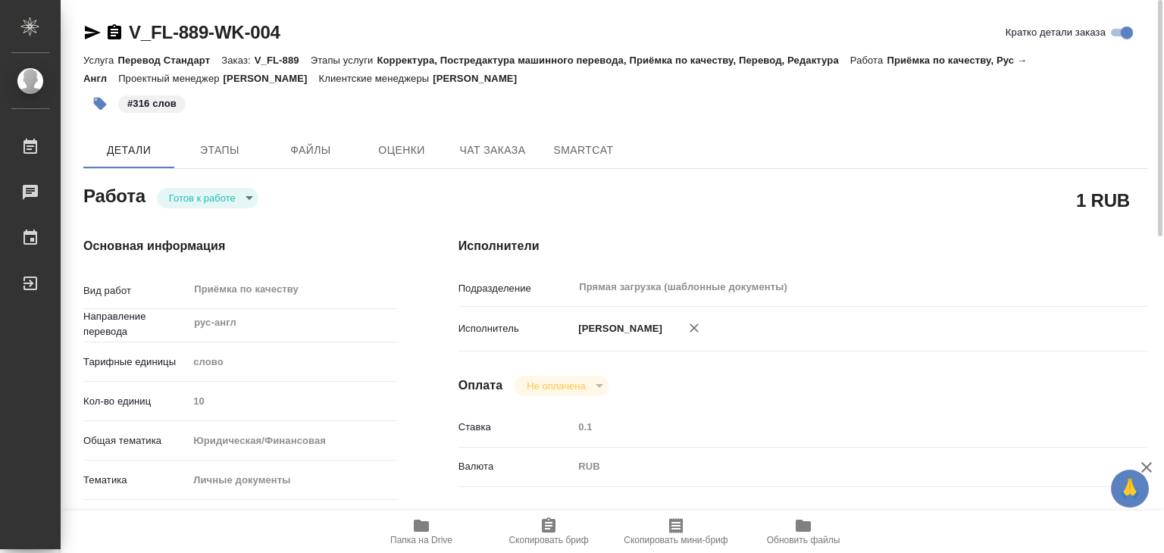
type textarea "x"
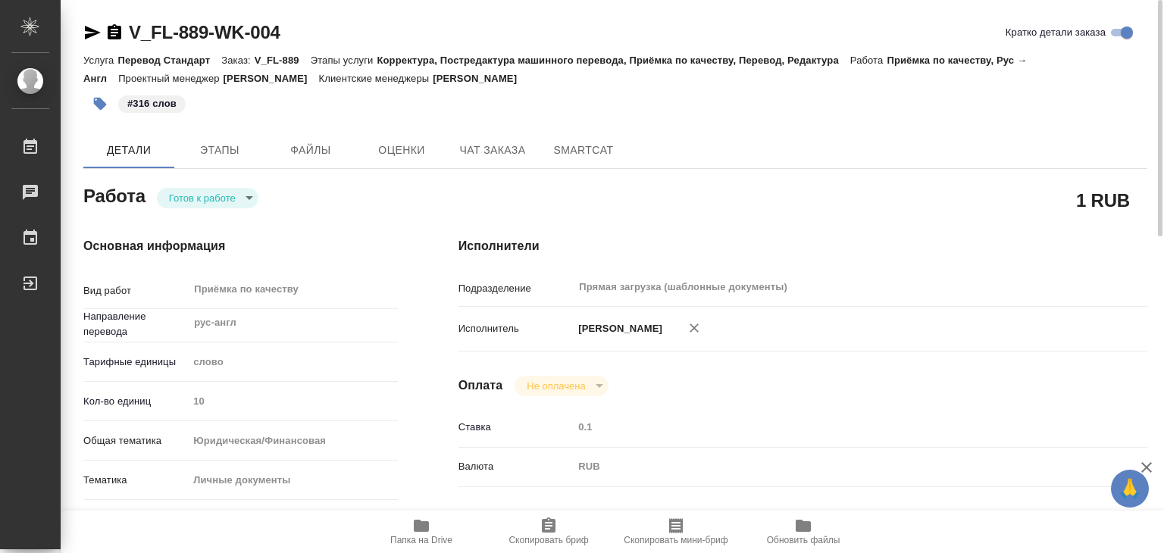
type textarea "x"
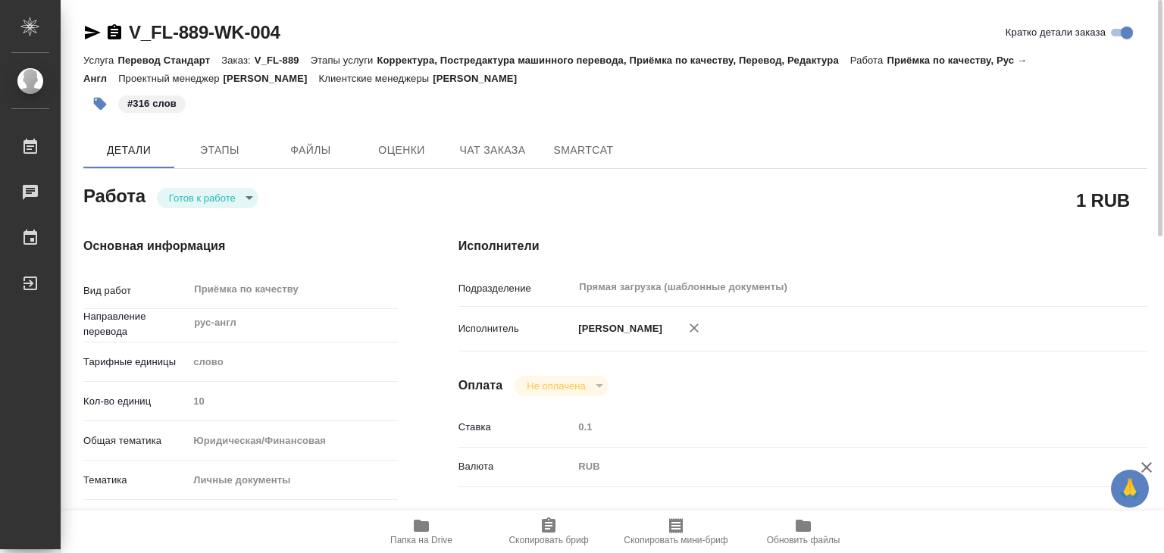
type textarea "x"
drag, startPoint x: 126, startPoint y: 11, endPoint x: 211, endPoint y: 33, distance: 87.6
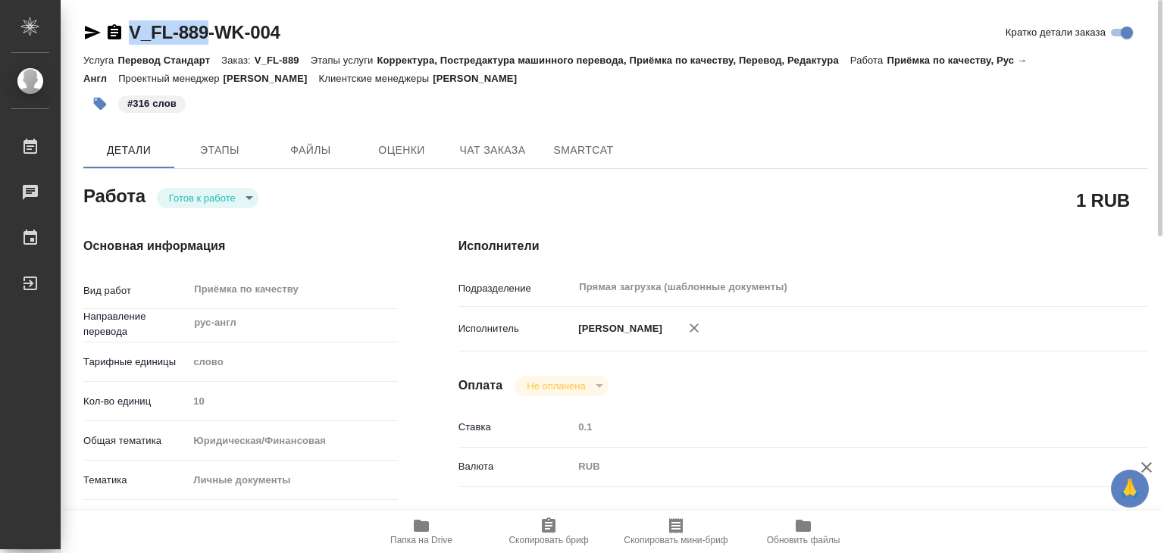
copy link "V_FL-889"
click at [197, 202] on body "🙏 .cls-1 fill:#fff; AWATERA Alilekova Valeriya Работы 0 Чаты График Выйти V_FL-…" at bounding box center [582, 276] width 1164 height 553
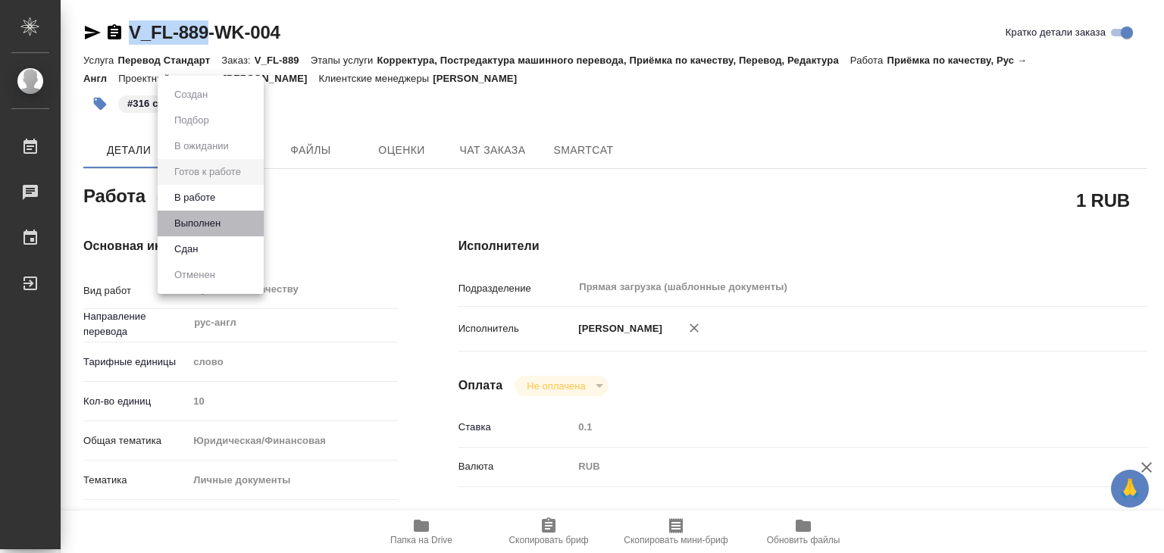
click at [233, 227] on li "Выполнен" at bounding box center [211, 224] width 106 height 26
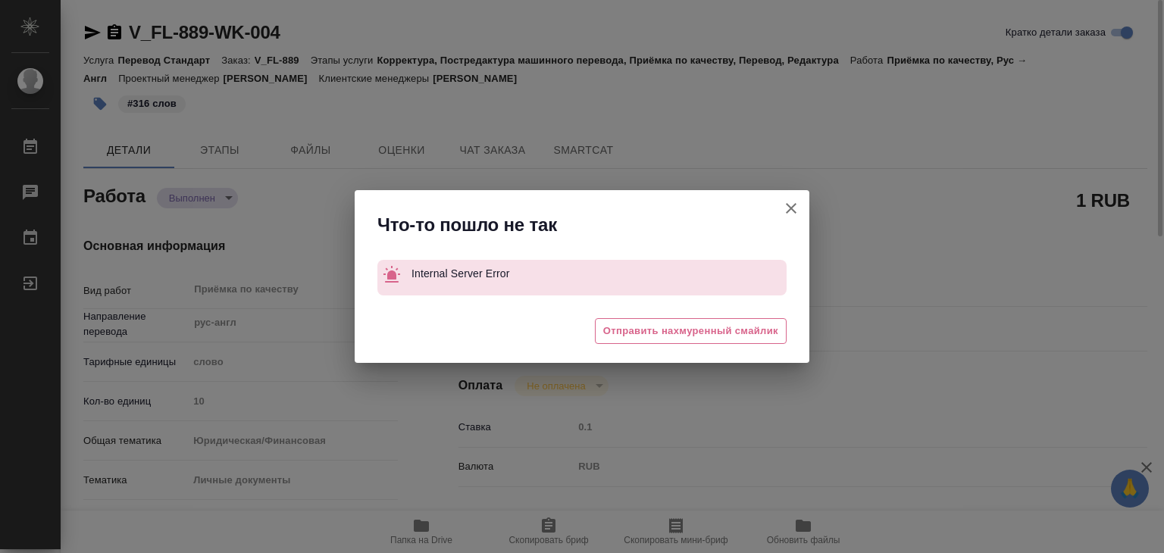
type textarea "x"
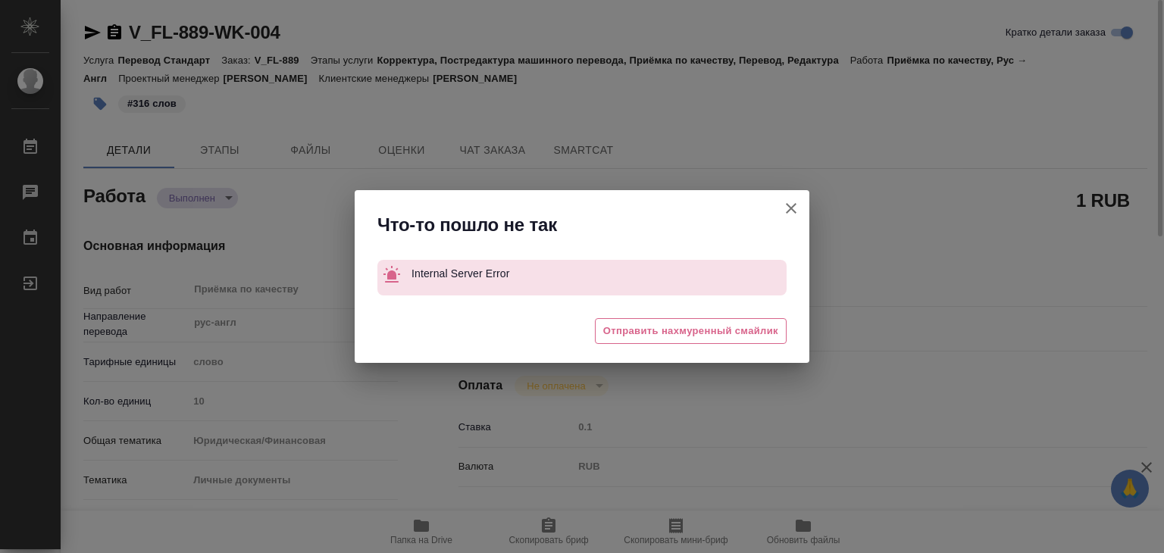
type textarea "x"
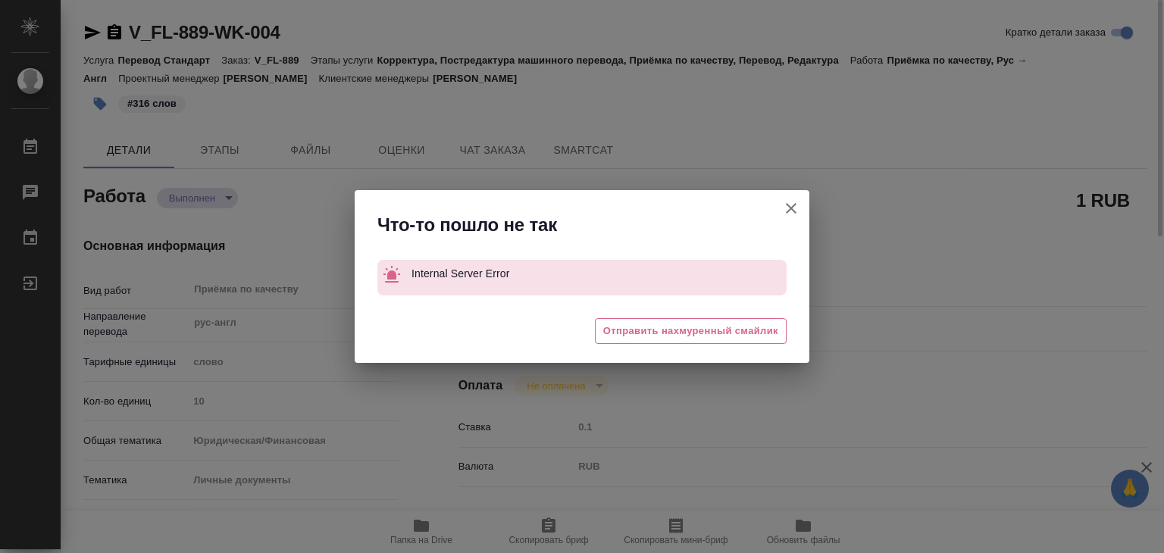
type textarea "x"
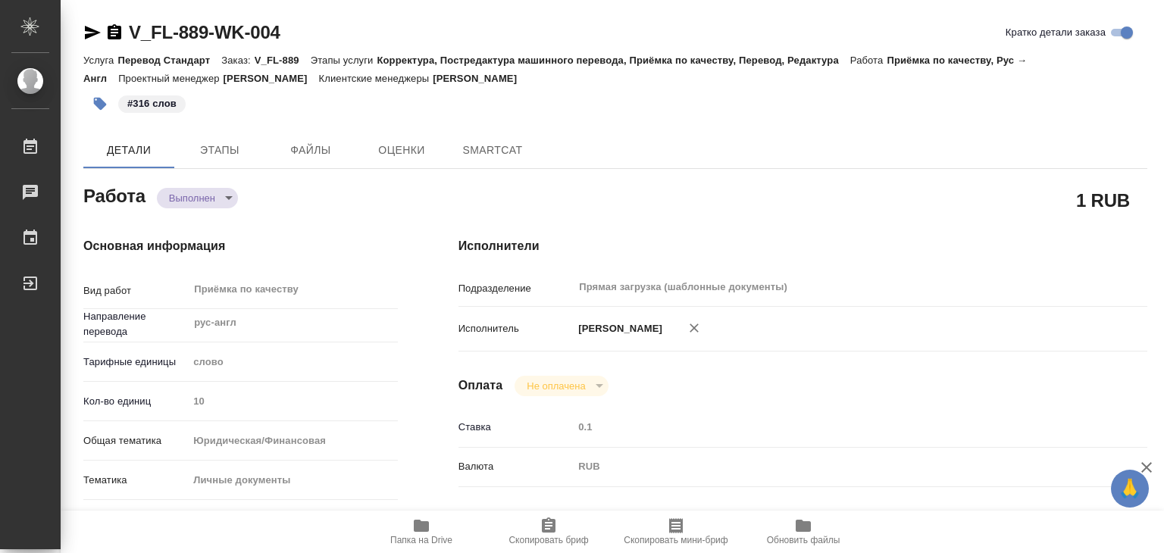
type textarea "x"
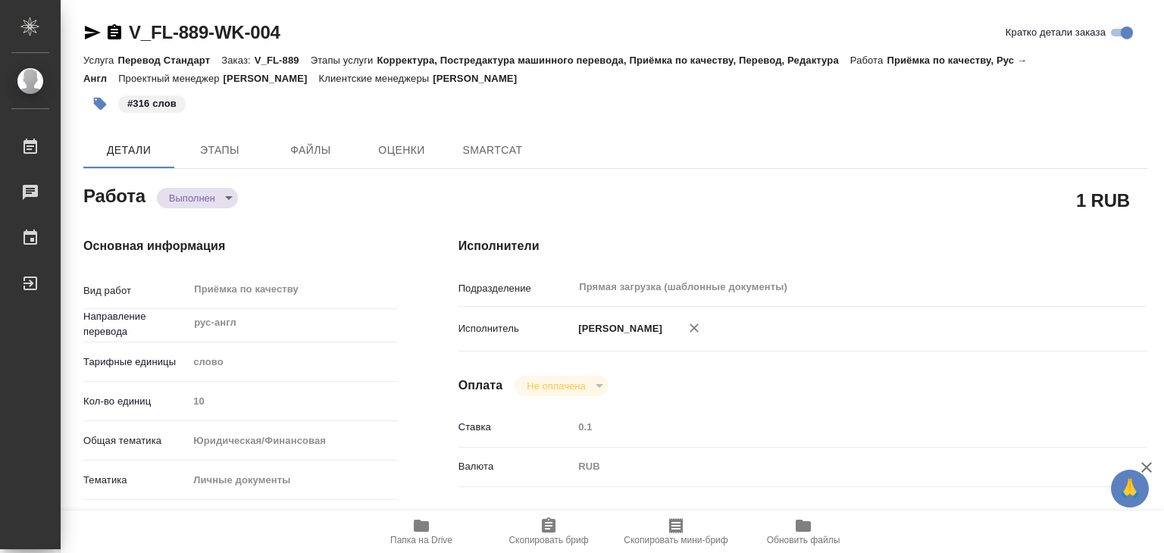
type textarea "x"
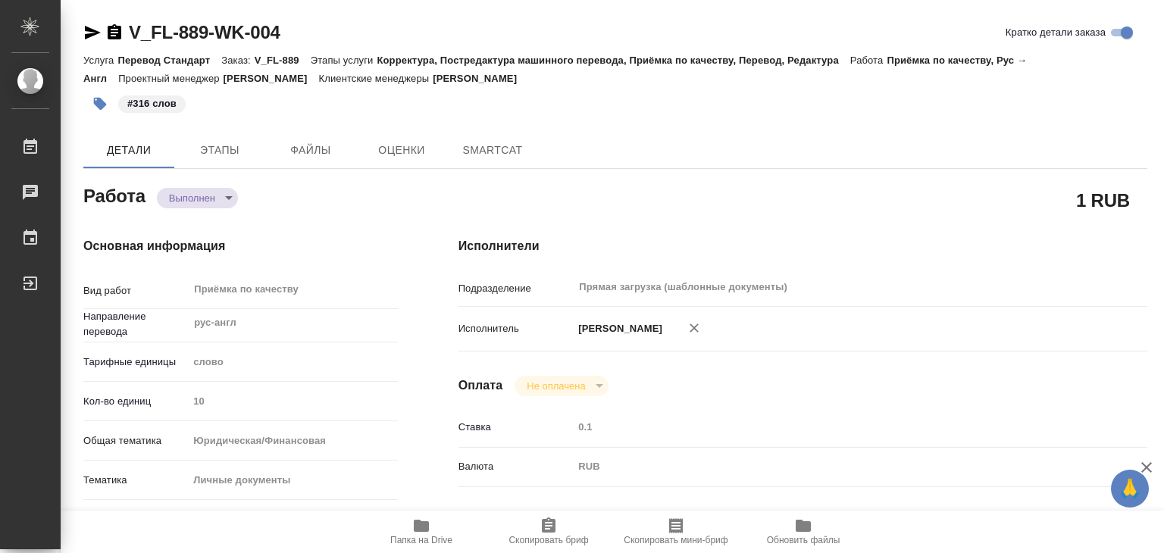
type textarea "x"
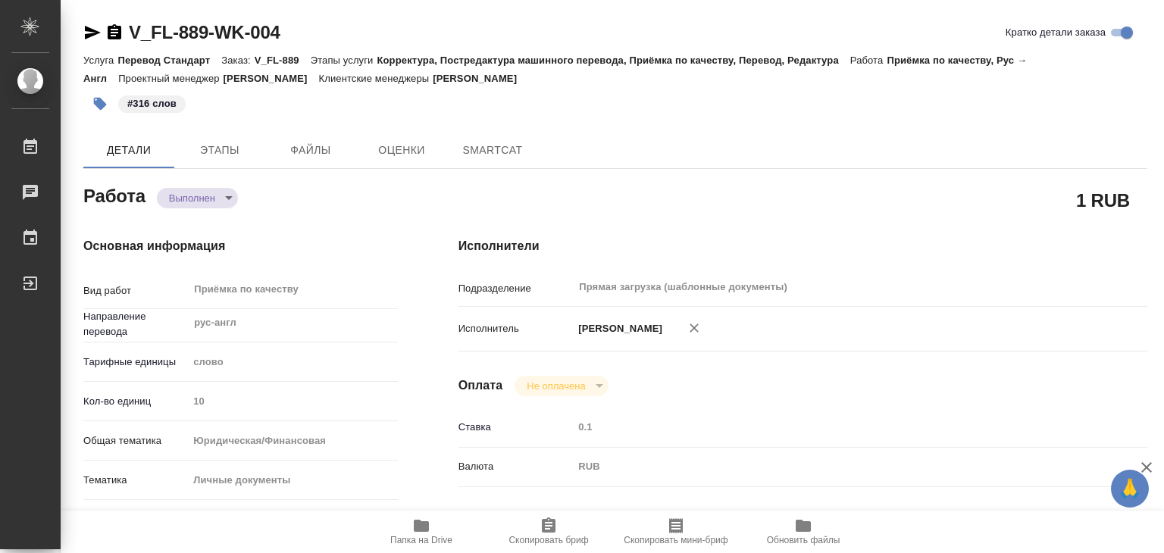
type textarea "x"
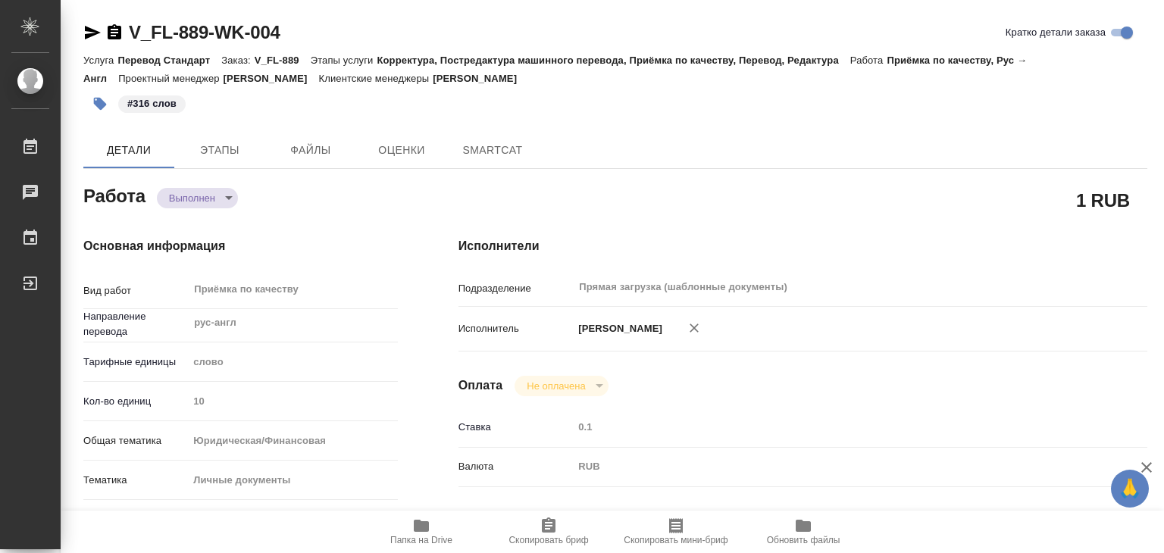
type textarea "x"
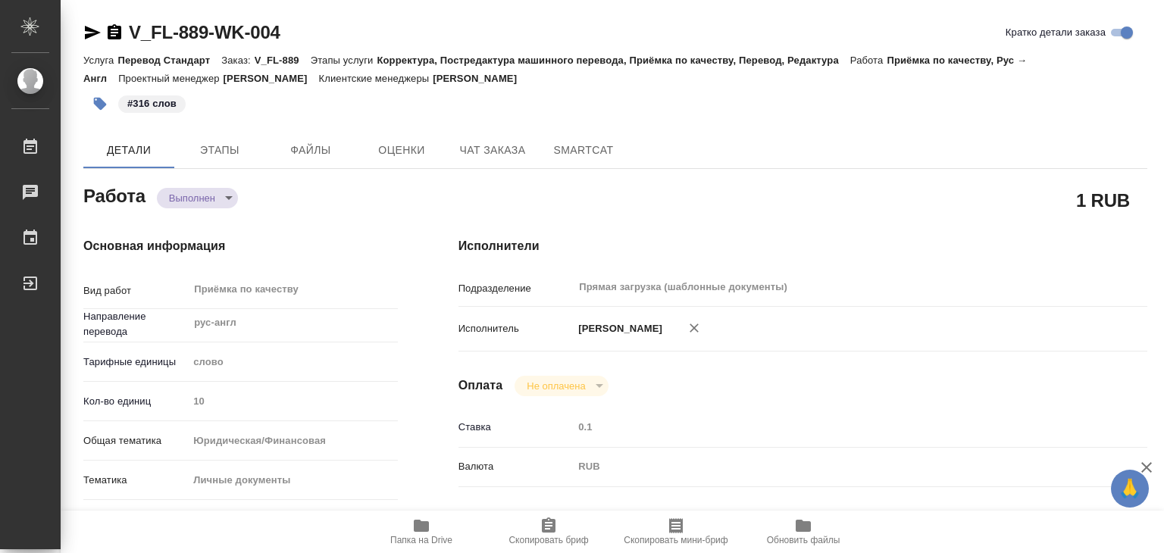
type textarea "x"
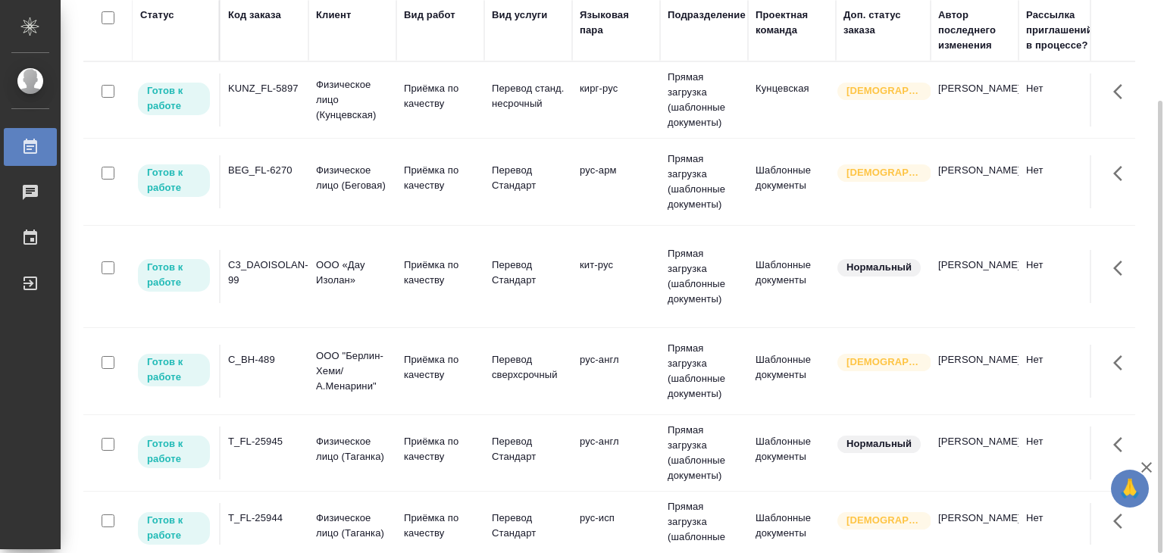
click at [309, 106] on td "Физическое лицо (Кунцевская)" at bounding box center [352, 100] width 88 height 61
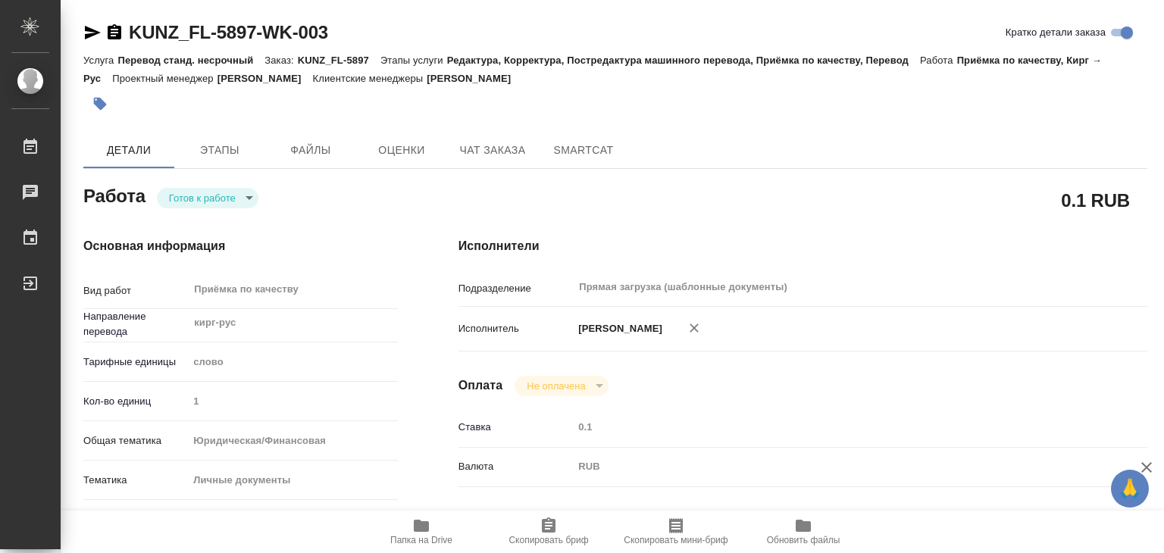
type textarea "x"
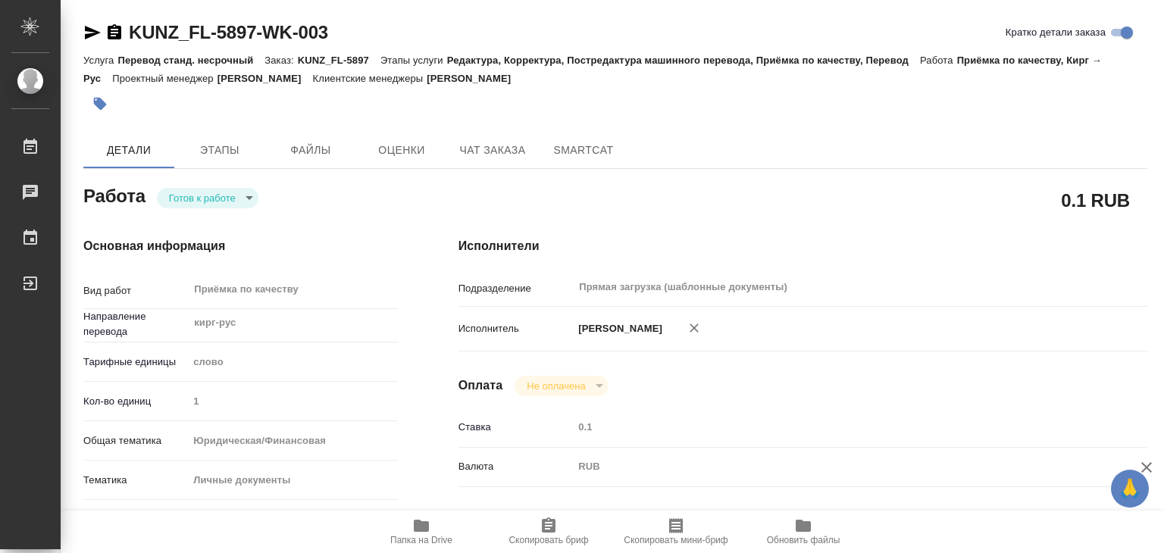
type textarea "x"
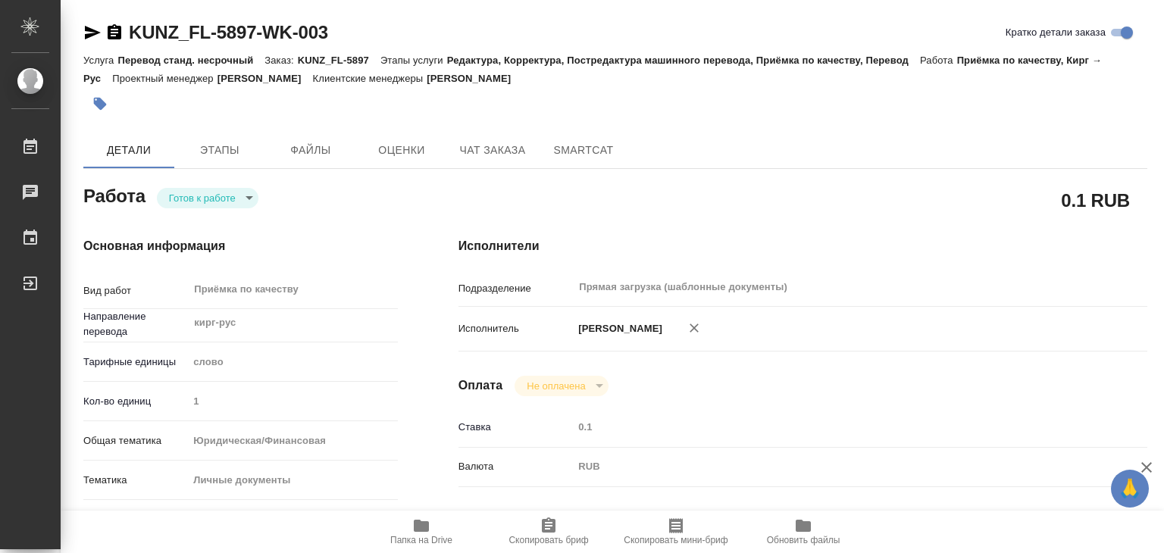
click at [204, 188] on div "Готов к работе readyForWork" at bounding box center [208, 197] width 102 height 21
click at [206, 189] on body "🙏 .cls-1 fill:#fff; AWATERA Alilekova Valeriya Работы 0 Чаты График Выйти KUNZ_…" at bounding box center [582, 276] width 1164 height 553
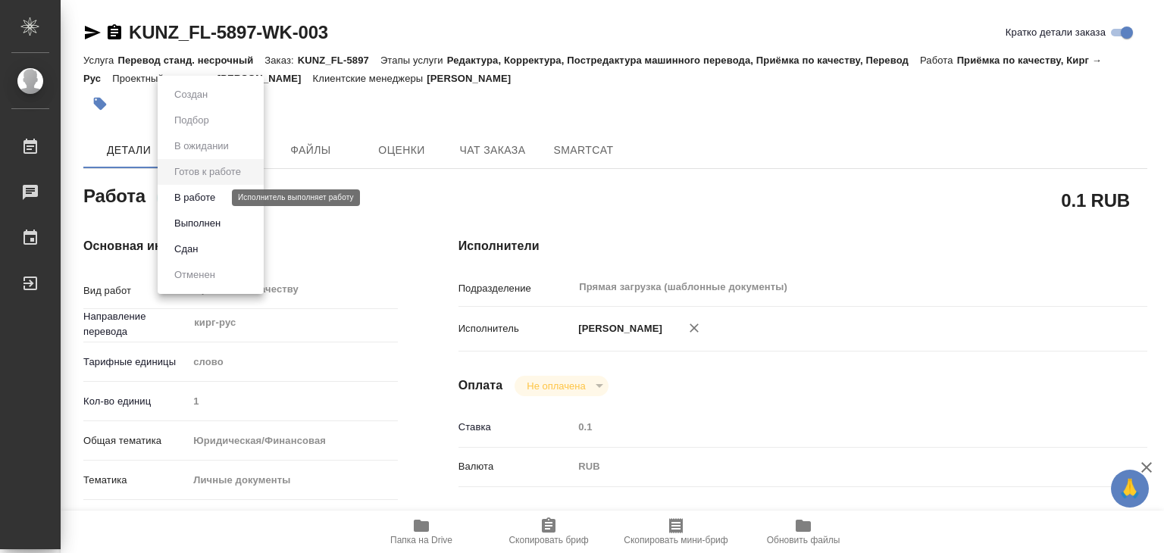
click at [214, 195] on button "В работе" at bounding box center [195, 197] width 50 height 17
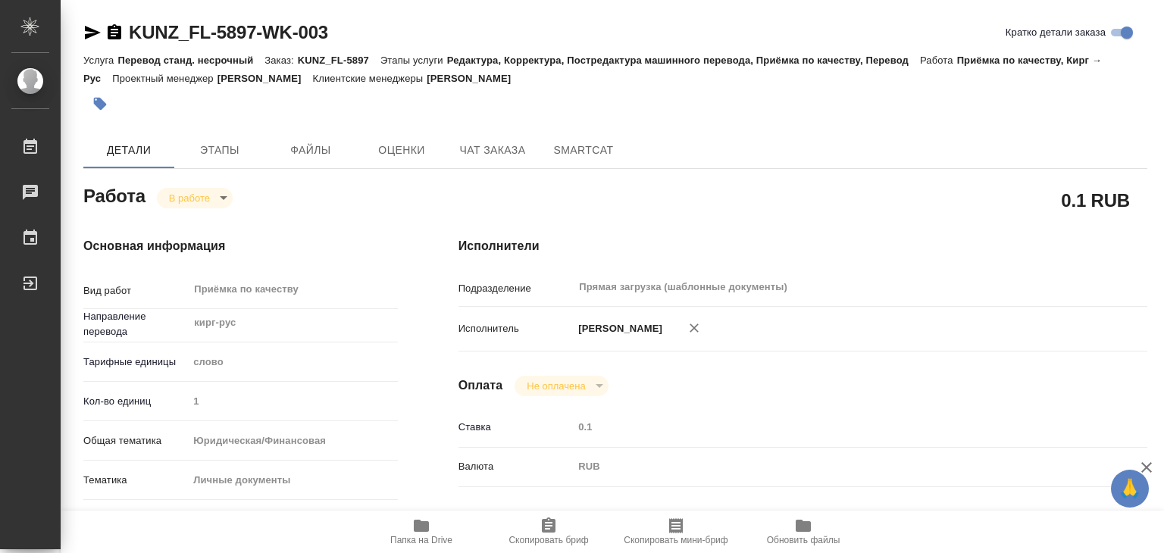
type textarea "x"
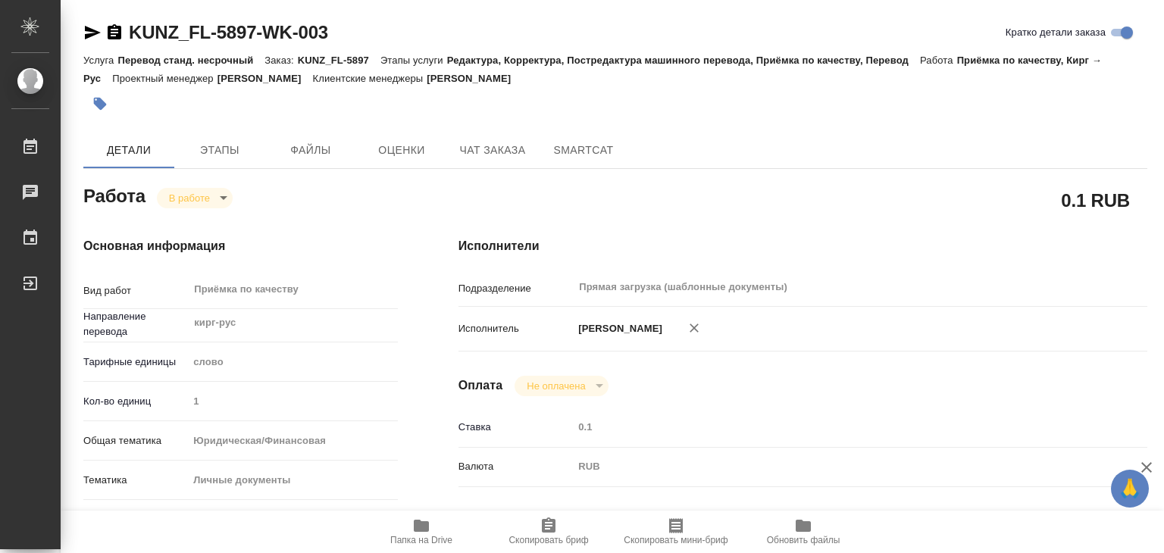
type textarea "x"
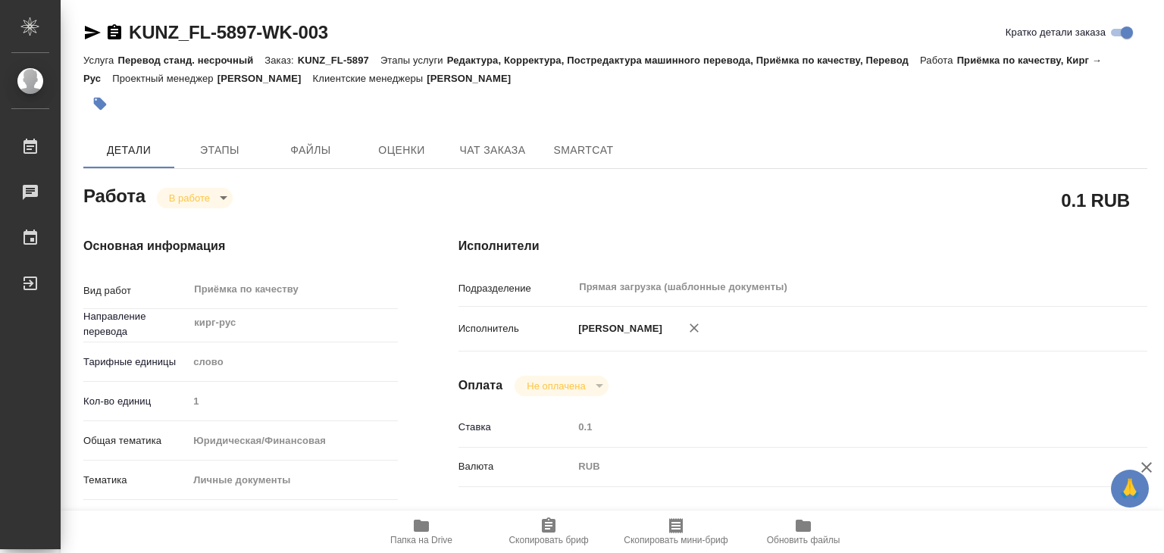
type textarea "x"
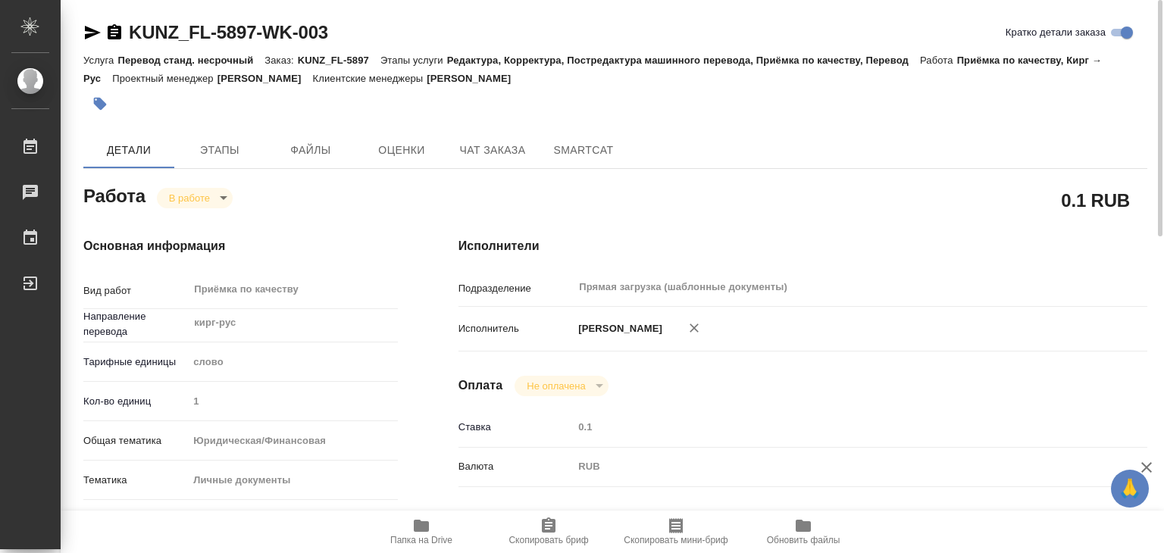
click at [93, 107] on icon "button" at bounding box center [99, 103] width 15 height 15
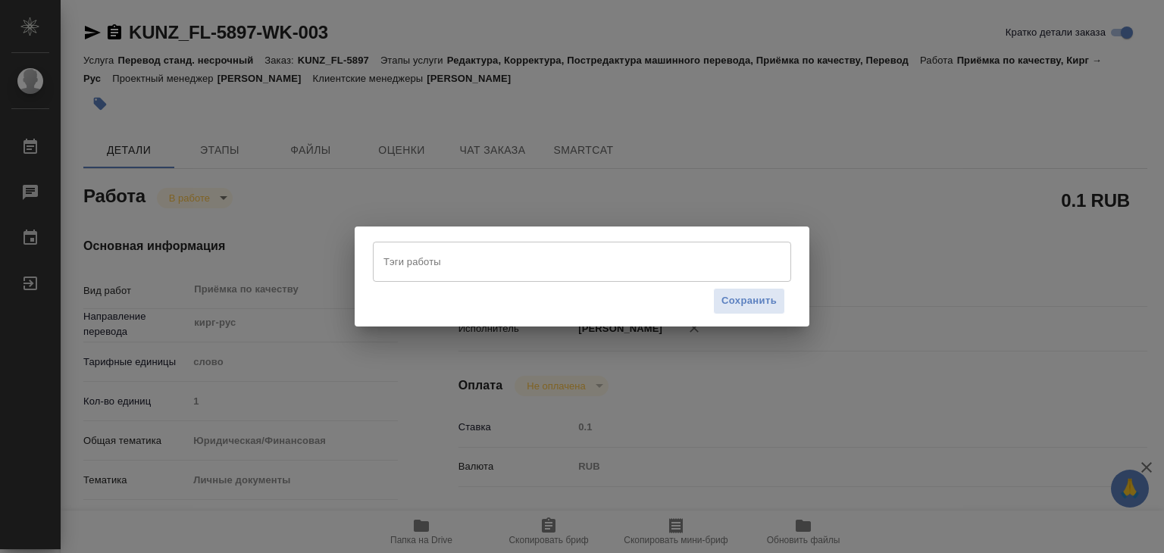
click at [415, 270] on input "Тэги работы" at bounding box center [568, 261] width 376 height 26
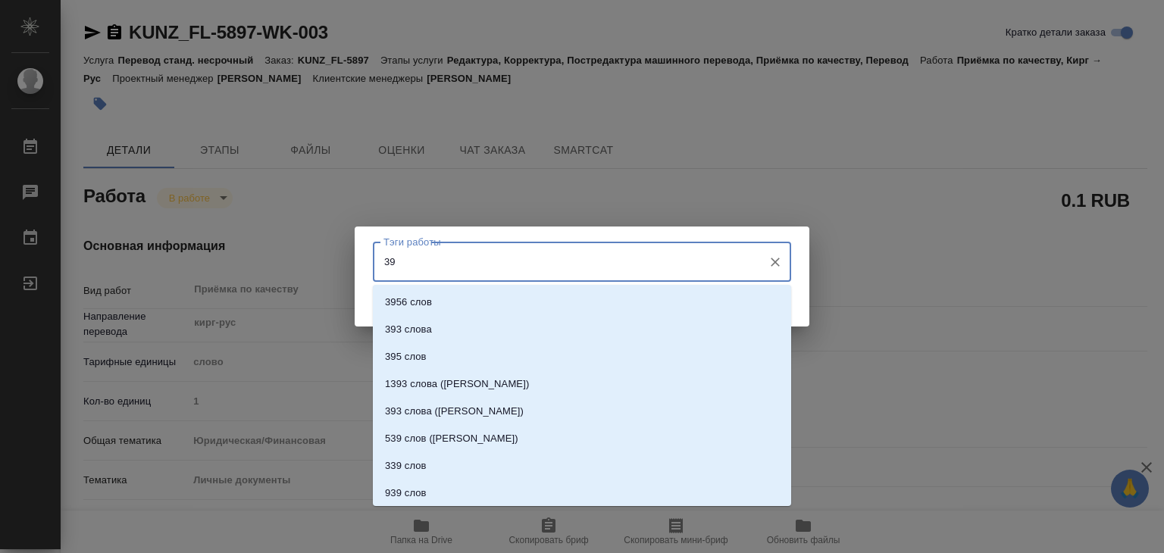
type input "391"
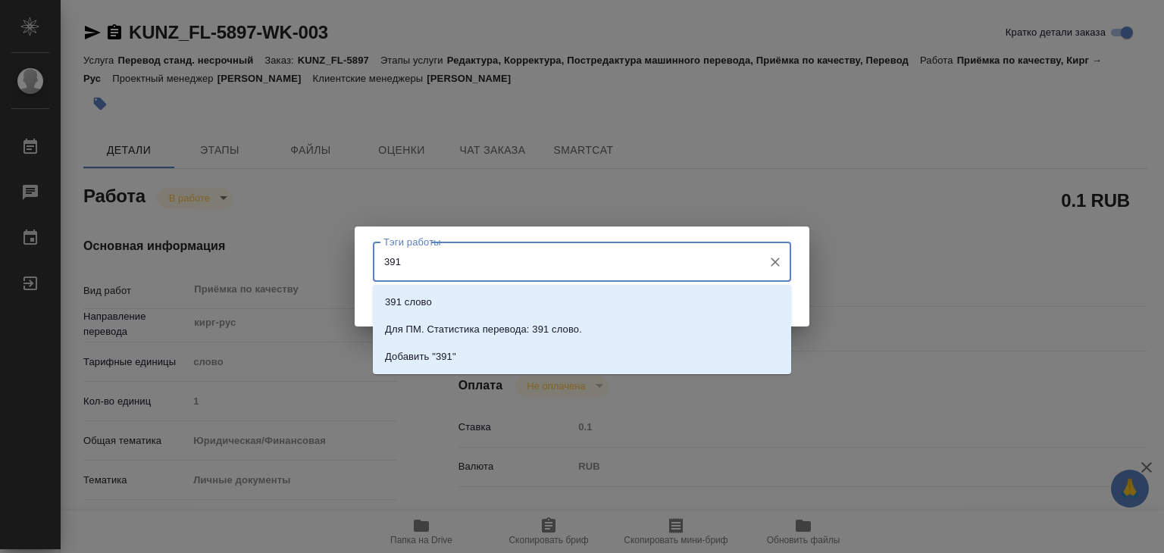
click at [424, 295] on p "391 слово" at bounding box center [408, 302] width 47 height 15
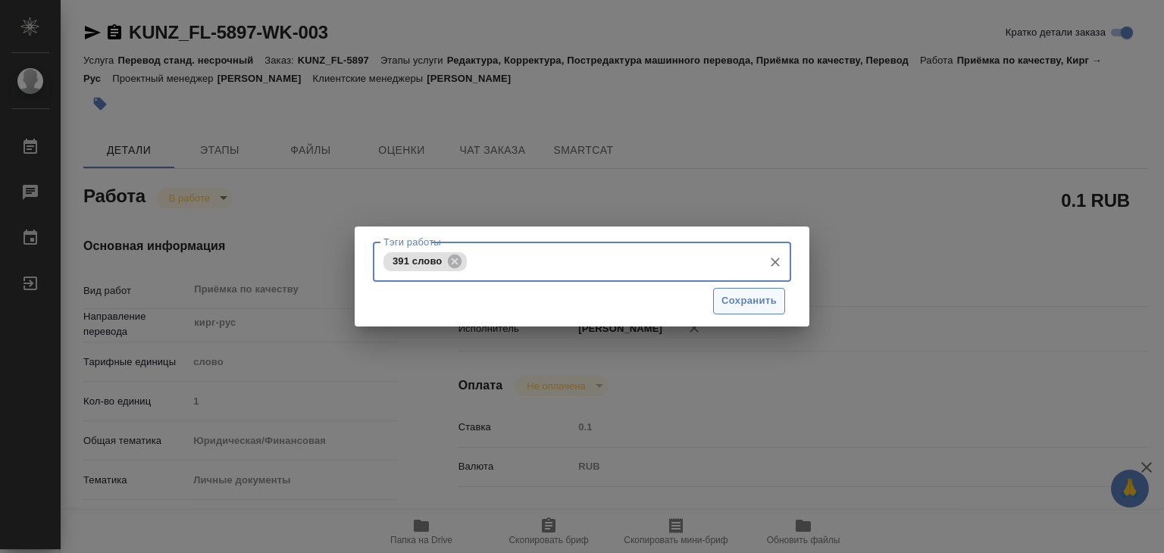
click at [743, 305] on span "Сохранить" at bounding box center [748, 300] width 55 height 17
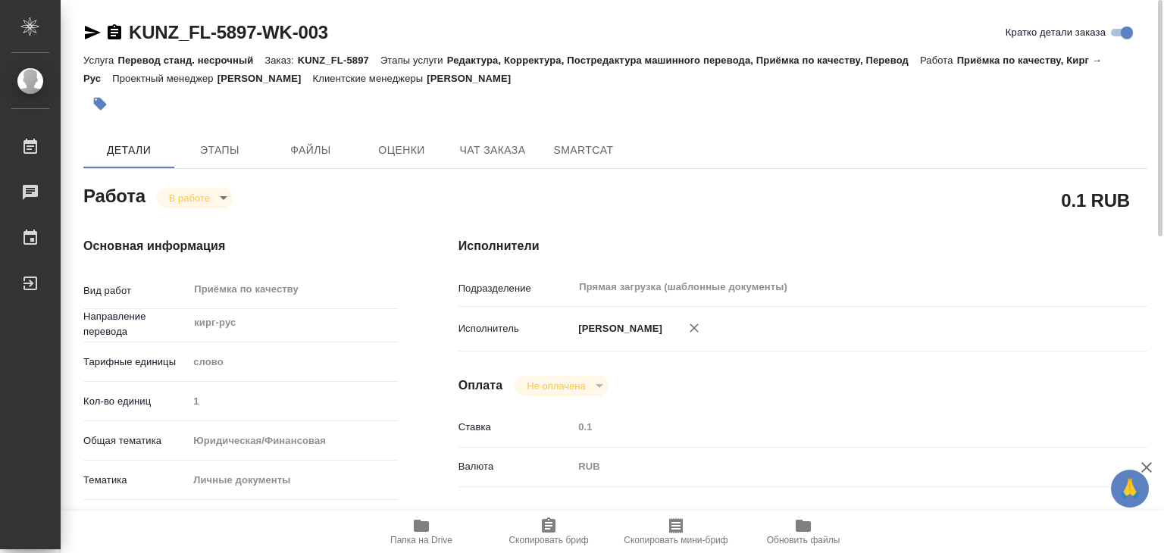
type input "inProgress"
type textarea "Приёмка по качеству"
type textarea "x"
type input "кирг-рус"
type input "5a8b1489cc6b4906c91bfd90"
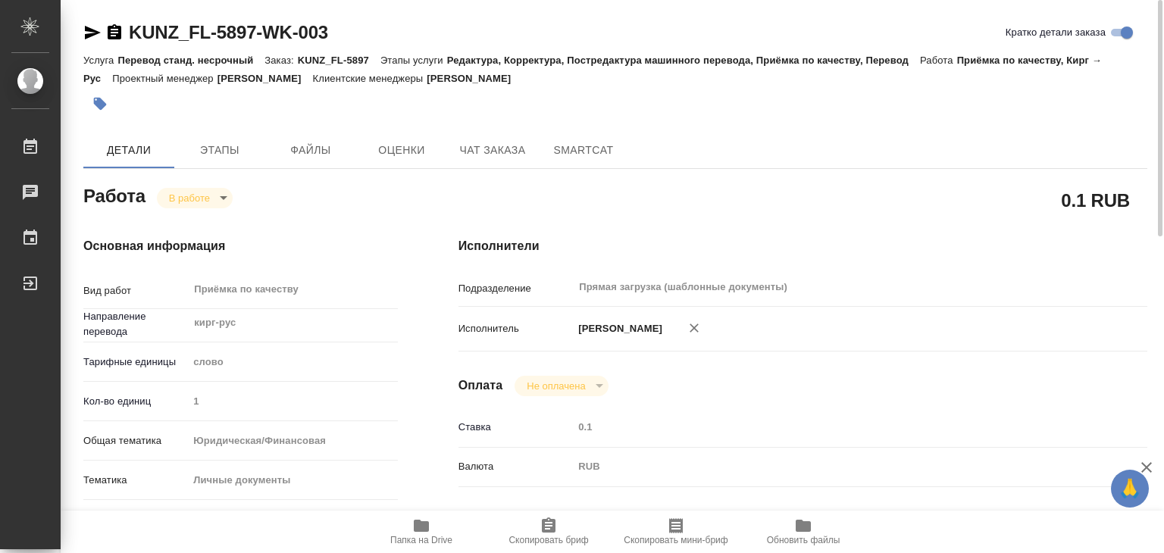
type input "1"
type input "yr-fn"
type input "5a8b8b956a9677013d343cfe"
checkbox input "true"
type input "11.09.2025 15:00"
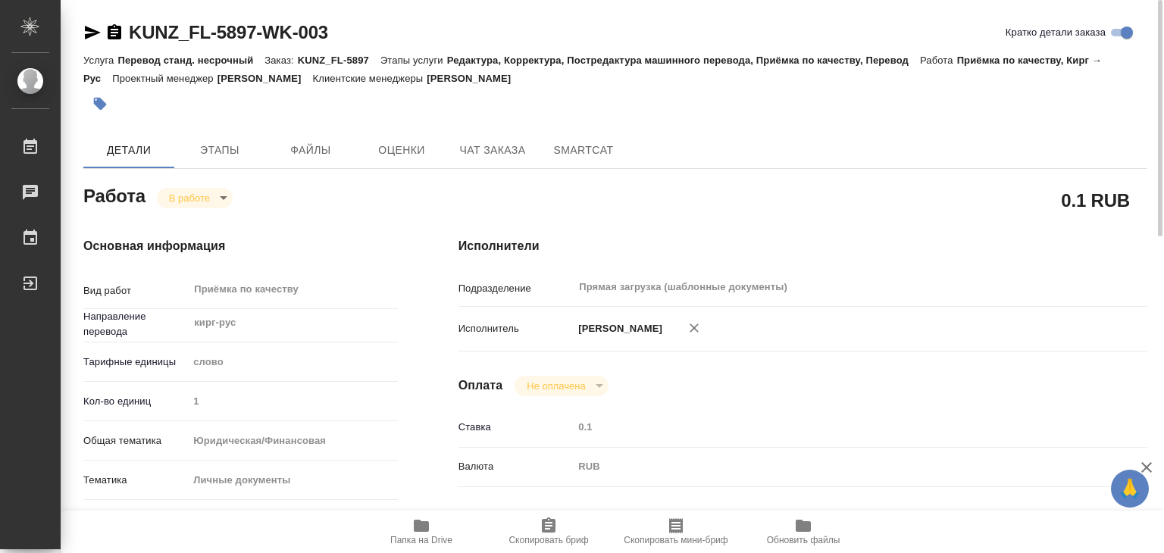
type input "10.09.2025 16:17"
type input "11.09.2025 16:00"
type input "Прямая загрузка (шаблонные документы)"
type input "notPayed"
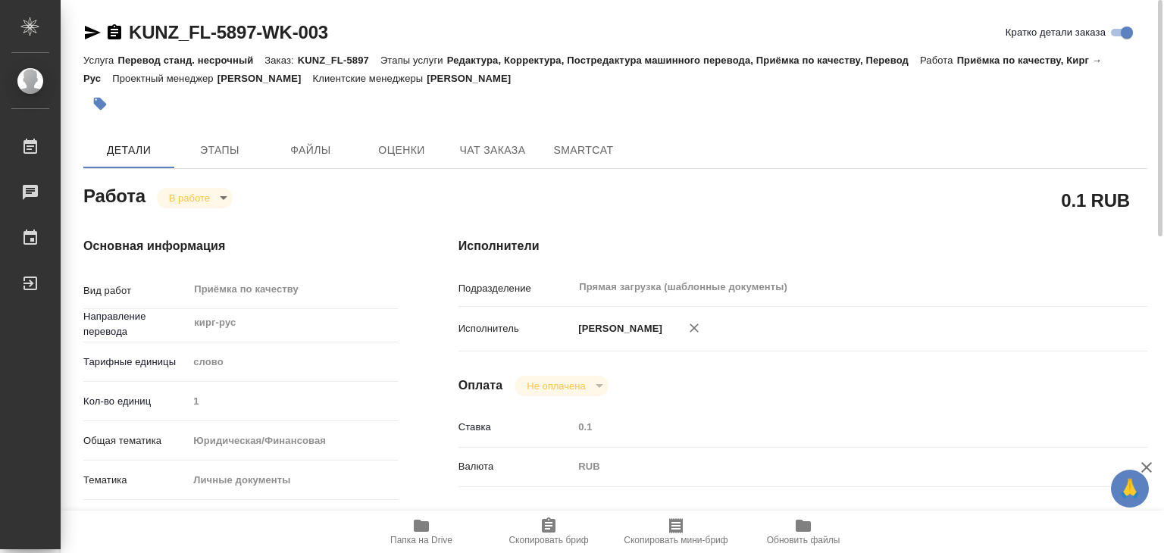
type input "0.1"
type input "RUB"
type input "Алилекова Валерия"
type textarea "x"
type textarea "/Clients/FL_KUNZ/Orders/KUNZ_FL-5897/Corrected/KUNZ_FL-5897-WK-003"
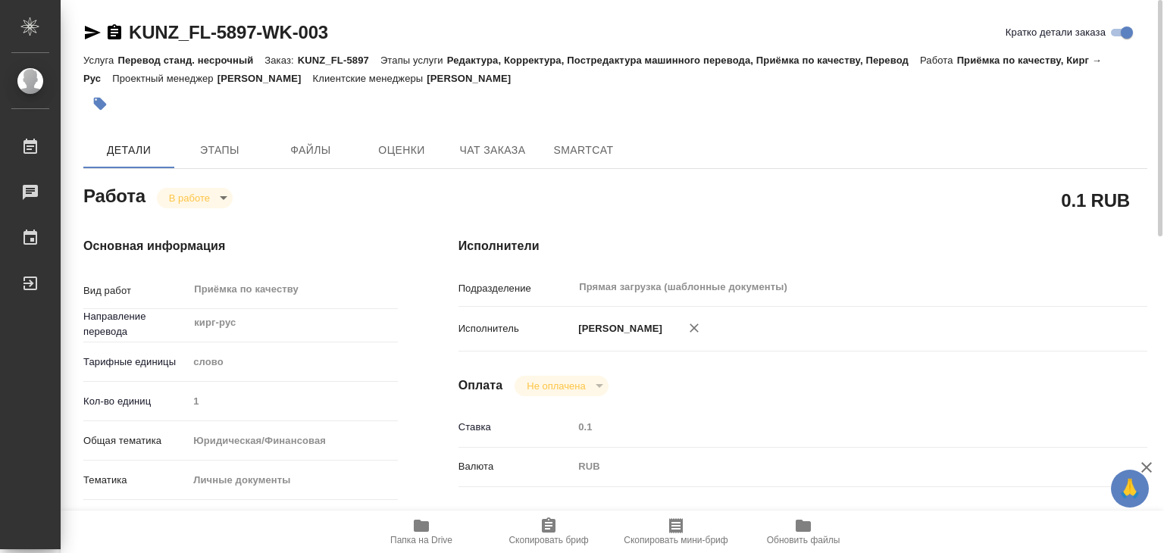
type textarea "x"
type input "KUNZ_FL-5897"
type input "Перевод станд. несрочный"
type input "Редактура, Корректура, Постредактура машинного перевода, Приёмка по качеству, П…"
type input "Веселова Юлия"
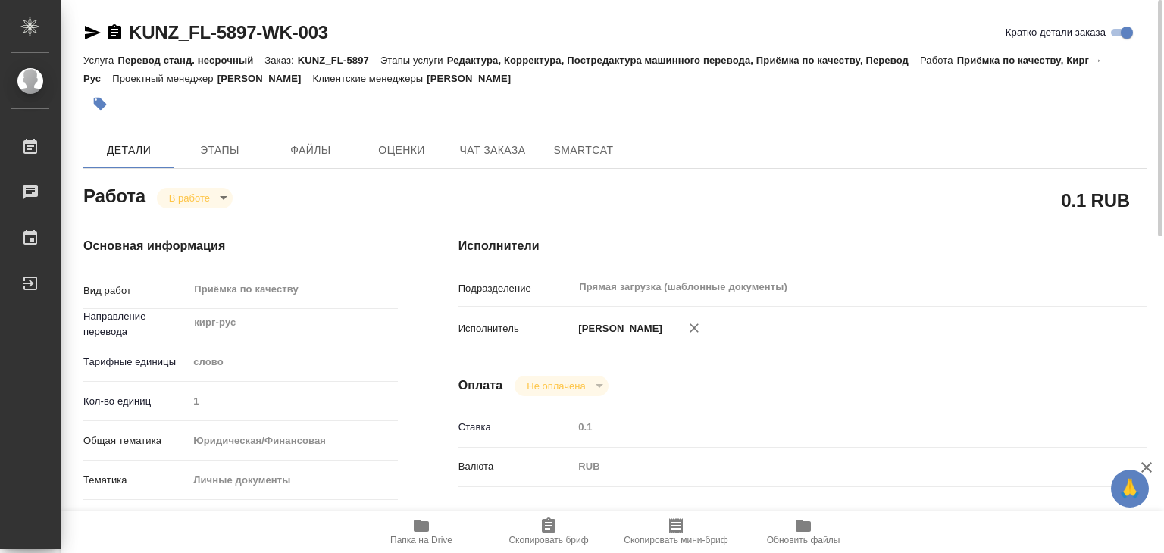
type input "/Clients/FL_KUNZ/Orders/KUNZ_FL-5897"
type textarea "x"
type textarea "пасп кирг-рус. под нот, для сахар. через Ы"
type textarea "x"
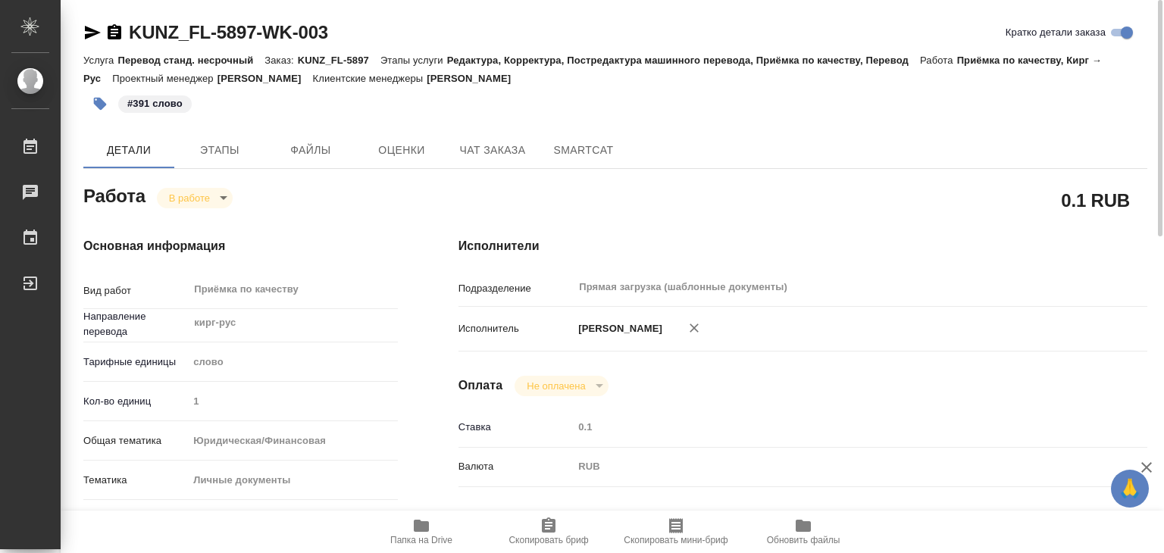
type textarea "x"
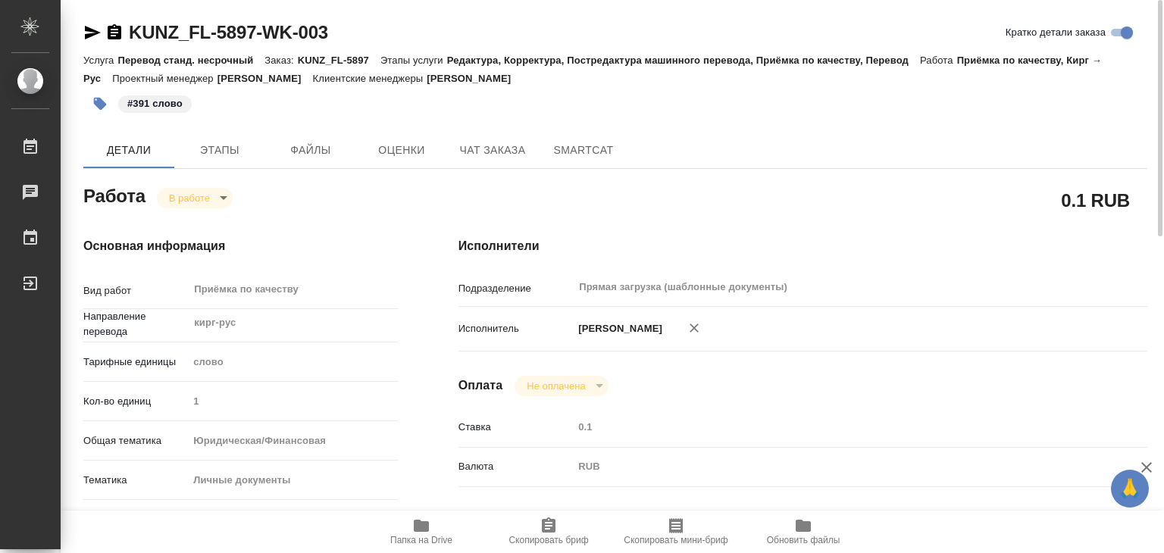
type textarea "x"
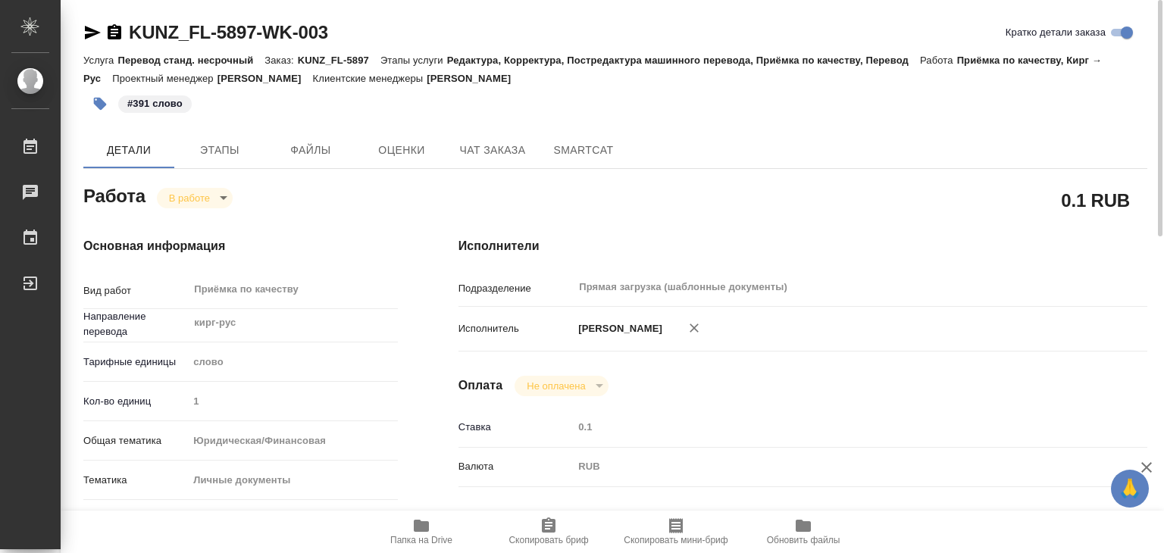
type textarea "x"
drag, startPoint x: 119, startPoint y: 10, endPoint x: 258, endPoint y: 29, distance: 140.7
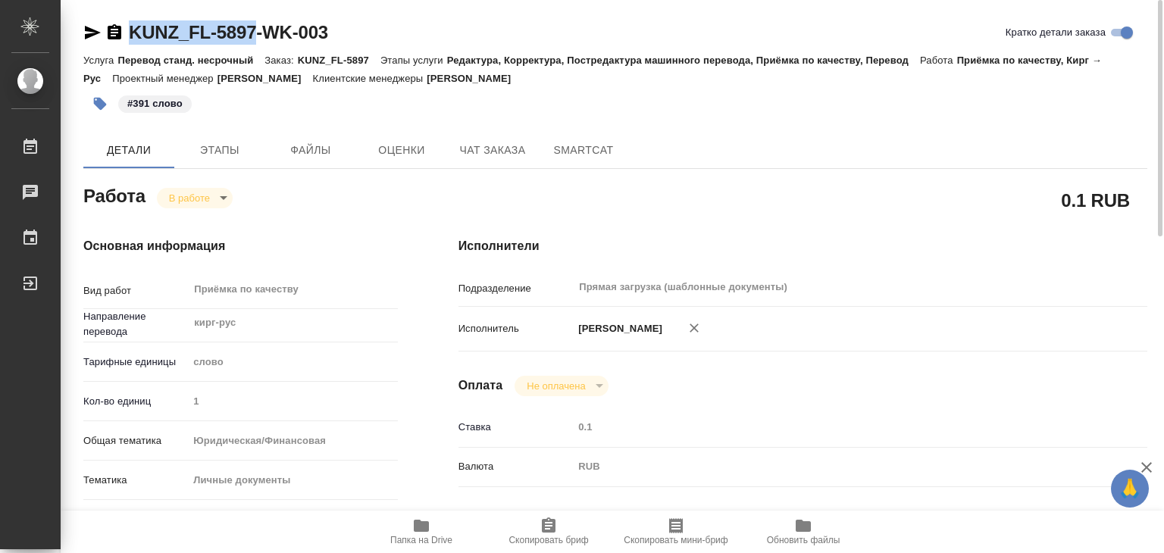
copy link "KUNZ_FL-5897"
click at [209, 196] on body "🙏 .cls-1 fill:#fff; AWATERA Alilekova Valeriya Работы 0 Чаты График Выйти KUNZ_…" at bounding box center [582, 276] width 1164 height 553
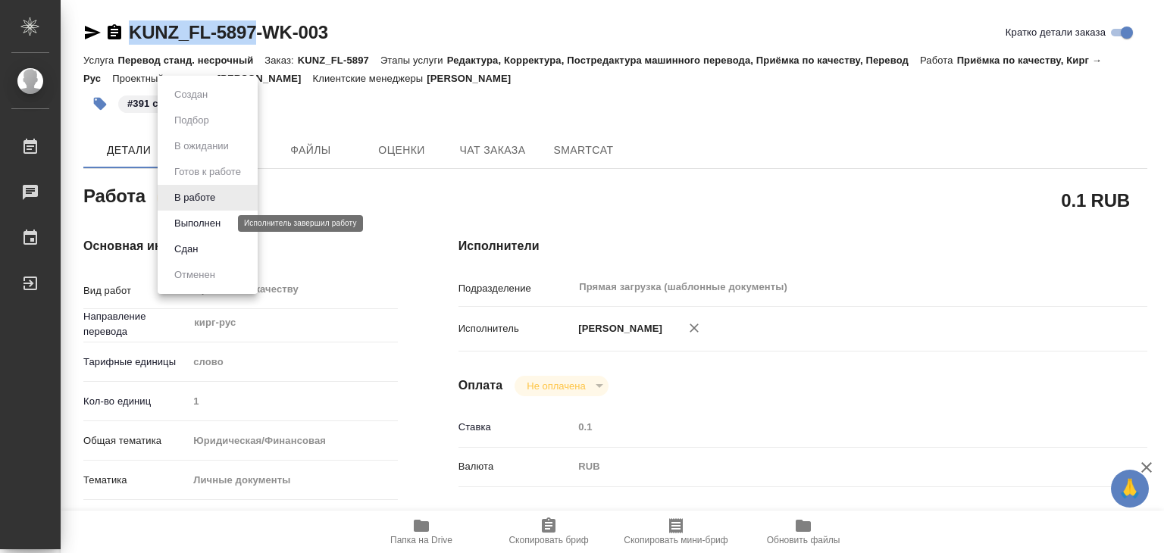
click at [208, 225] on button "Выполнен" at bounding box center [197, 223] width 55 height 17
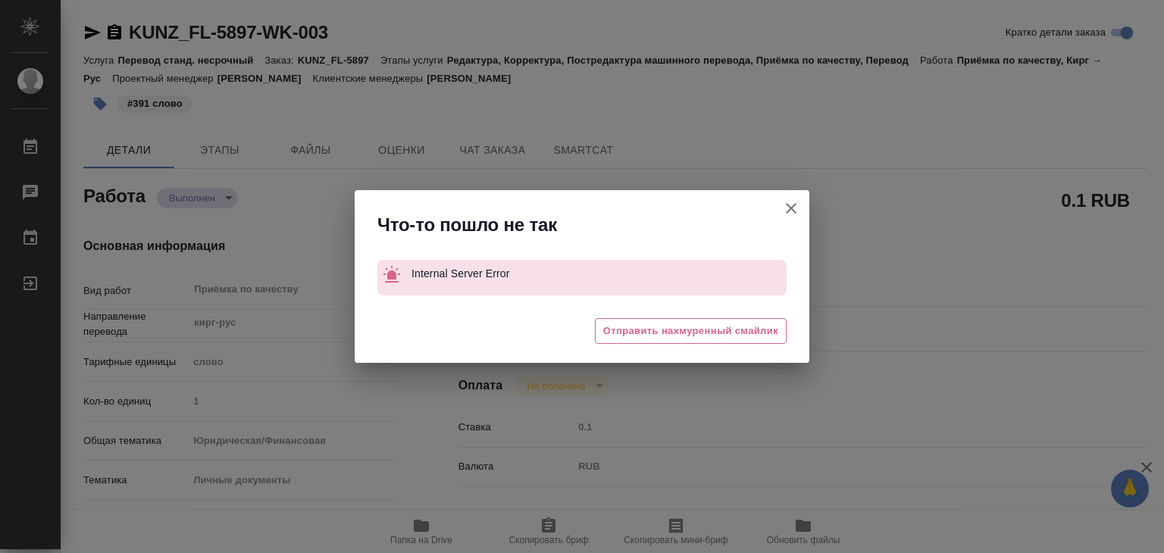
type textarea "x"
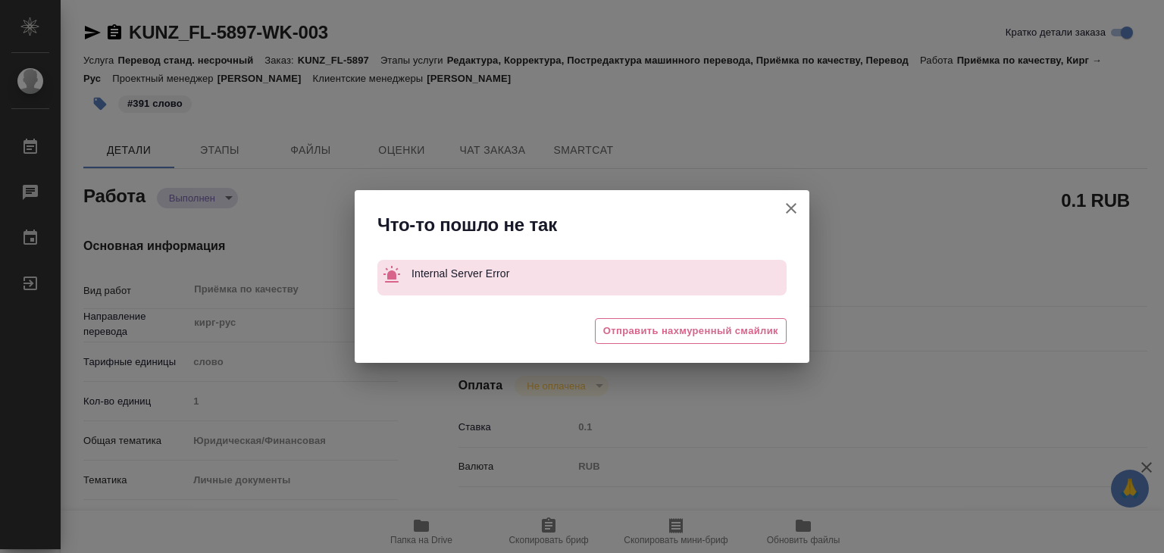
type textarea "x"
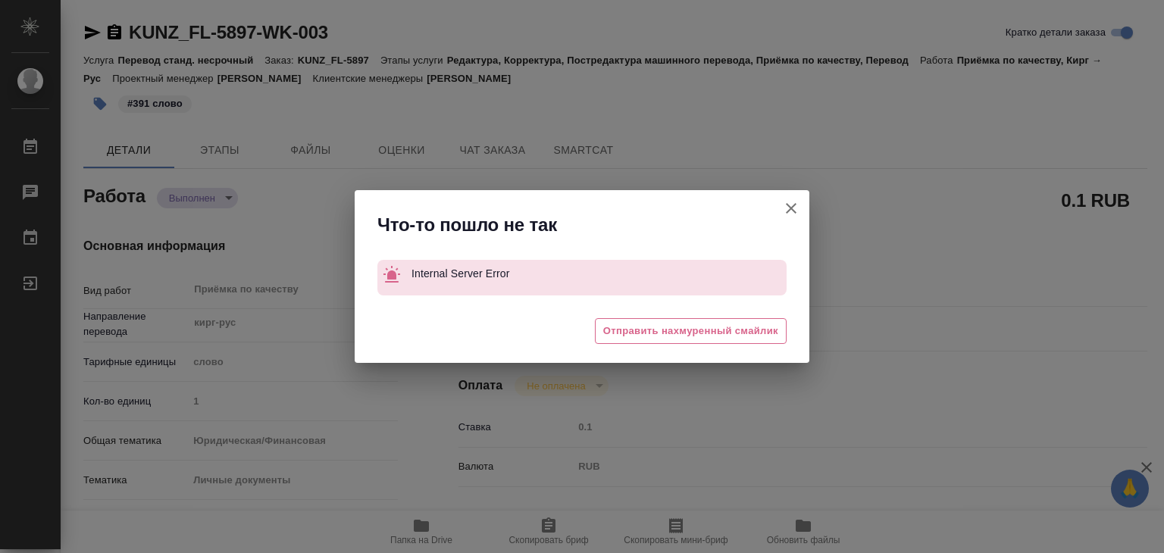
type textarea "x"
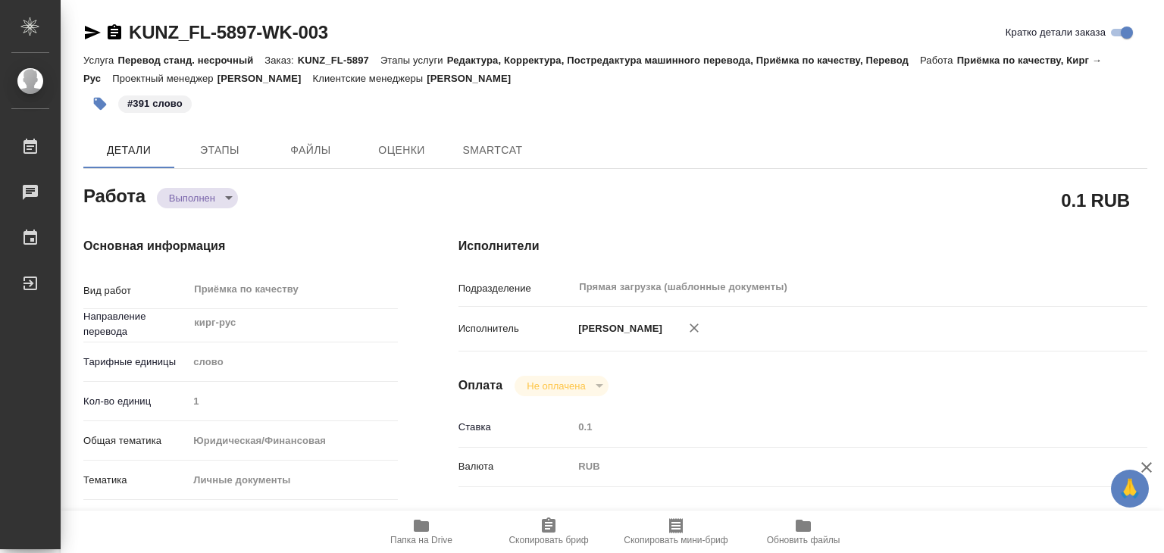
type textarea "x"
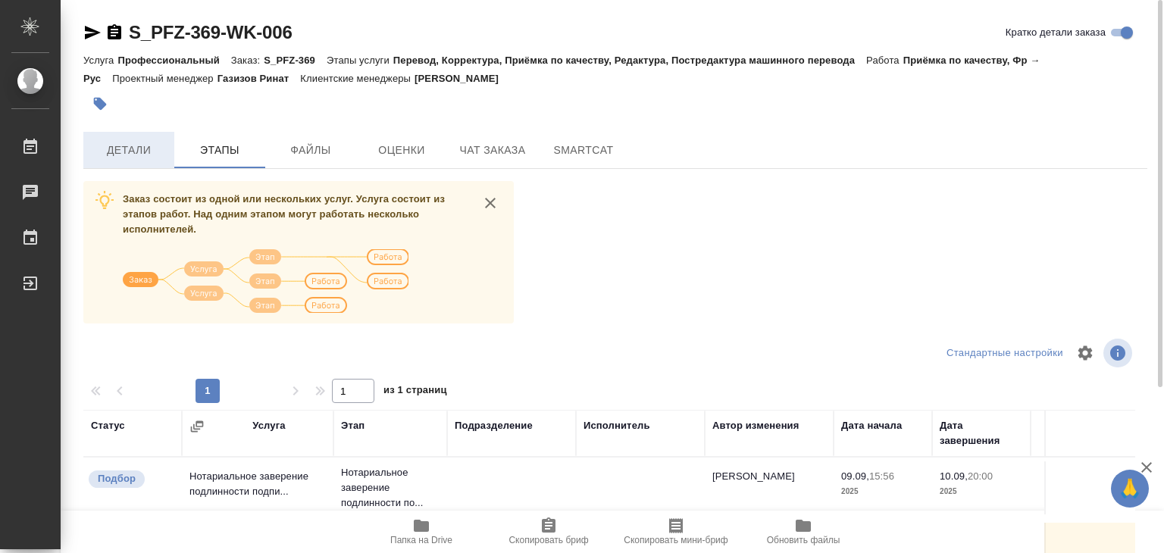
click at [147, 145] on span "Детали" at bounding box center [128, 150] width 73 height 19
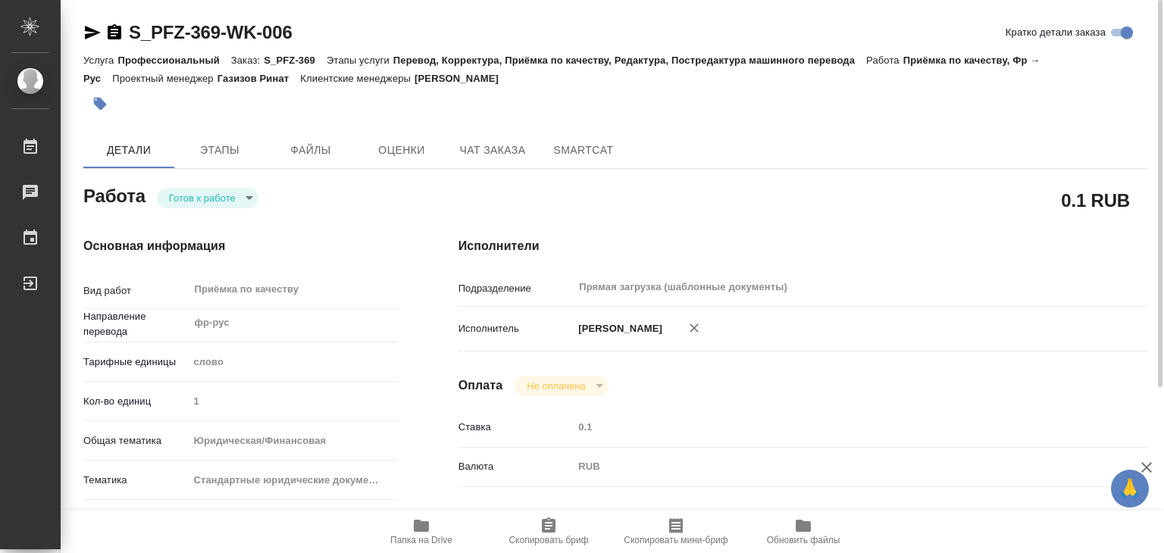
type textarea "x"
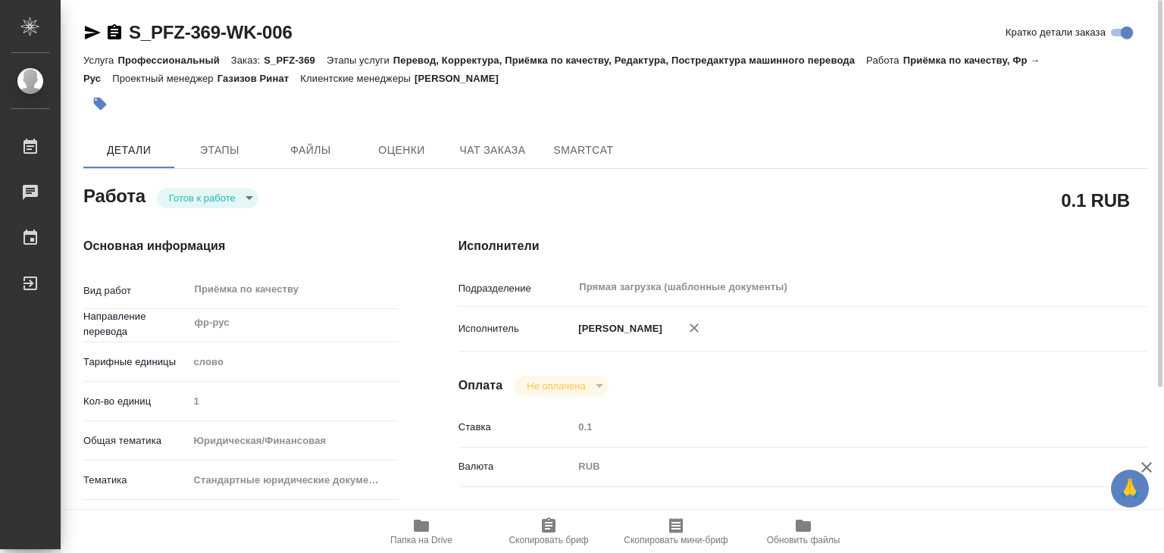
type textarea "x"
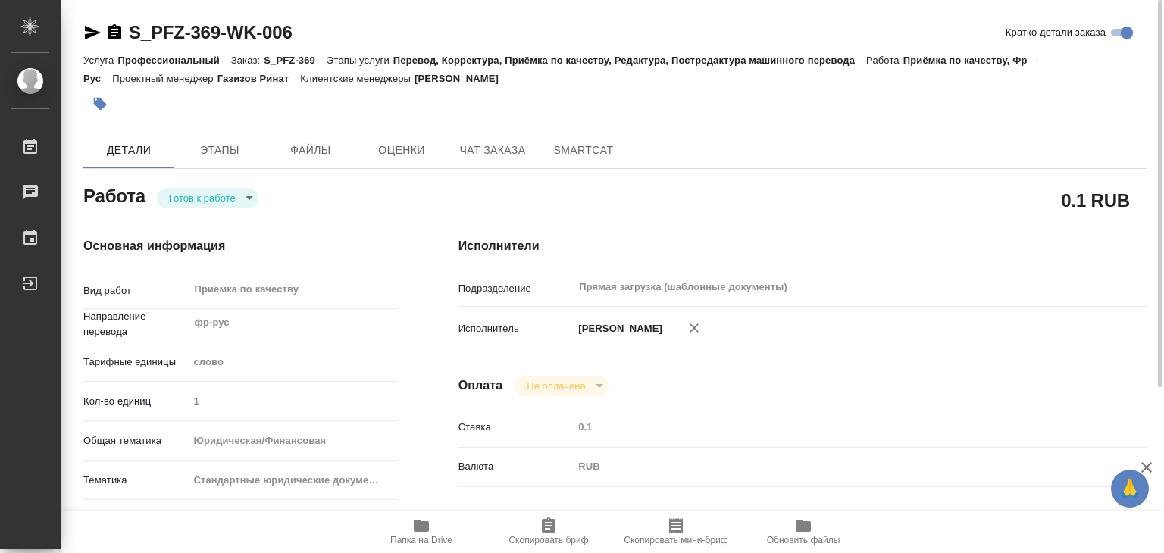
type textarea "x"
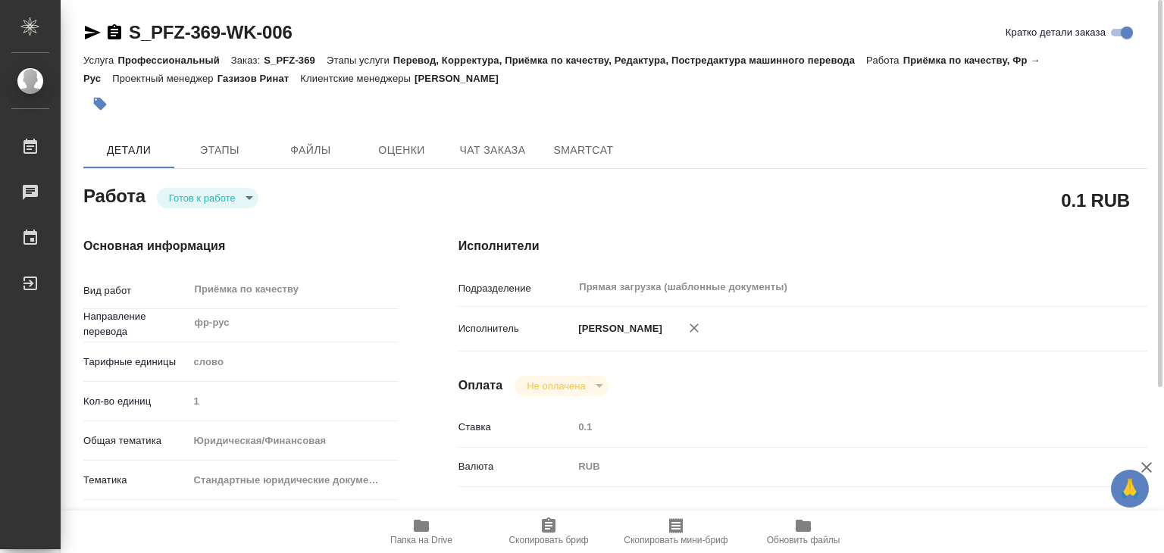
click at [185, 200] on body "🙏 .cls-1 fill:#fff; AWATERA Alilekova Valeriya Работы 0 Чаты График Выйти S_PFZ…" at bounding box center [582, 276] width 1164 height 553
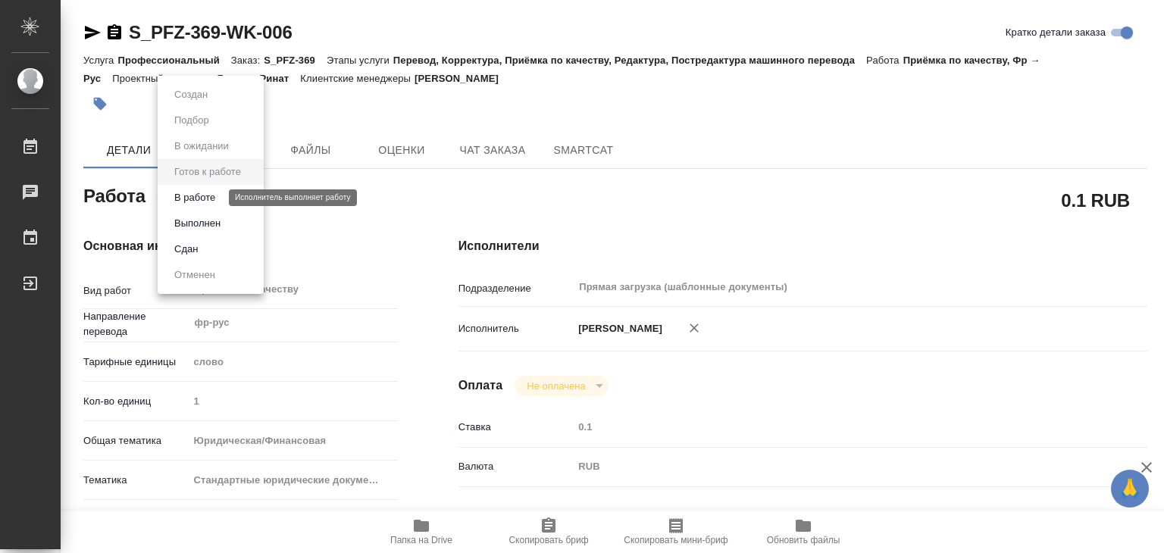
click at [209, 200] on button "В работе" at bounding box center [195, 197] width 50 height 17
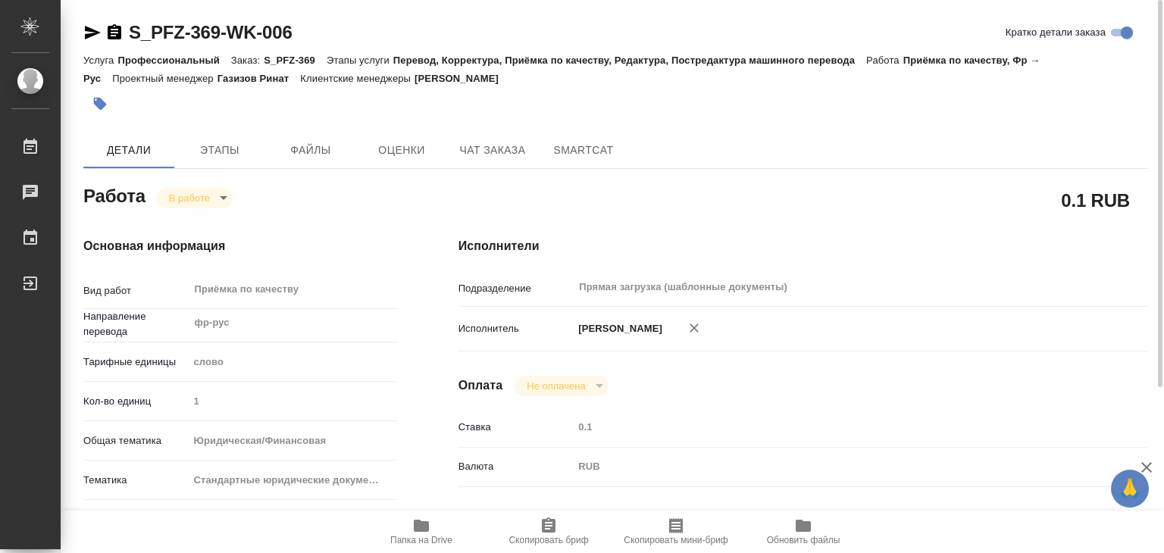
type textarea "x"
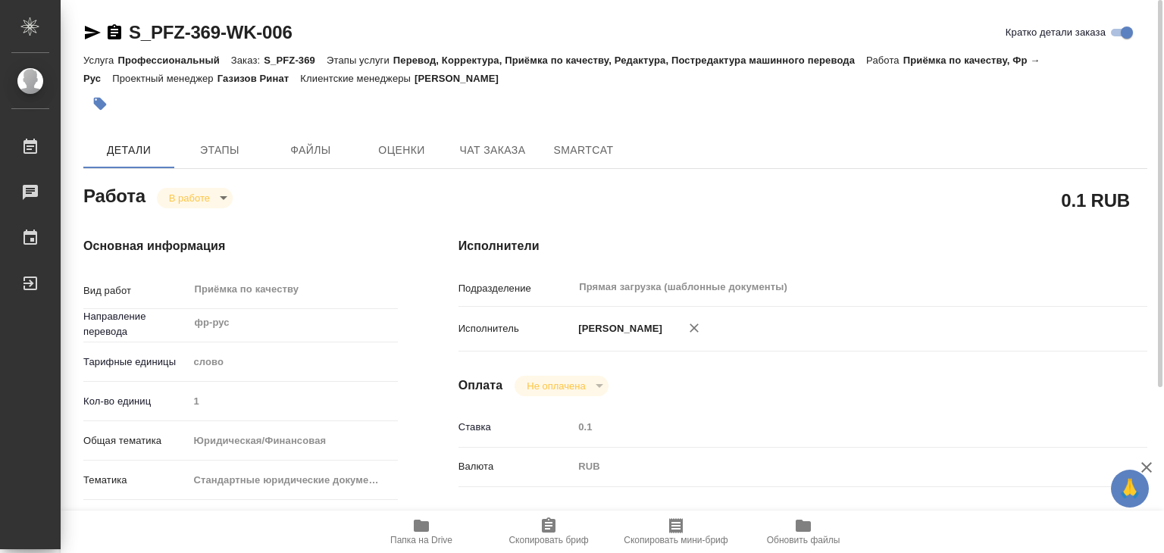
type textarea "x"
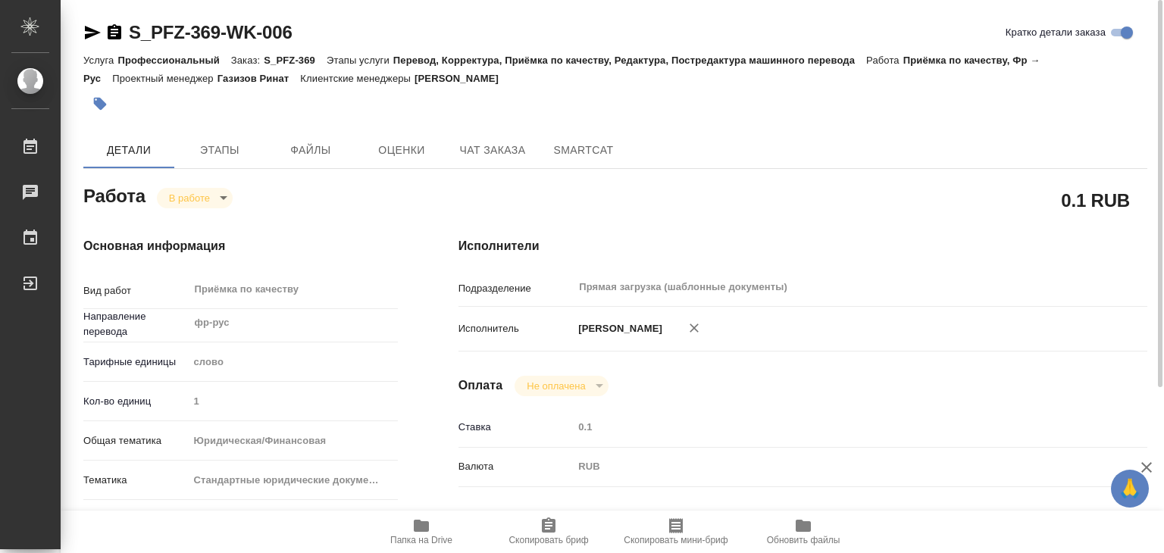
type textarea "x"
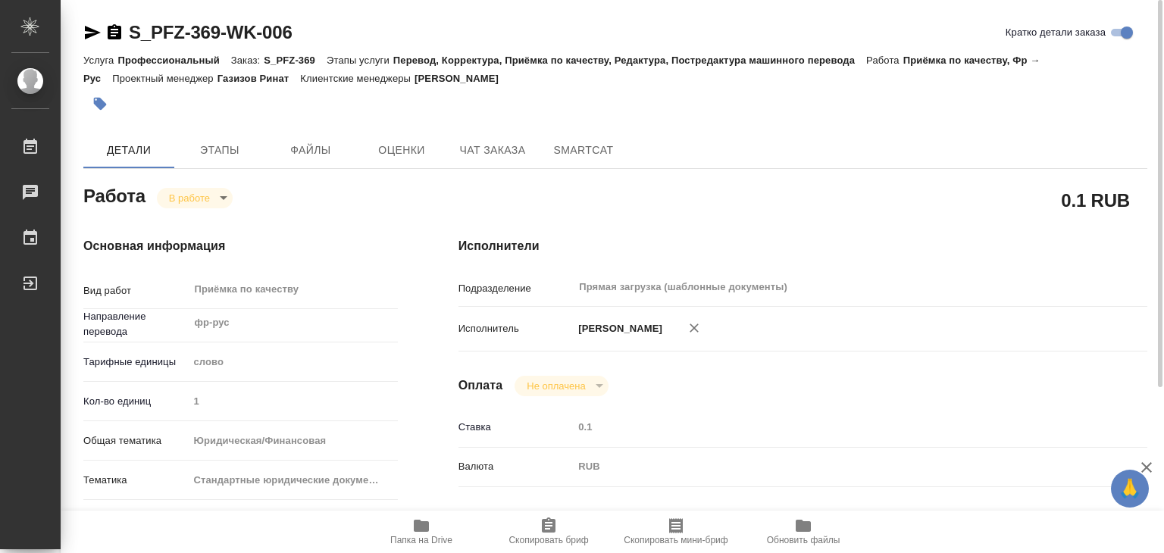
type textarea "x"
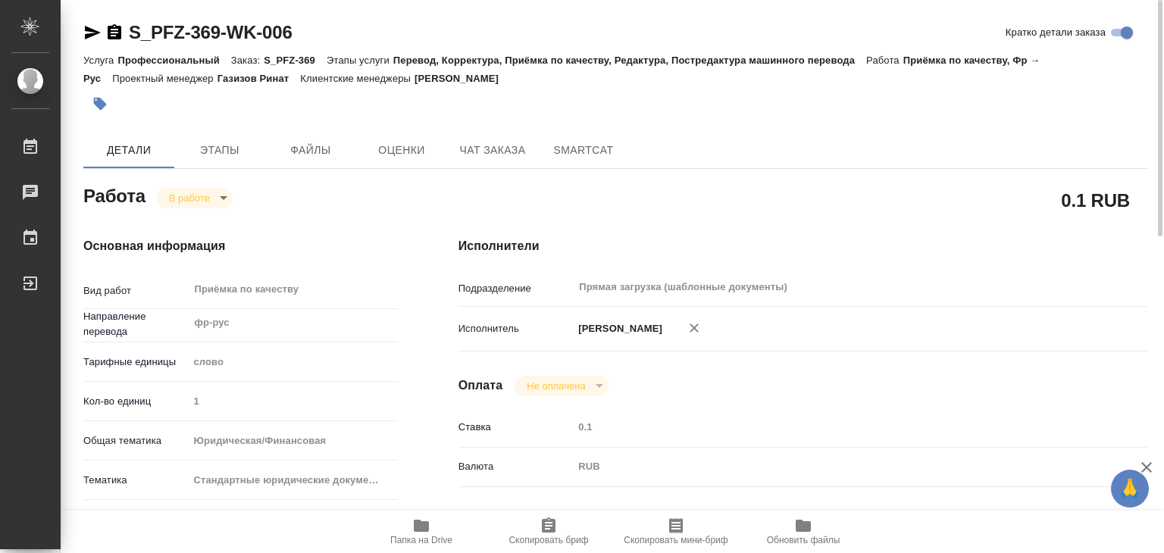
click at [104, 111] on icon "button" at bounding box center [99, 103] width 15 height 15
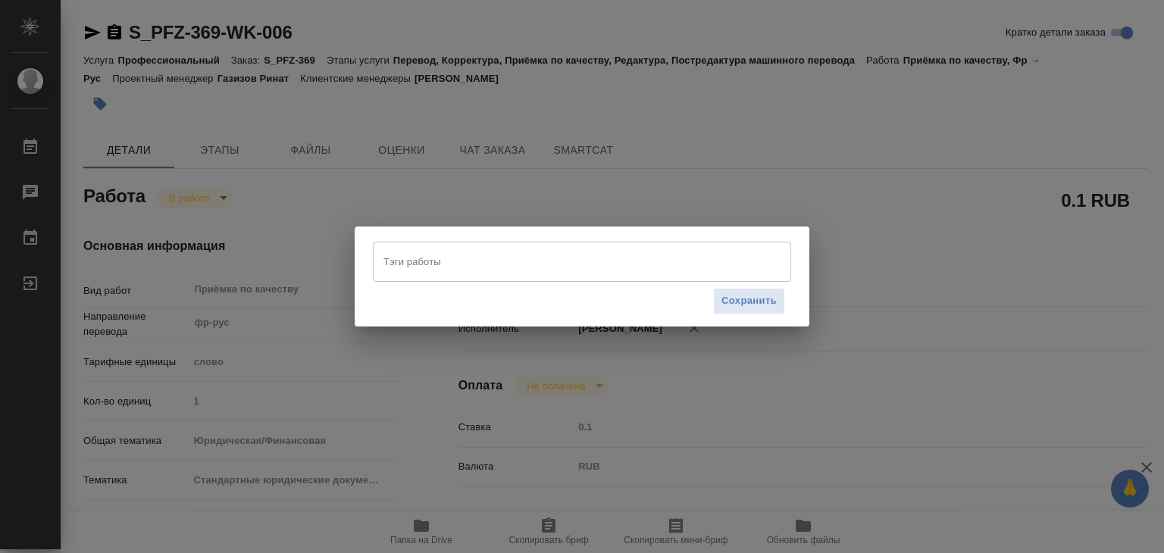
click at [511, 266] on input "Тэги работы" at bounding box center [568, 261] width 376 height 26
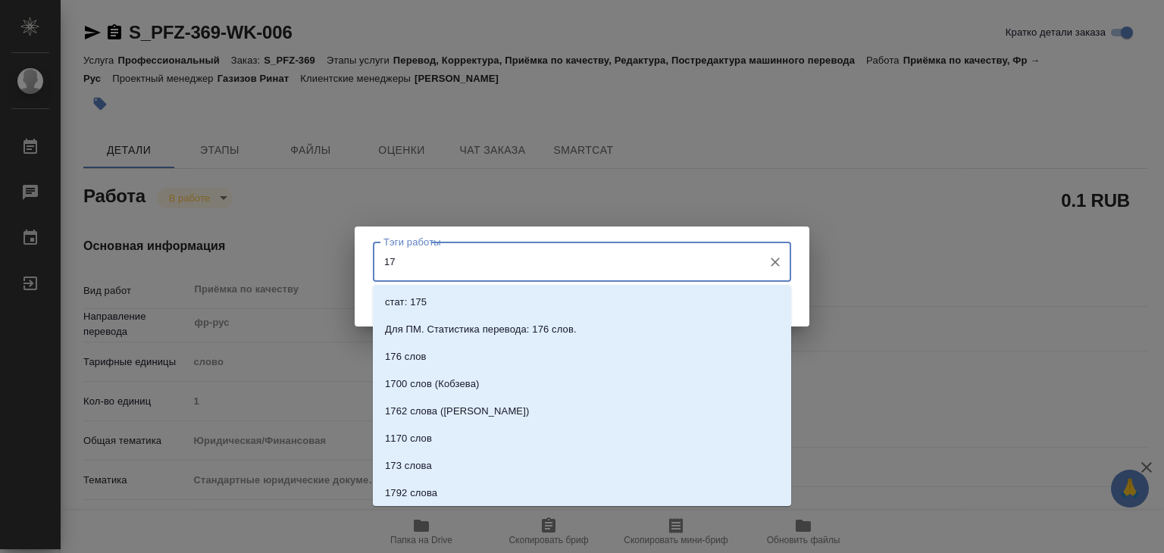
type input "174"
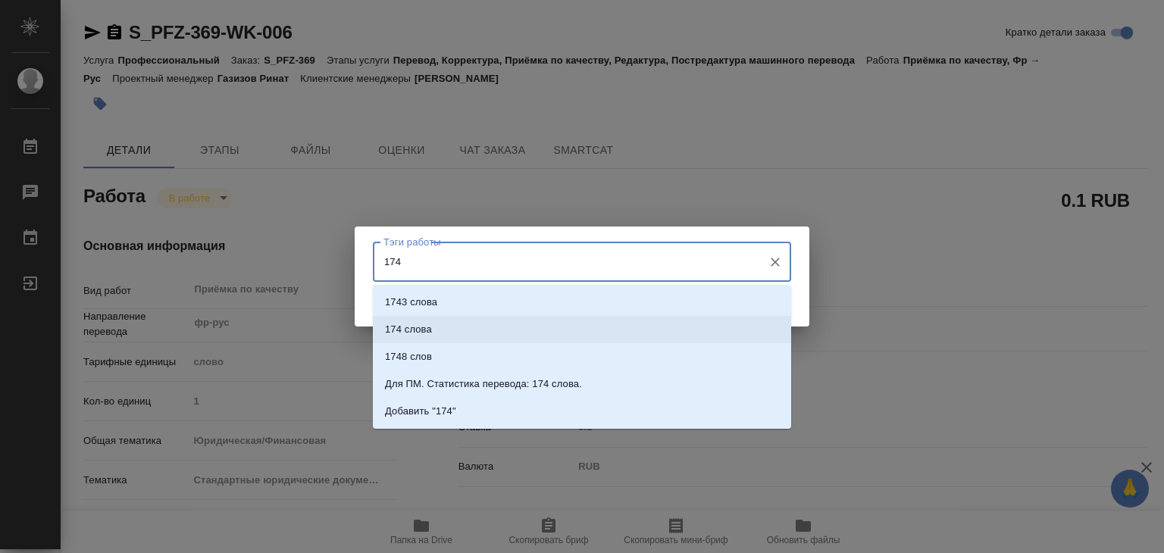
click at [433, 324] on li "174 слова" at bounding box center [582, 329] width 418 height 27
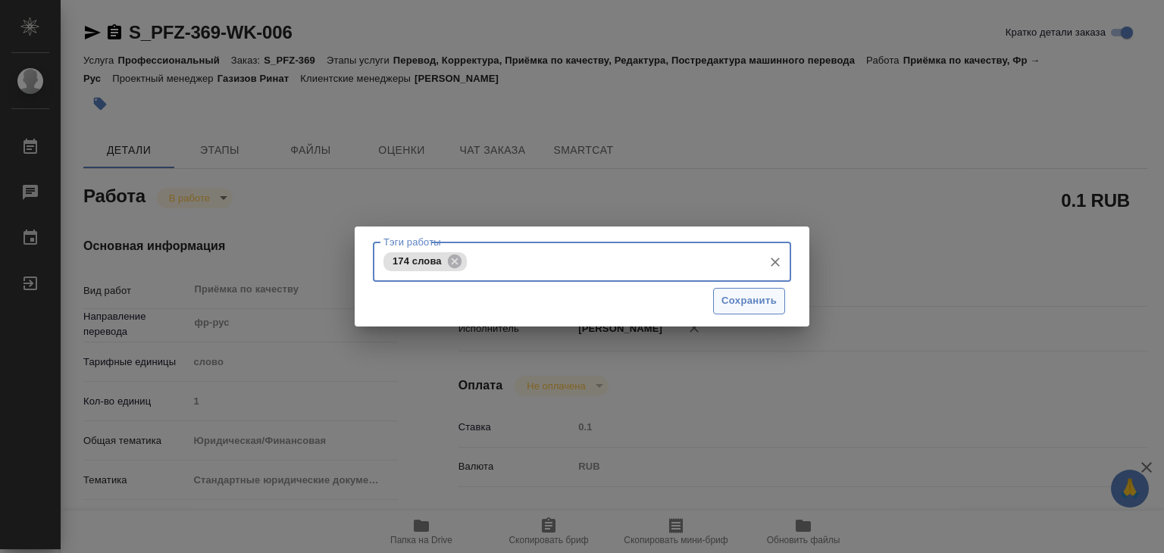
click at [733, 304] on span "Сохранить" at bounding box center [748, 300] width 55 height 17
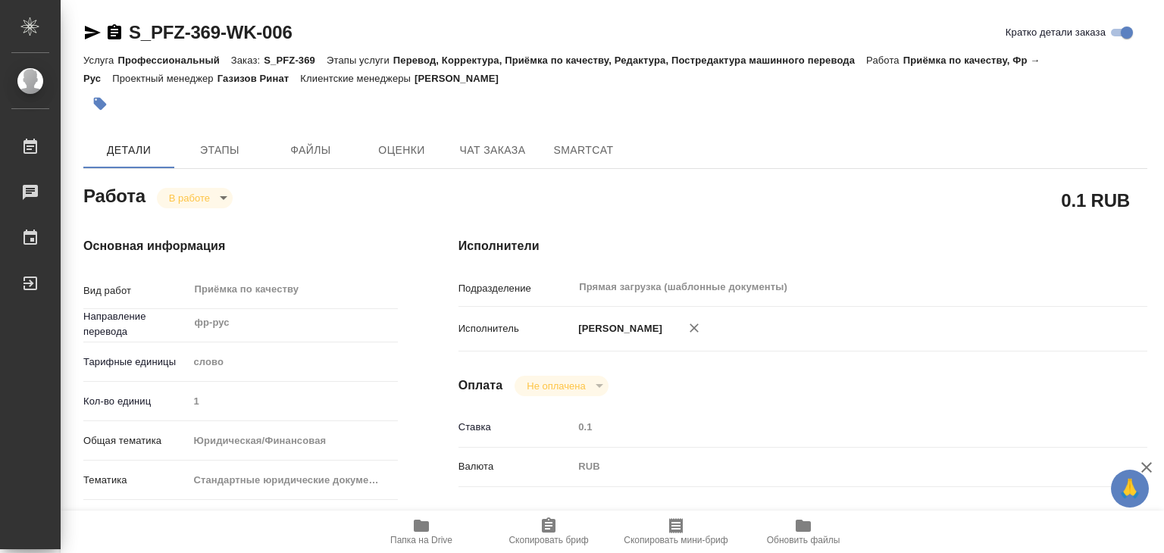
type input "inProgress"
type textarea "Приёмка по качеству"
type textarea "x"
type input "фр-рус"
type input "5a8b1489cc6b4906c91bfd90"
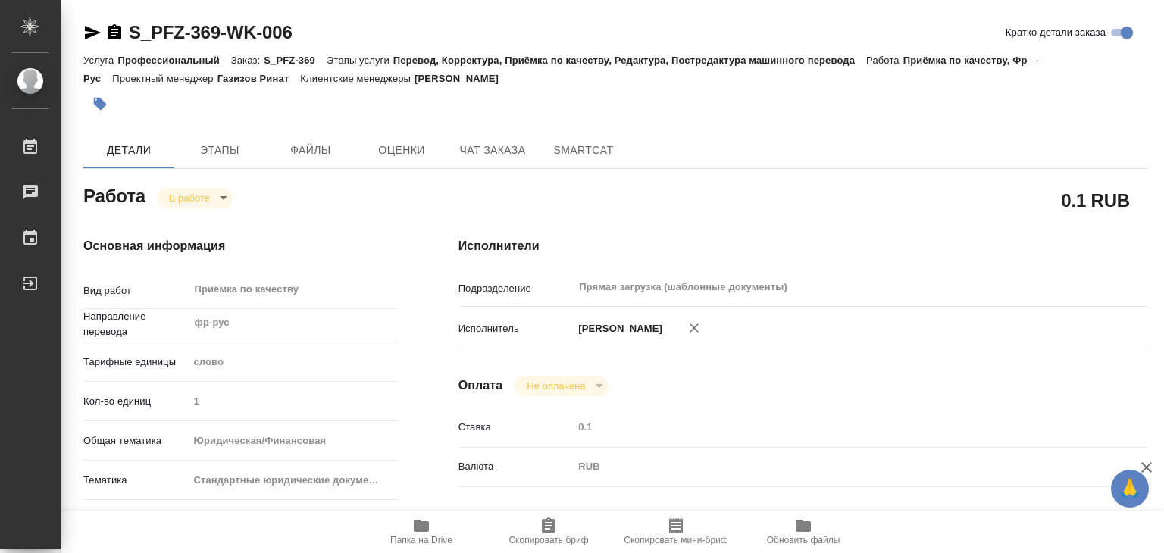
type input "1"
type input "yr-fn"
type input "5f647205b73bc97568ca66bf"
checkbox input "true"
type input "10.09.2025 19:00"
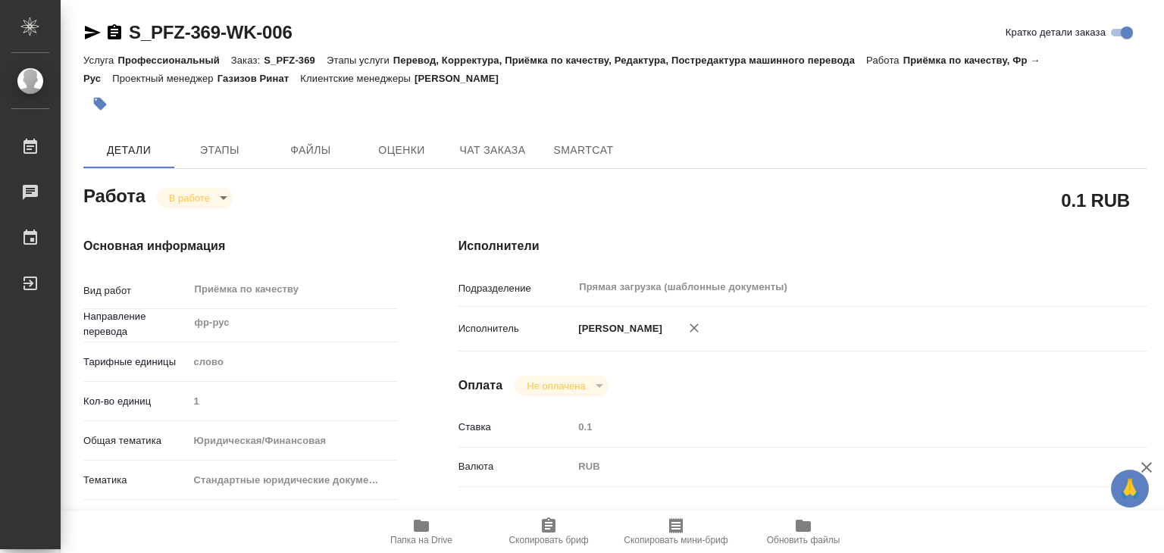
type input "10.09.2025 16:25"
type input "10.09.2025 20:00"
type input "Прямая загрузка (шаблонные документы)"
type input "notPayed"
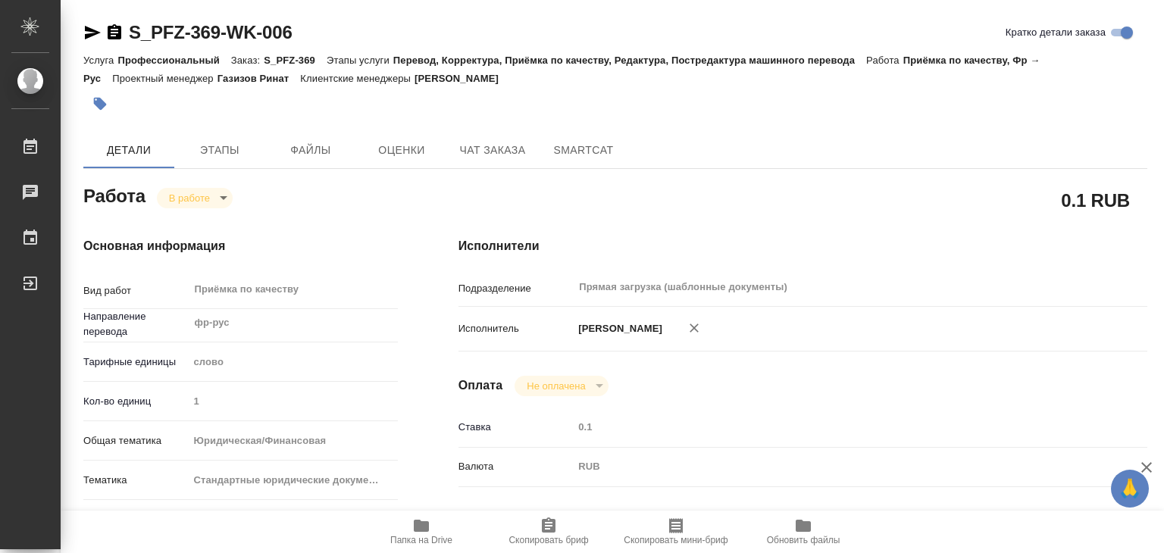
type input "0.1"
type input "RUB"
type input "[PERSON_NAME]"
type textarea "x"
type textarea "/Clients/PFIZER/Orders/S_PFZ-369/Corrected/S_PFZ-369-WK-006"
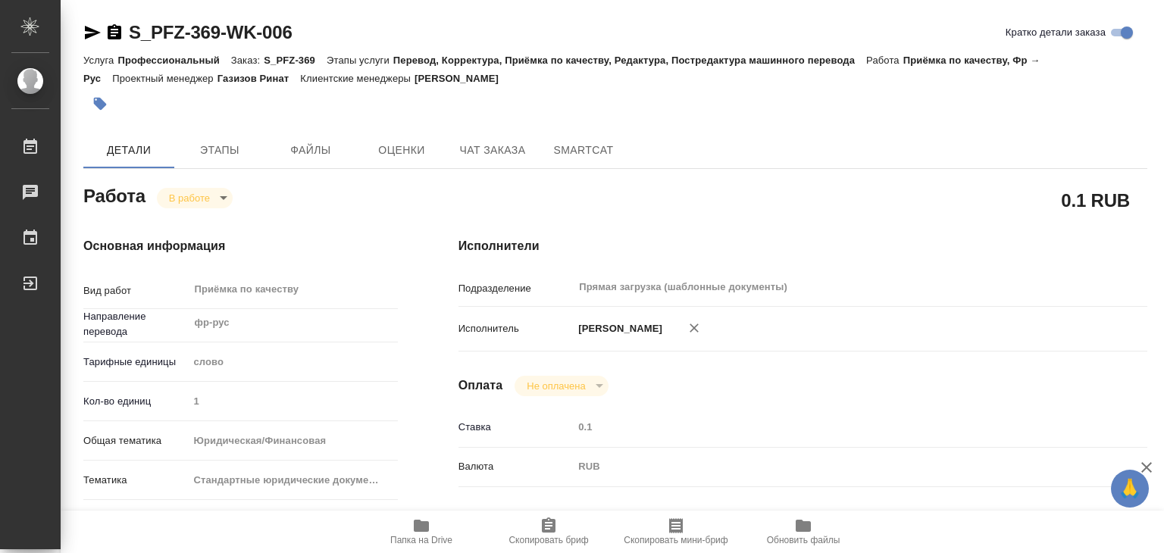
type textarea "x"
type input "S_PFZ-369"
type input "на уточнении"
type input "Профессиональный"
type input "Перевод, Корректура, Приёмка по качеству, Редактура, Постредактура машинного пе…"
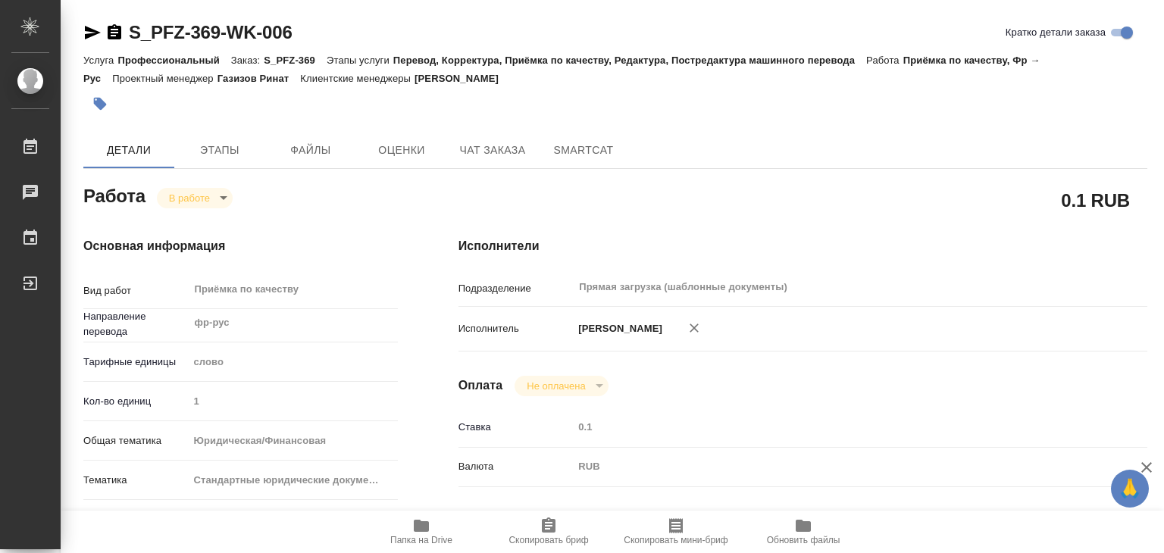
type input "Никифорова Валерия"
type input "/Clients/PFIZER/Orders/S_PFZ-369"
type textarea "x"
type textarea "англ-рус штамп нотариуса франц-рус апостиль под нзп"
type textarea "x"
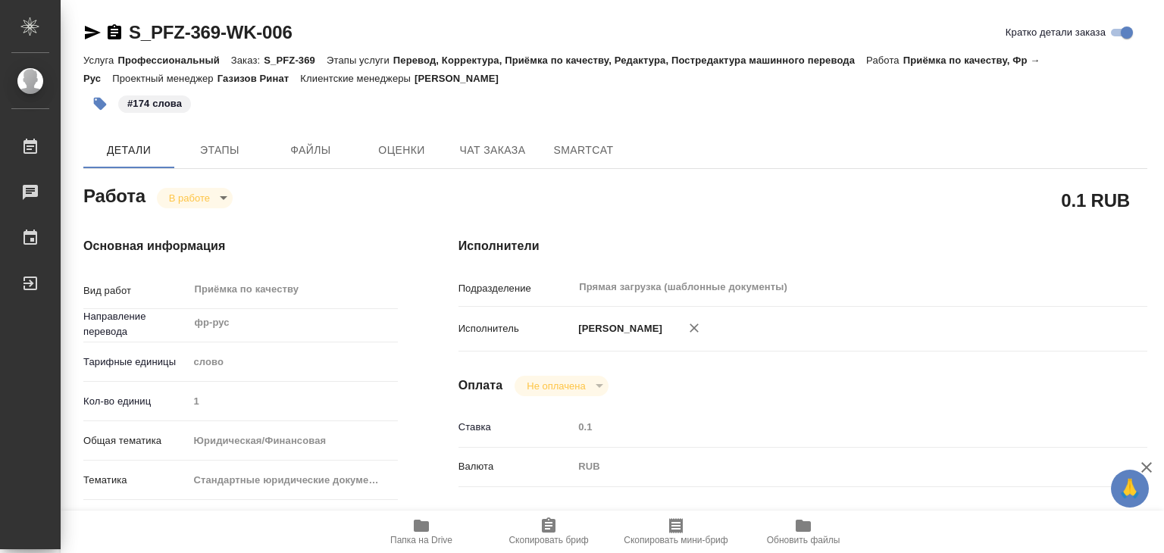
type textarea "x"
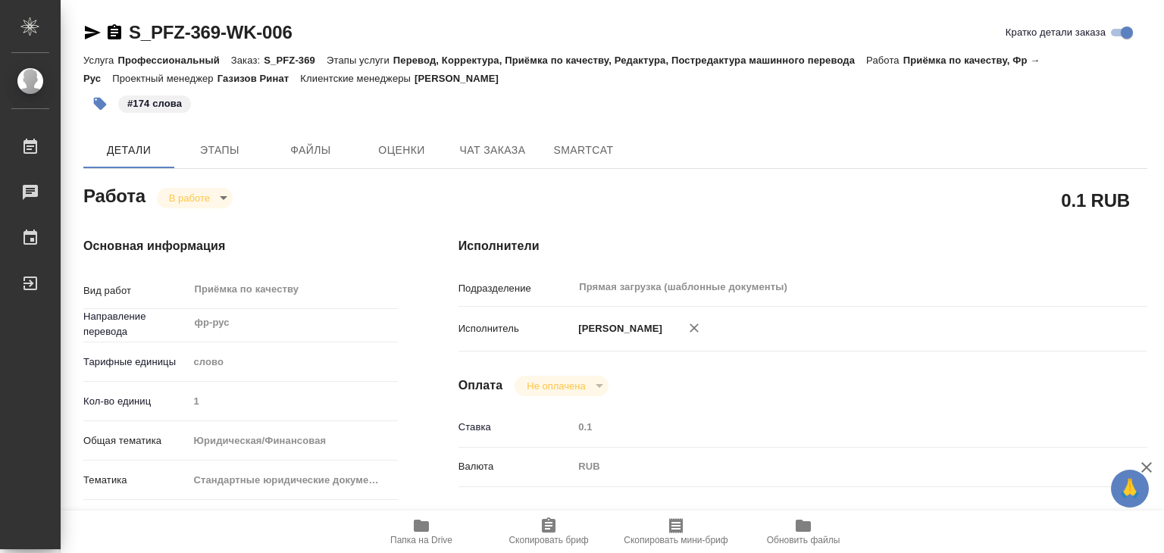
type textarea "x"
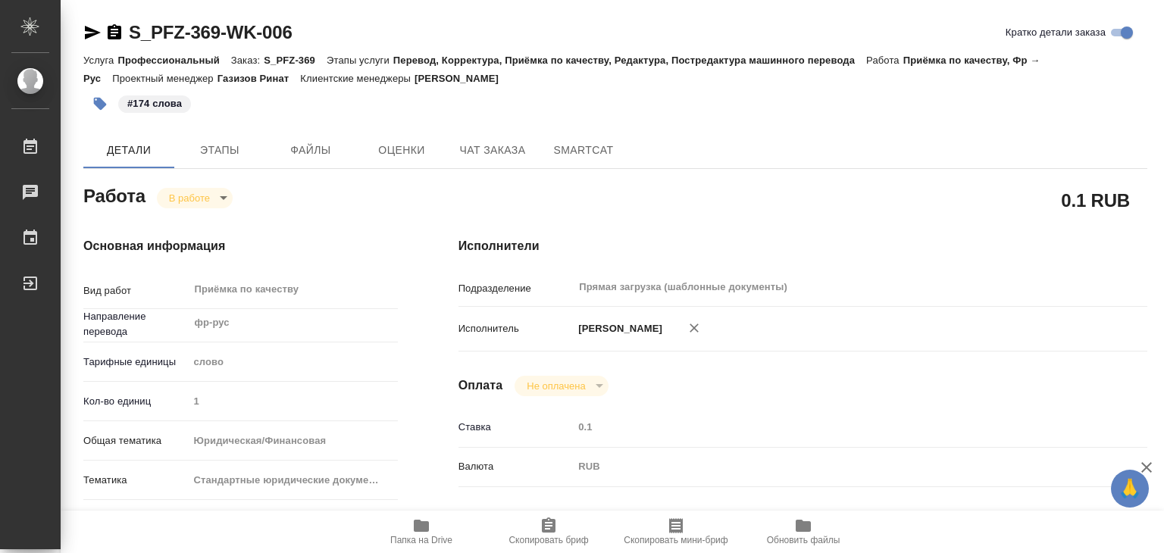
type textarea "x"
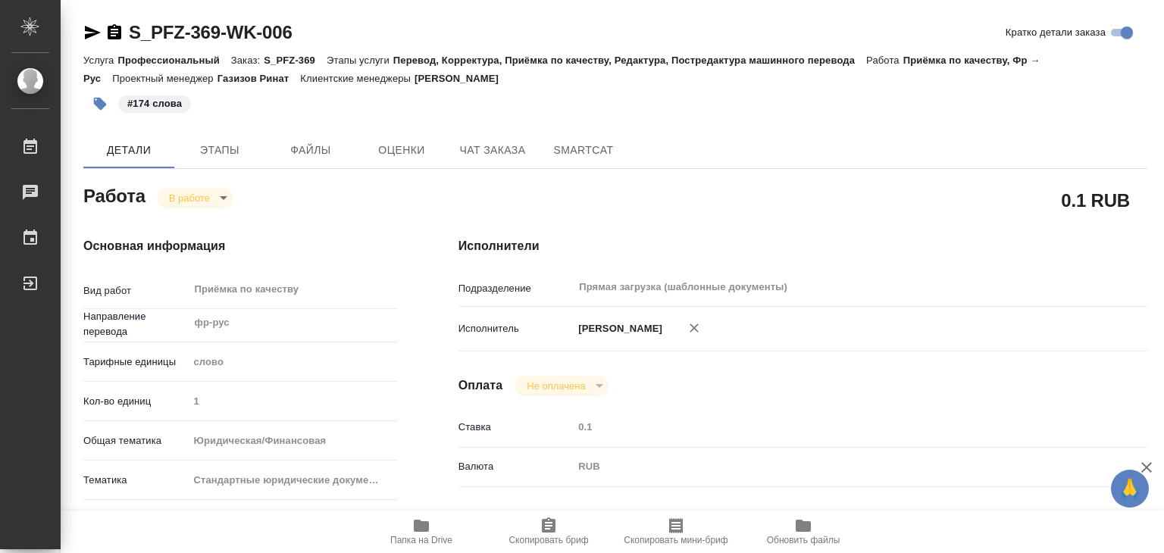
type textarea "x"
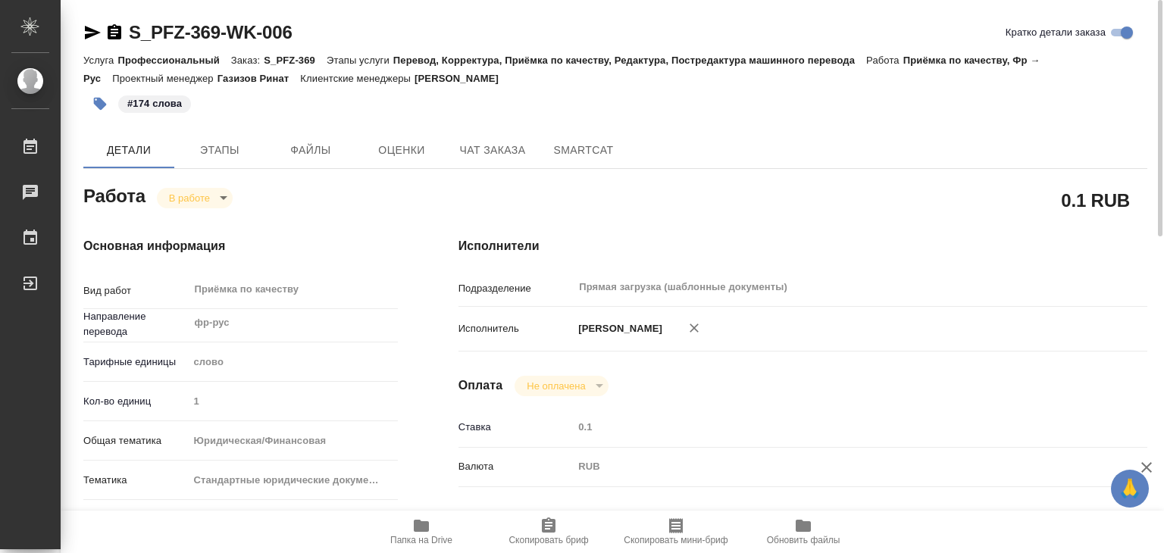
drag, startPoint x: 553, startPoint y: 81, endPoint x: 433, endPoint y: 83, distance: 119.7
click at [433, 83] on div "Услуга Профессиональный Заказ: S_PFZ-369 Этапы услуги Перевод, Корректура, Приё…" at bounding box center [615, 69] width 1064 height 36
copy p "Никифорова Валерия"
drag, startPoint x: 121, startPoint y: 17, endPoint x: 224, endPoint y: 33, distance: 104.4
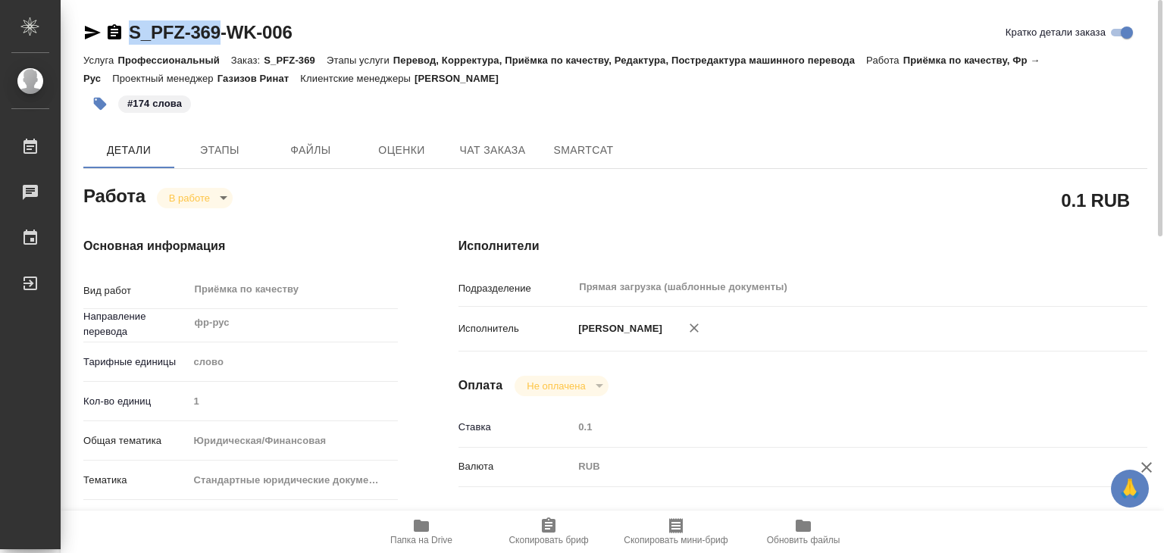
copy link "S_PFZ-369"
click at [195, 198] on body "🙏 .cls-1 fill:#fff; AWATERA Alilekova Valeriya Работы 0 Чаты График Выйти S_PFZ…" at bounding box center [582, 276] width 1164 height 553
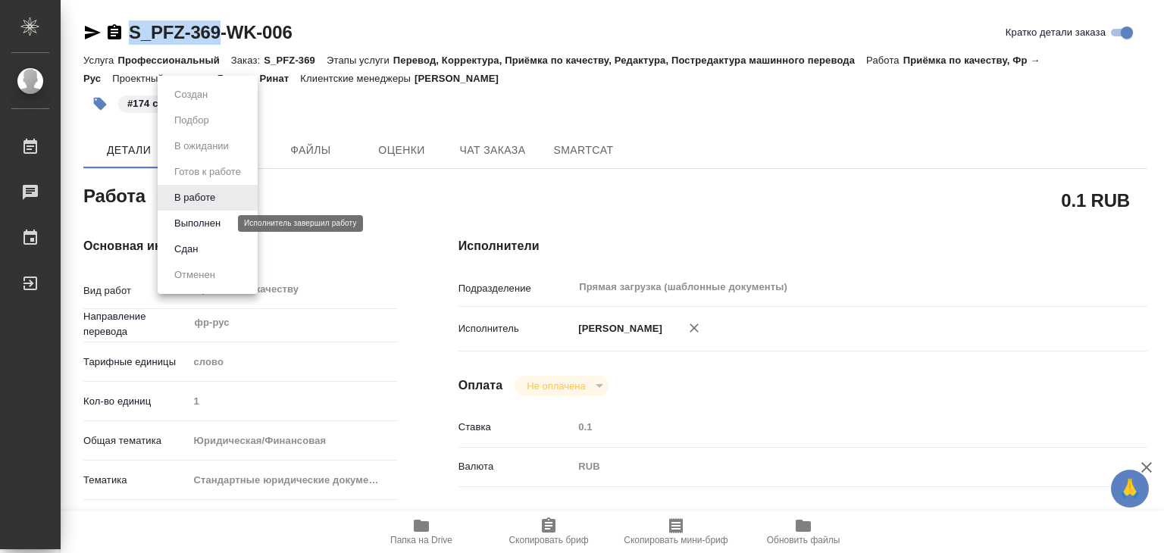
click at [208, 221] on button "Выполнен" at bounding box center [197, 223] width 55 height 17
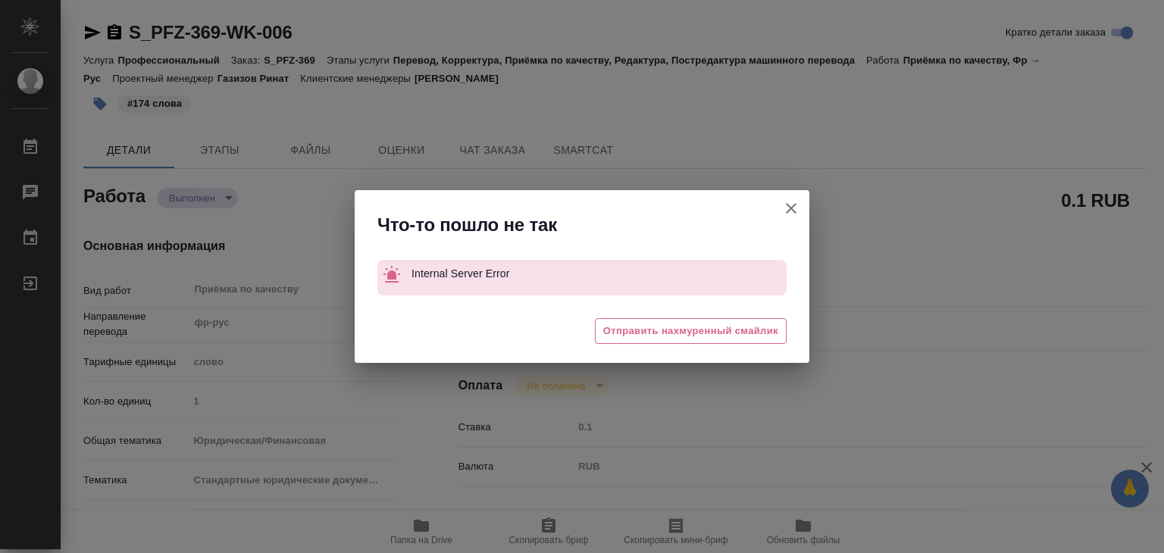
type textarea "x"
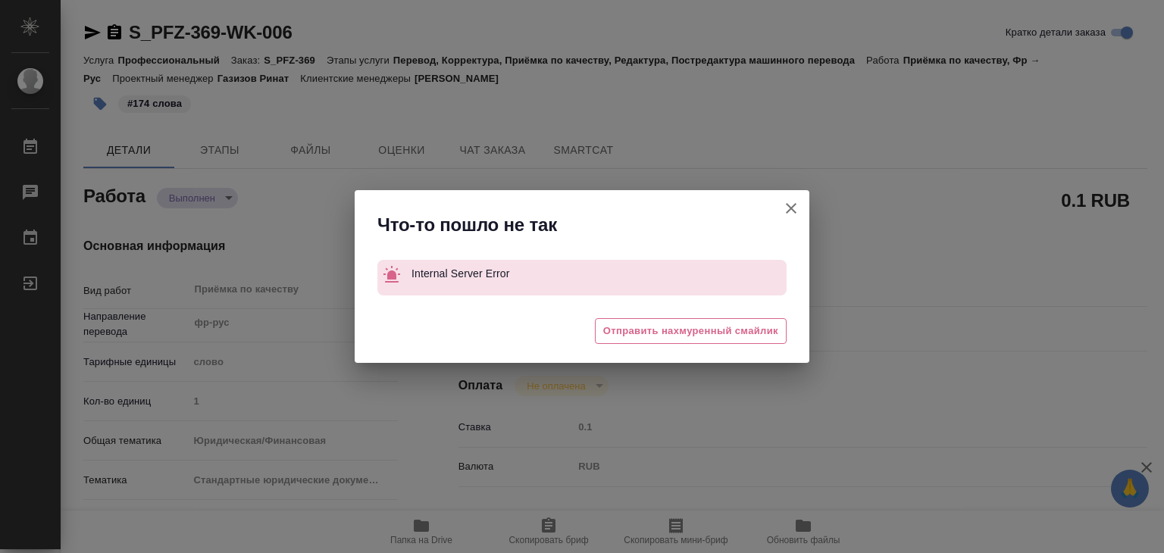
type textarea "x"
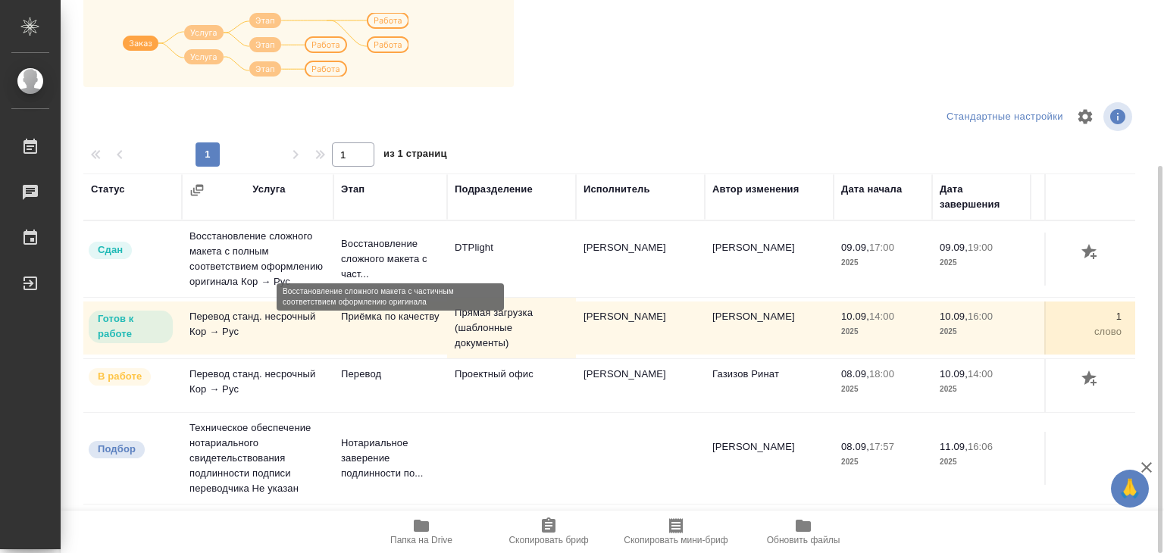
scroll to position [15, 0]
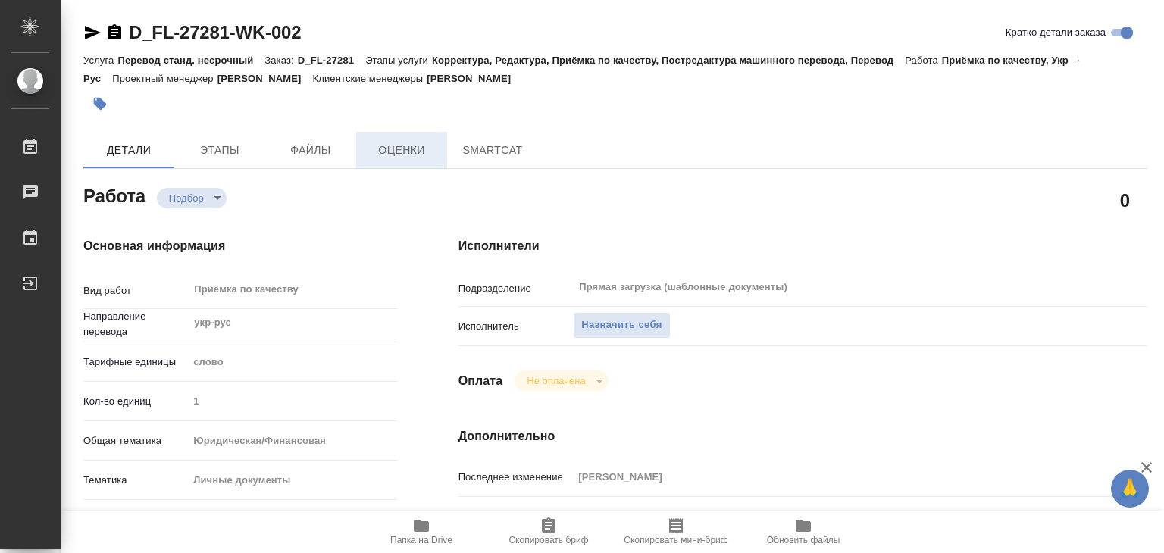
type textarea "x"
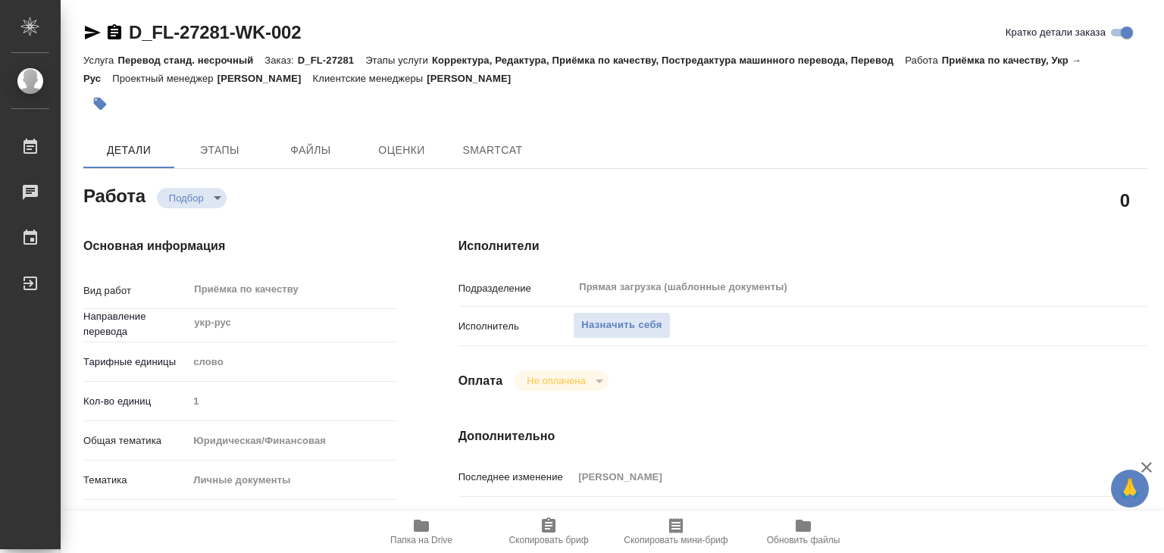
type textarea "x"
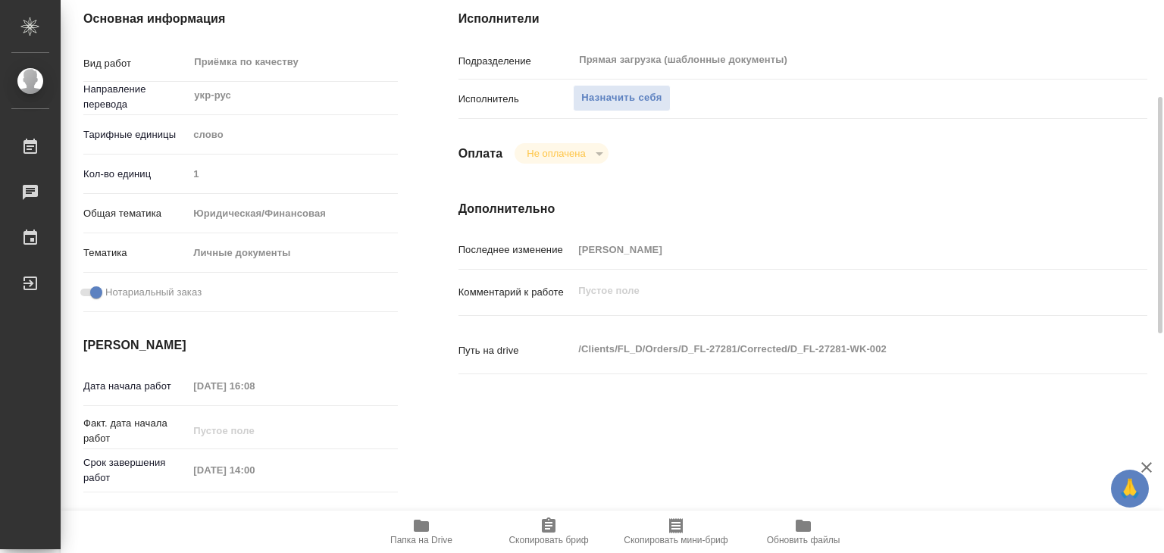
type textarea "x"
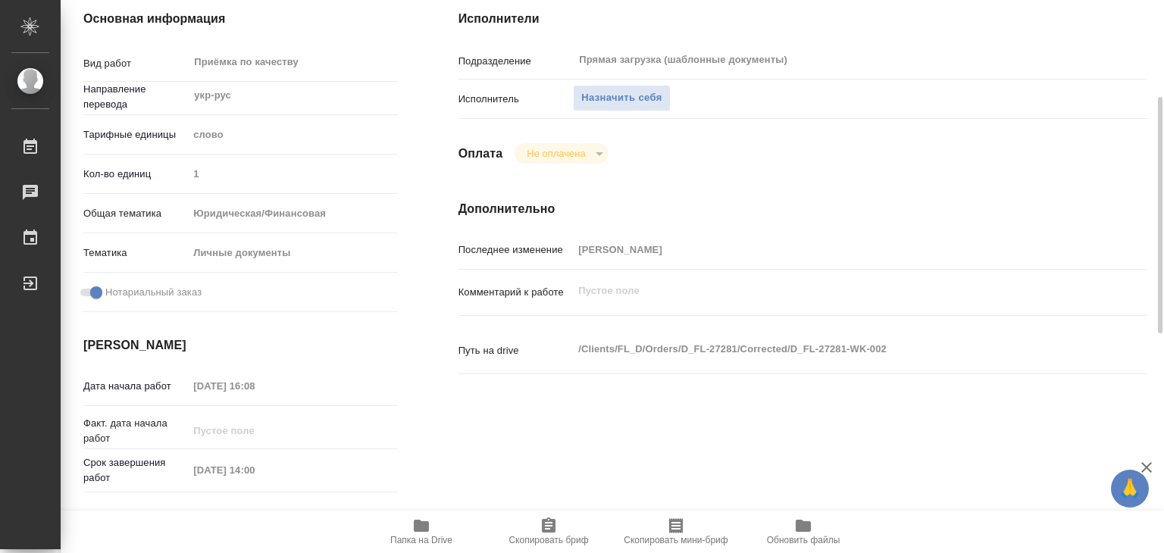
scroll to position [455, 0]
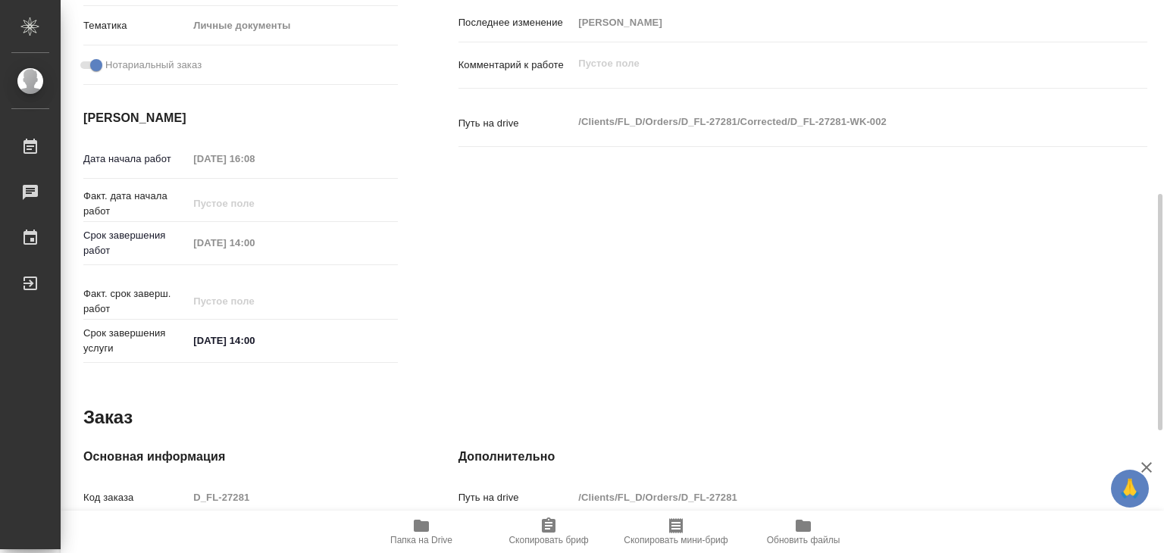
type textarea "x"
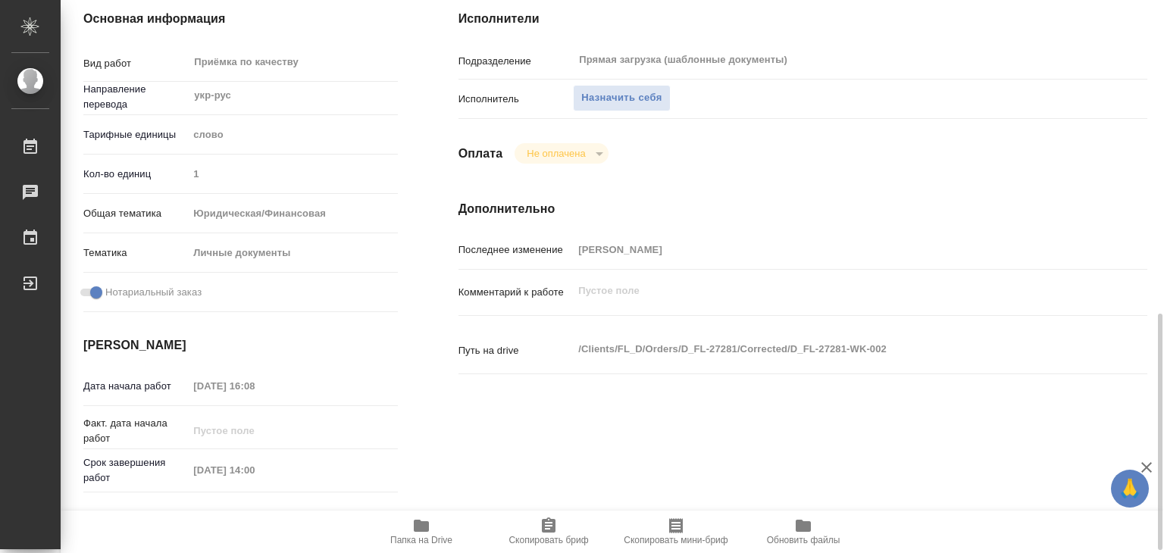
scroll to position [152, 0]
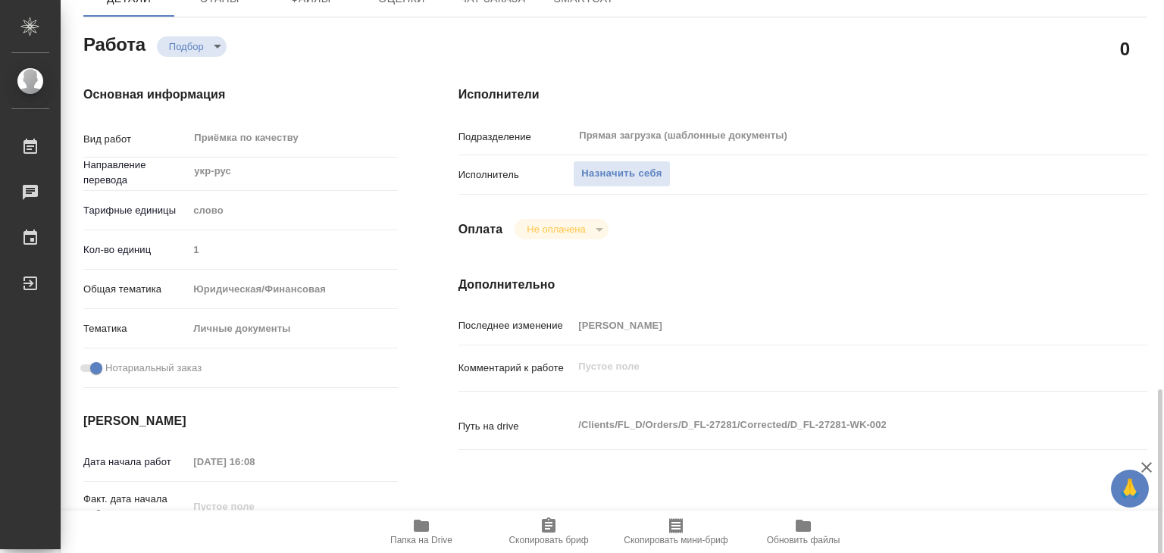
type textarea "x"
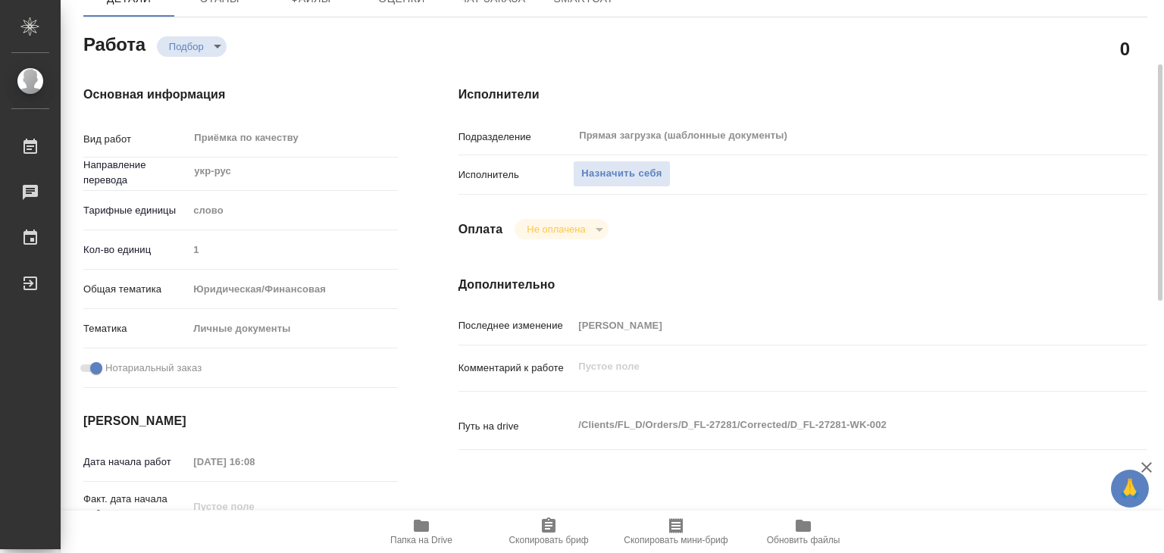
scroll to position [0, 0]
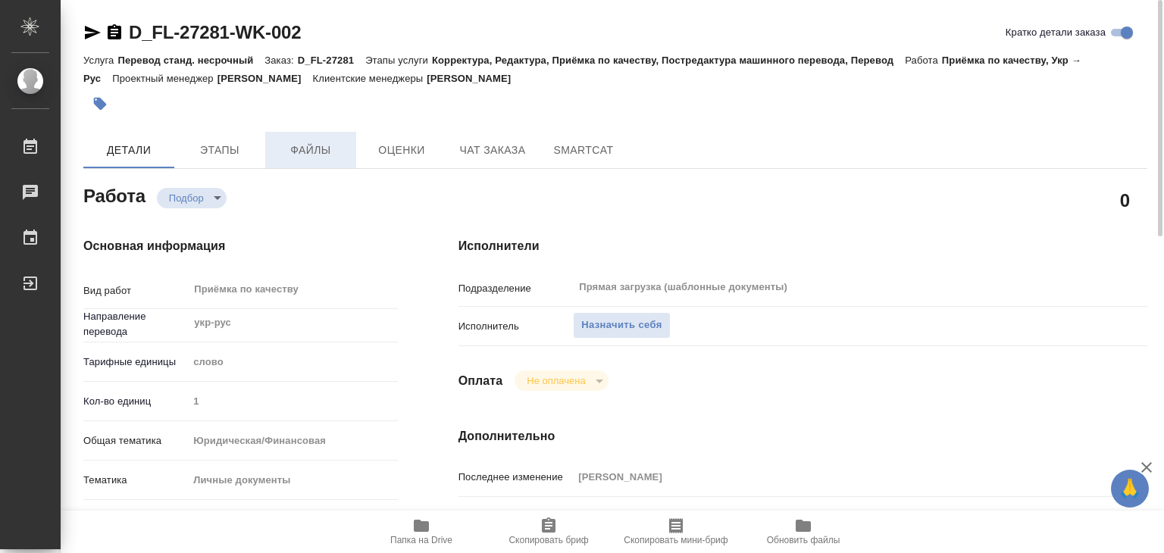
click at [297, 146] on span "Файлы" at bounding box center [310, 150] width 73 height 19
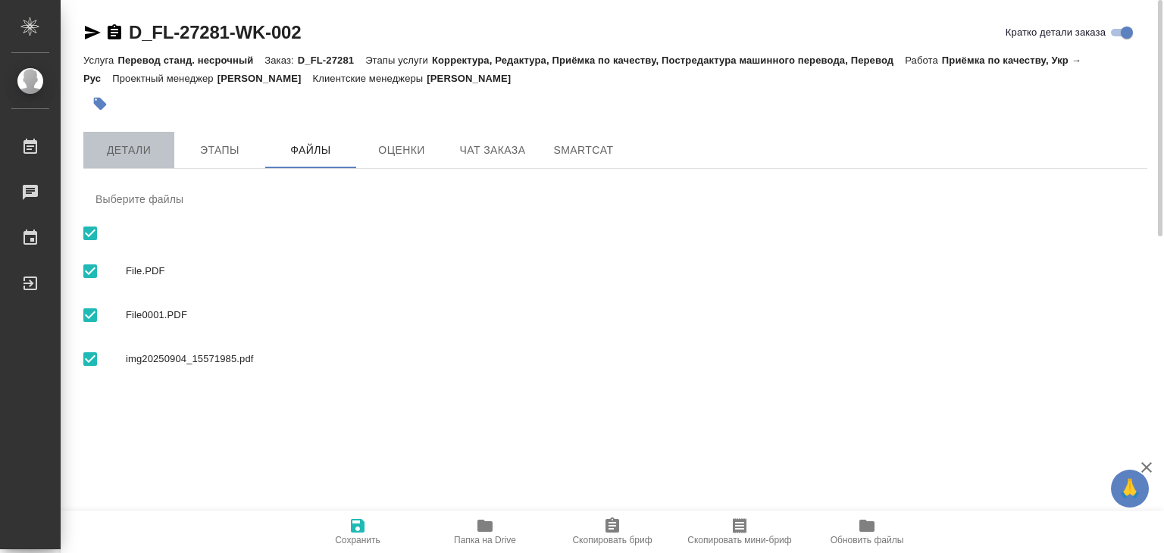
click at [136, 146] on span "Детали" at bounding box center [128, 150] width 73 height 19
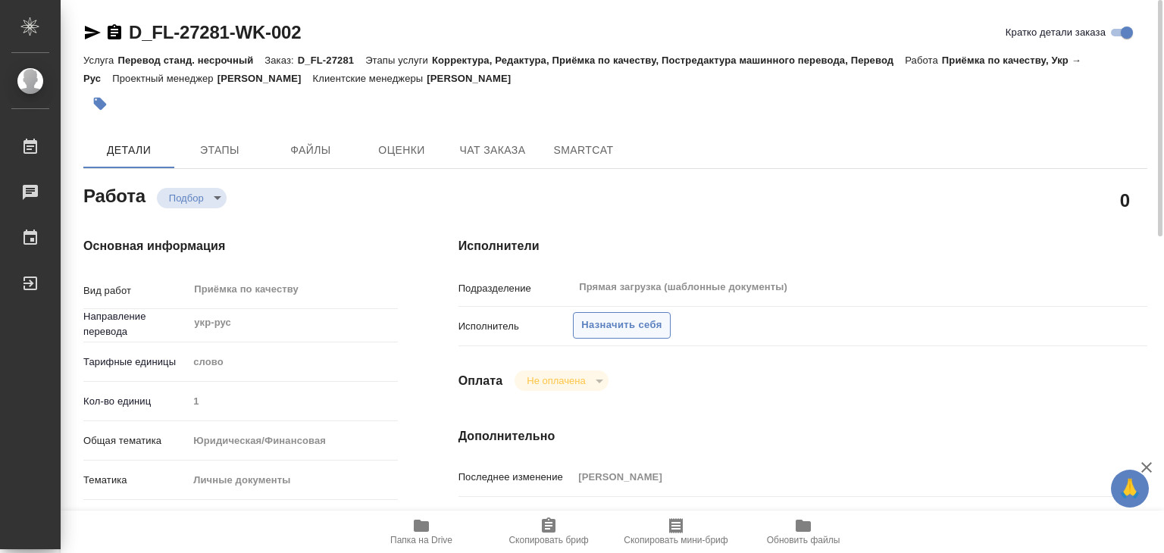
type textarea "x"
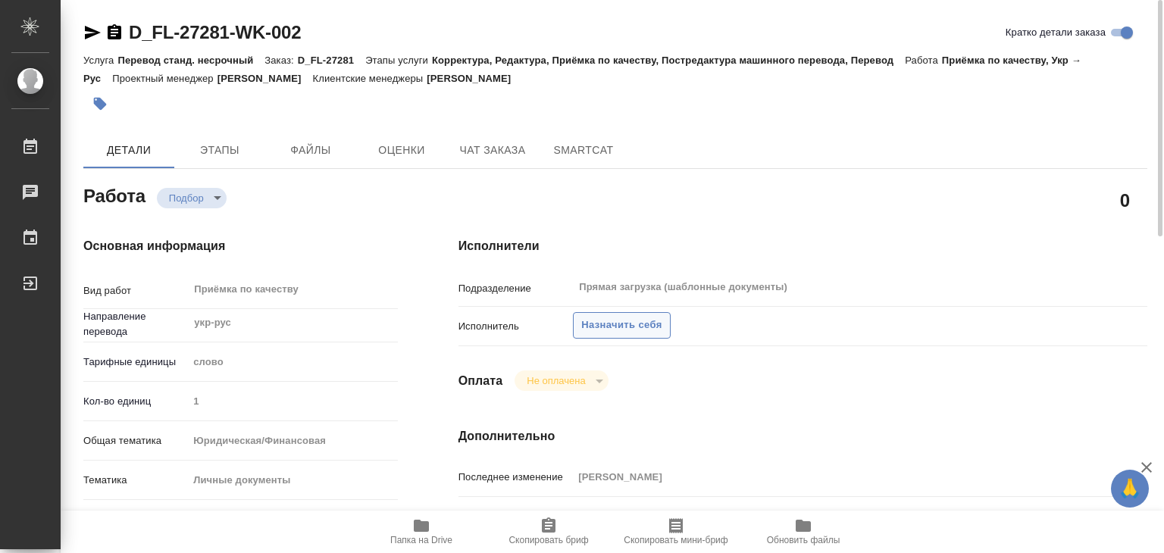
click at [639, 331] on span "Назначить себя" at bounding box center [621, 325] width 80 height 17
type textarea "x"
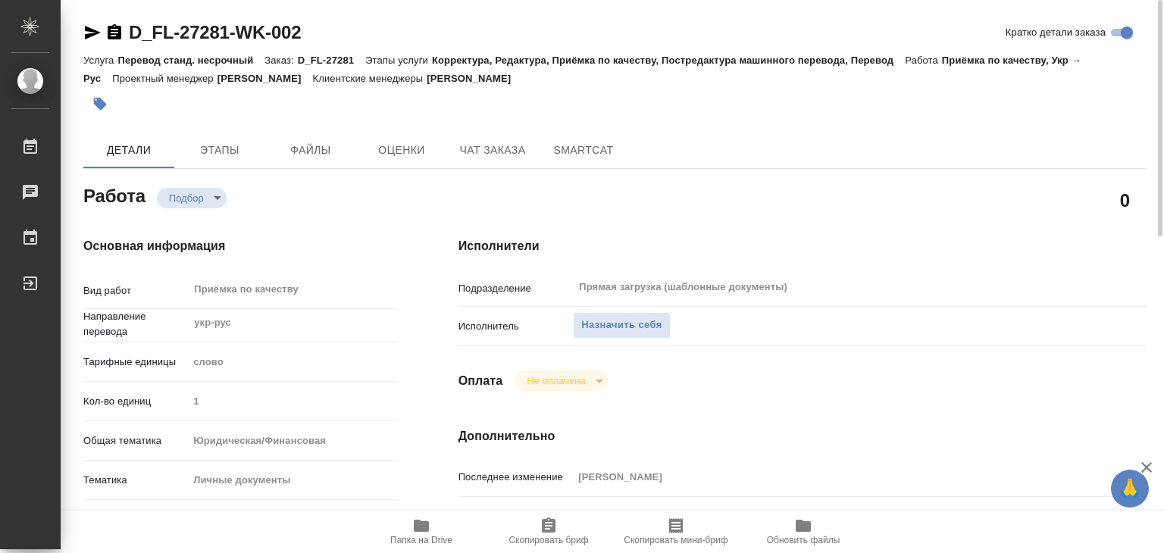
type textarea "x"
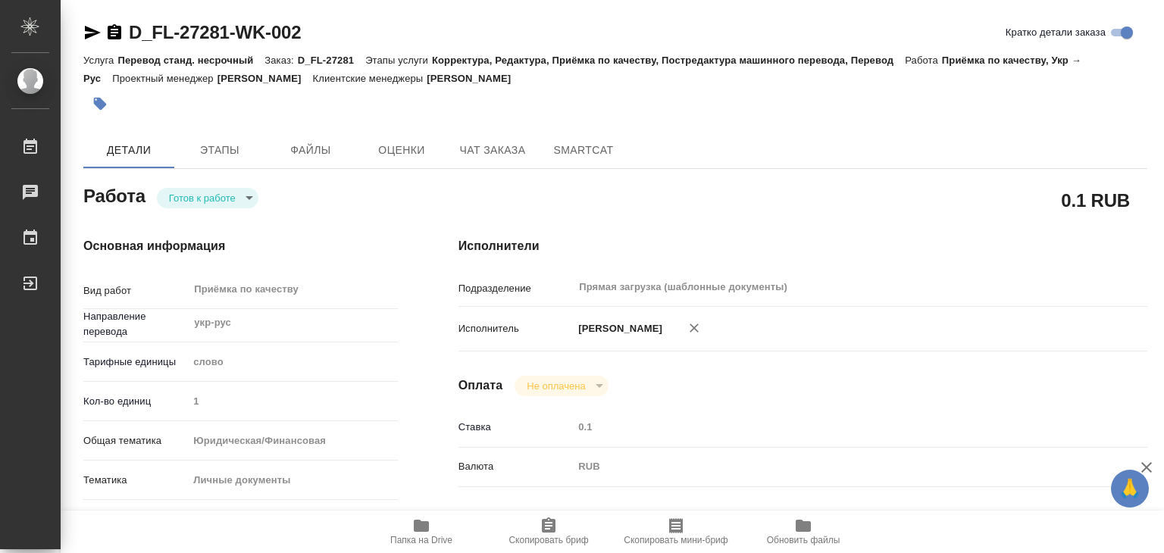
type textarea "x"
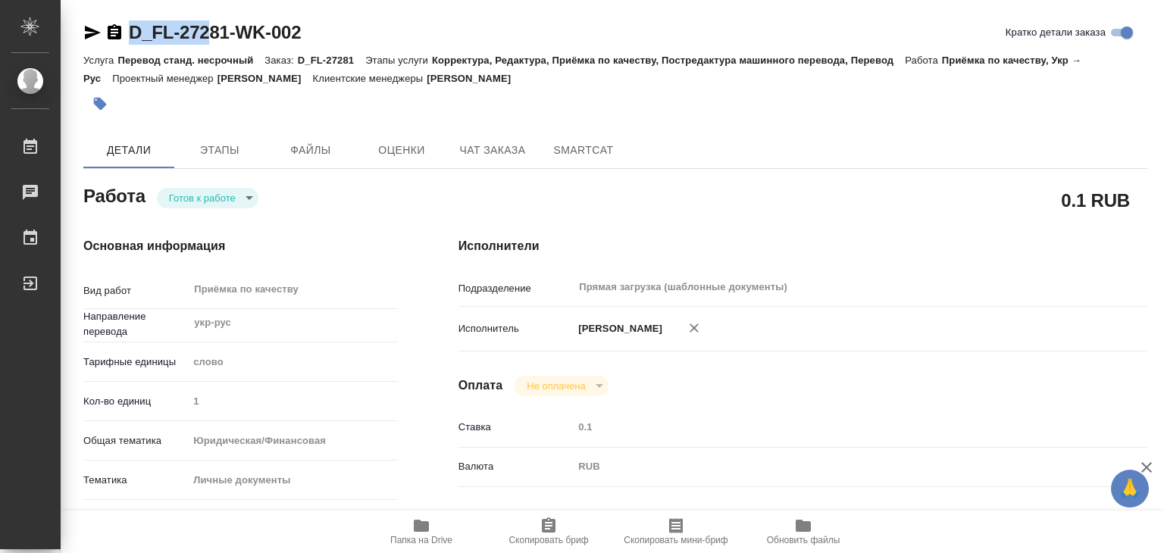
type textarea "x"
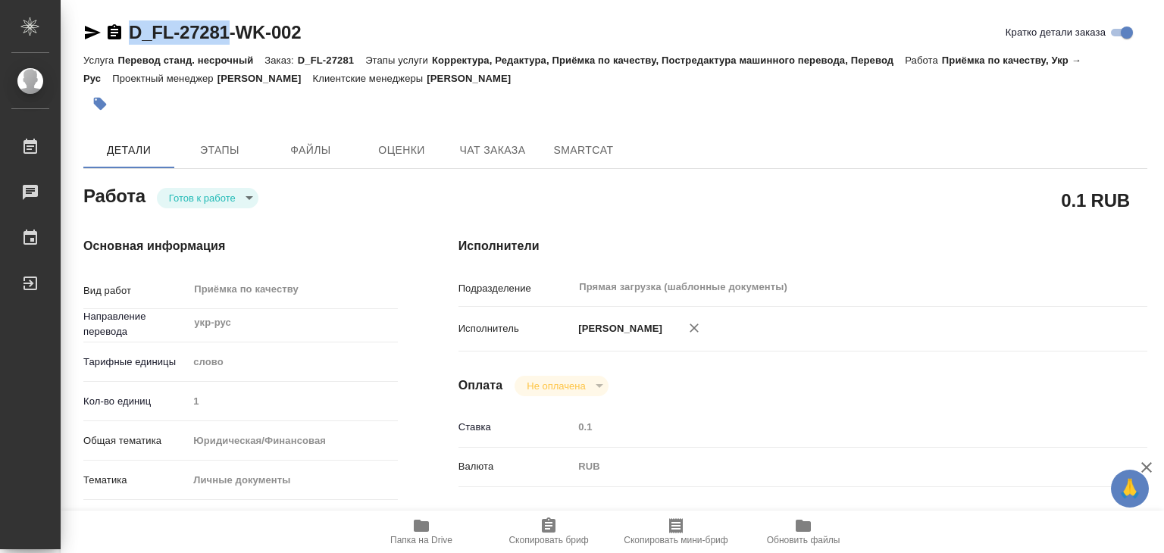
drag, startPoint x: 129, startPoint y: 16, endPoint x: 231, endPoint y: 33, distance: 103.6
copy link "D_FL-27281"
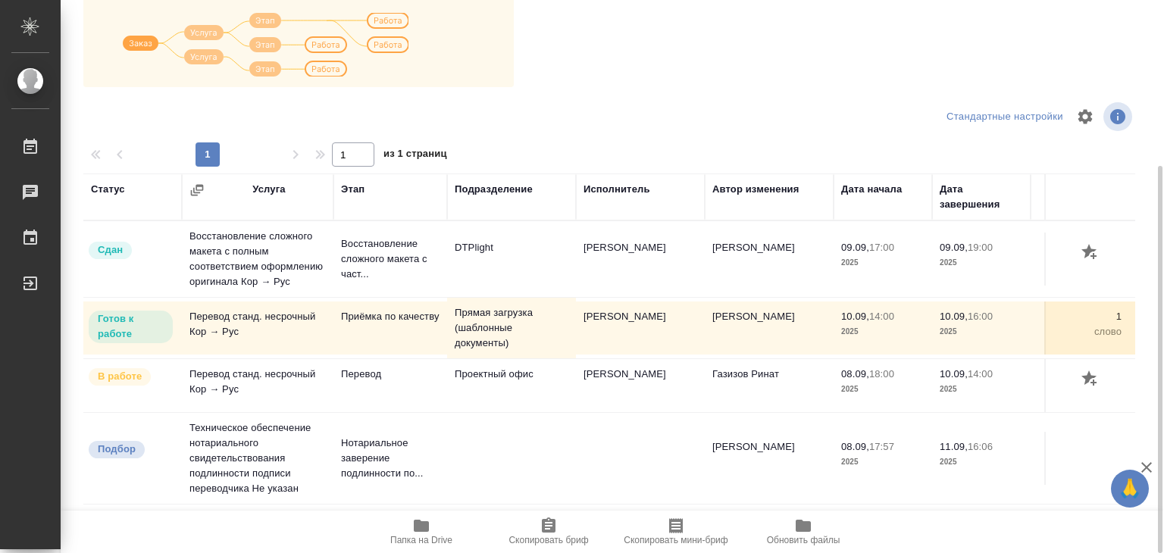
scroll to position [15, 0]
click at [444, 530] on span "Папка на Drive" at bounding box center [421, 531] width 109 height 29
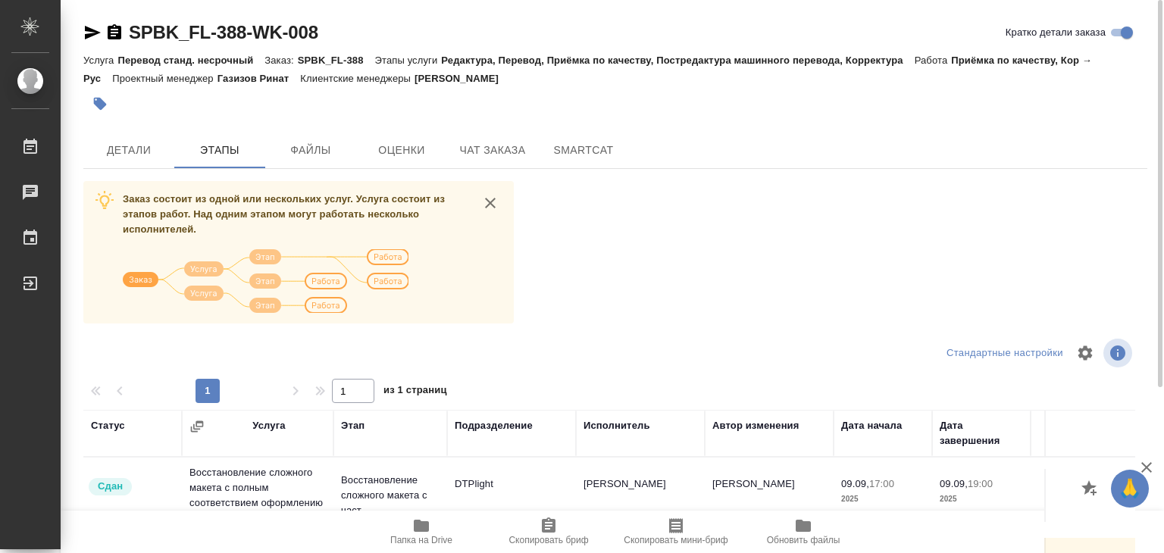
scroll to position [152, 0]
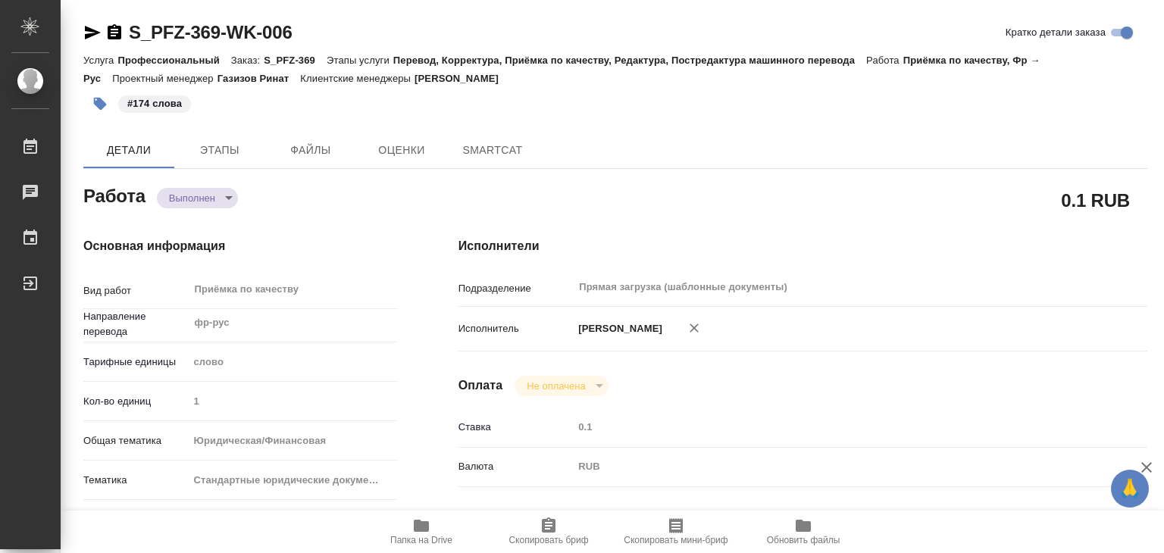
type textarea "x"
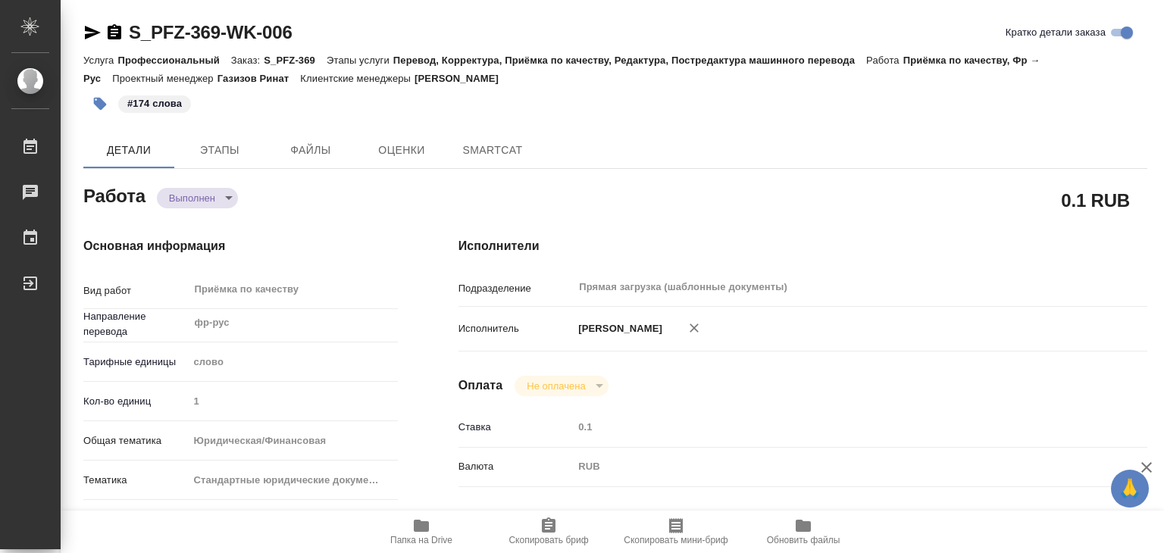
type textarea "x"
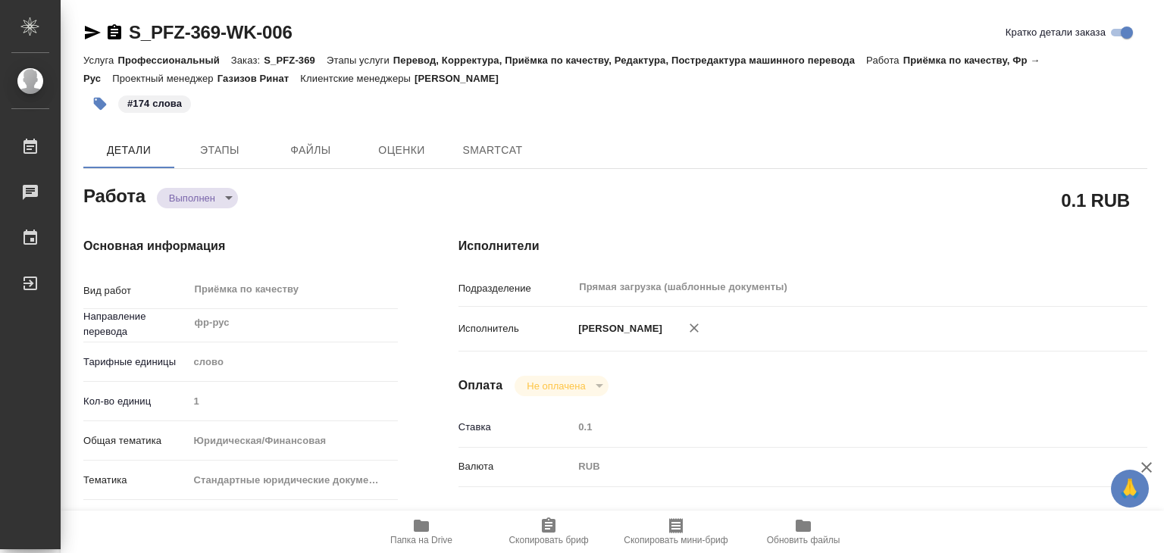
type textarea "x"
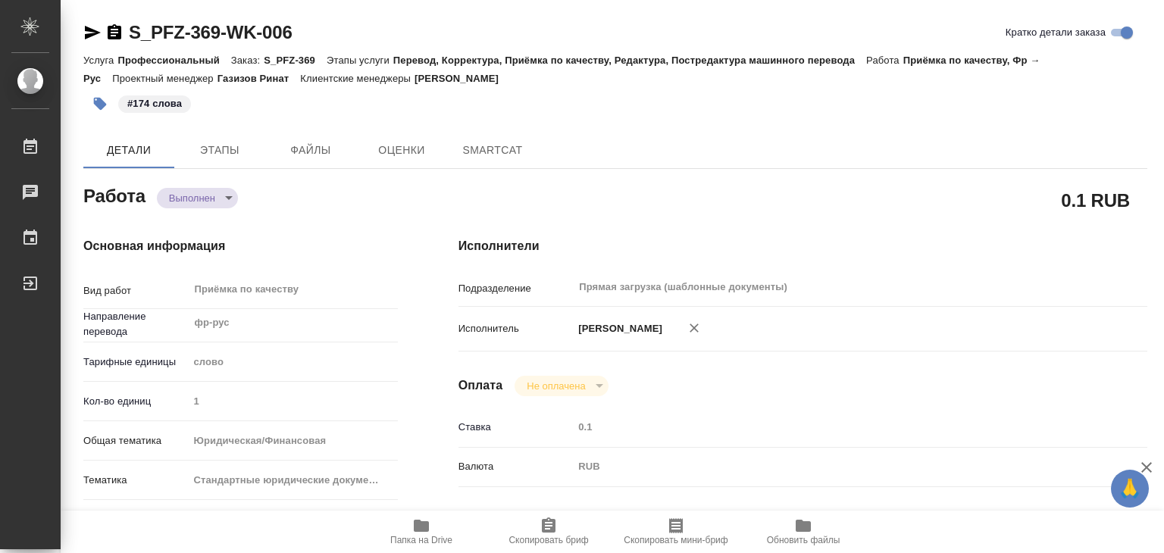
type textarea "x"
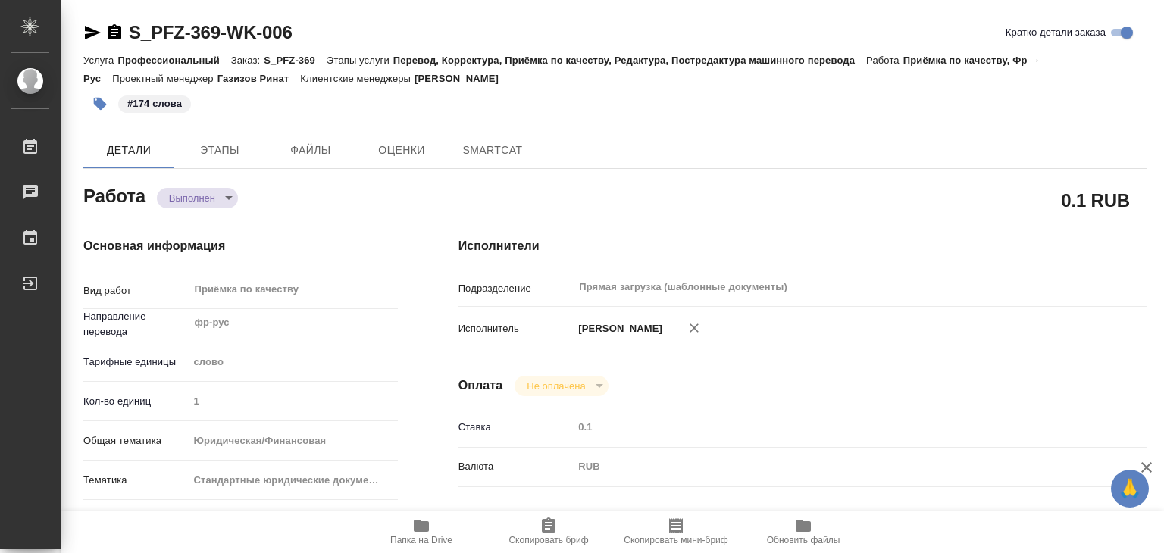
type textarea "x"
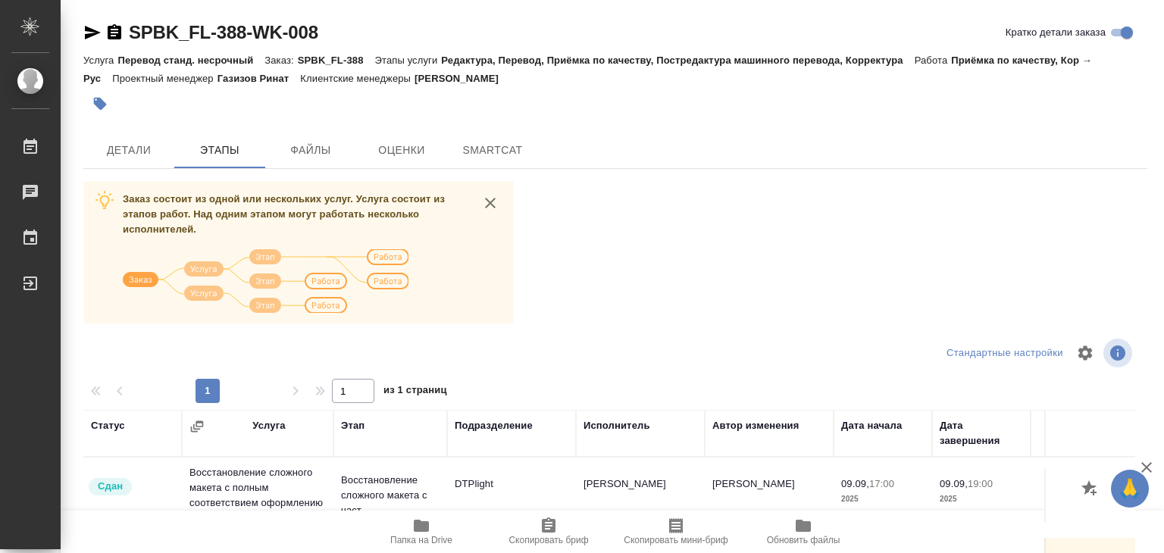
scroll to position [236, 0]
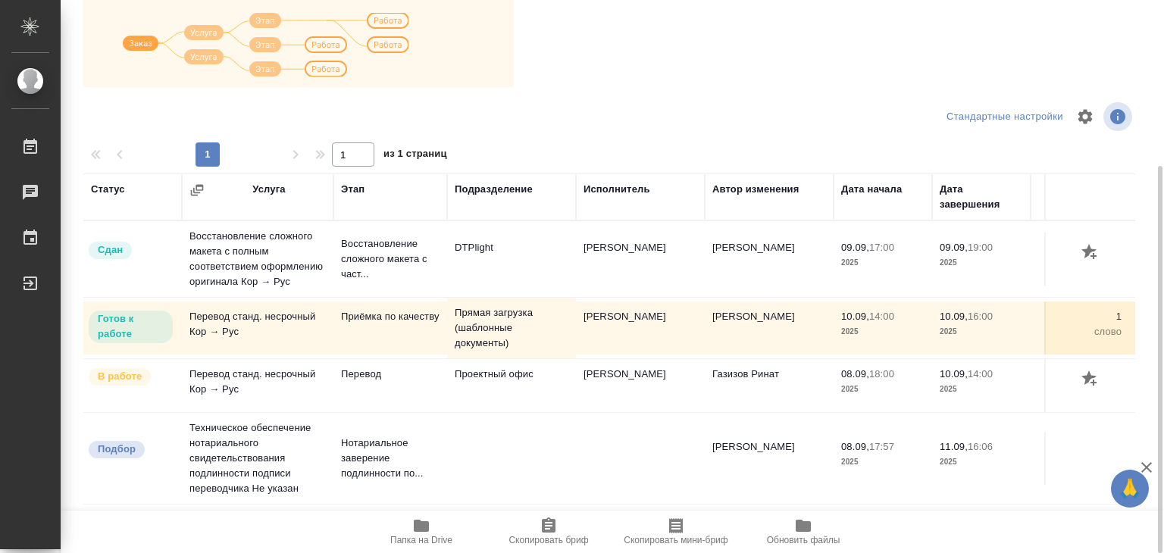
click at [408, 531] on span "Папка на Drive" at bounding box center [421, 531] width 109 height 29
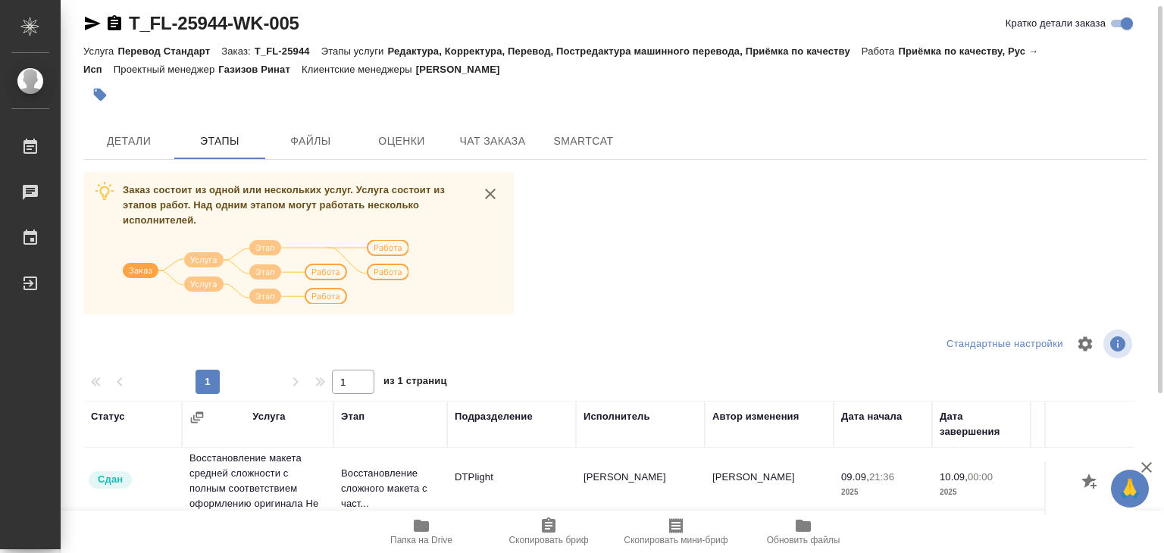
scroll to position [236, 0]
